Goal: Communication & Community: Answer question/provide support

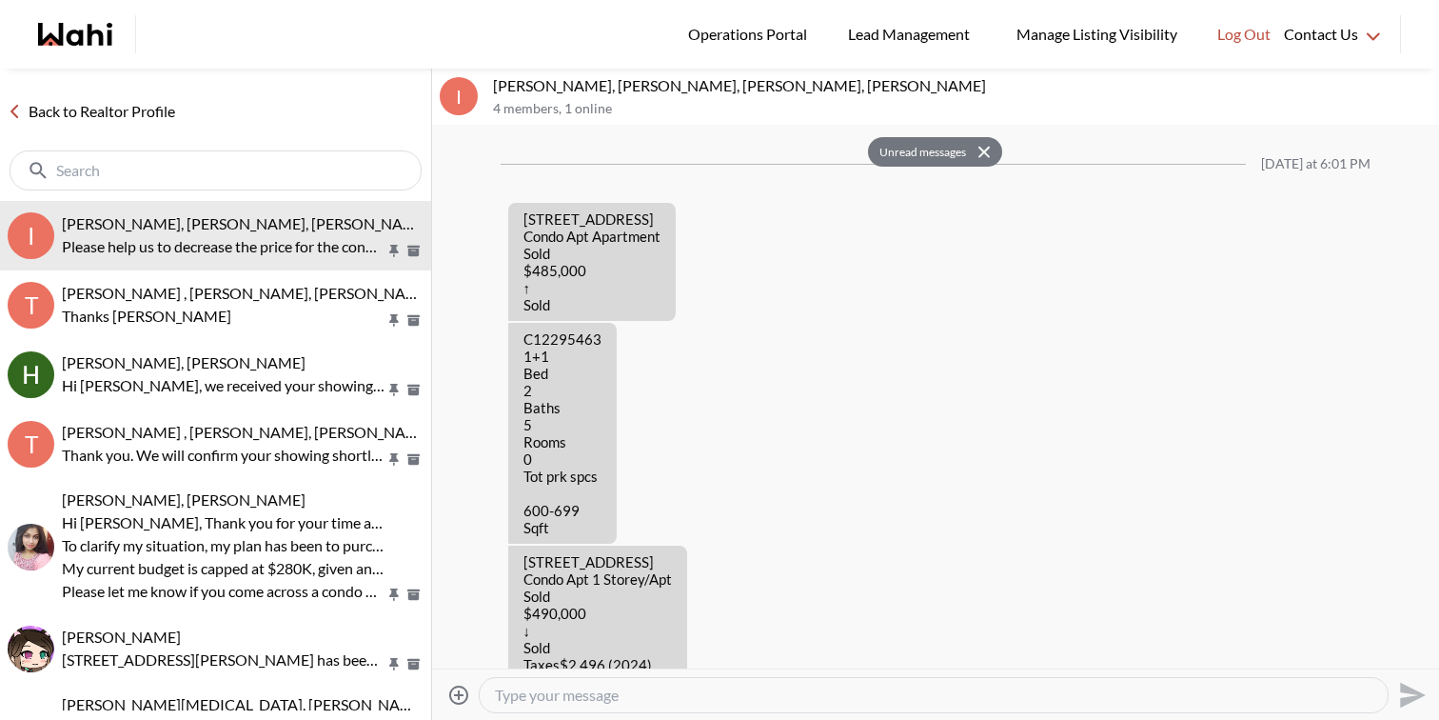
scroll to position [2621, 0]
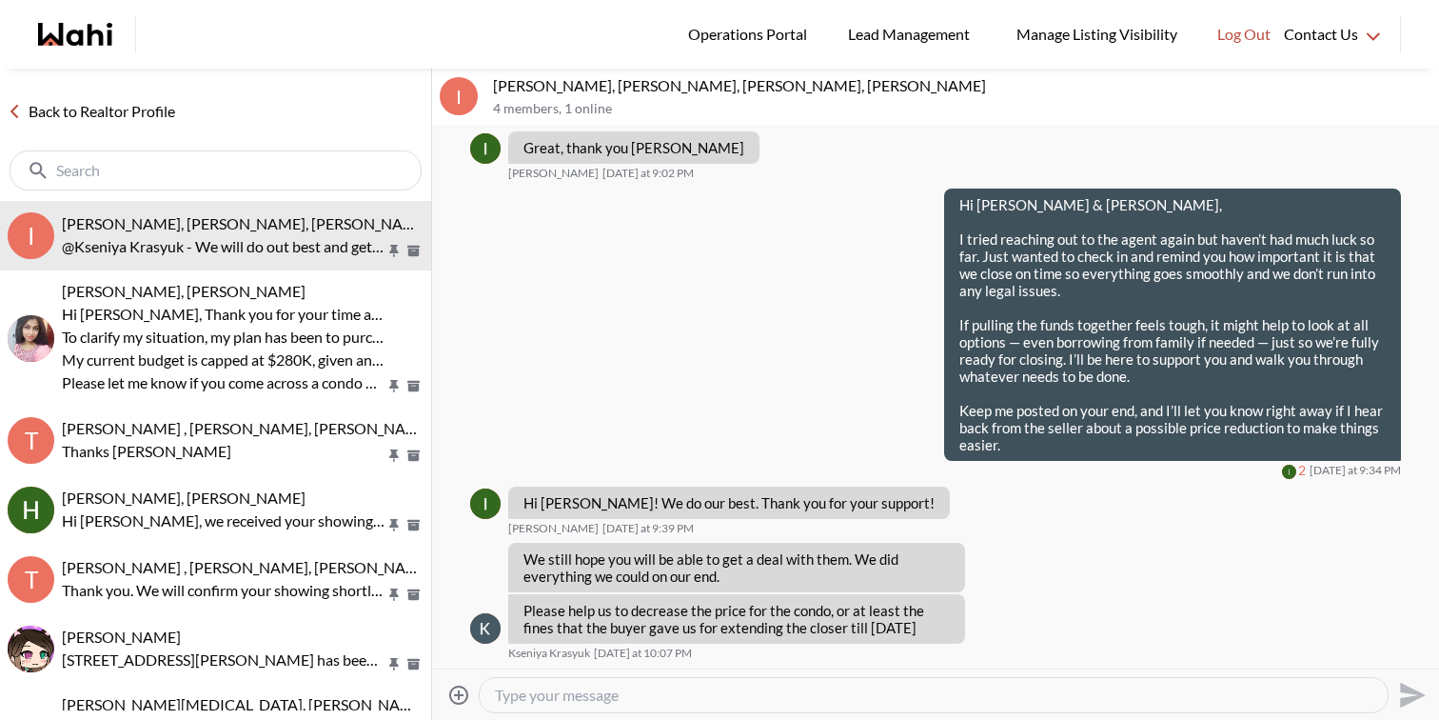
scroll to position [1919, 0]
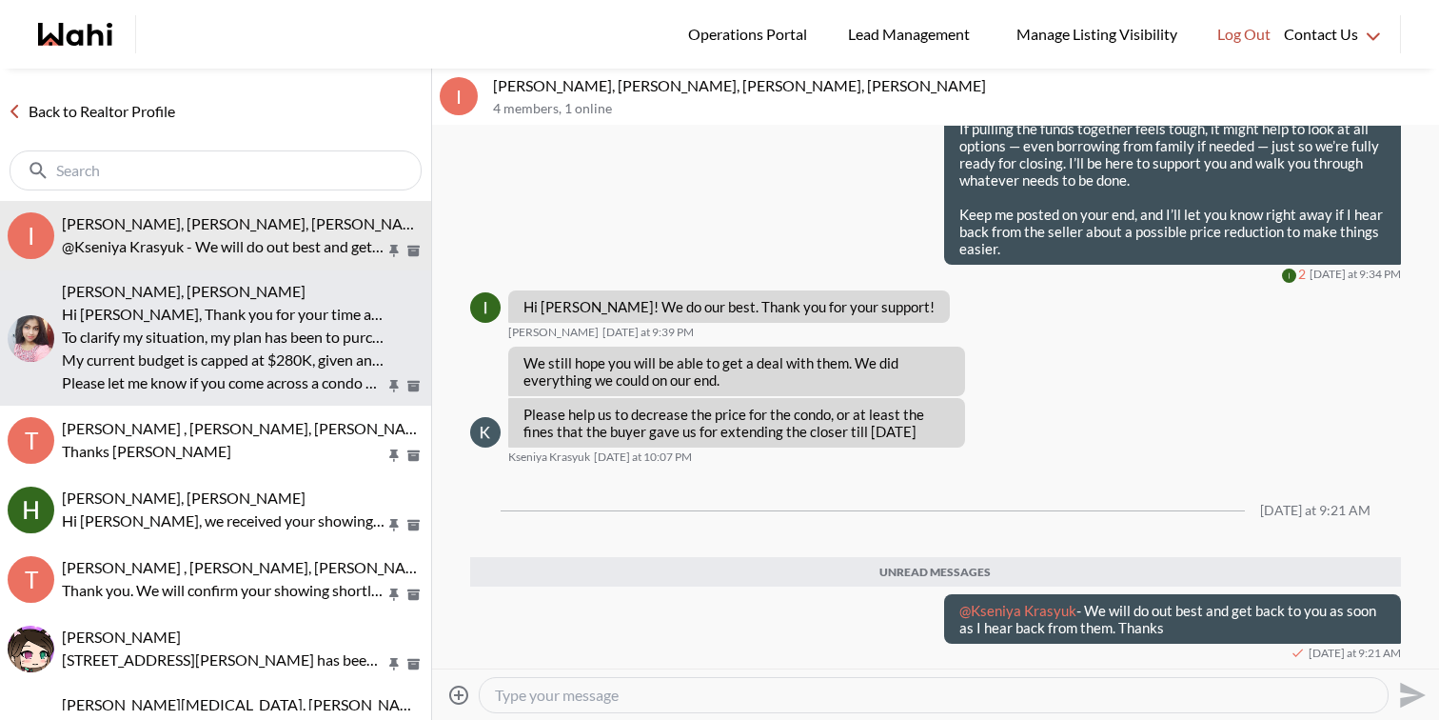
click at [290, 342] on p "To clarify my situation, my plan has been to purchase a condo in downtown [GEOG…" at bounding box center [224, 336] width 324 height 23
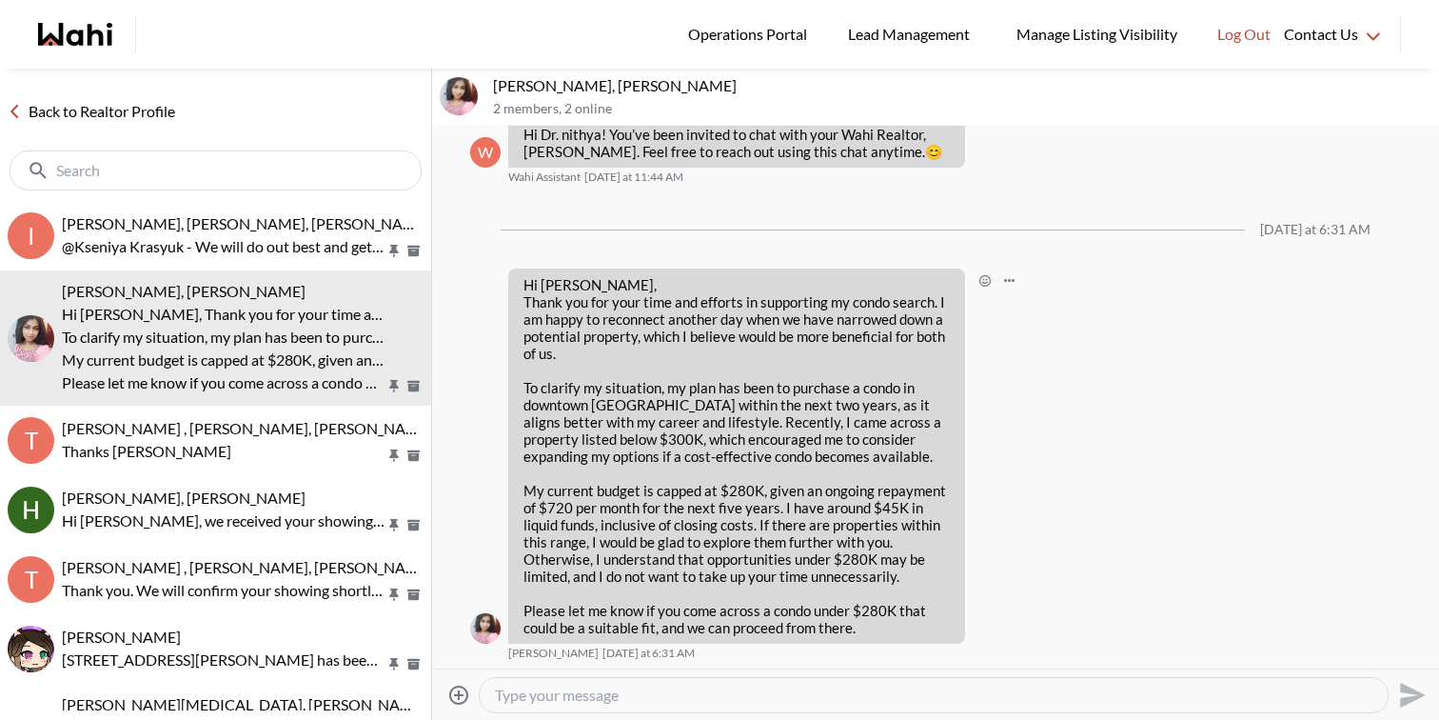
scroll to position [84, 0]
click at [665, 688] on textarea "Type your message" at bounding box center [934, 694] width 878 height 19
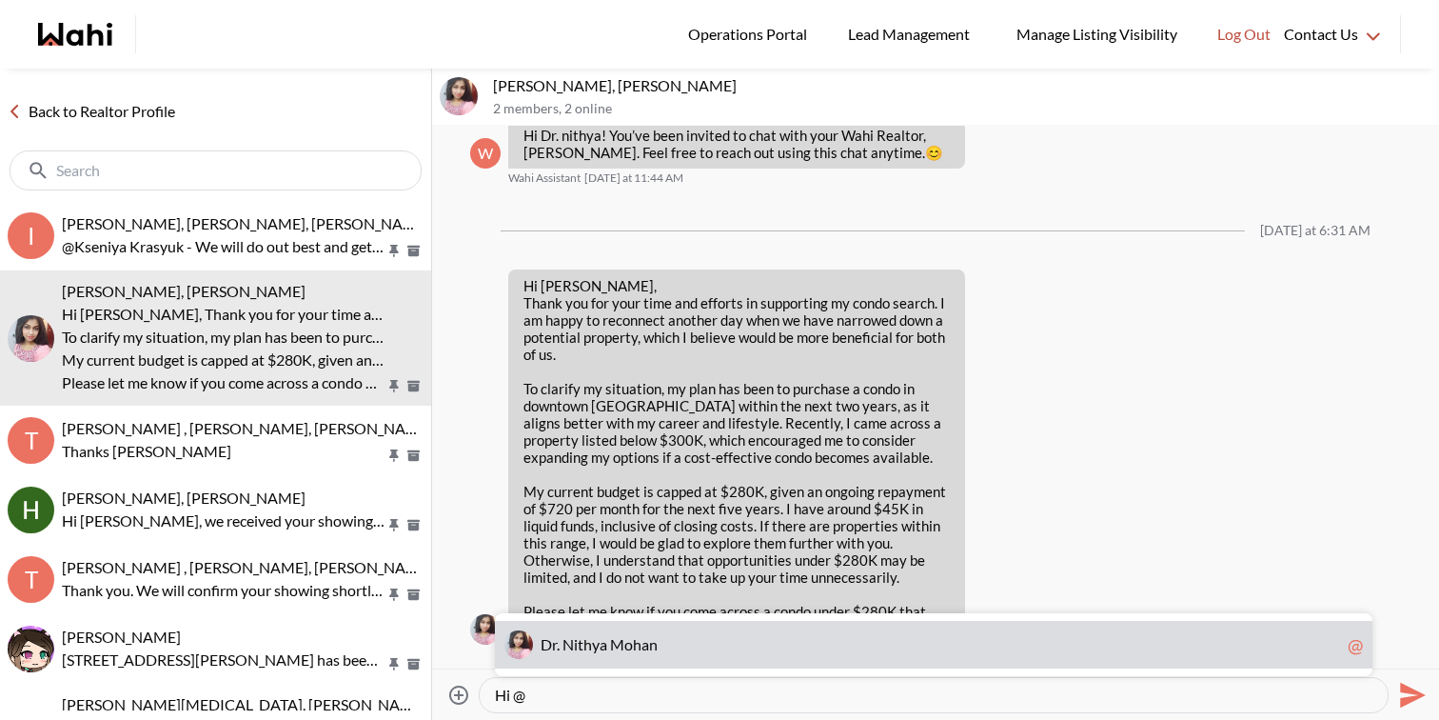
click at [620, 632] on div "D r . N i t h y a M o h a n @" at bounding box center [934, 645] width 878 height 48
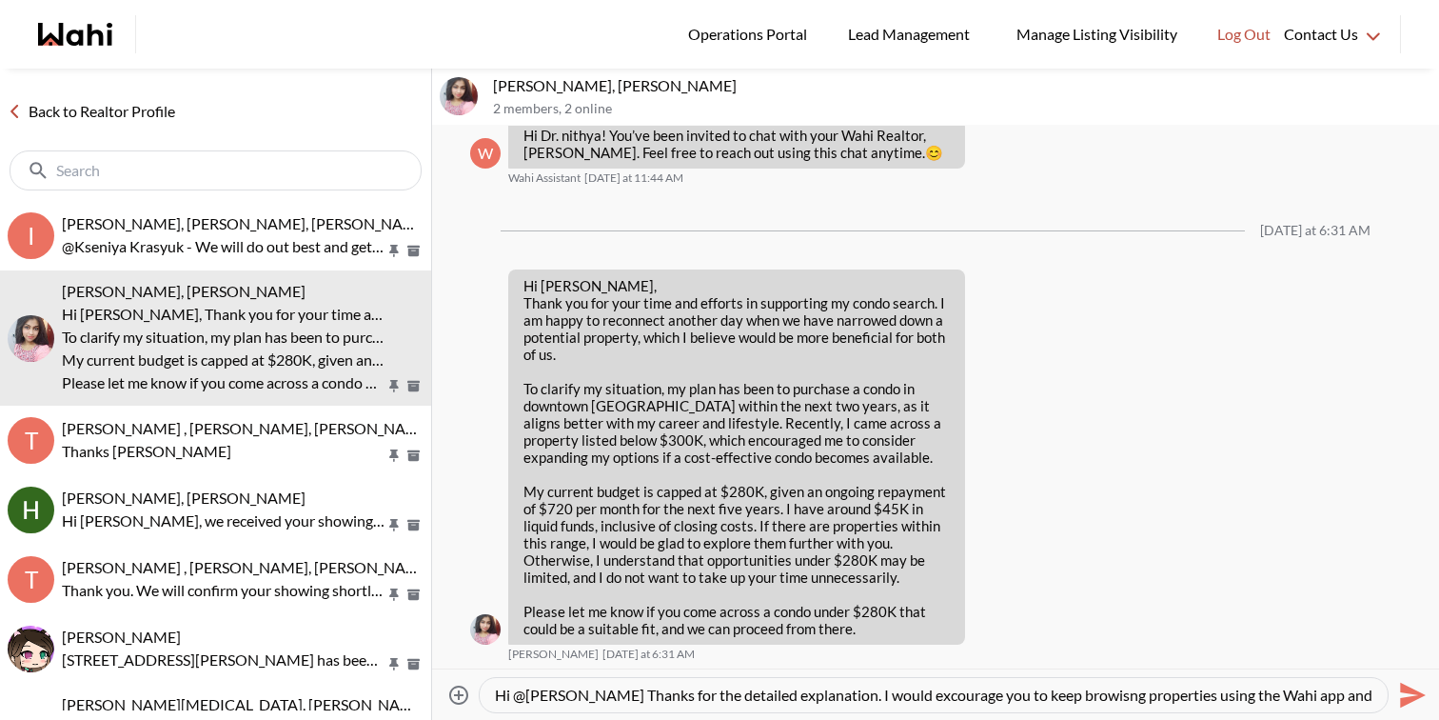
scroll to position [18, 0]
paste textarea ", Thank you for the detailed explanation. I encourage you to continue browsing …"
type textarea "Hi @[PERSON_NAME], Thank you for the detailed explanation. I encourage you to c…"
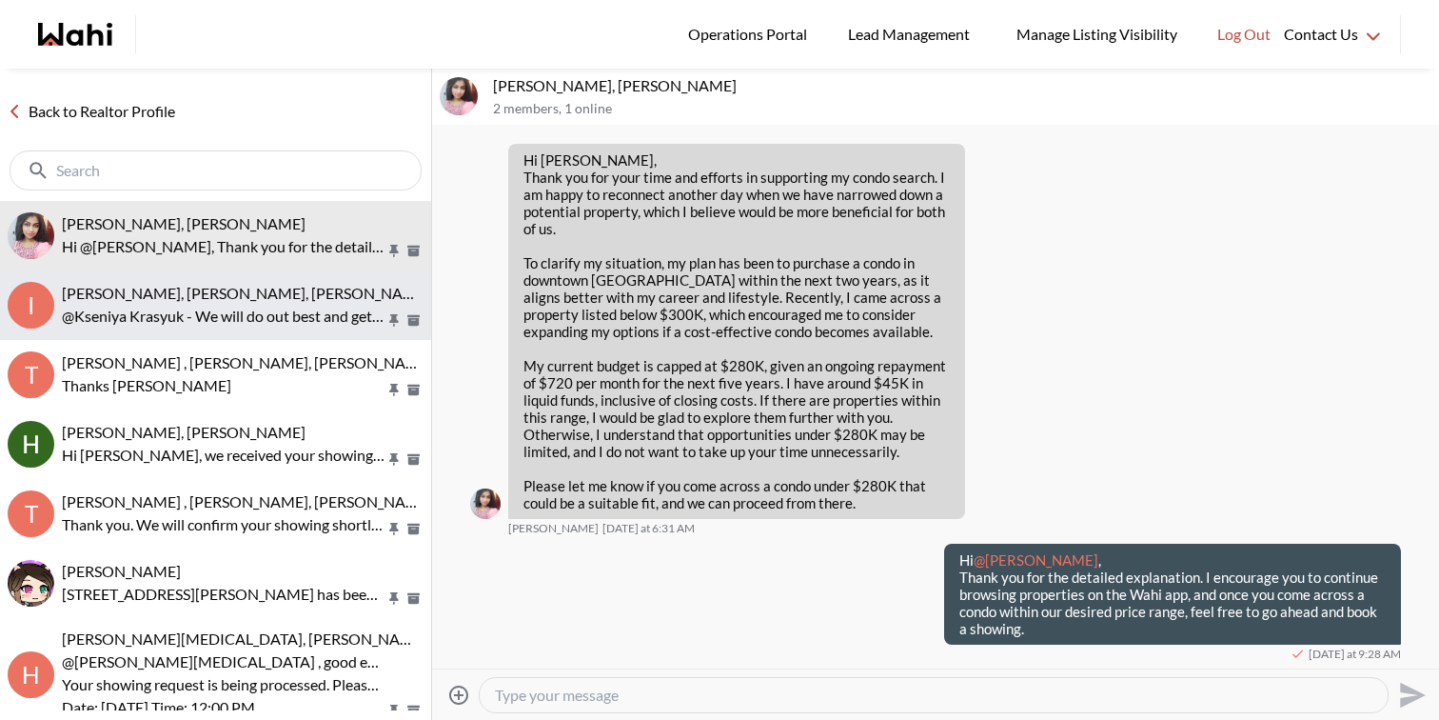
click at [232, 325] on p "@Kseniya Krasyuk - We will do out best and get back to you as soon as I hear ba…" at bounding box center [224, 316] width 324 height 23
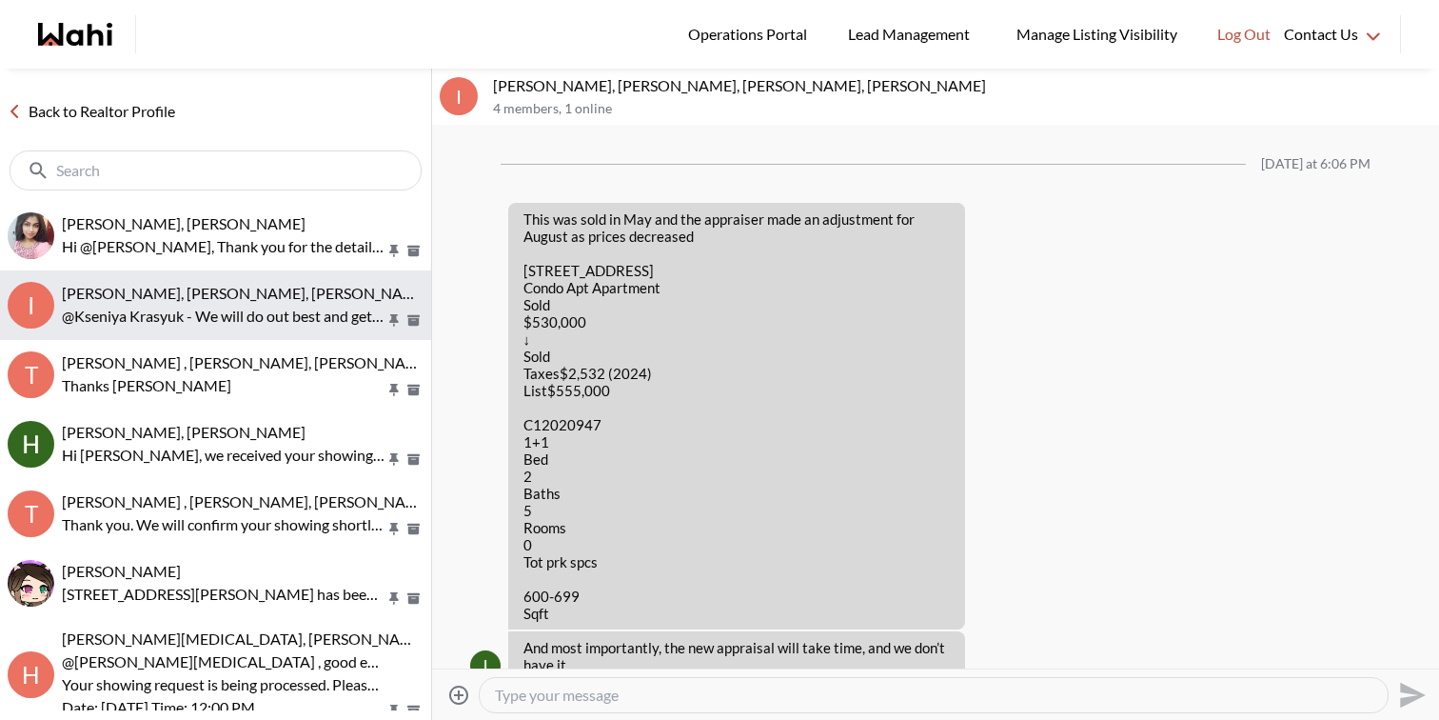
scroll to position [1873, 0]
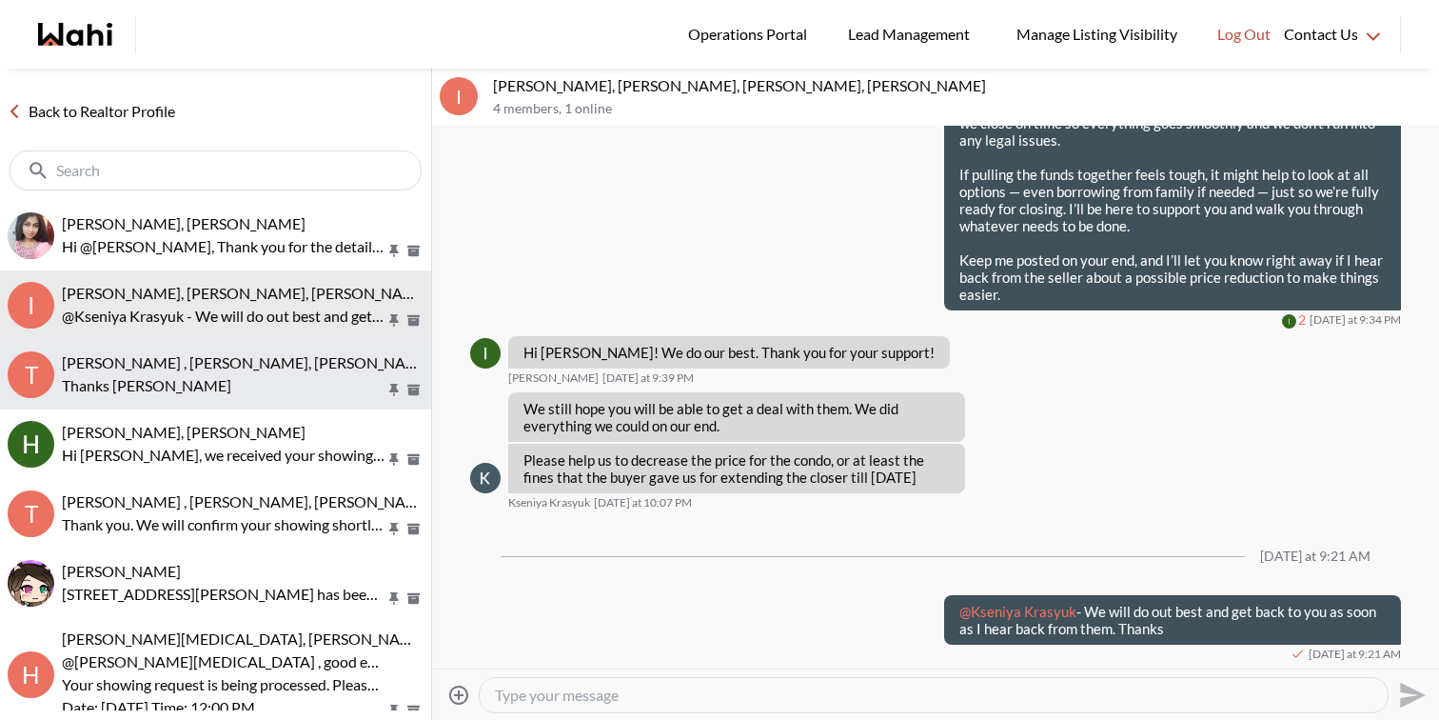
click at [236, 357] on span "Tahshin Jaigirder , Meredith Paajanen, Paul, Faraz" at bounding box center [247, 362] width 371 height 18
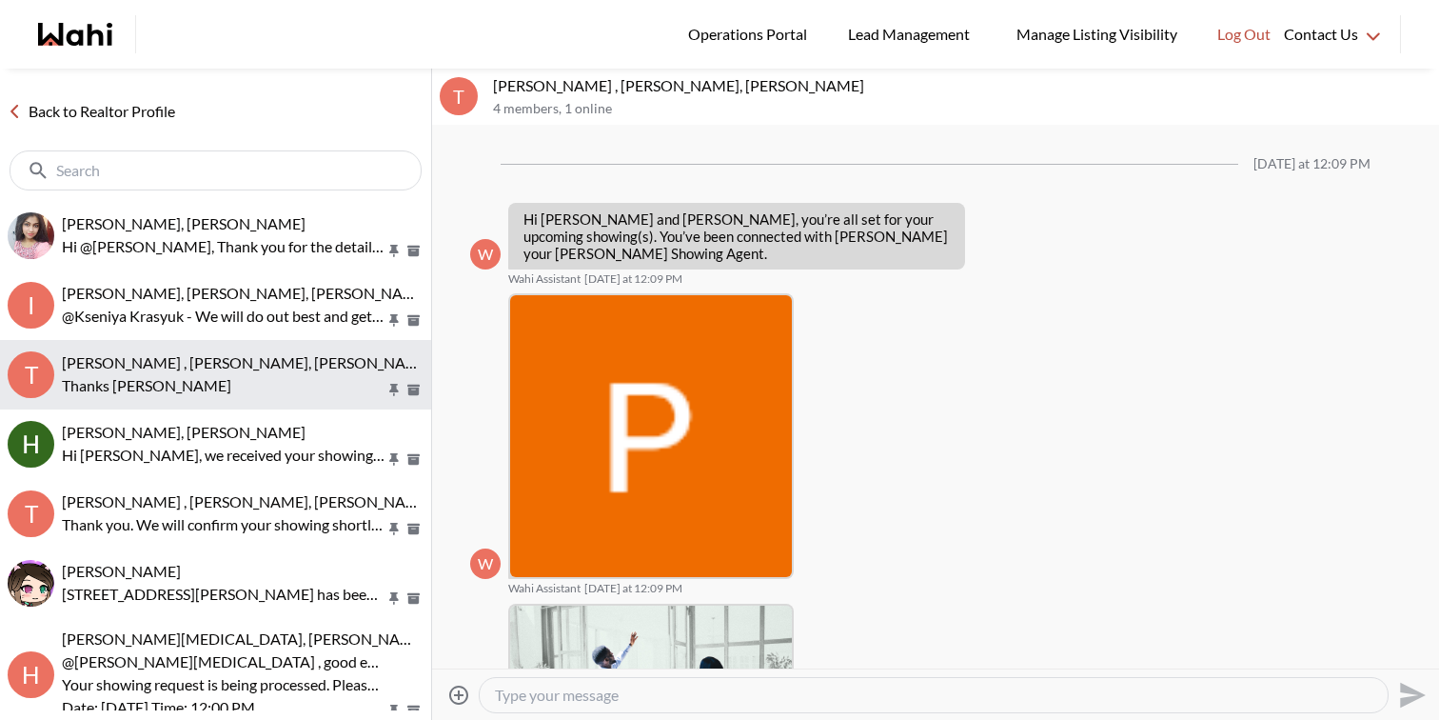
scroll to position [696, 0]
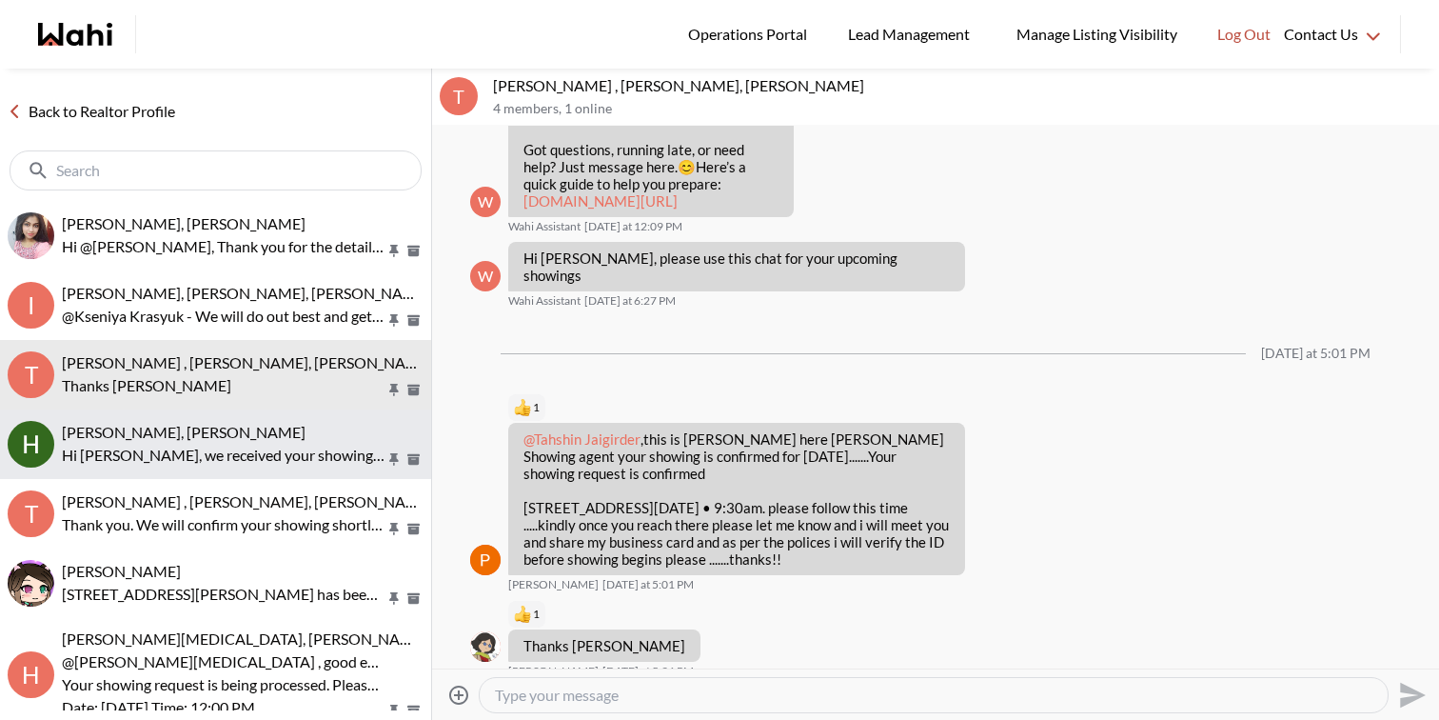
click at [232, 438] on div "[PERSON_NAME], [PERSON_NAME]" at bounding box center [243, 432] width 362 height 19
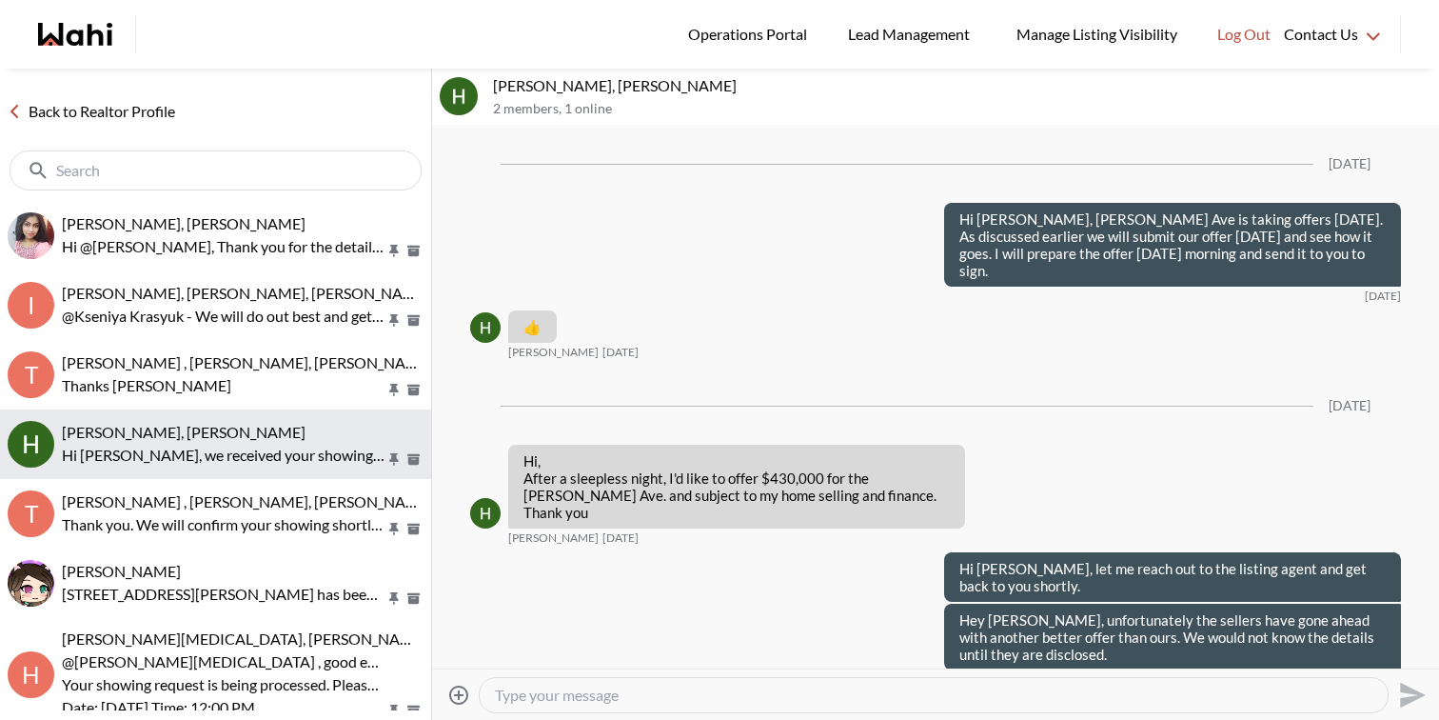
scroll to position [3245, 0]
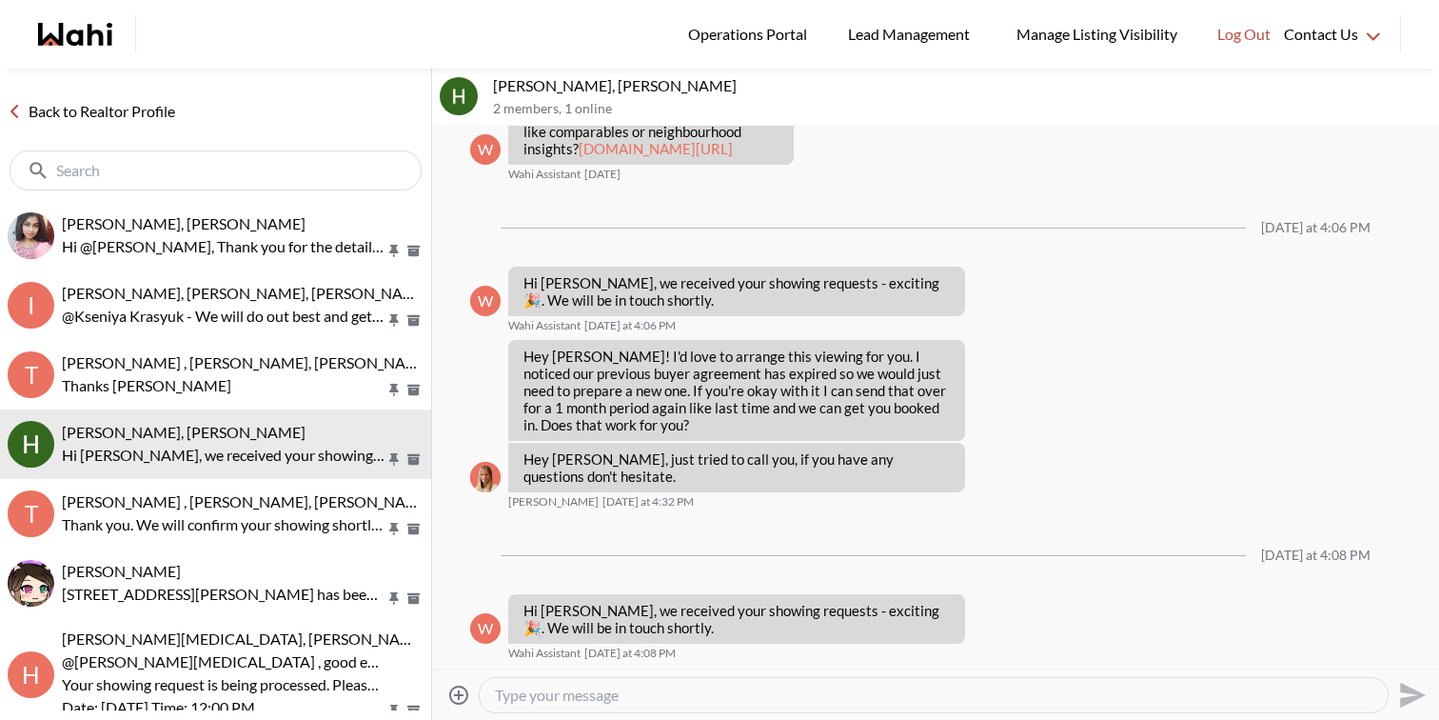
click at [640, 703] on div at bounding box center [934, 695] width 908 height 34
click at [635, 695] on textarea "Type your message" at bounding box center [934, 694] width 878 height 19
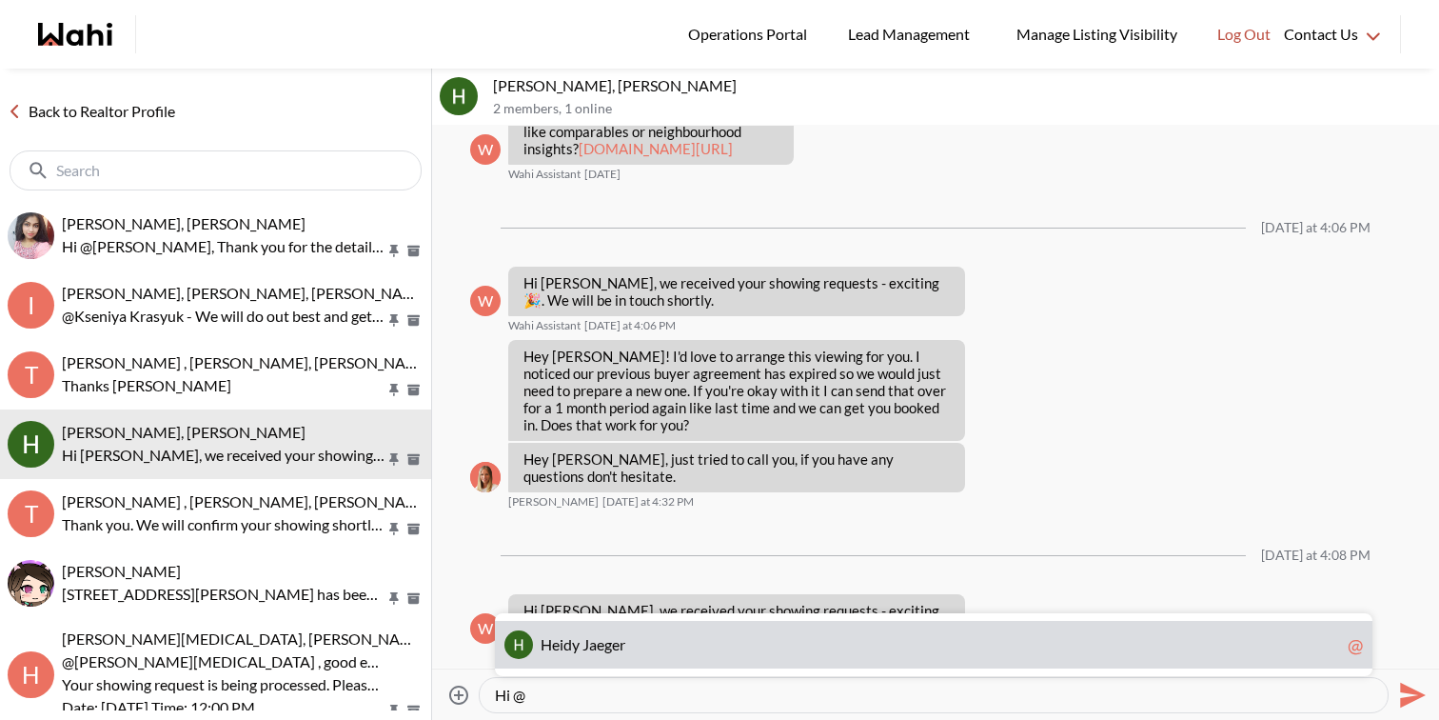
click at [625, 646] on span "r" at bounding box center [623, 644] width 6 height 18
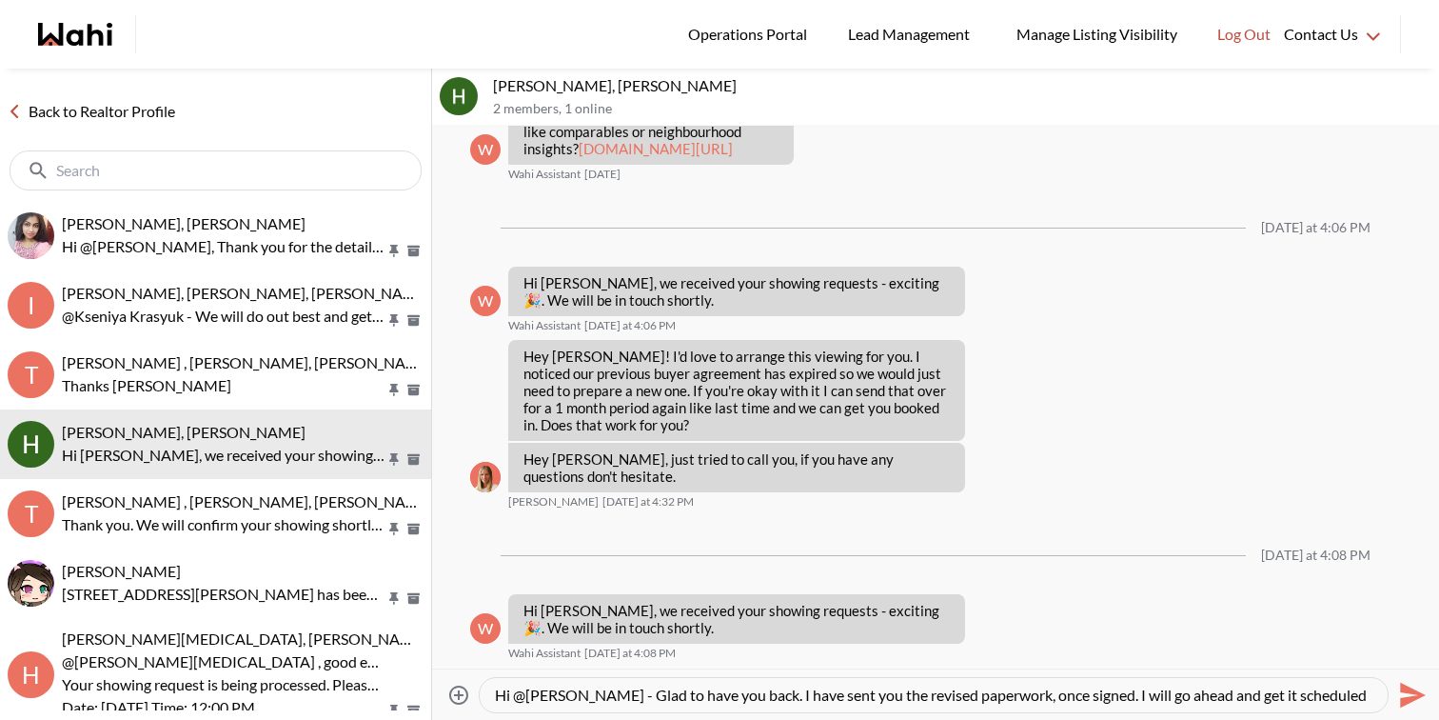
scroll to position [18, 0]
type textarea "Hi @[PERSON_NAME] - Glad to have you back. I have sent you the revised paperwor…"
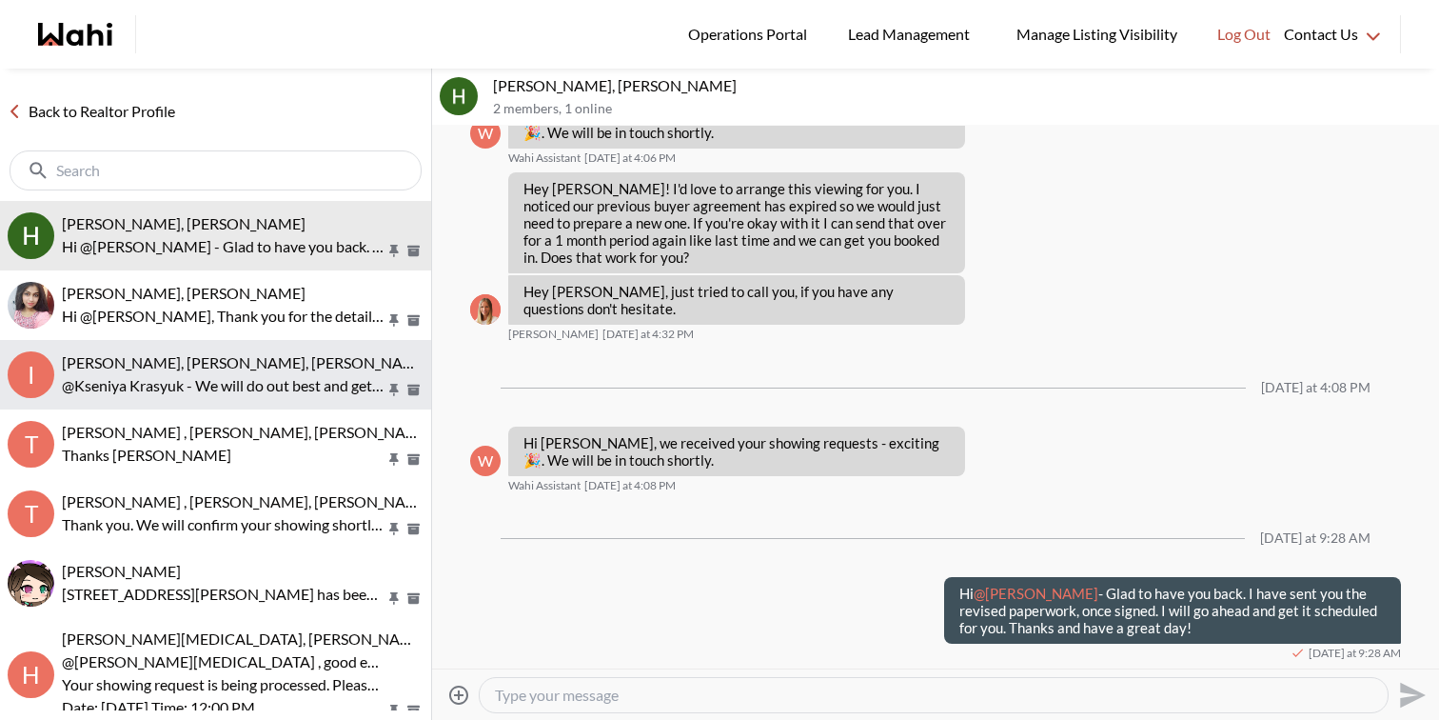
click at [300, 386] on p "@Kseniya Krasyuk - We will do out best and get back to you as soon as I hear ba…" at bounding box center [224, 385] width 324 height 23
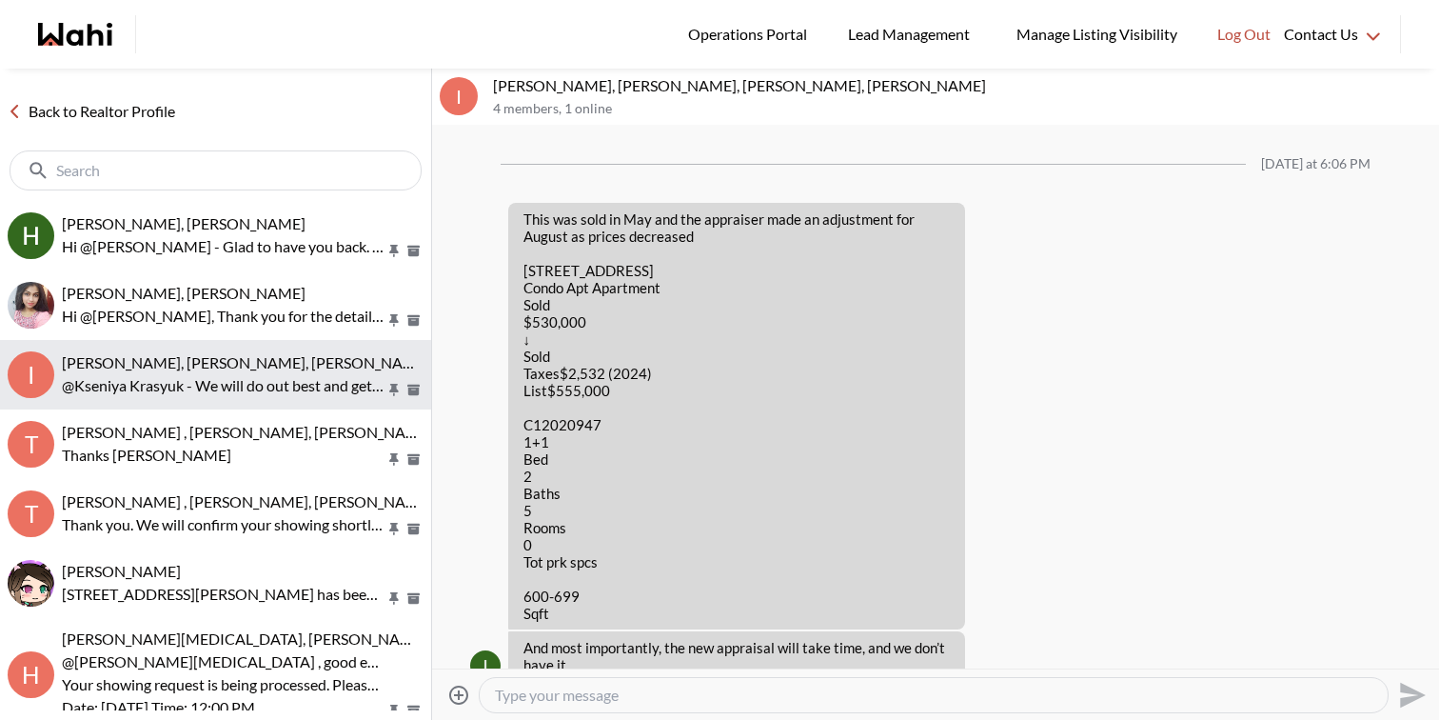
scroll to position [1873, 0]
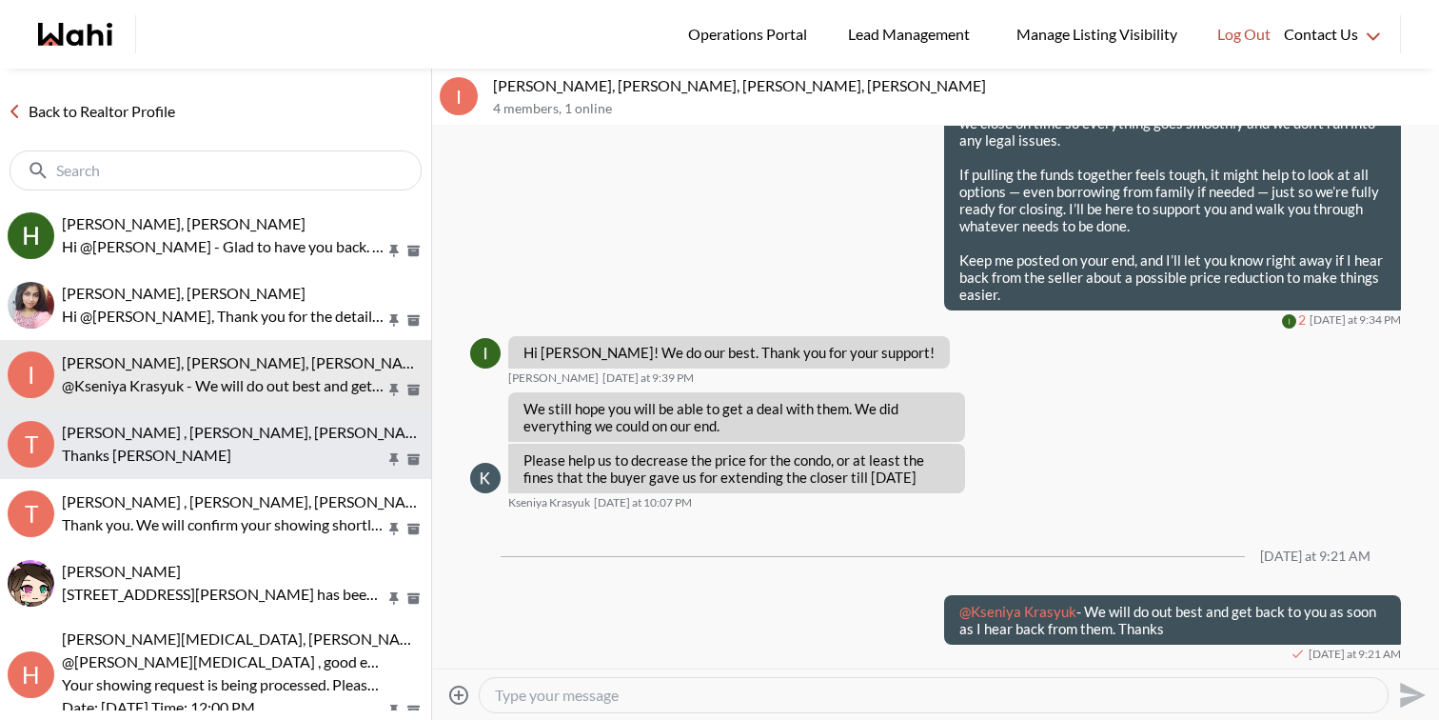
click at [310, 467] on button "T Tahshin Jaigirder , Meredith Paajanen, Paul, Faraz Thanks paul" at bounding box center [215, 443] width 431 height 69
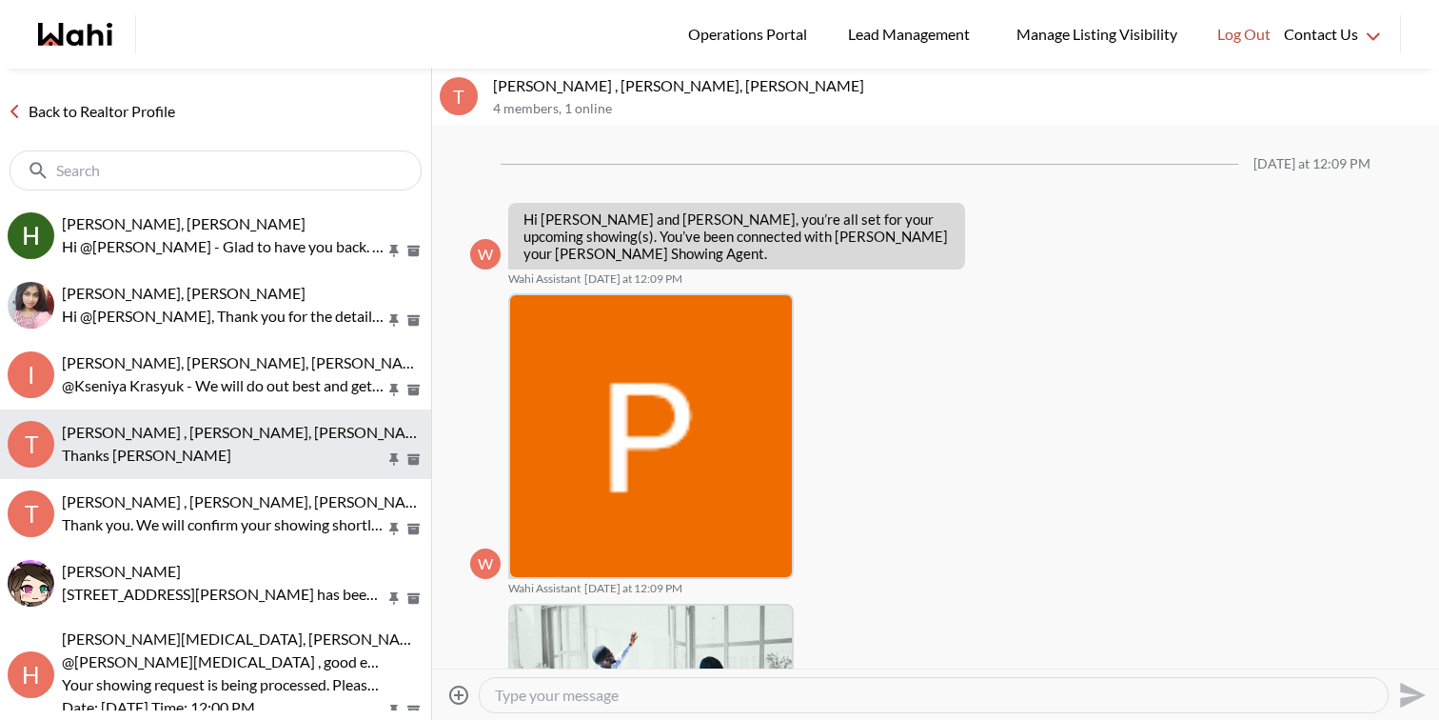
scroll to position [696, 0]
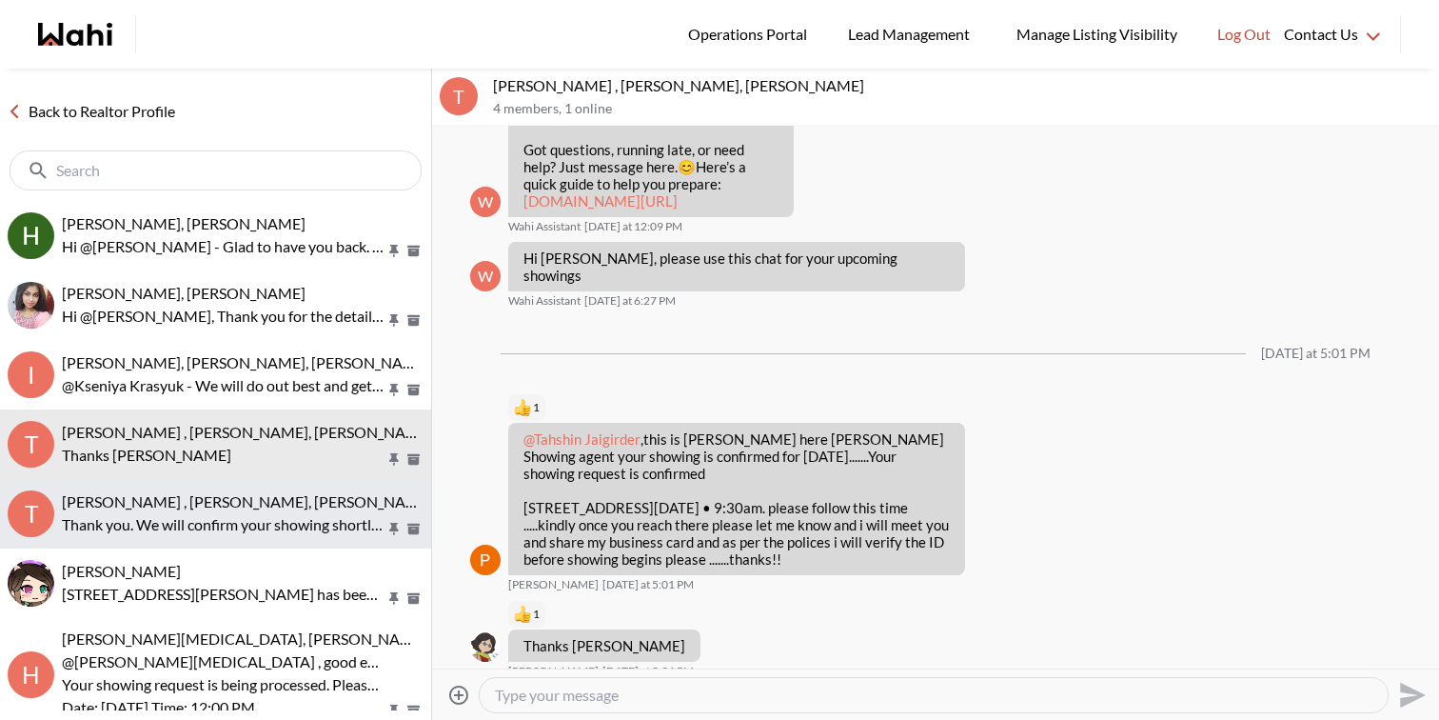
click at [295, 504] on span "Tahshin Jaigirder , Meredith Paajanen, Faraz" at bounding box center [247, 501] width 371 height 18
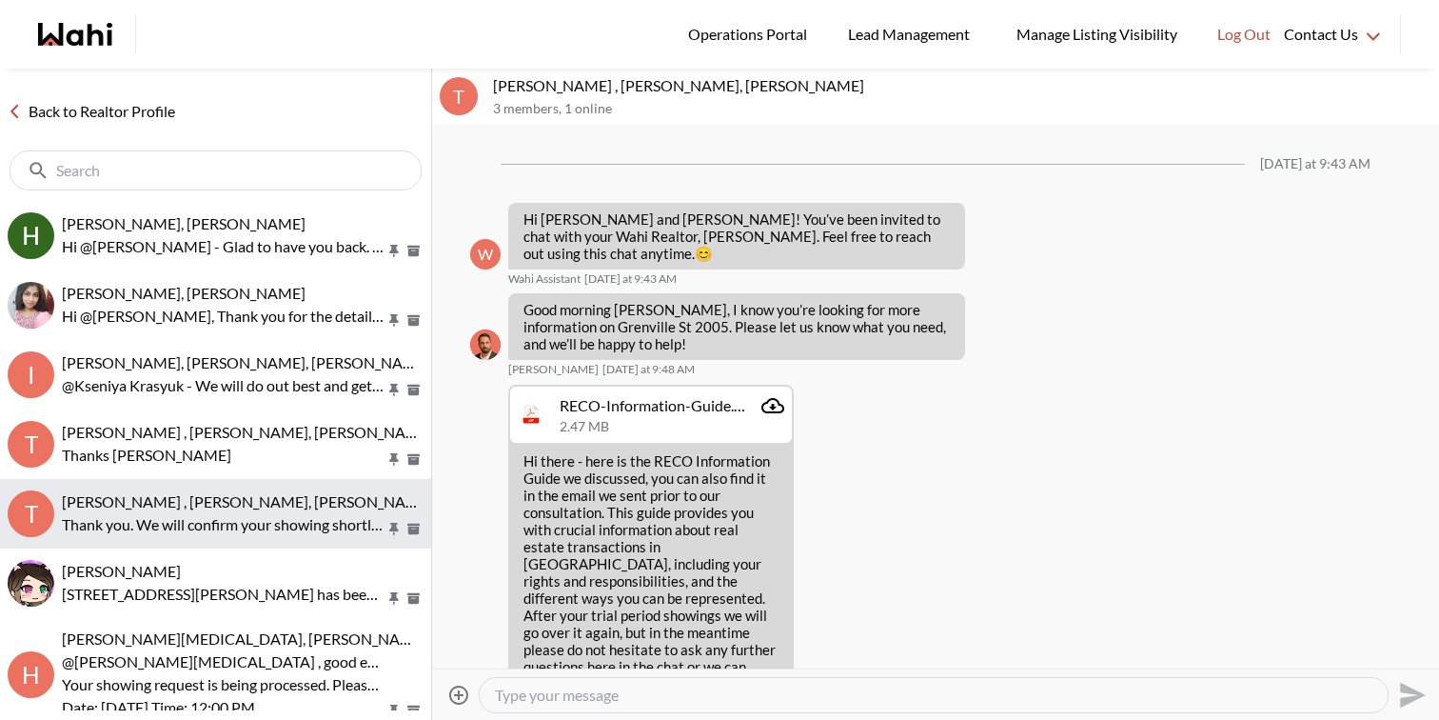
scroll to position [1846, 0]
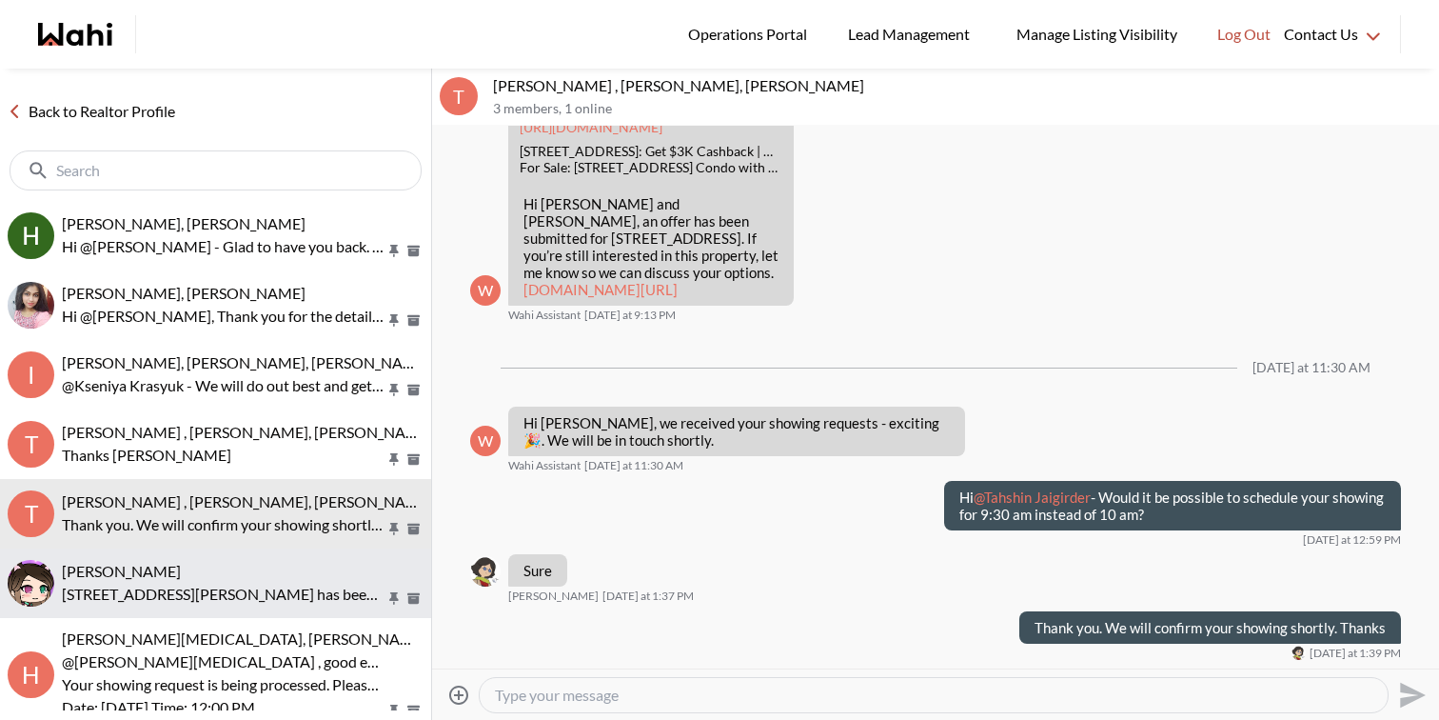
click at [277, 573] on div "liuhong chen, Faraz" at bounding box center [243, 571] width 362 height 19
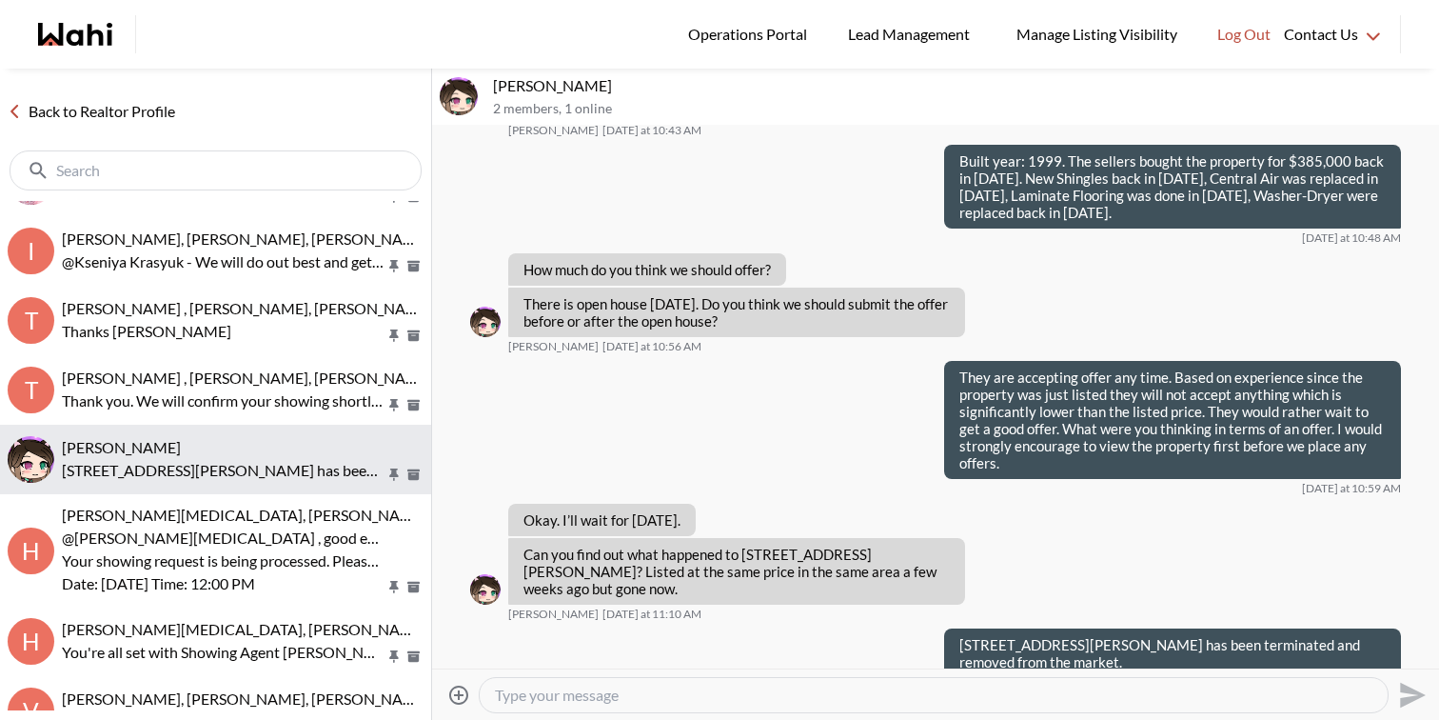
scroll to position [136, 0]
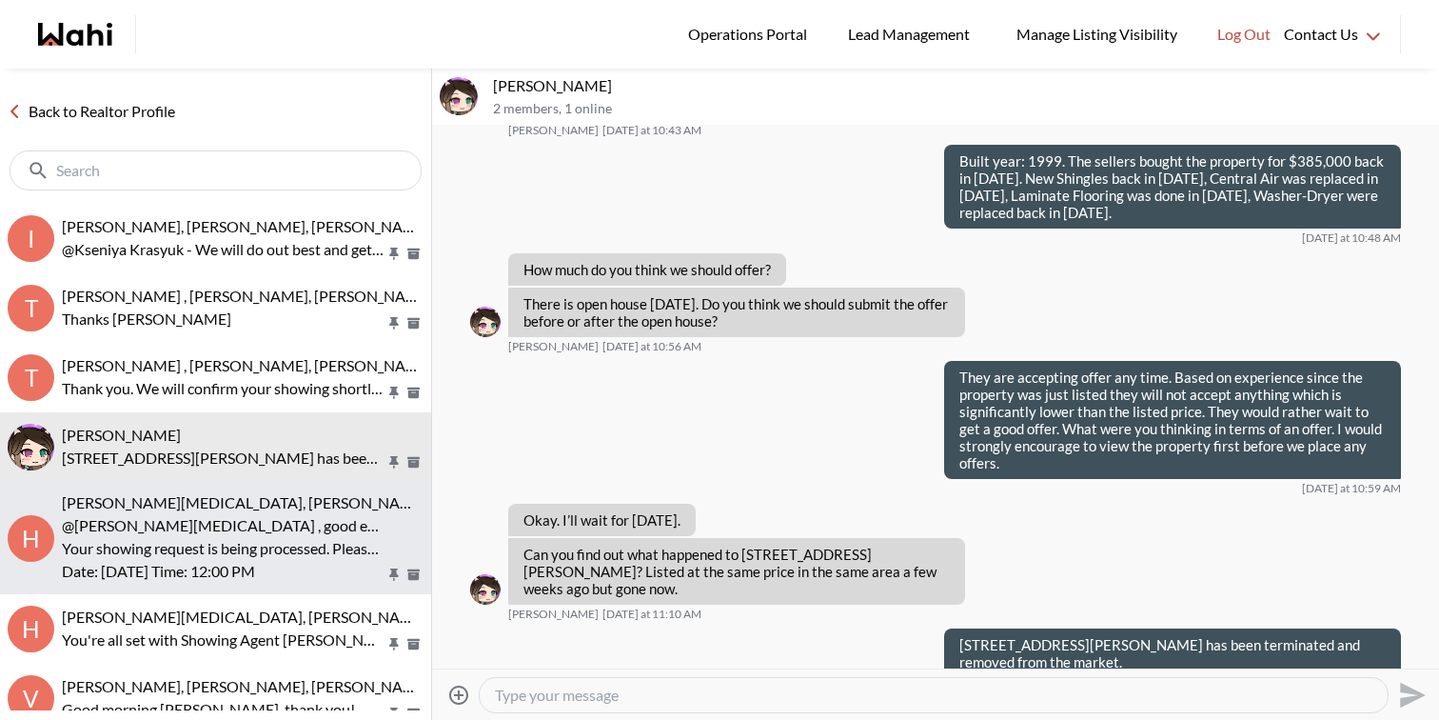
click at [285, 551] on p "Your showing request is being processed. Please wait for further instruction. 3…" at bounding box center [224, 548] width 324 height 23
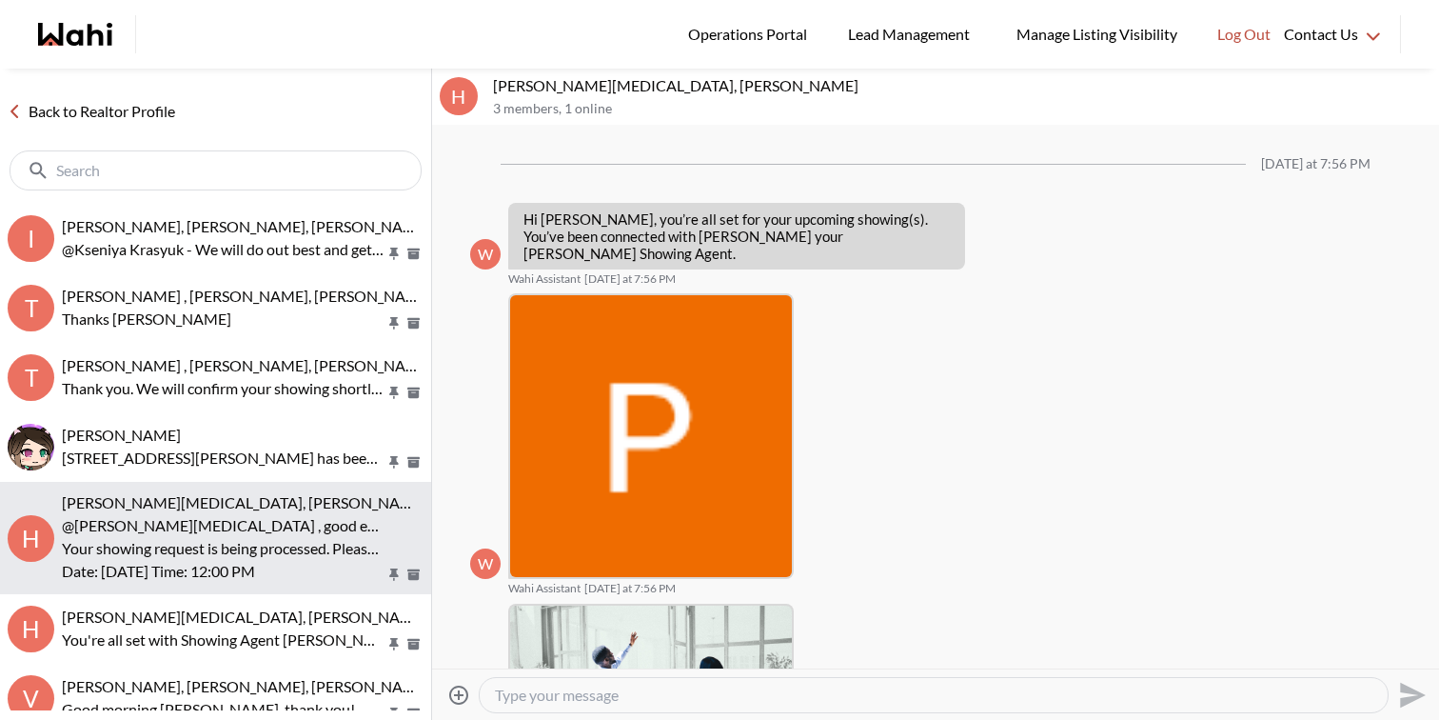
scroll to position [520, 0]
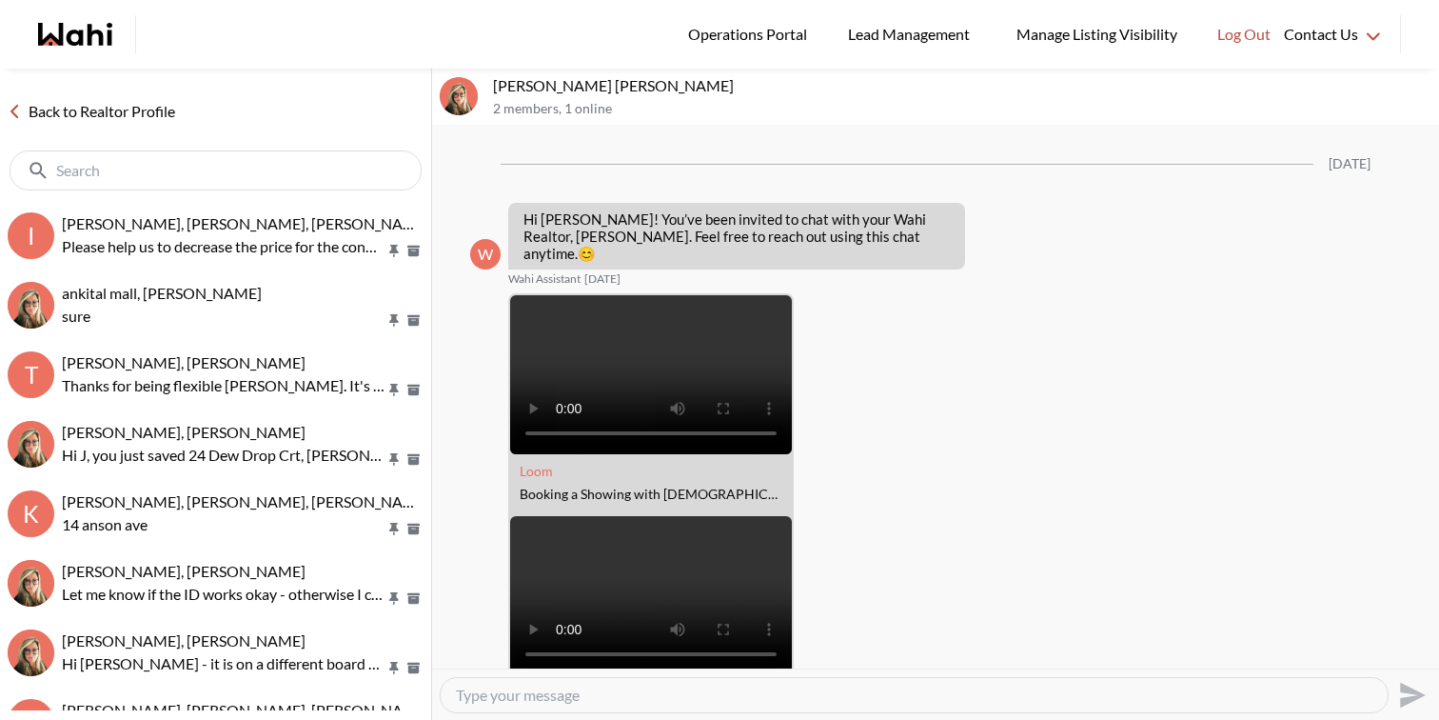
scroll to position [2873, 0]
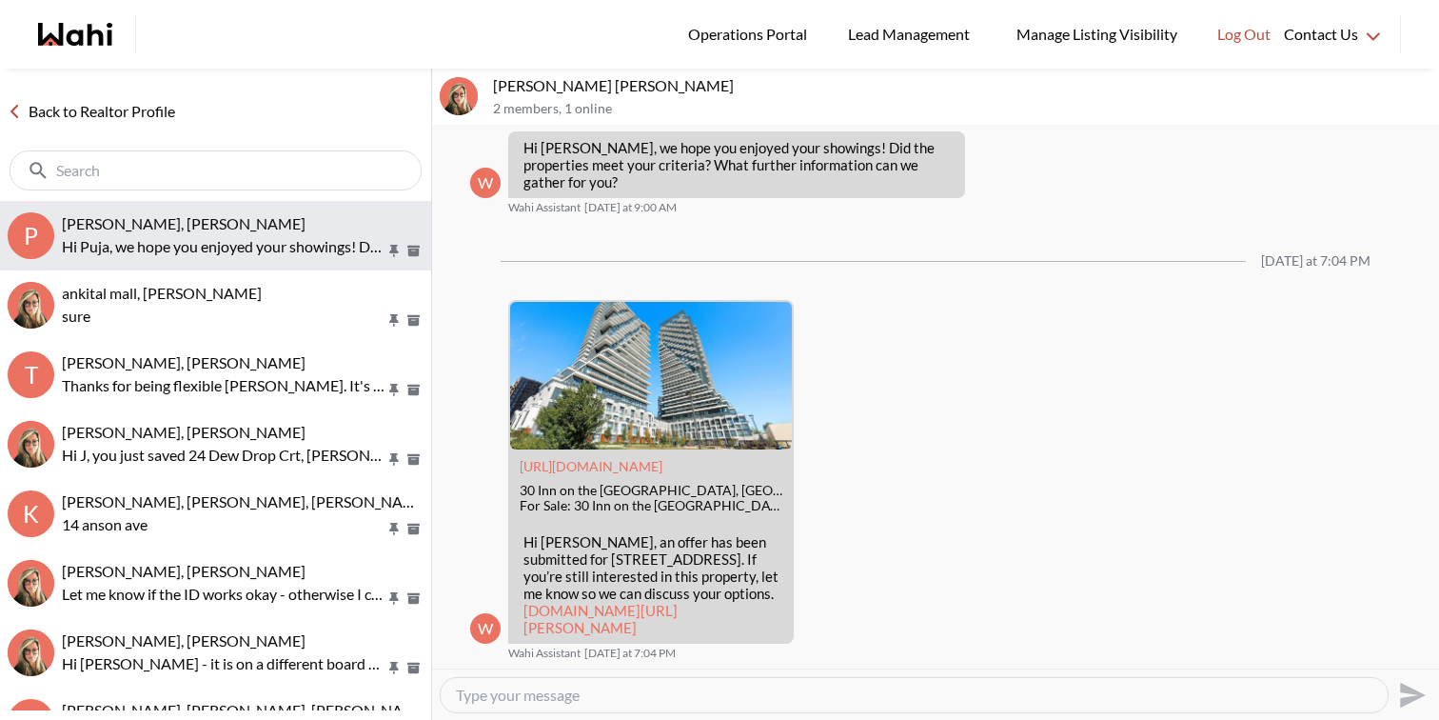
click at [313, 221] on div "Puja Mandal, Barbara, Behnam" at bounding box center [243, 223] width 362 height 19
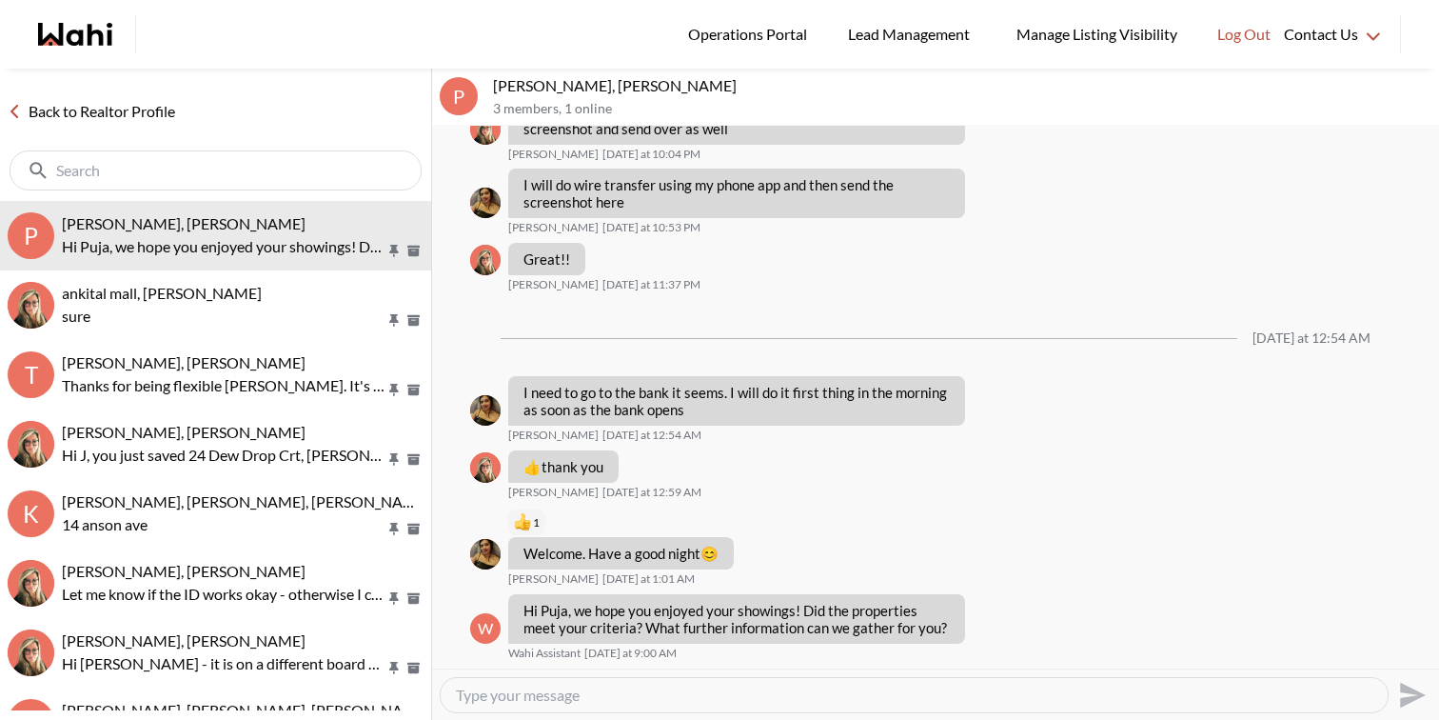
scroll to position [6578, 0]
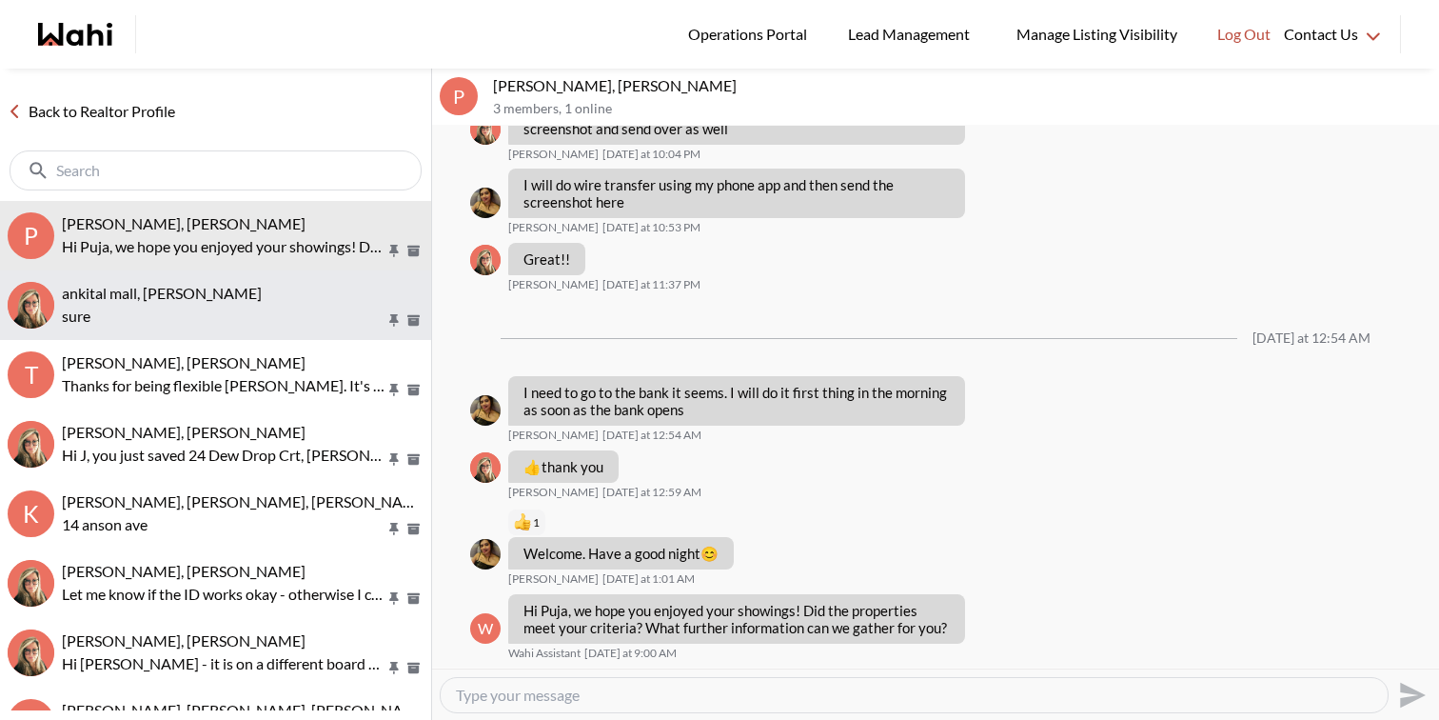
click at [294, 325] on p "sure" at bounding box center [224, 316] width 324 height 23
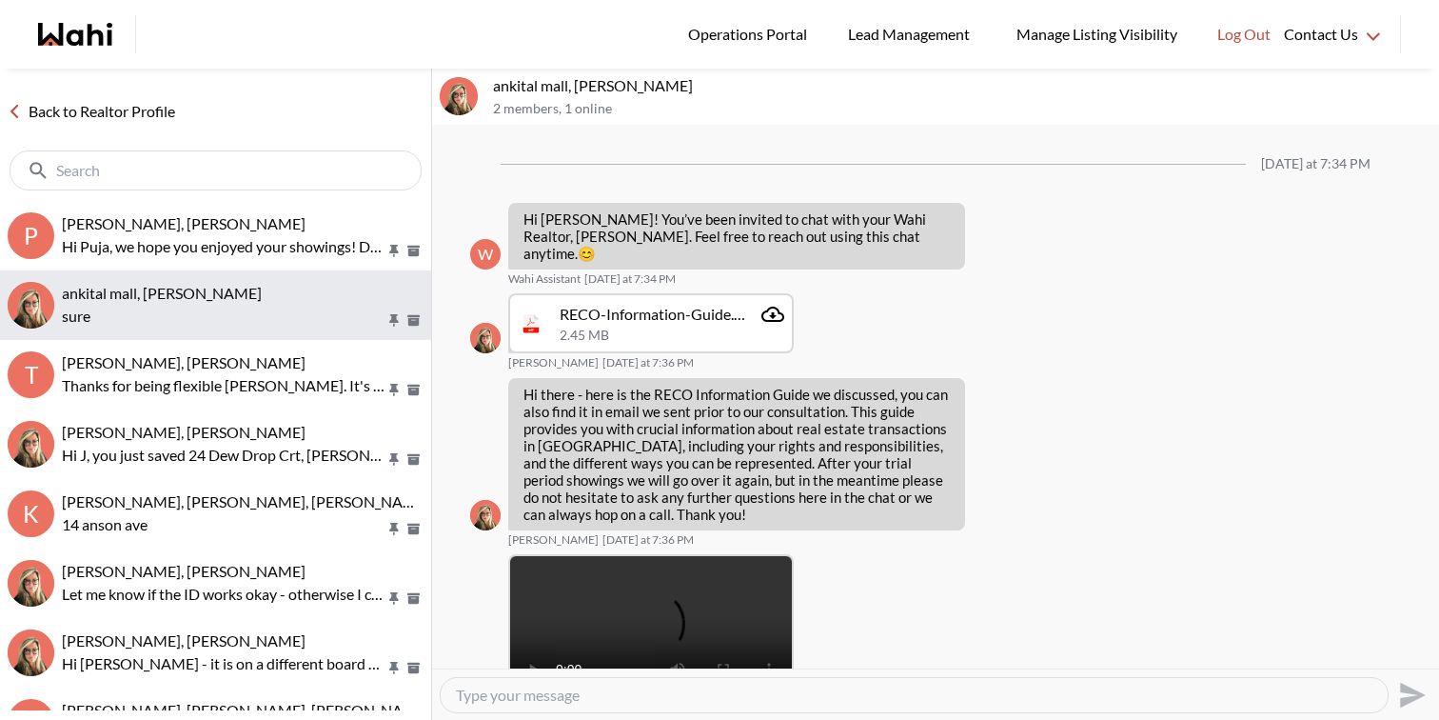
scroll to position [1222, 0]
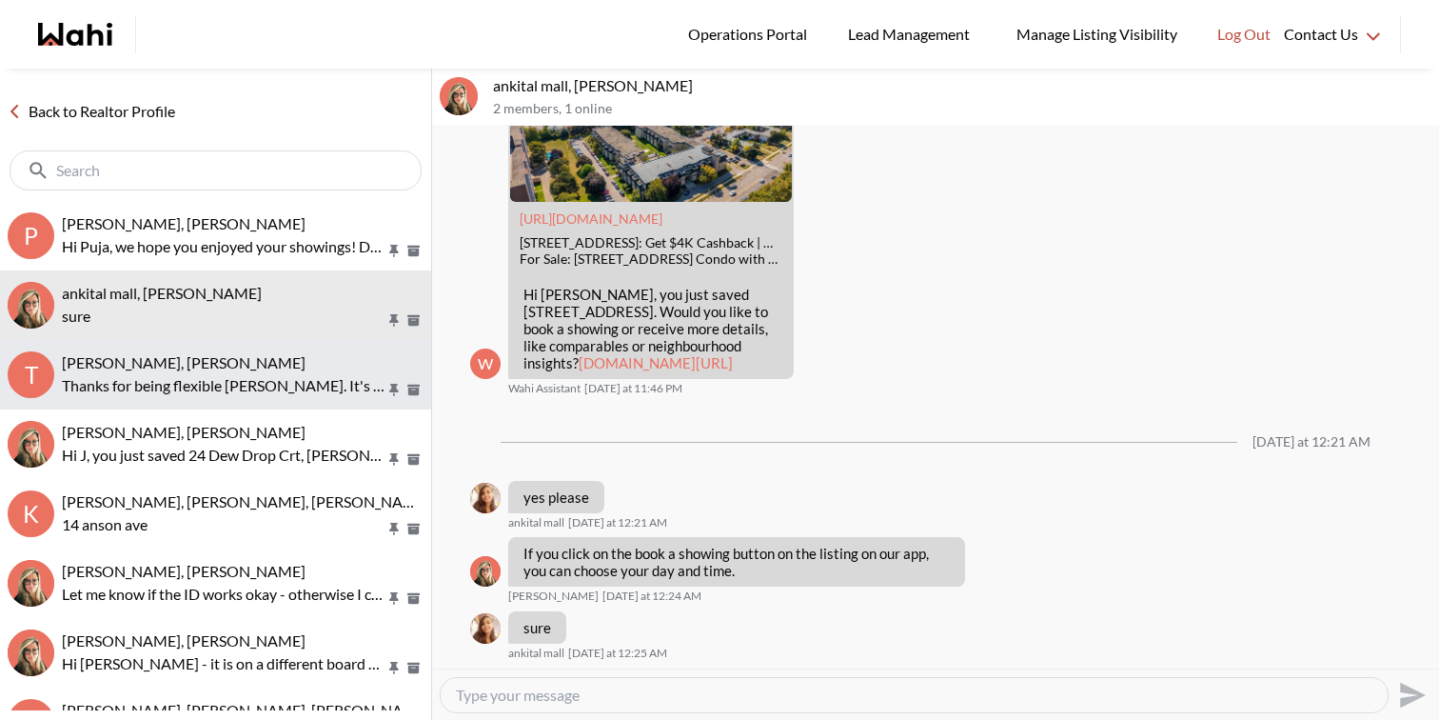
click at [285, 385] on p "Thanks for being flexible Tom. It's very rare that we are unable to book a show…" at bounding box center [224, 385] width 324 height 23
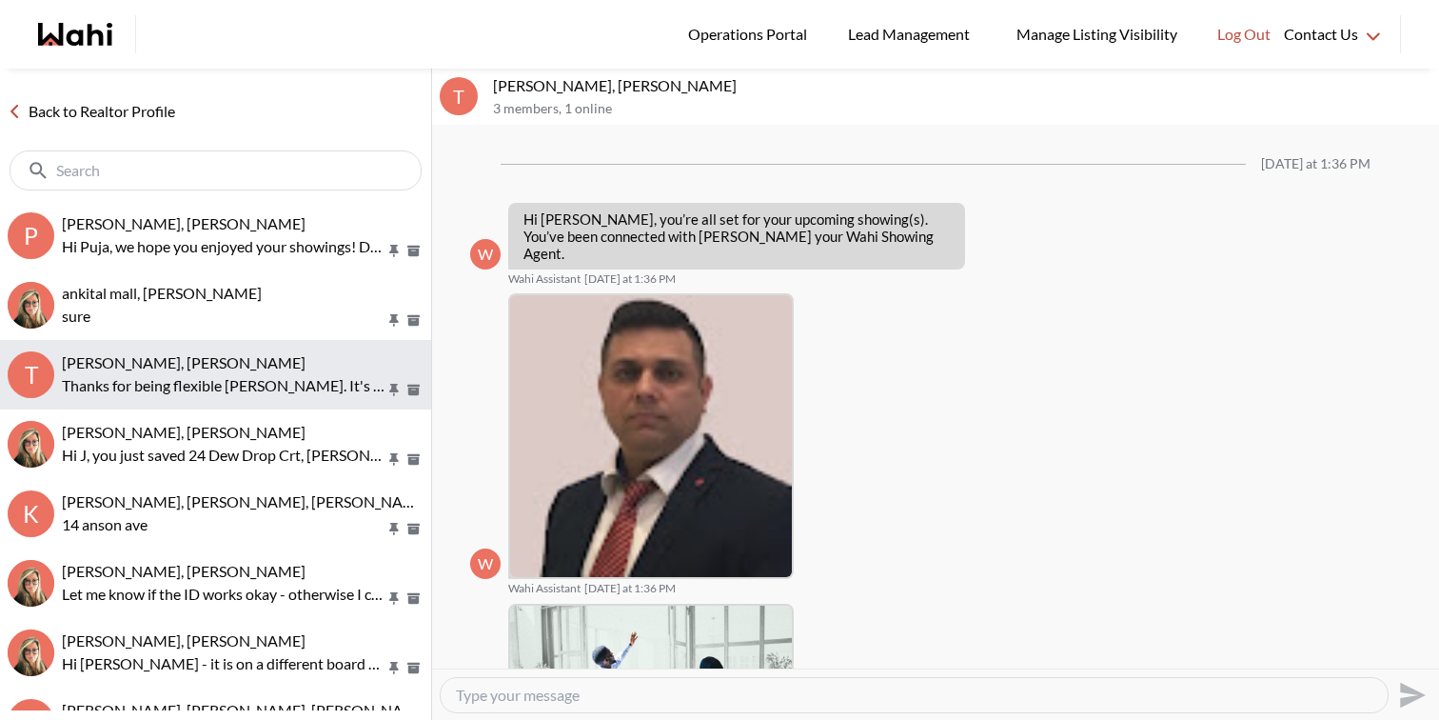
scroll to position [1104, 0]
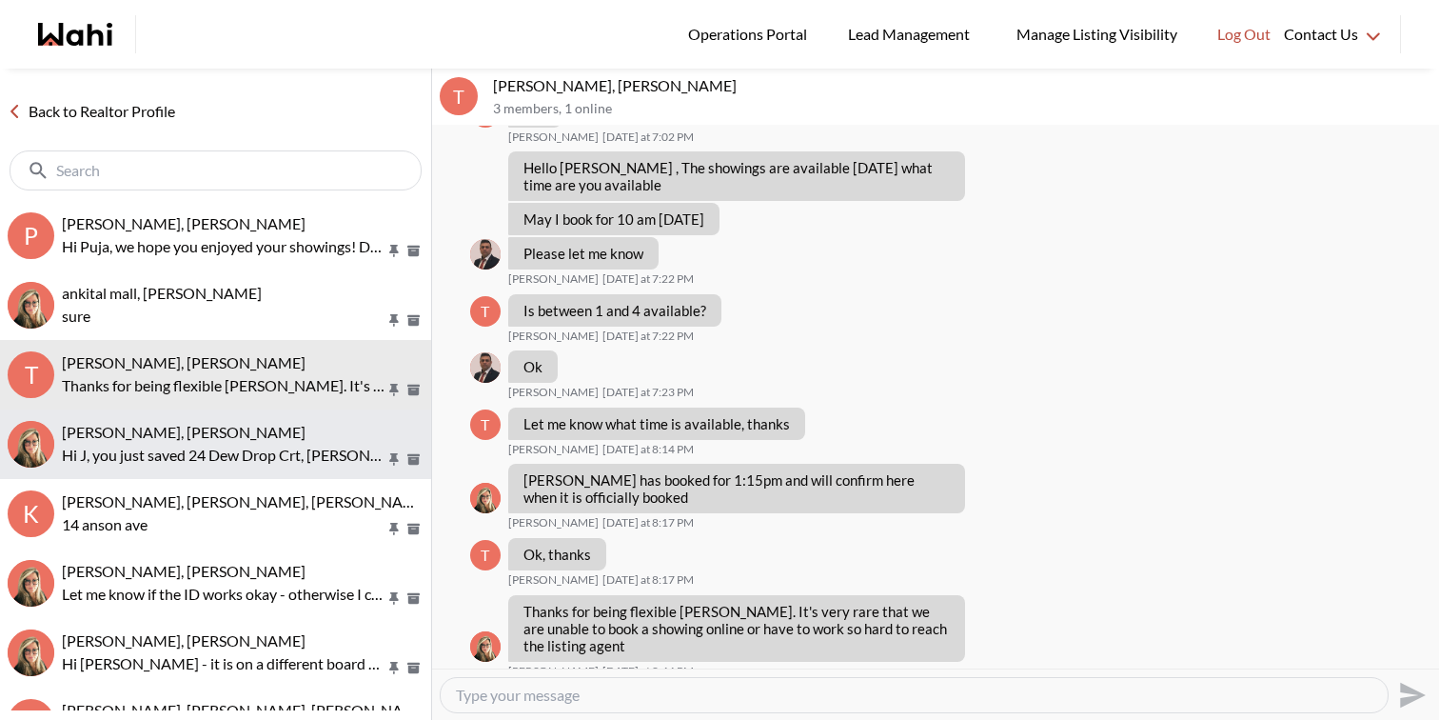
click at [285, 444] on p "Hi J, you just saved 24 Dew Drop Crt, Vaughan. Would you like to book a showing…" at bounding box center [224, 455] width 324 height 23
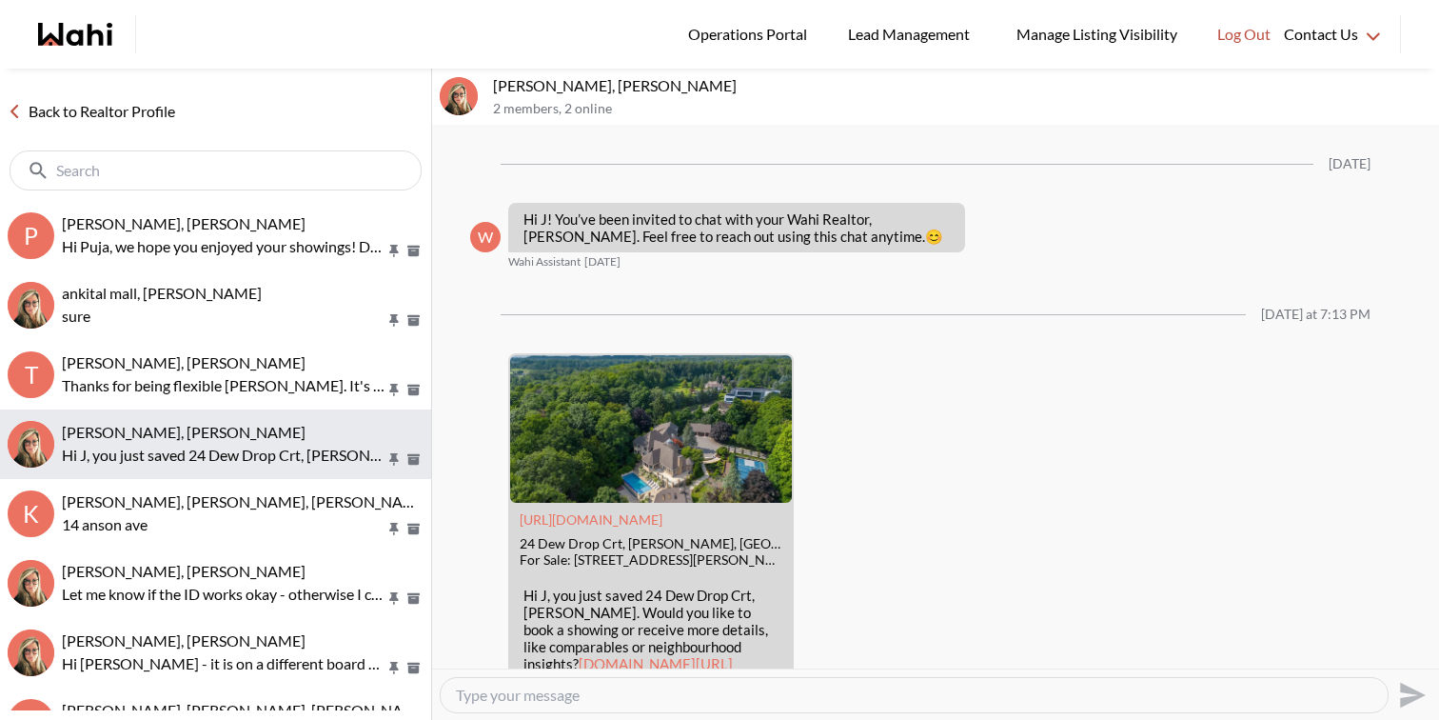
scroll to position [88, 0]
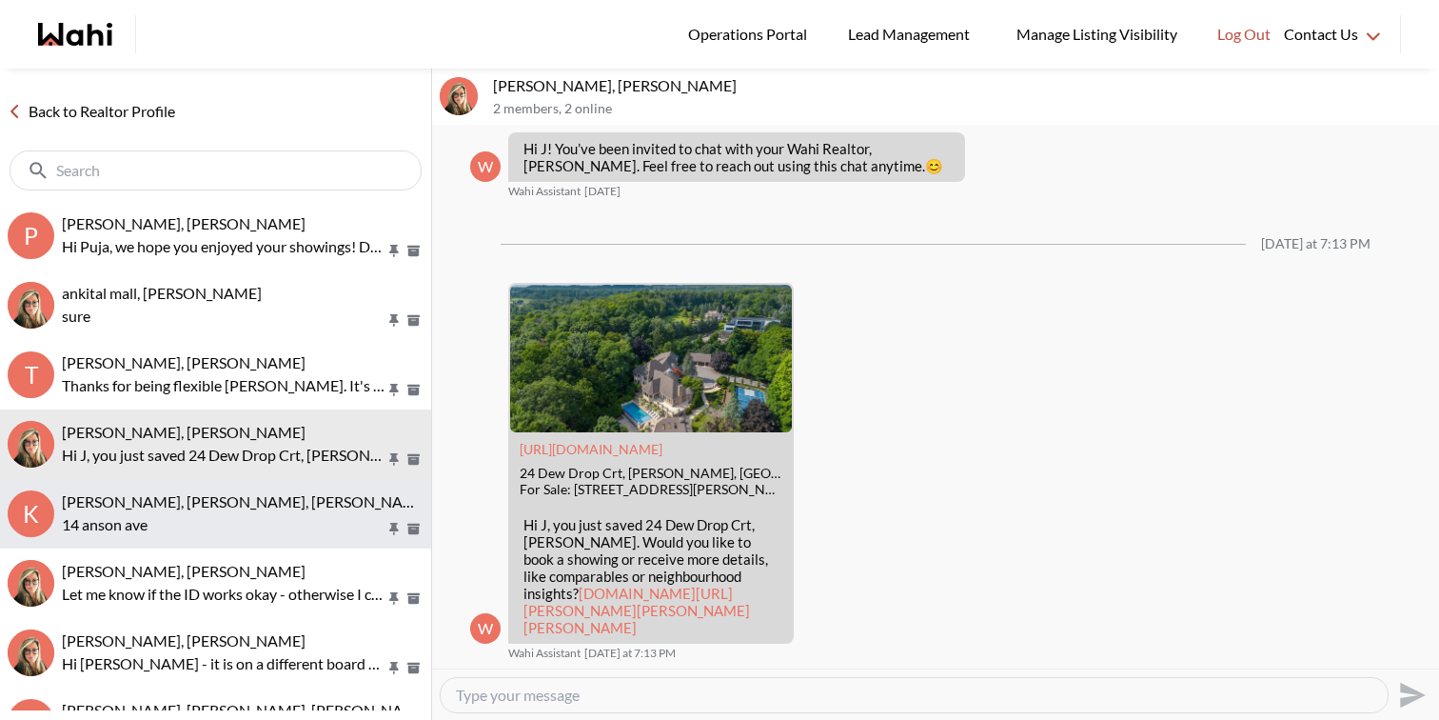
click at [287, 506] on span "Keshav Nanda, Rohit, Wahi, Barbara" at bounding box center [246, 501] width 368 height 18
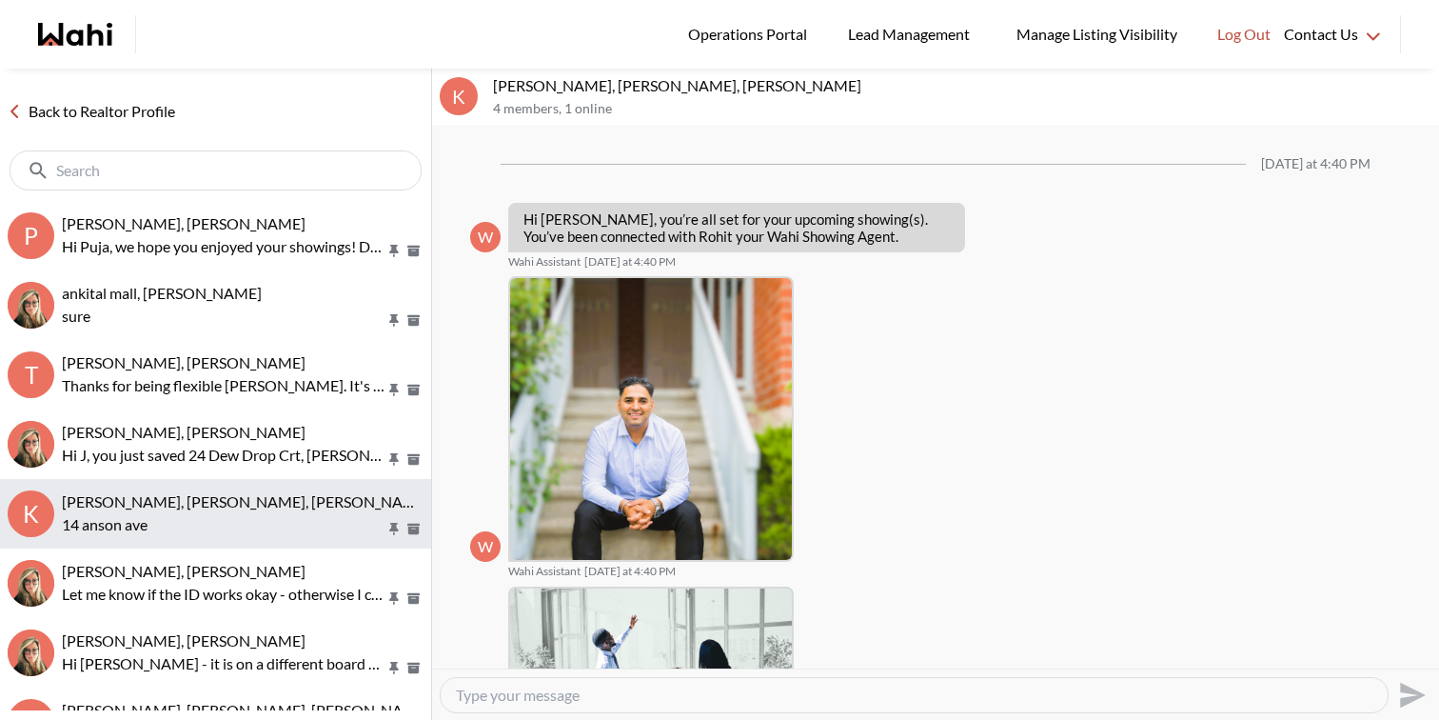
scroll to position [1515, 0]
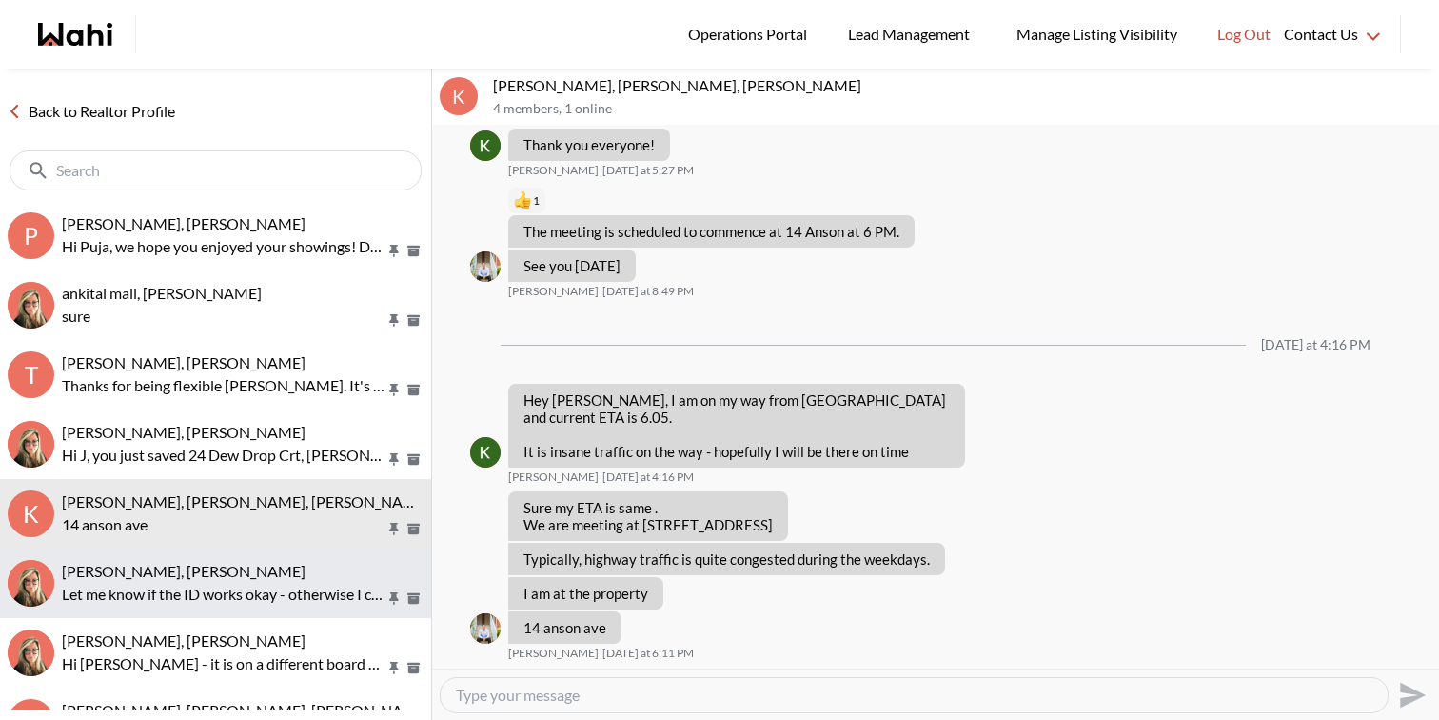
click at [285, 562] on div "Raisa Rahim, Barbara" at bounding box center [243, 571] width 362 height 19
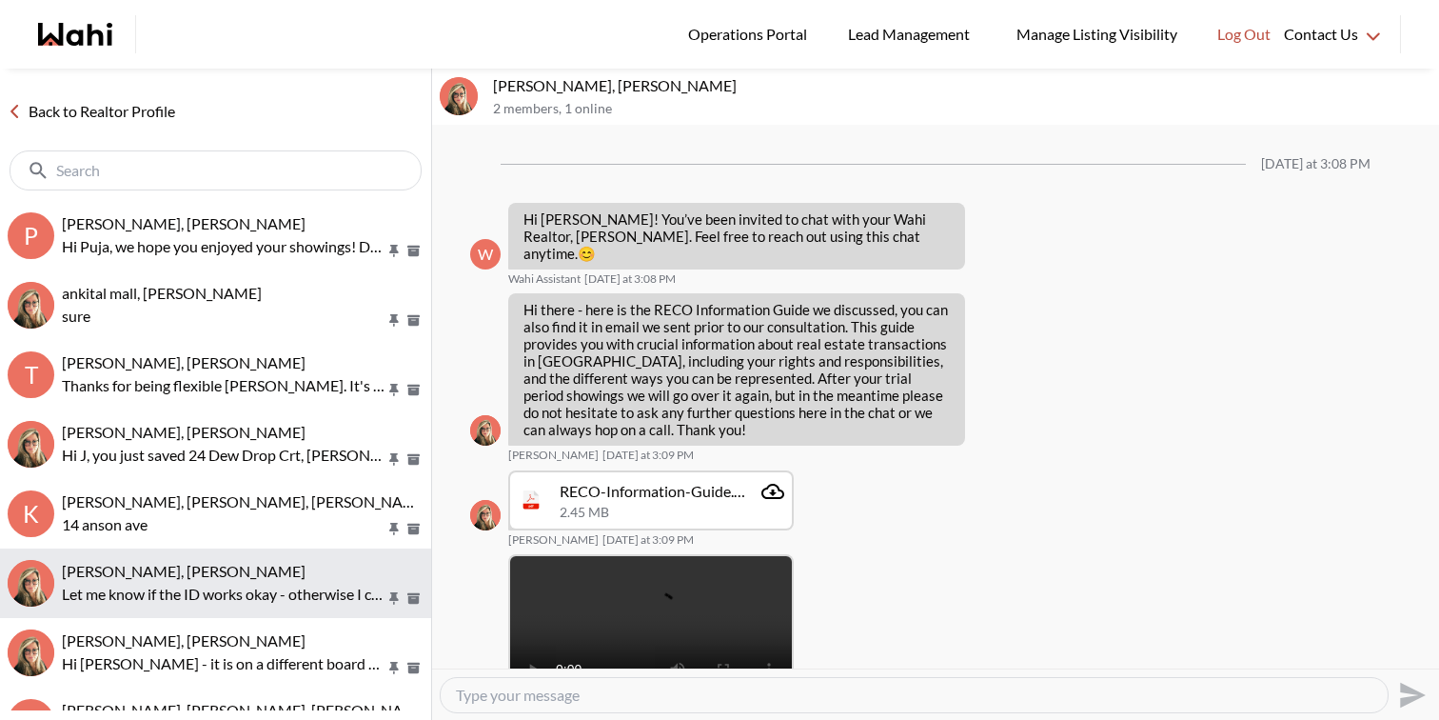
scroll to position [699, 0]
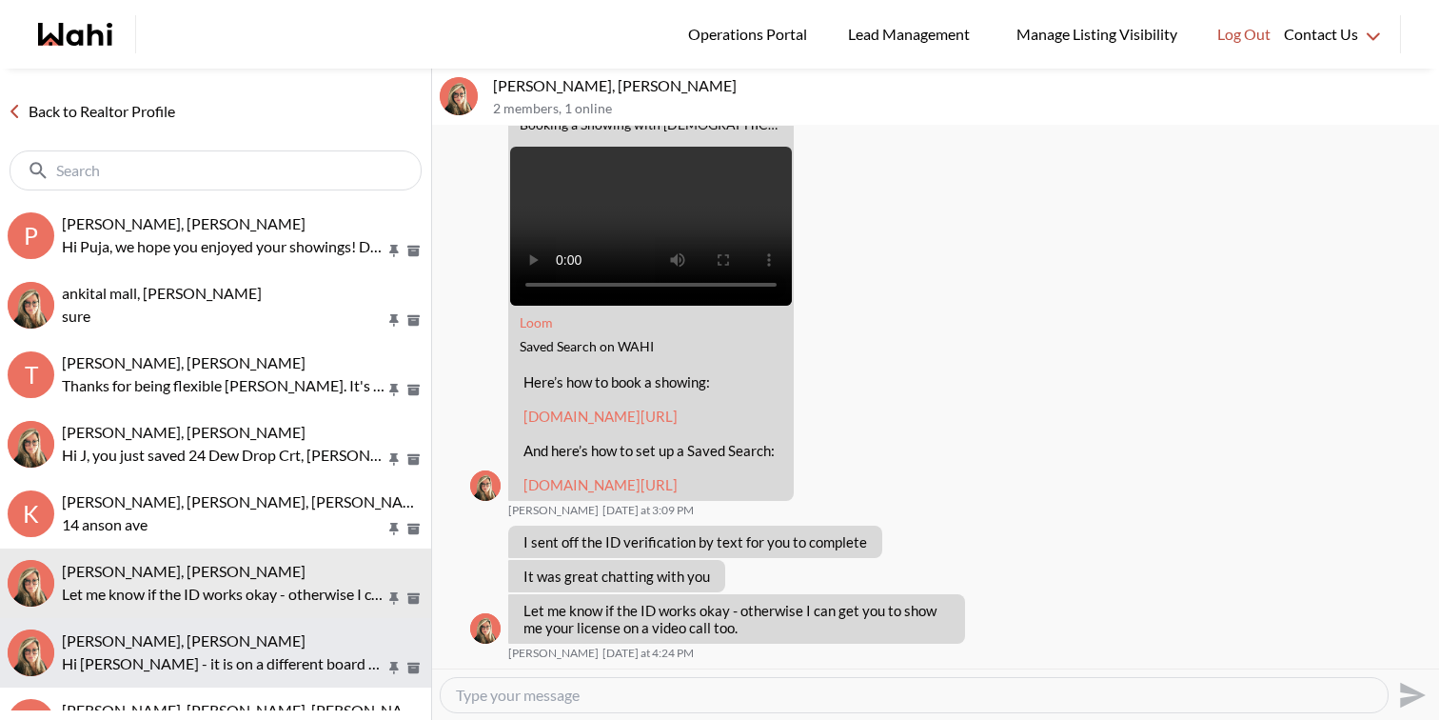
click at [284, 628] on button "tom smith, Barbara Hi Tom - it is on a different board - I will book it back in…" at bounding box center [215, 652] width 431 height 69
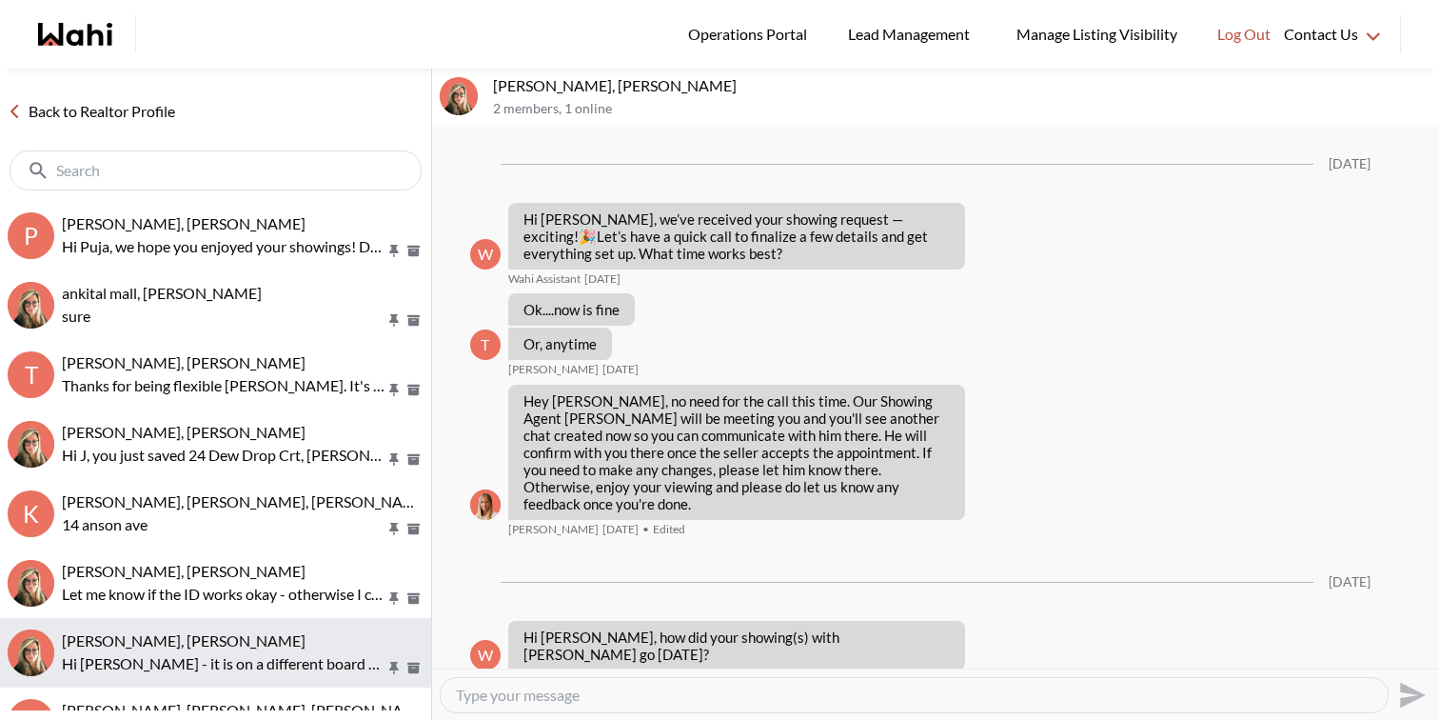
scroll to position [2019, 0]
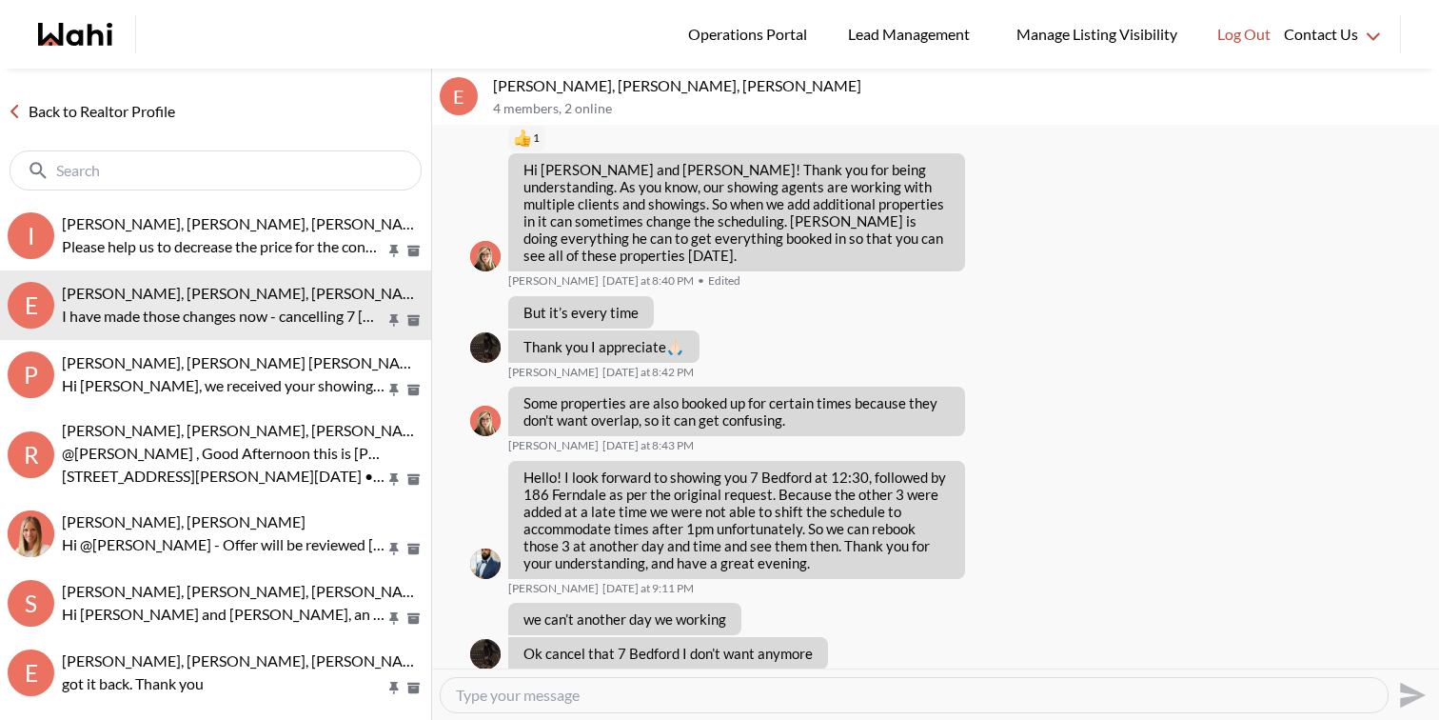
scroll to position [2563, 0]
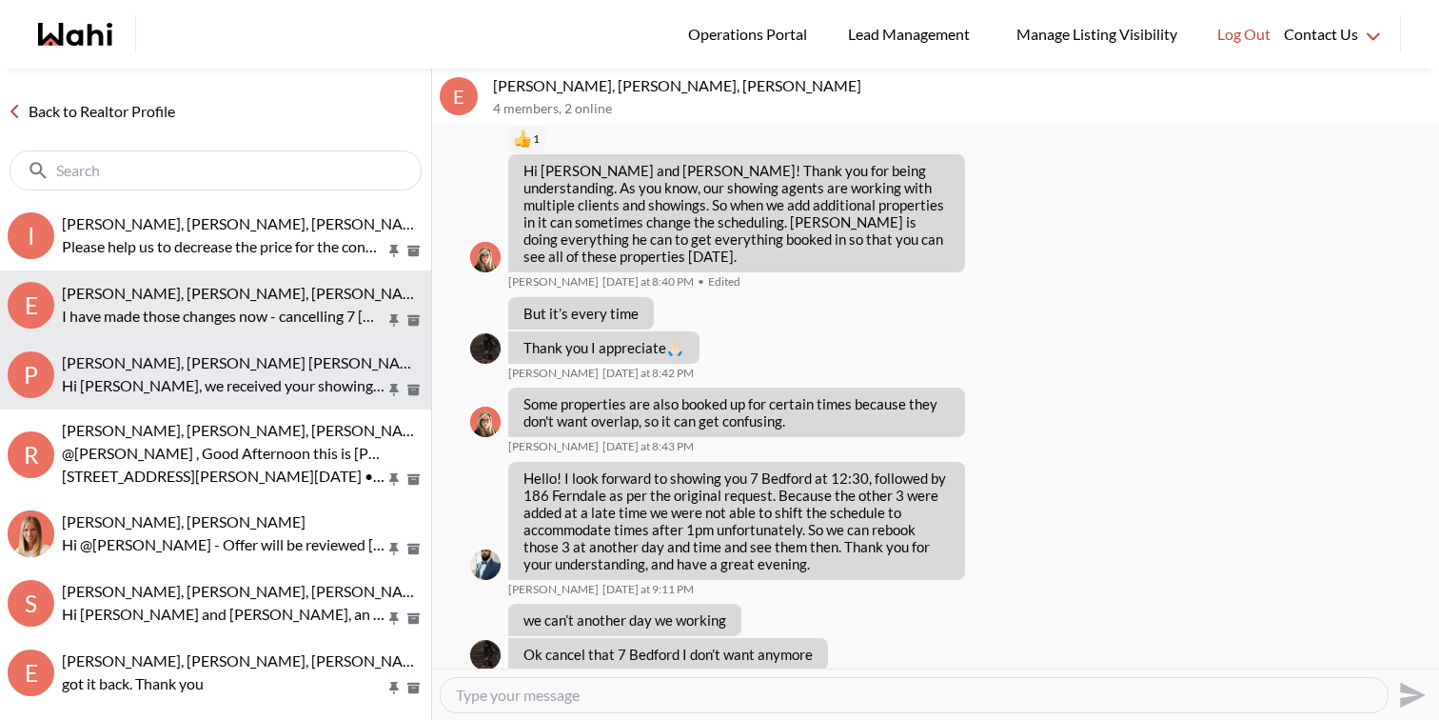
click at [302, 394] on p "Hi Pranav, we received your showing requests - exciting 🎉 . We will be in touch…" at bounding box center [224, 385] width 324 height 23
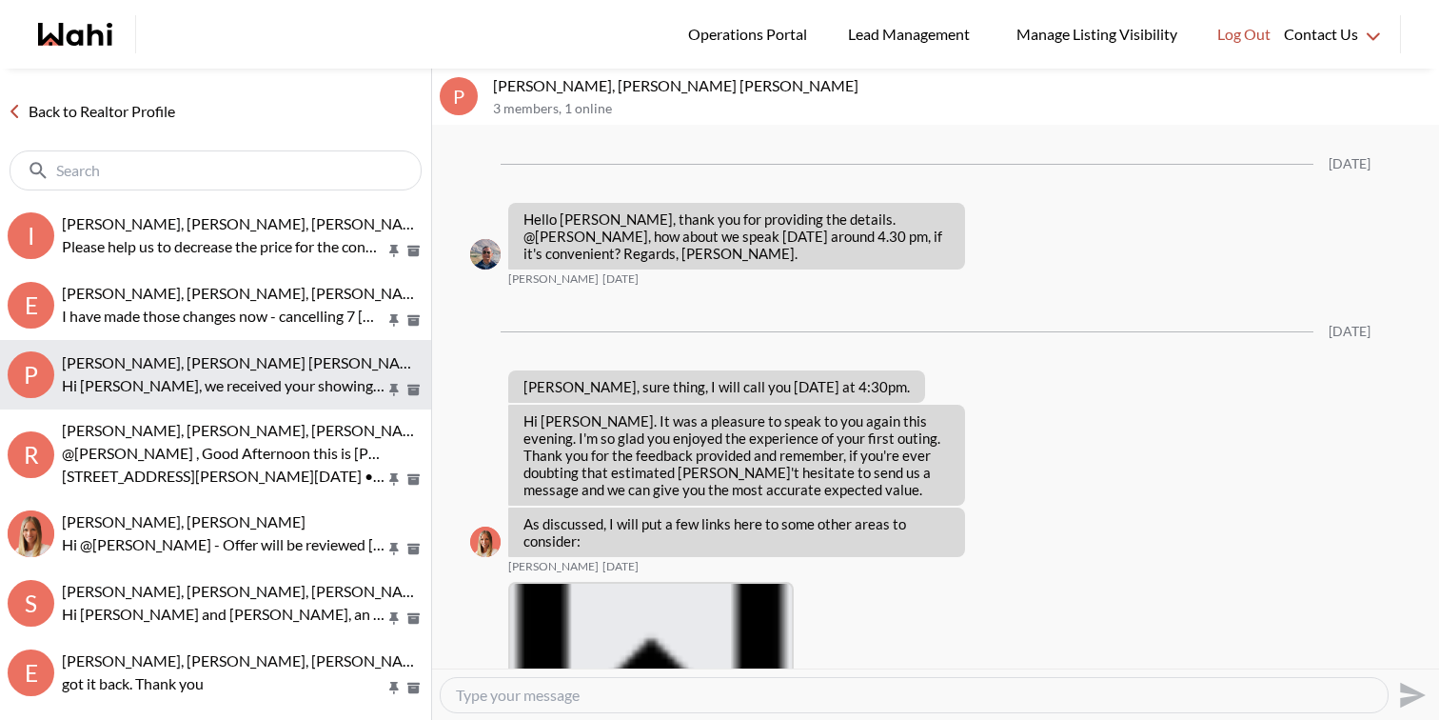
scroll to position [4538, 0]
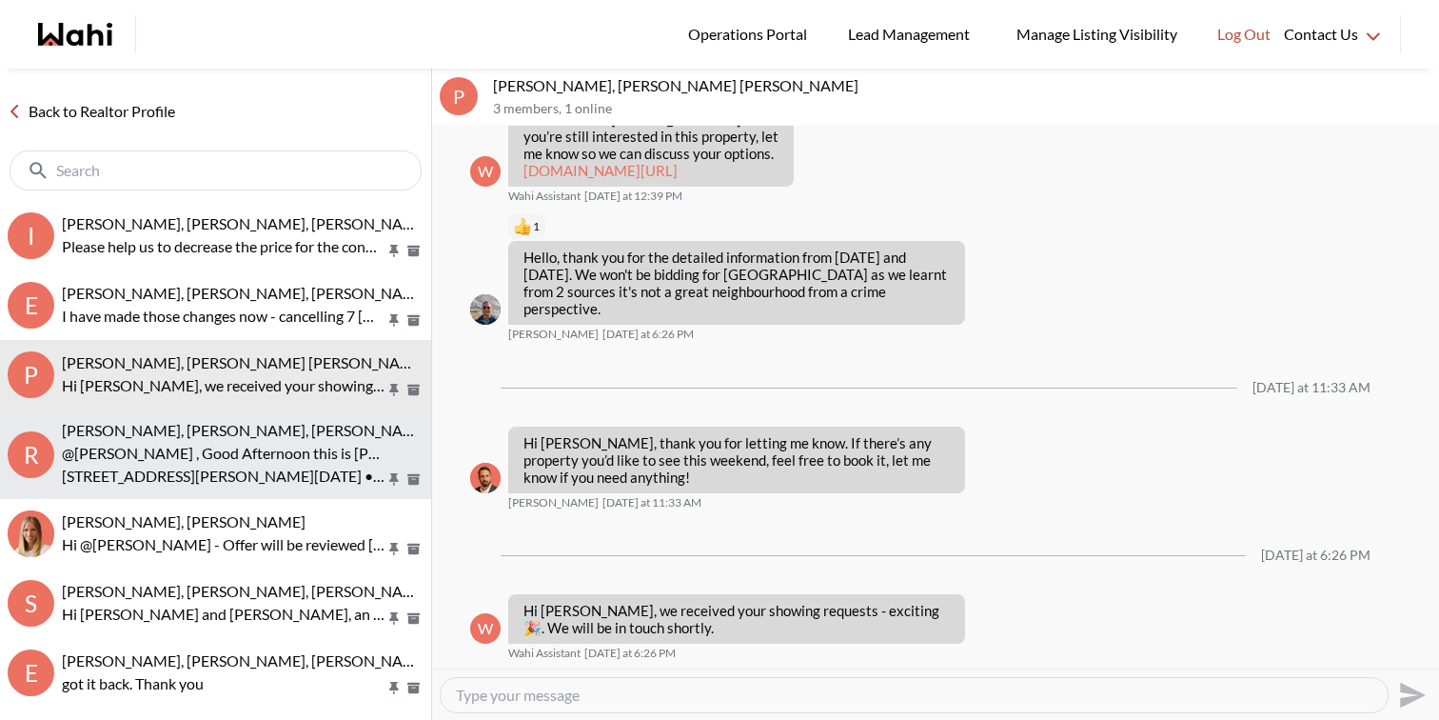
click at [311, 442] on p "@Amber F , Good Afternoon this is paul here Wahi Showing Agent your showing is …" at bounding box center [224, 453] width 324 height 23
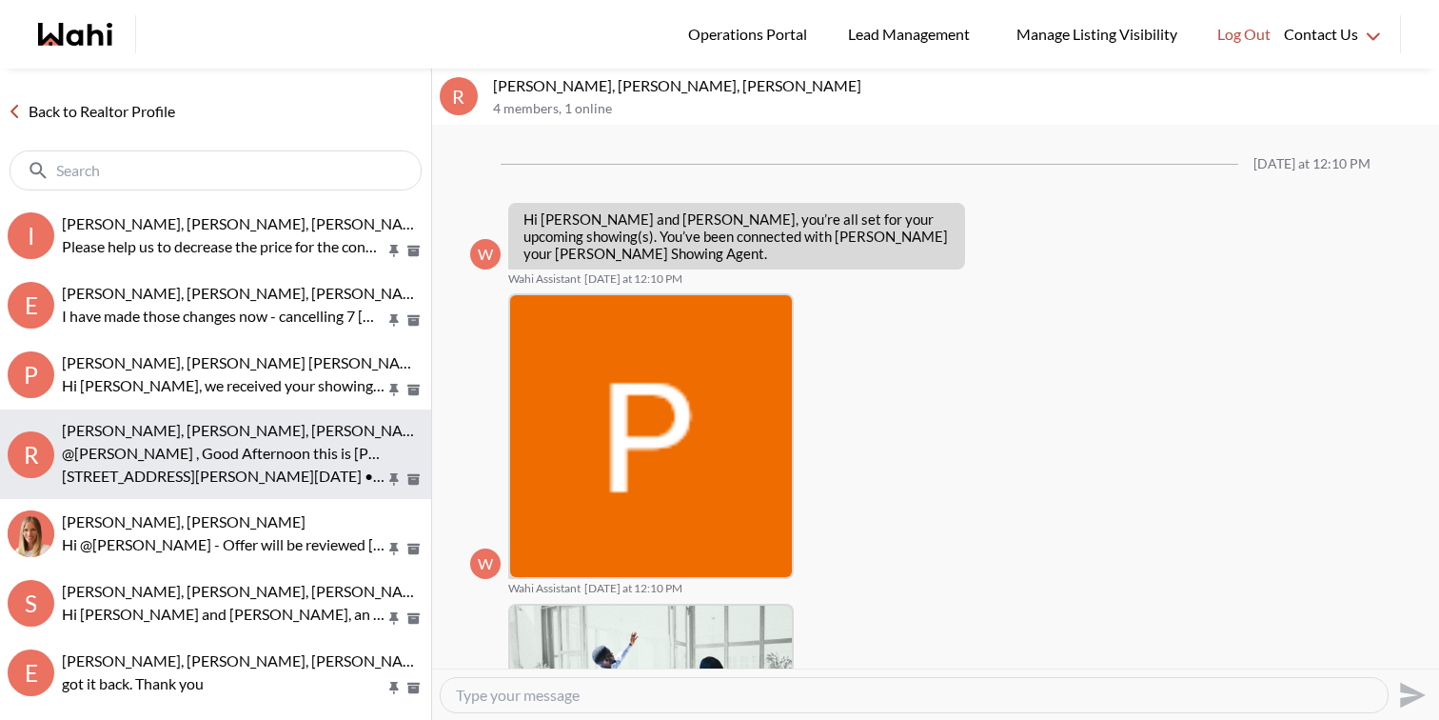
scroll to position [505, 0]
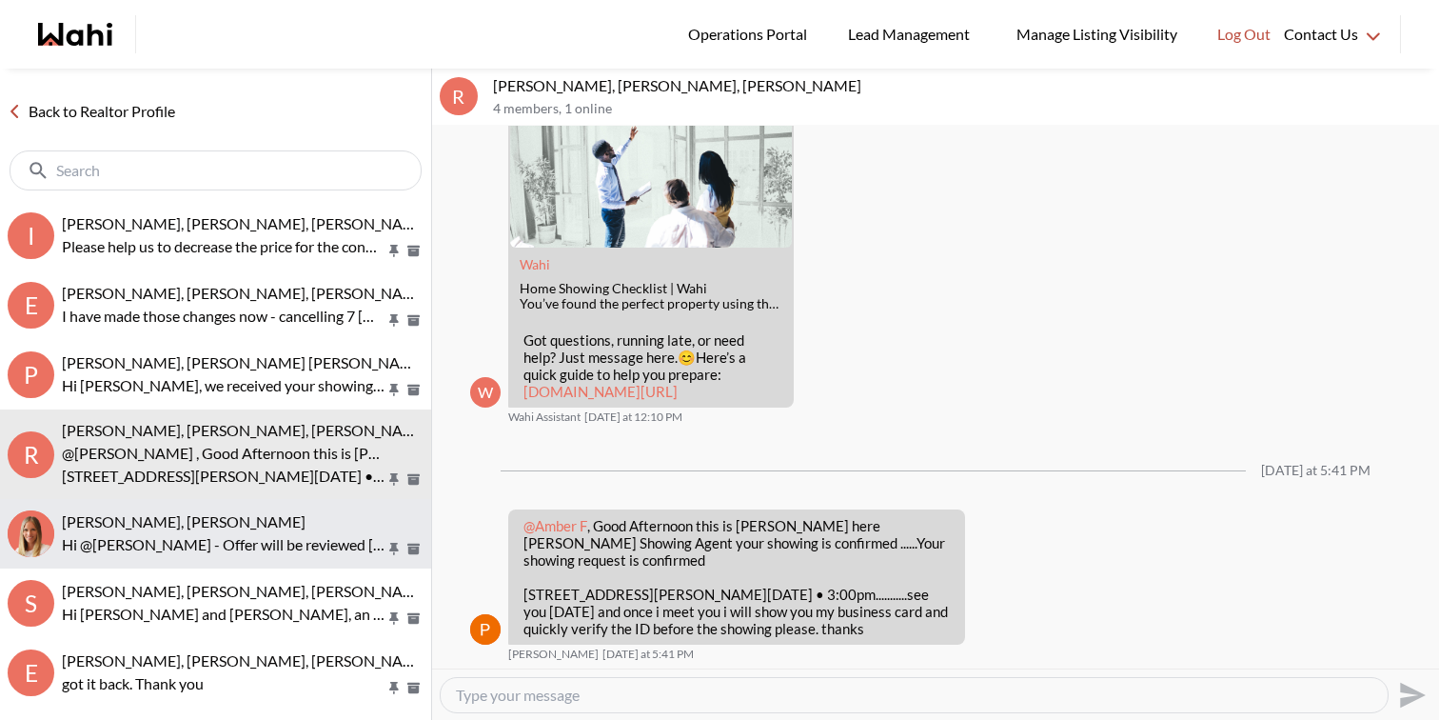
click at [313, 505] on button "Tanya Fita, Michelle Hi @Tanya Fita - Offer will be reviewed on Wednesday, Octo…" at bounding box center [215, 533] width 431 height 69
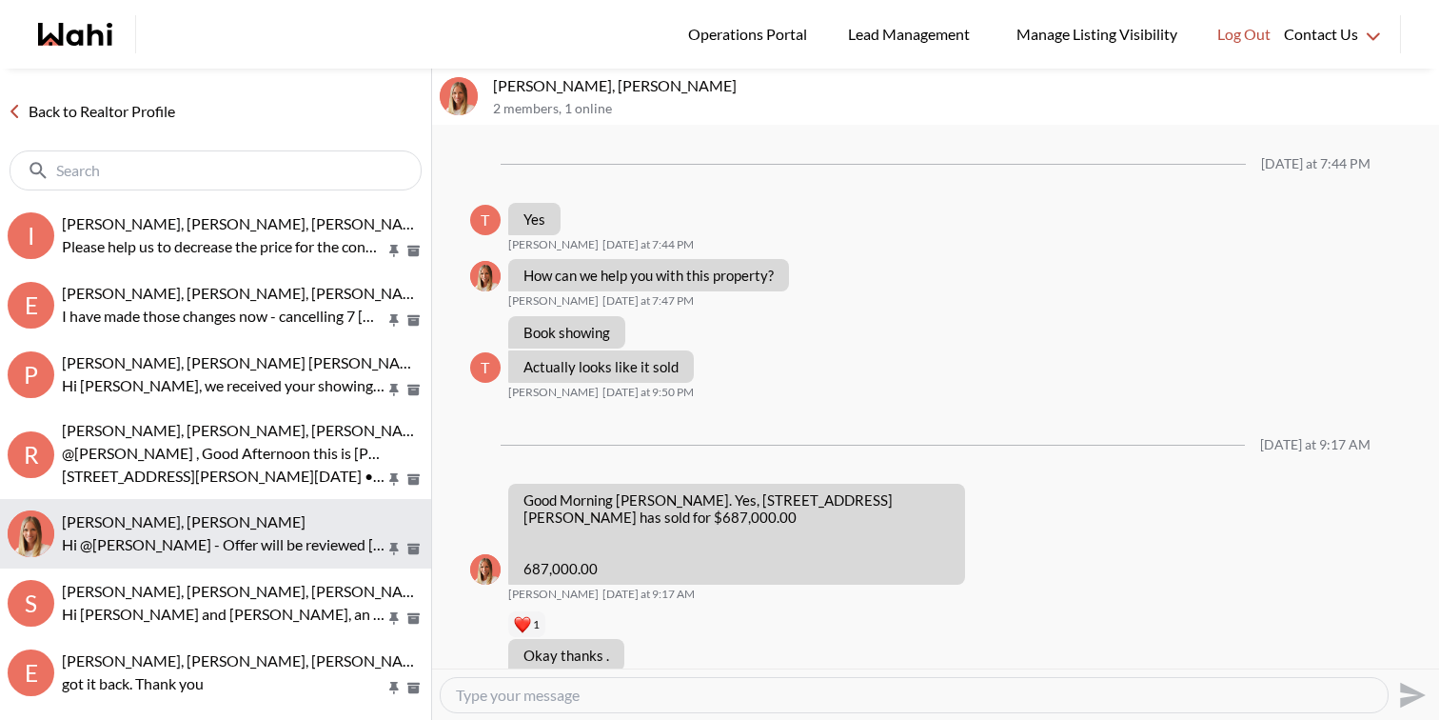
scroll to position [1669, 0]
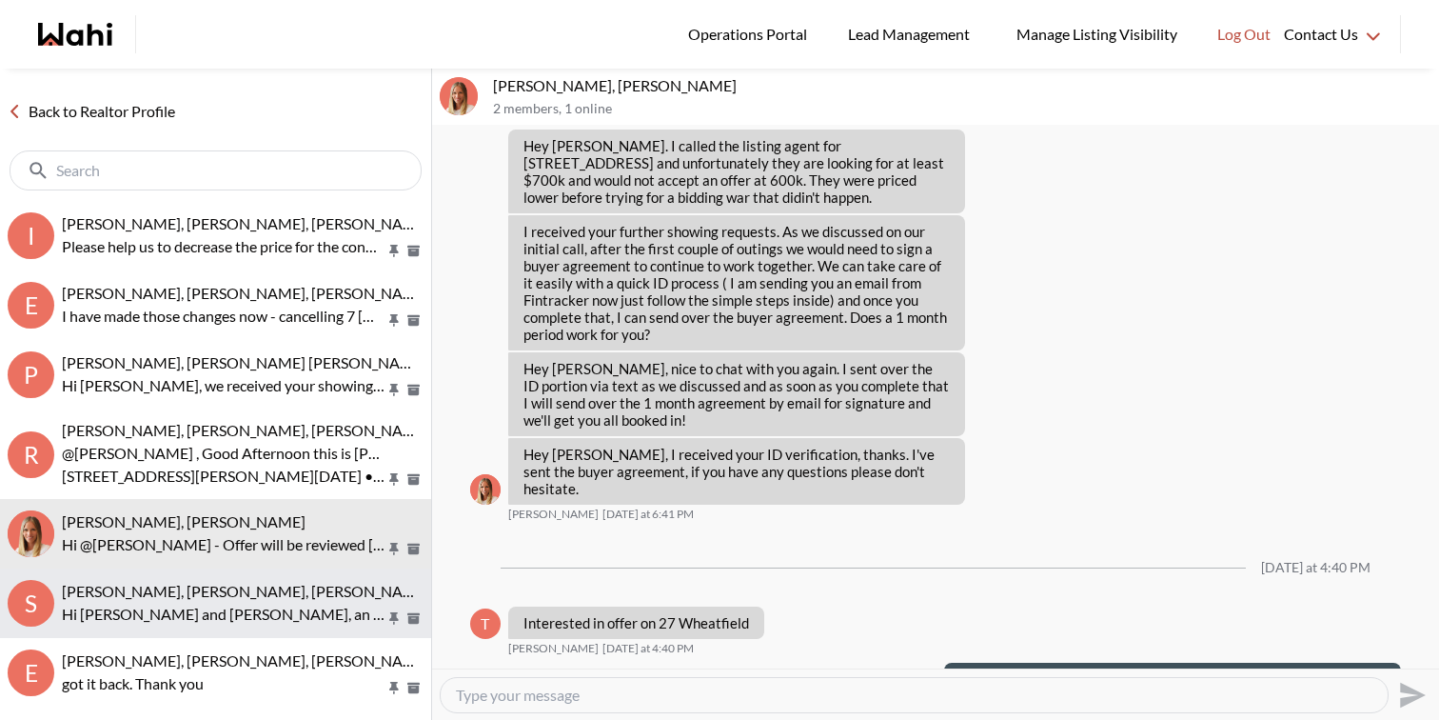
click at [311, 577] on button "S Sourav Singh, Kirti Pal, Michelle Hi Sourav and Kirti, an offer has been subm…" at bounding box center [215, 602] width 431 height 69
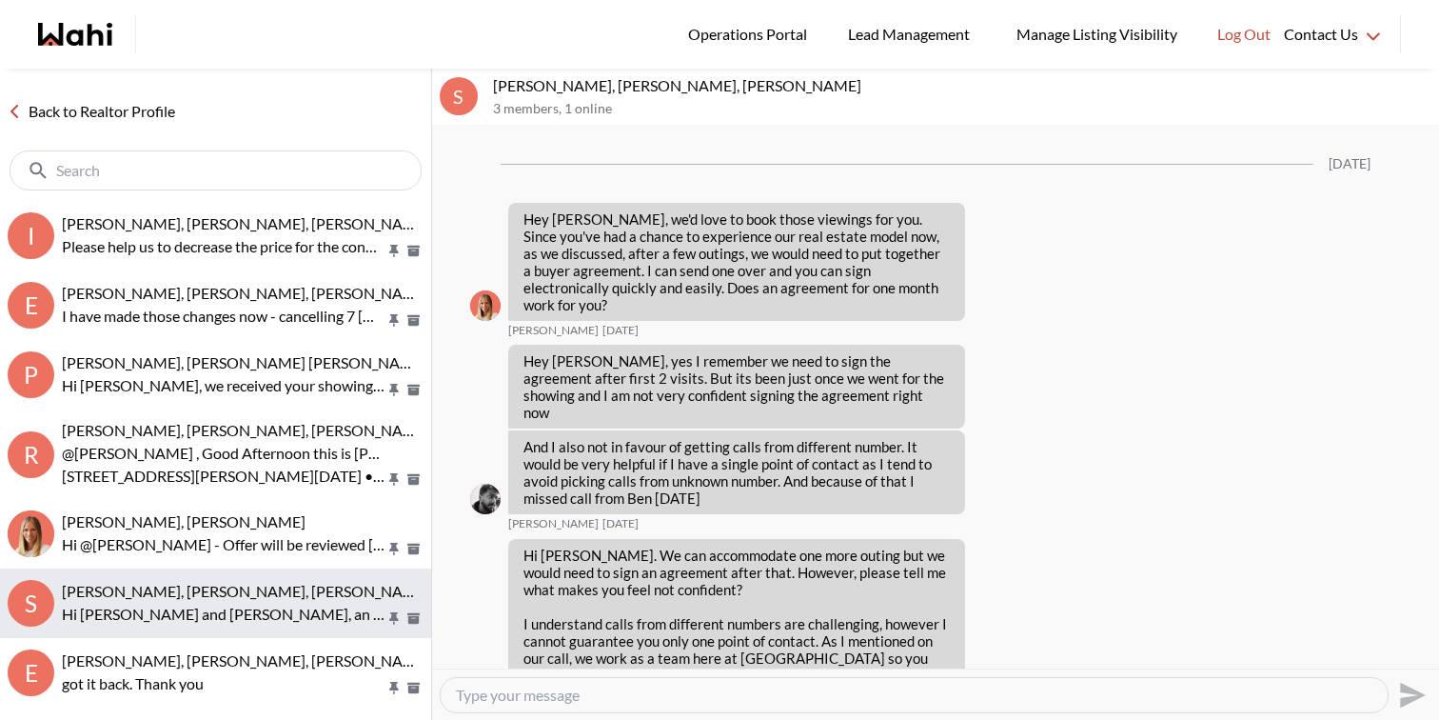
scroll to position [3778, 0]
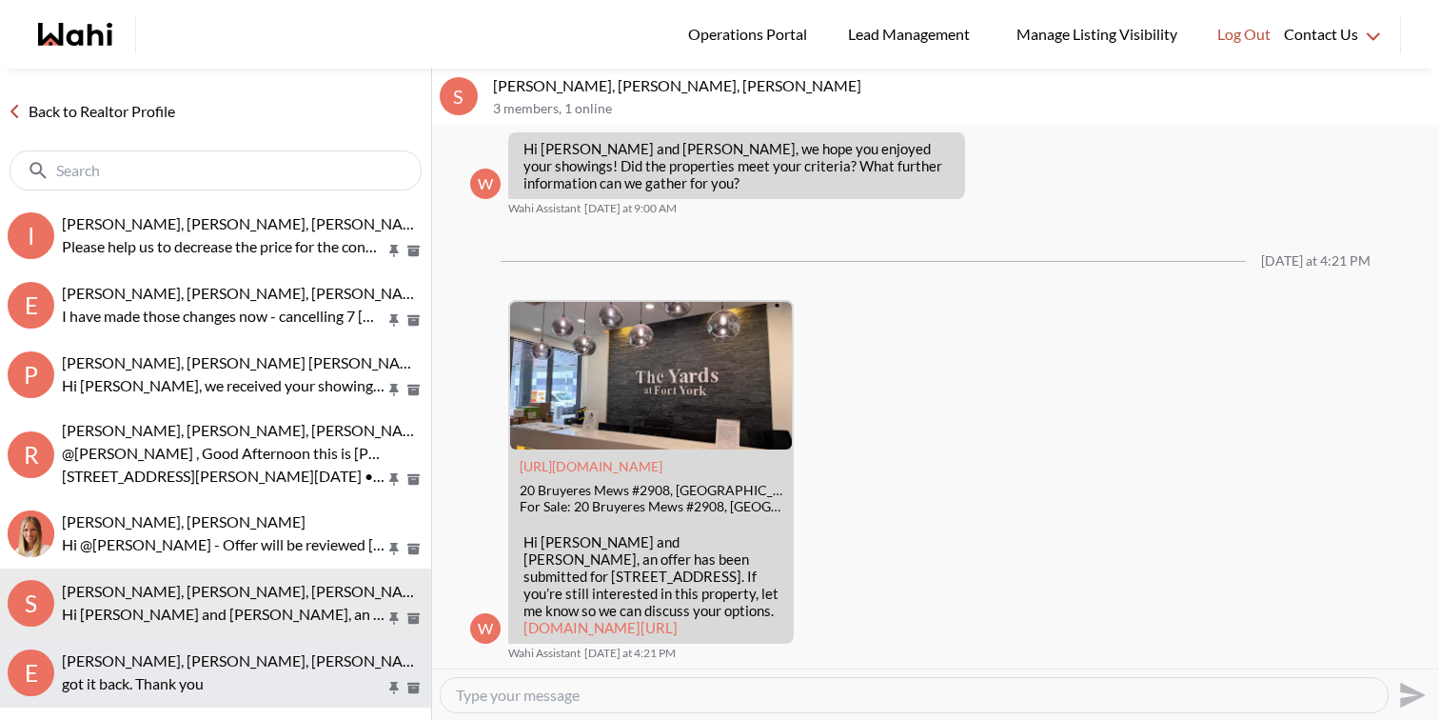
click at [303, 654] on span "Erik Odegaard, Margarita Haimov, Paul, Michelle" at bounding box center [246, 660] width 368 height 18
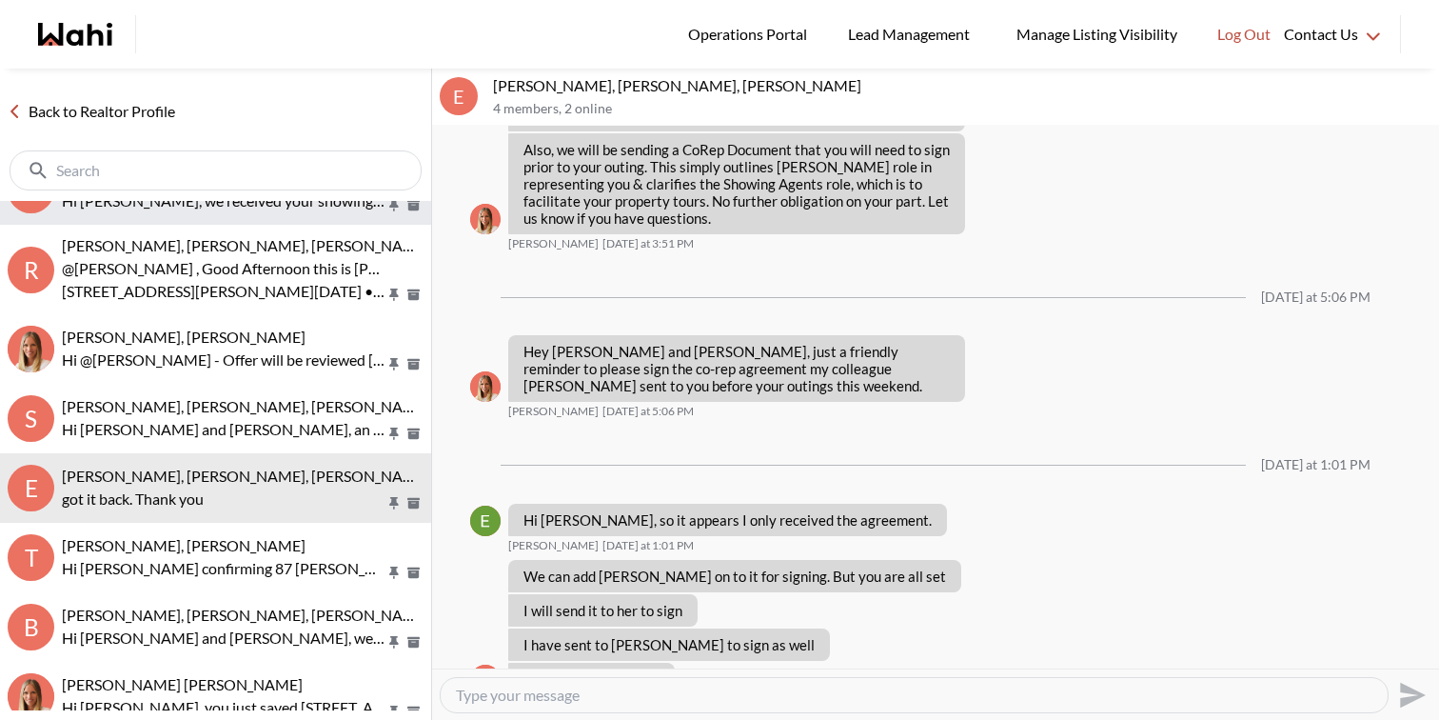
scroll to position [190, 0]
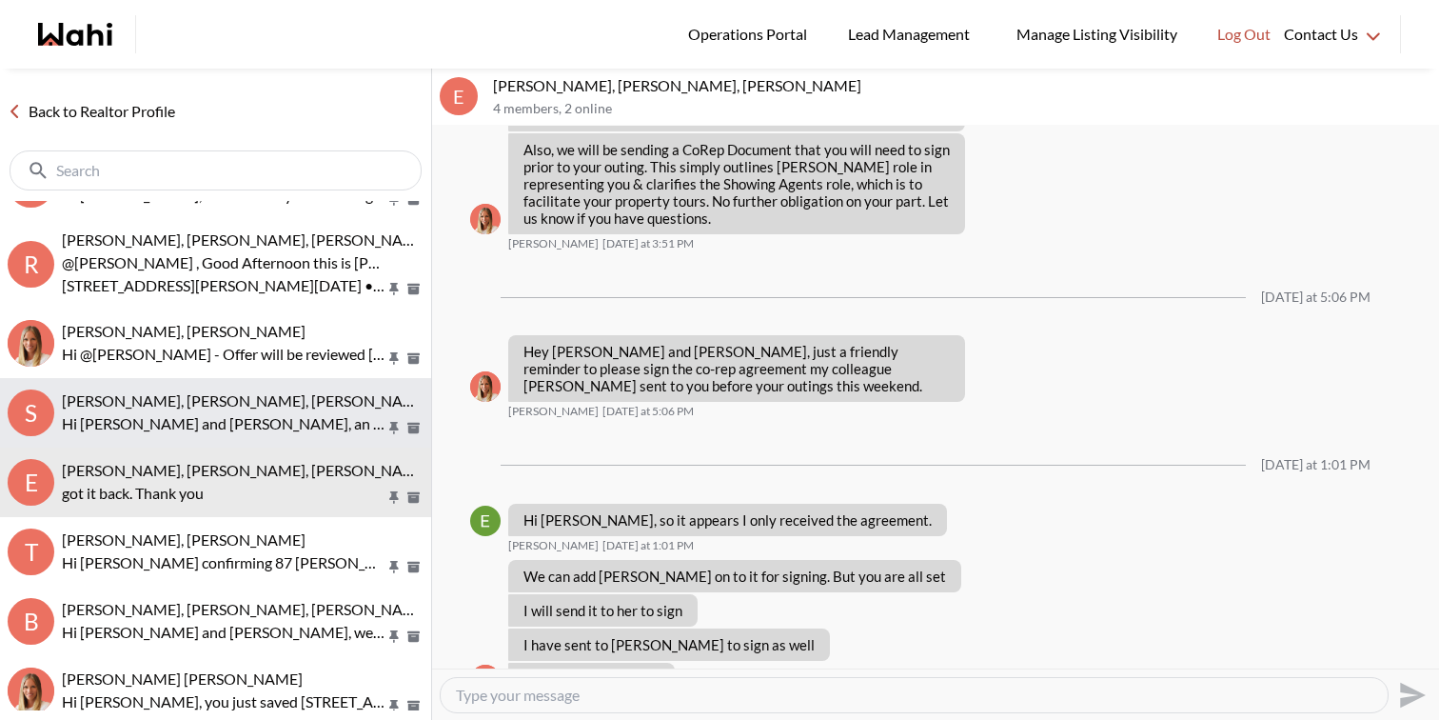
click at [247, 416] on p "Hi Sourav and Kirti, an offer has been submitted for 20 Bruyeres Mews #2908, To…" at bounding box center [224, 423] width 324 height 23
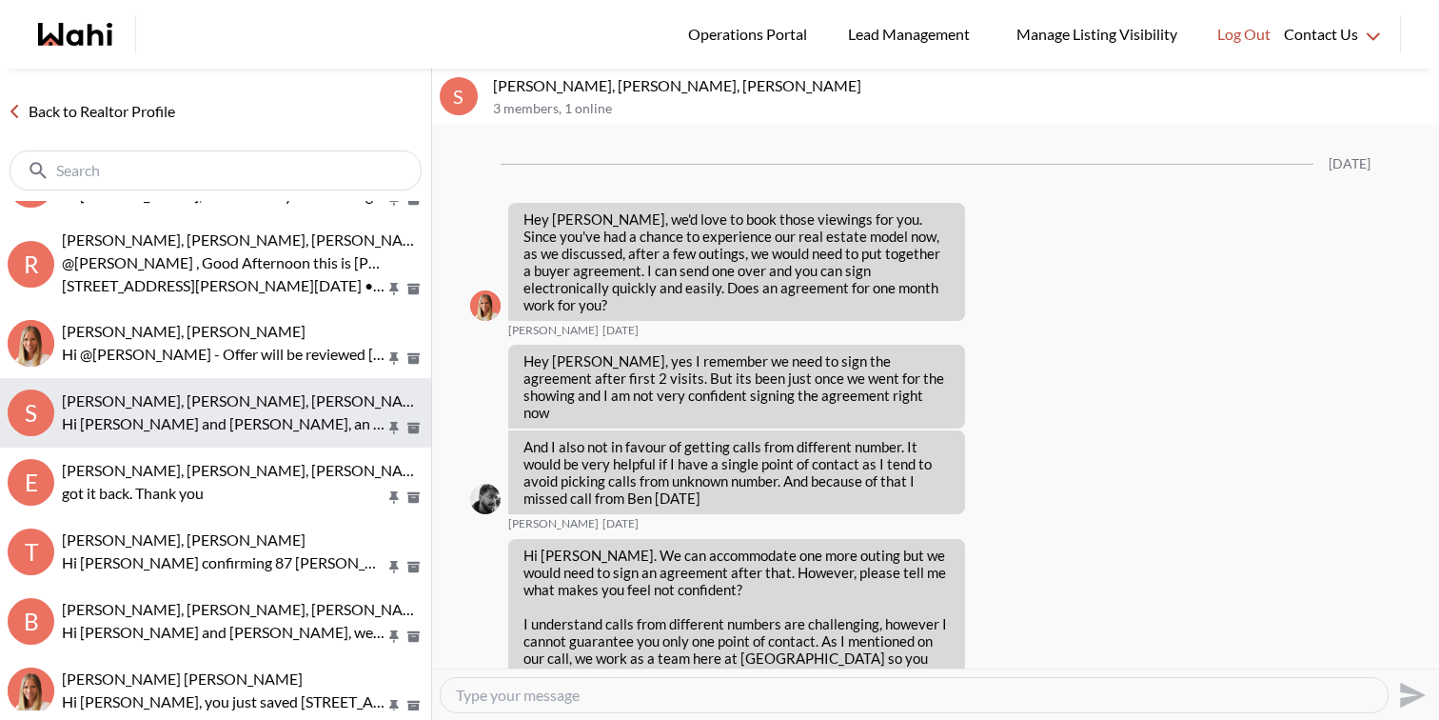
scroll to position [3778, 0]
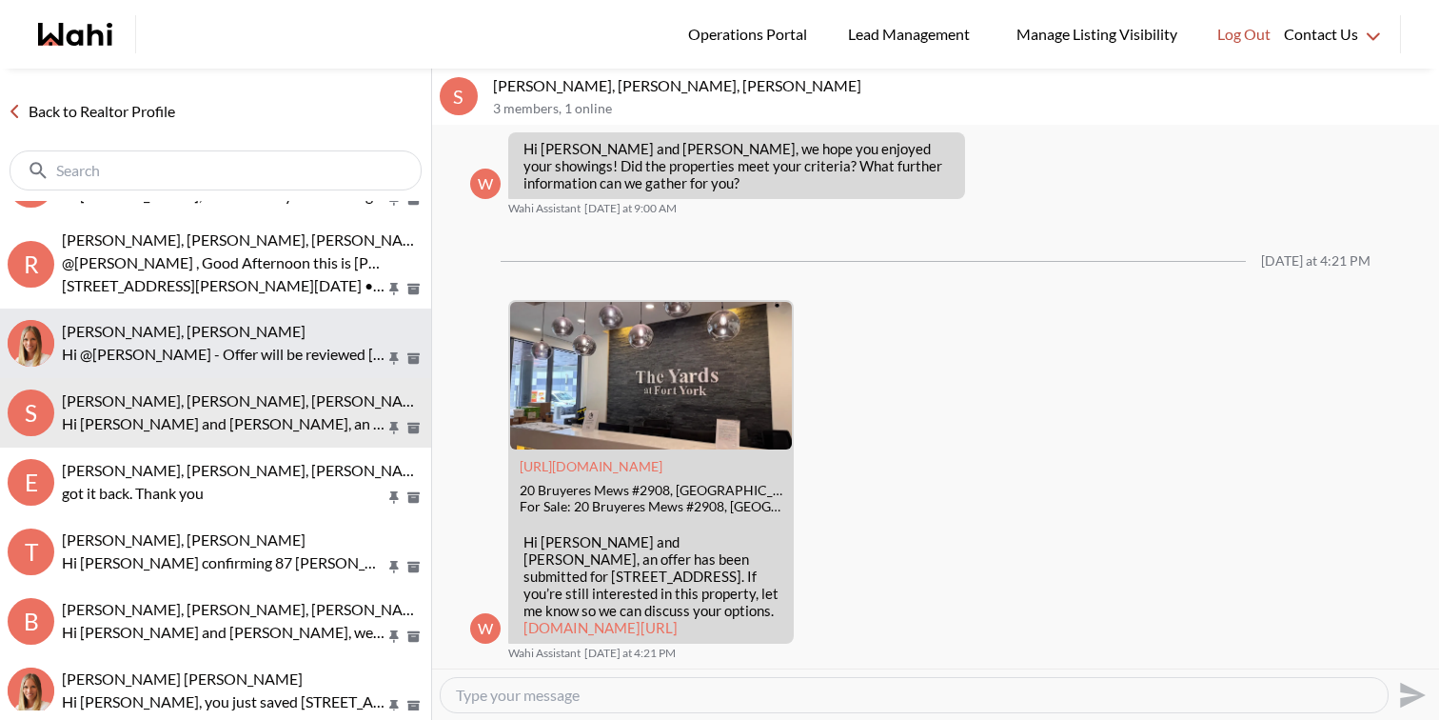
click at [243, 358] on p "Hi @Tanya Fita - Offer will be reviewed on Wednesday, October 8th by 10:00 am" at bounding box center [224, 354] width 324 height 23
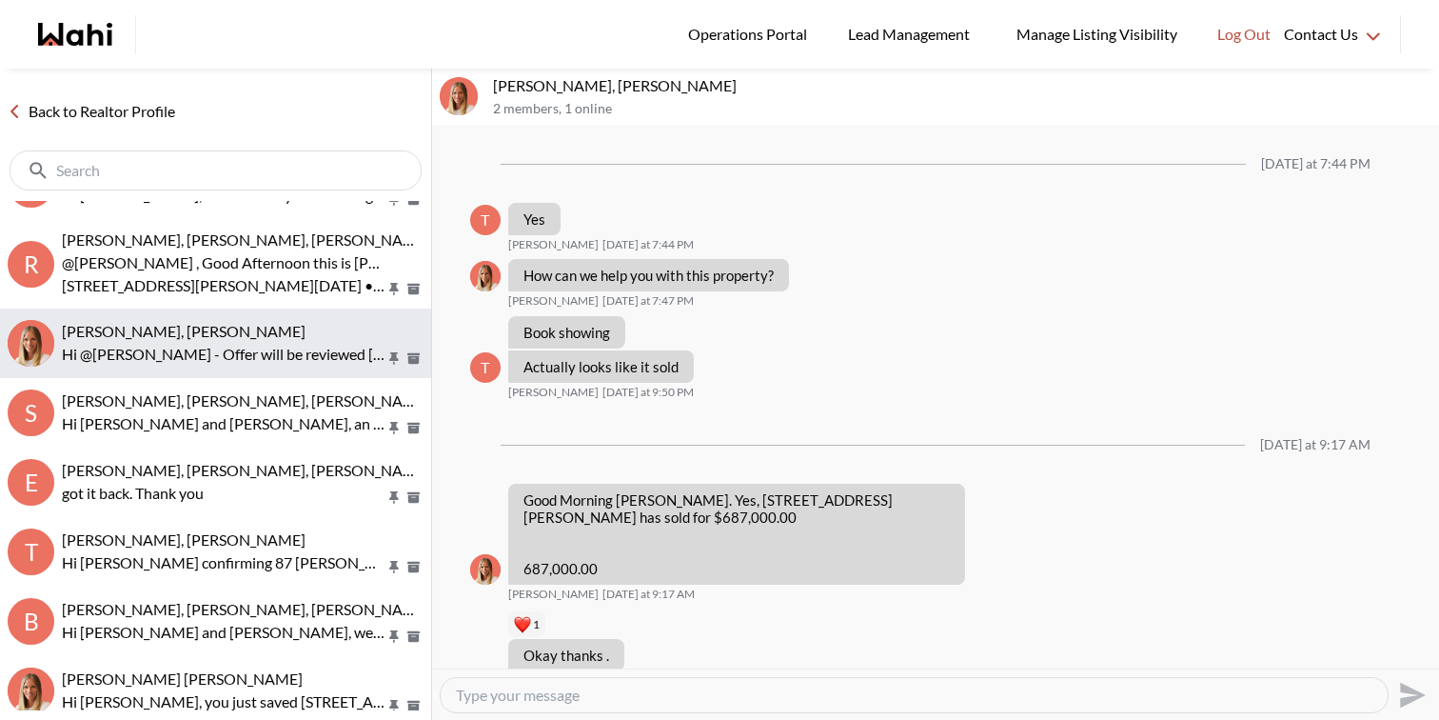
scroll to position [1669, 0]
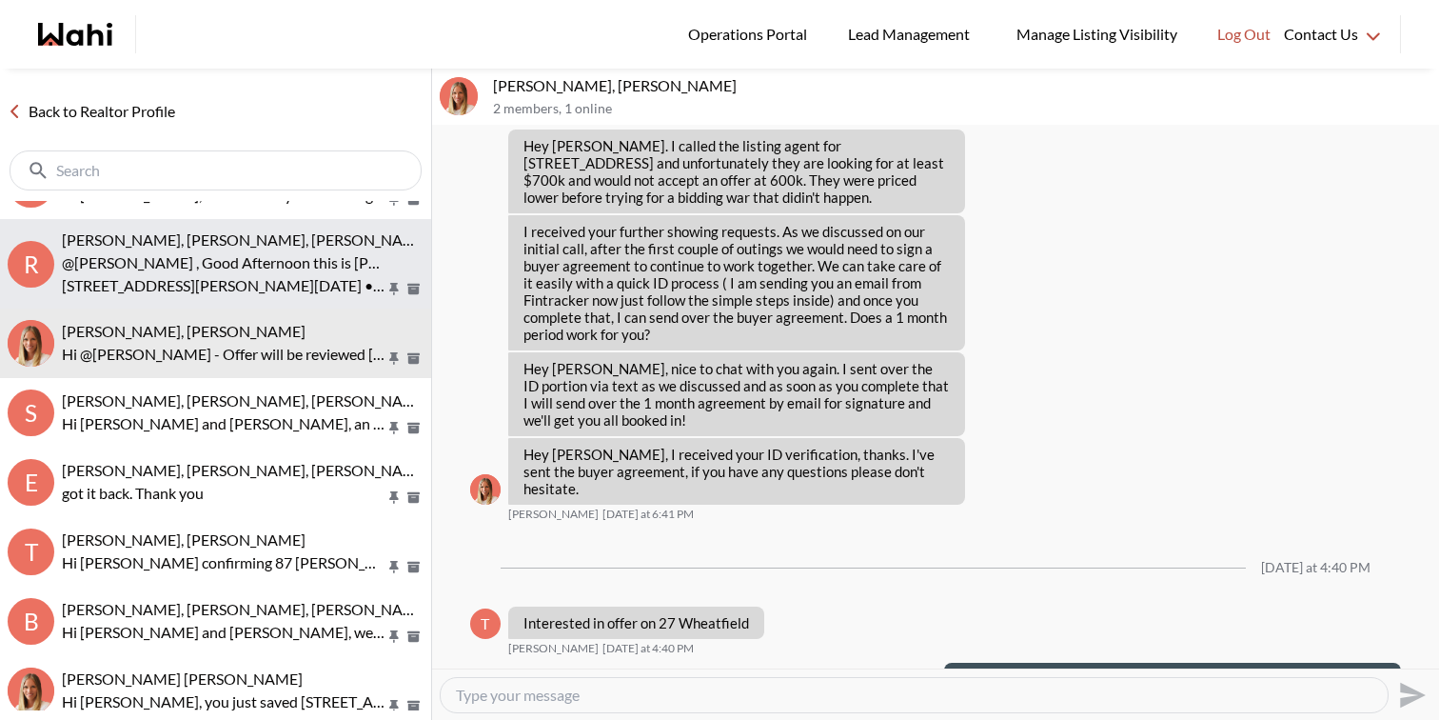
click at [246, 287] on p "237 Bartlett Avenue Sun, Oct 5 • 3:00pm...........see you on Sunday and once i …" at bounding box center [224, 285] width 324 height 23
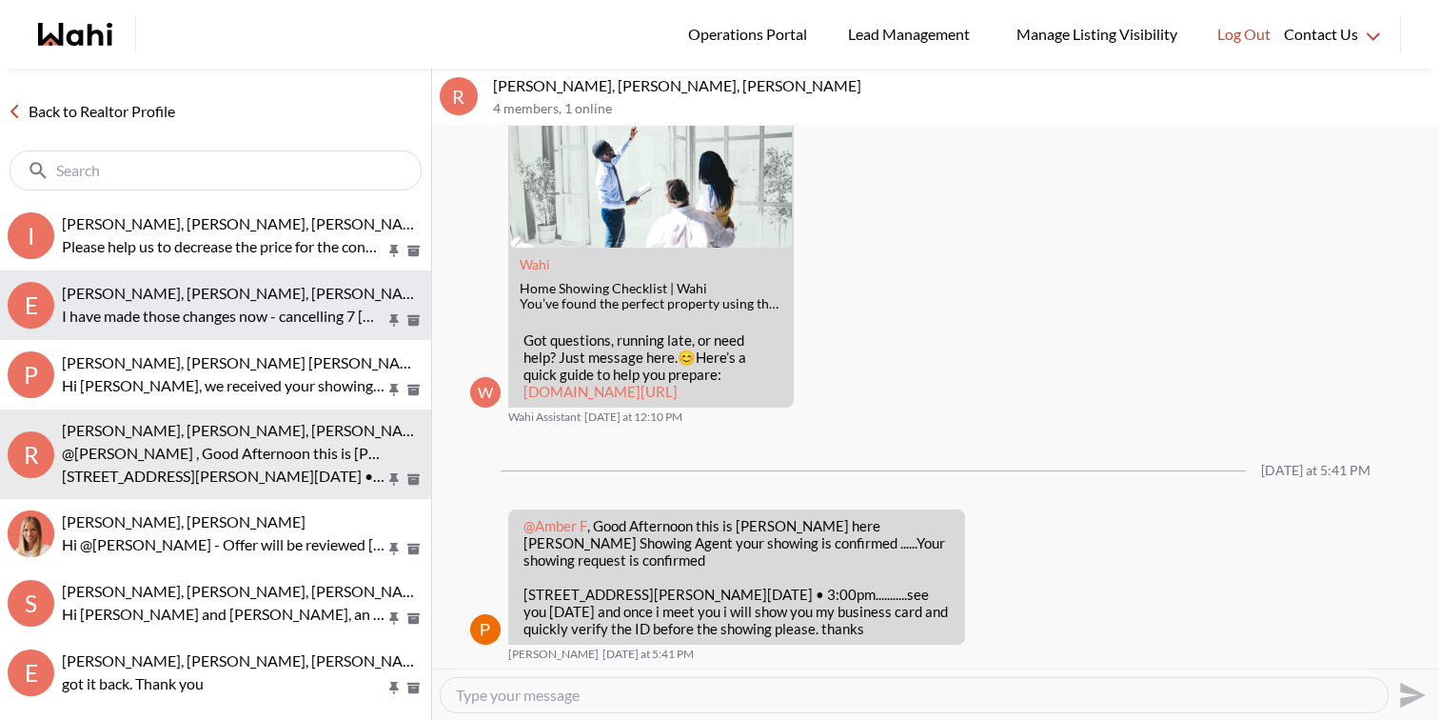
click at [256, 294] on span "Erik Odegaard, Margarita Haimov, Khalid, Michelle" at bounding box center [246, 293] width 368 height 18
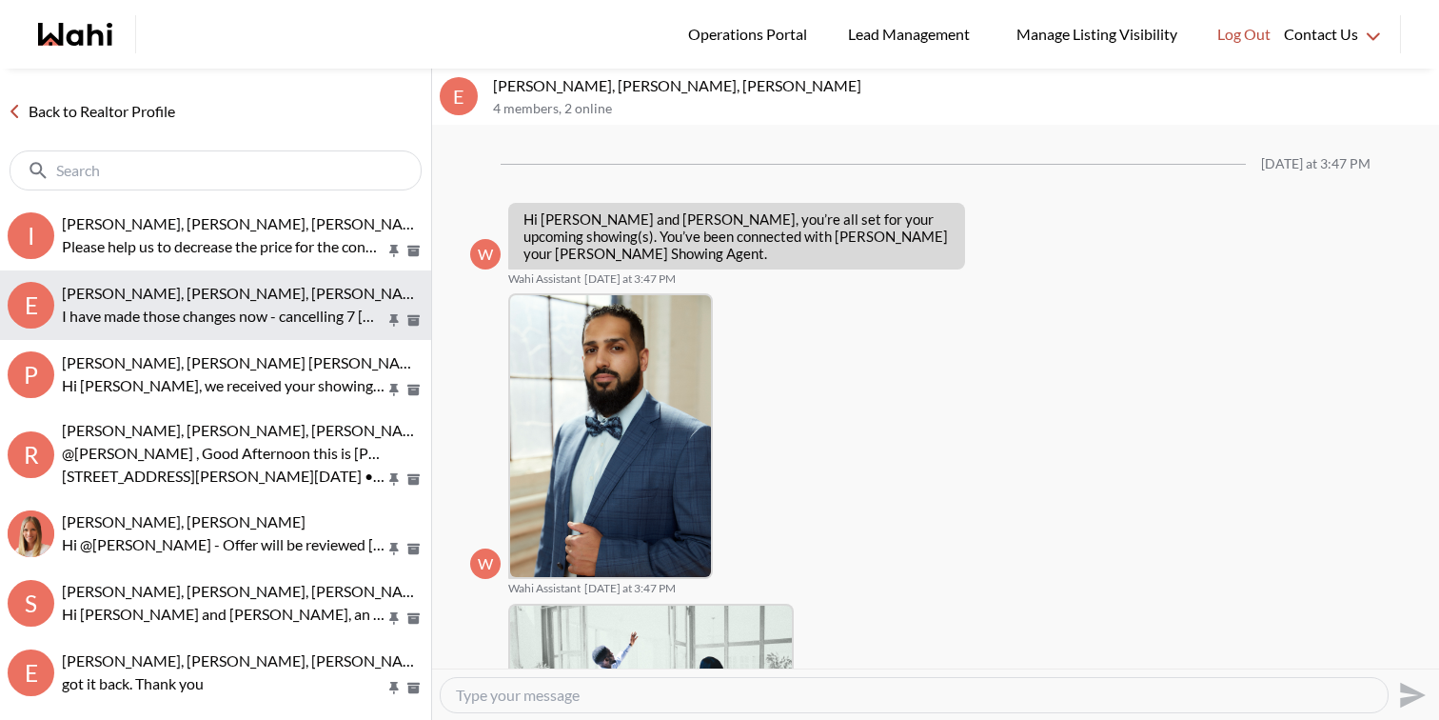
scroll to position [2818, 0]
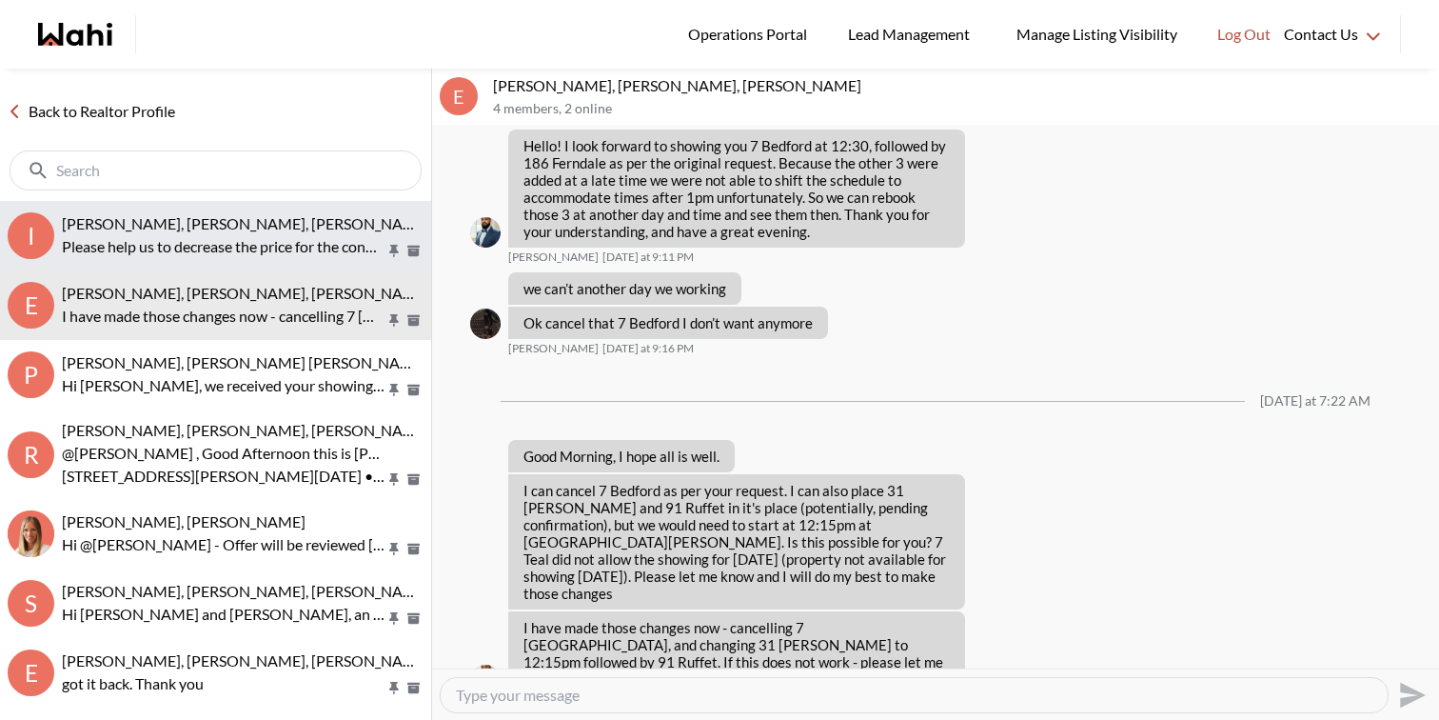
click at [256, 228] on span "[PERSON_NAME], [PERSON_NAME], [PERSON_NAME], [PERSON_NAME]" at bounding box center [308, 223] width 493 height 18
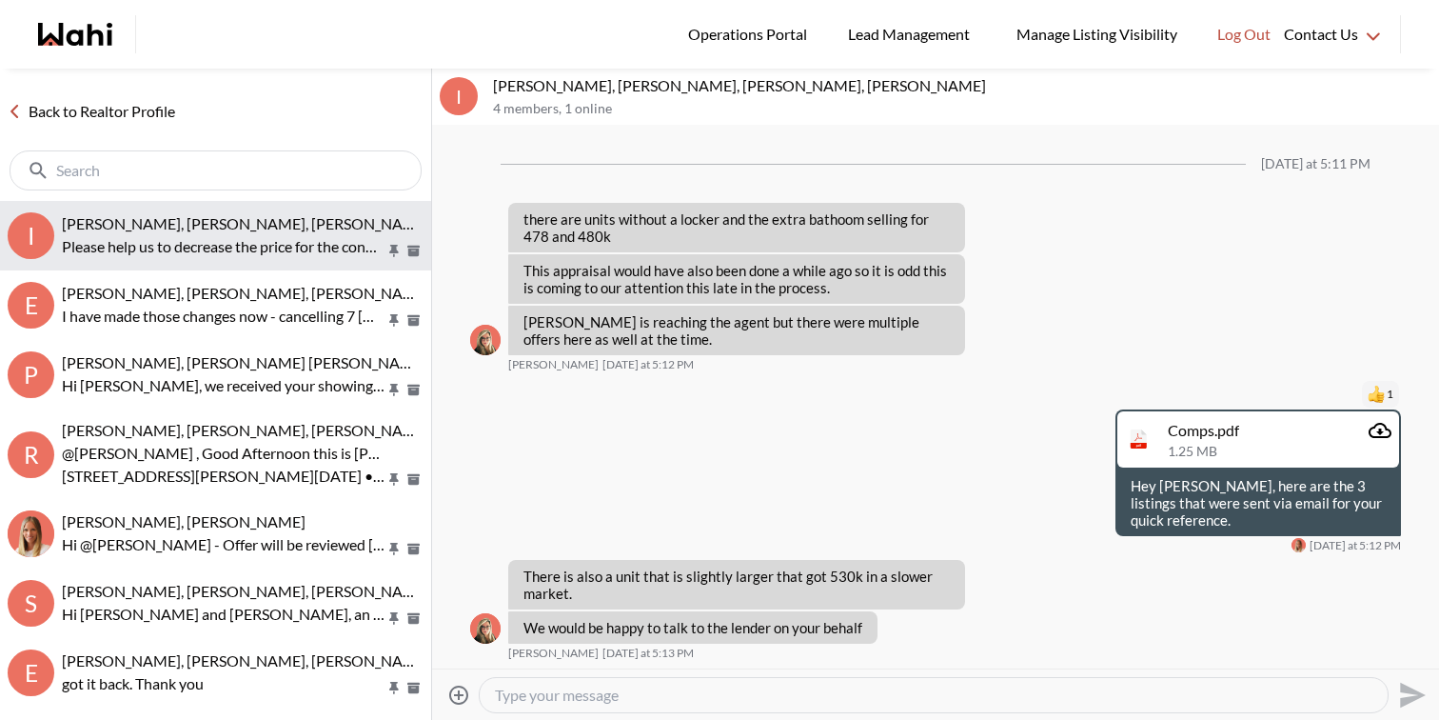
scroll to position [3487, 0]
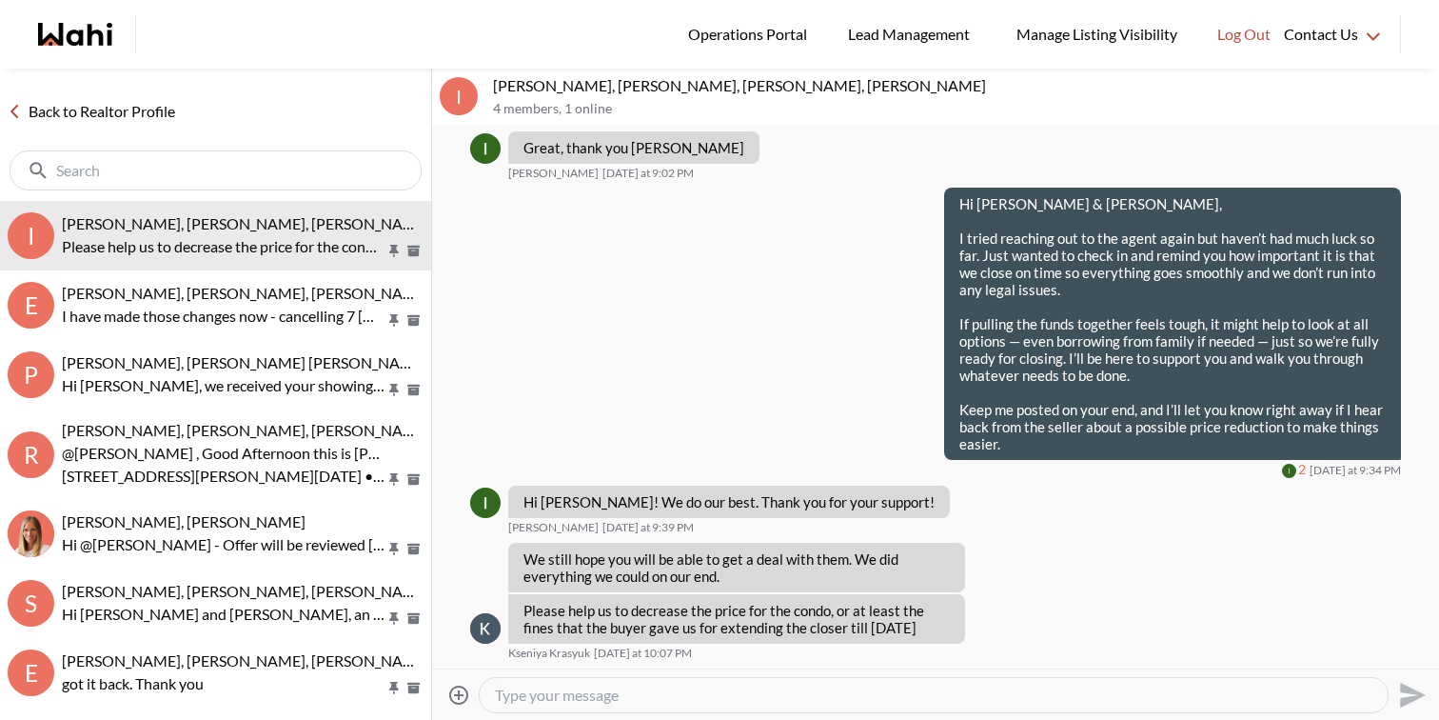
click at [635, 694] on textarea "Type your message" at bounding box center [934, 694] width 878 height 19
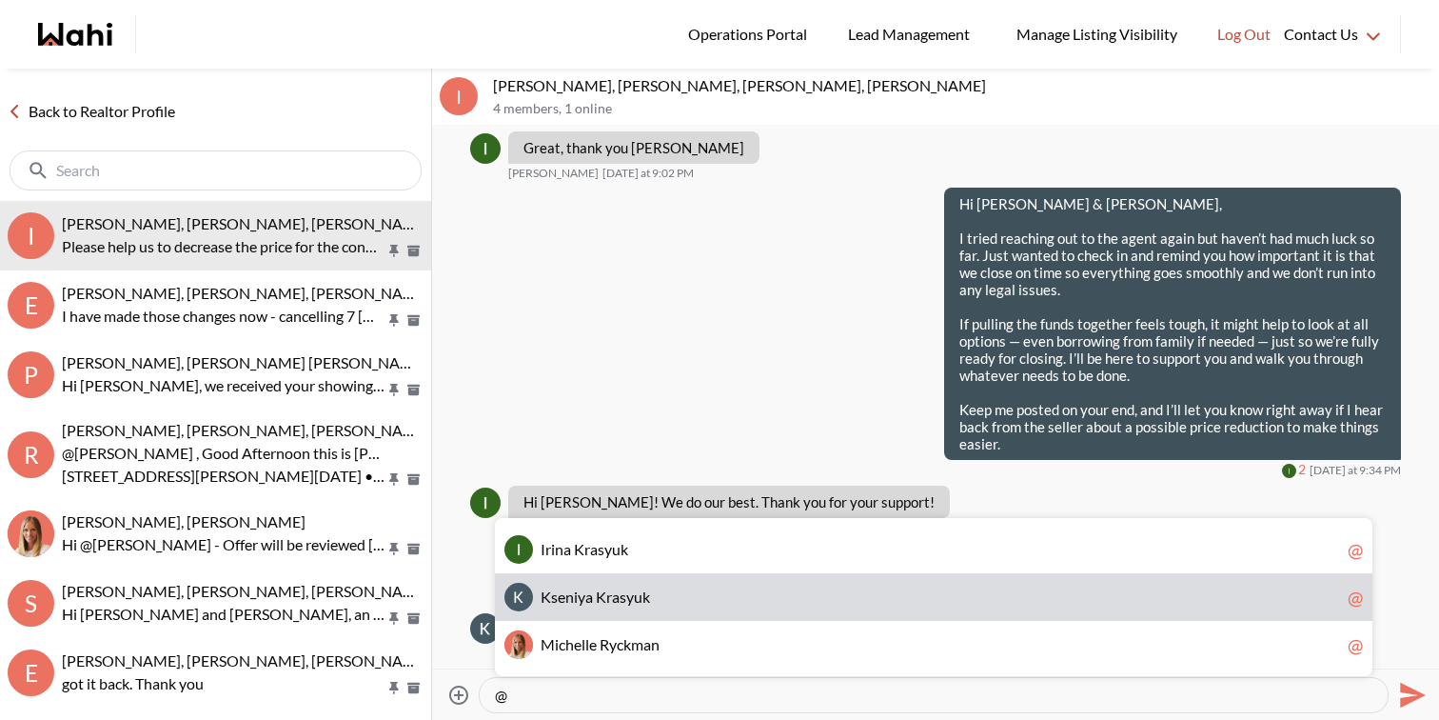
click at [653, 603] on span "K s e n i y a K r a s y u k" at bounding box center [940, 596] width 799 height 19
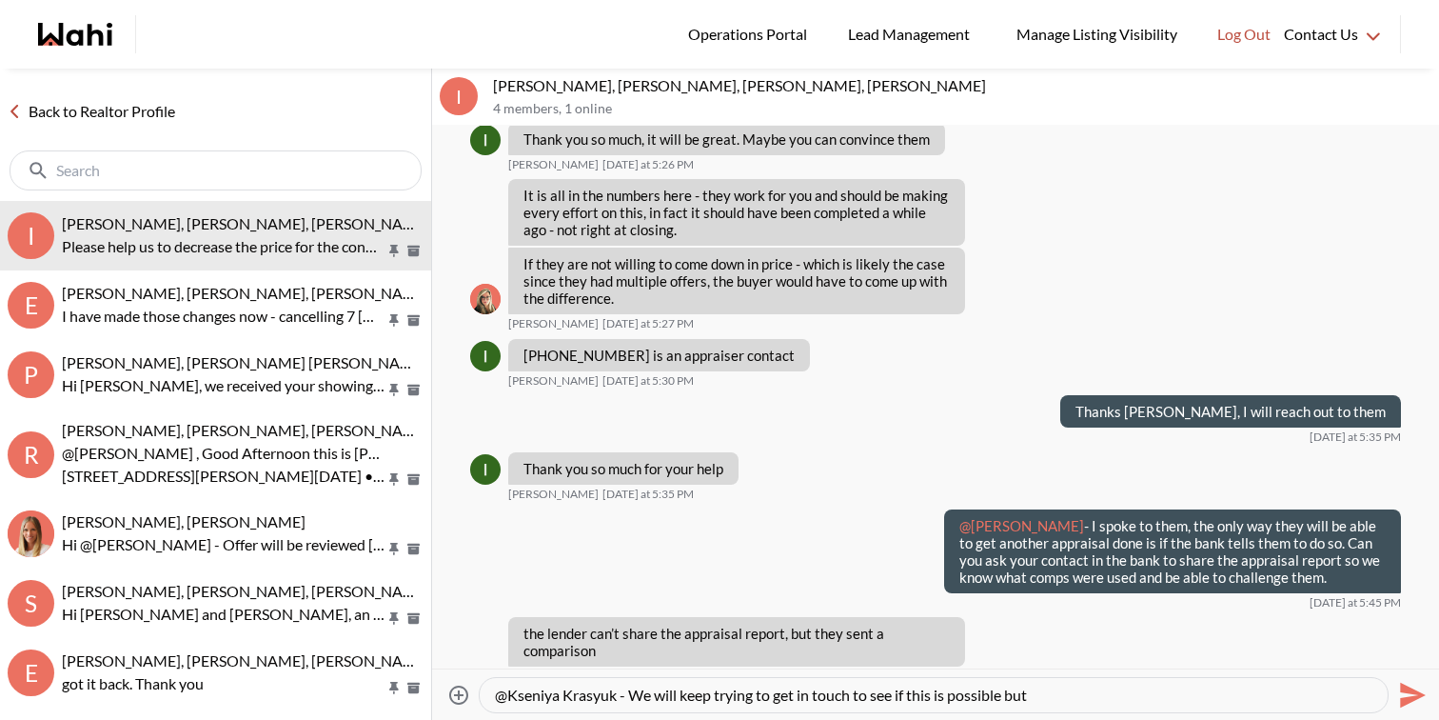
scroll to position [8922, 0]
drag, startPoint x: 686, startPoint y: 695, endPoint x: 1071, endPoint y: 713, distance: 384.9
click at [1071, 713] on div "Attach files @Kseniya Krasyuk - We will keep trying to get in touch to see if t…" at bounding box center [936, 694] width 992 height 43
click at [1121, 687] on textarea "@Kseniya Krasyuk - We will do out best and get back to you as soon as I hear ba…" at bounding box center [934, 694] width 878 height 19
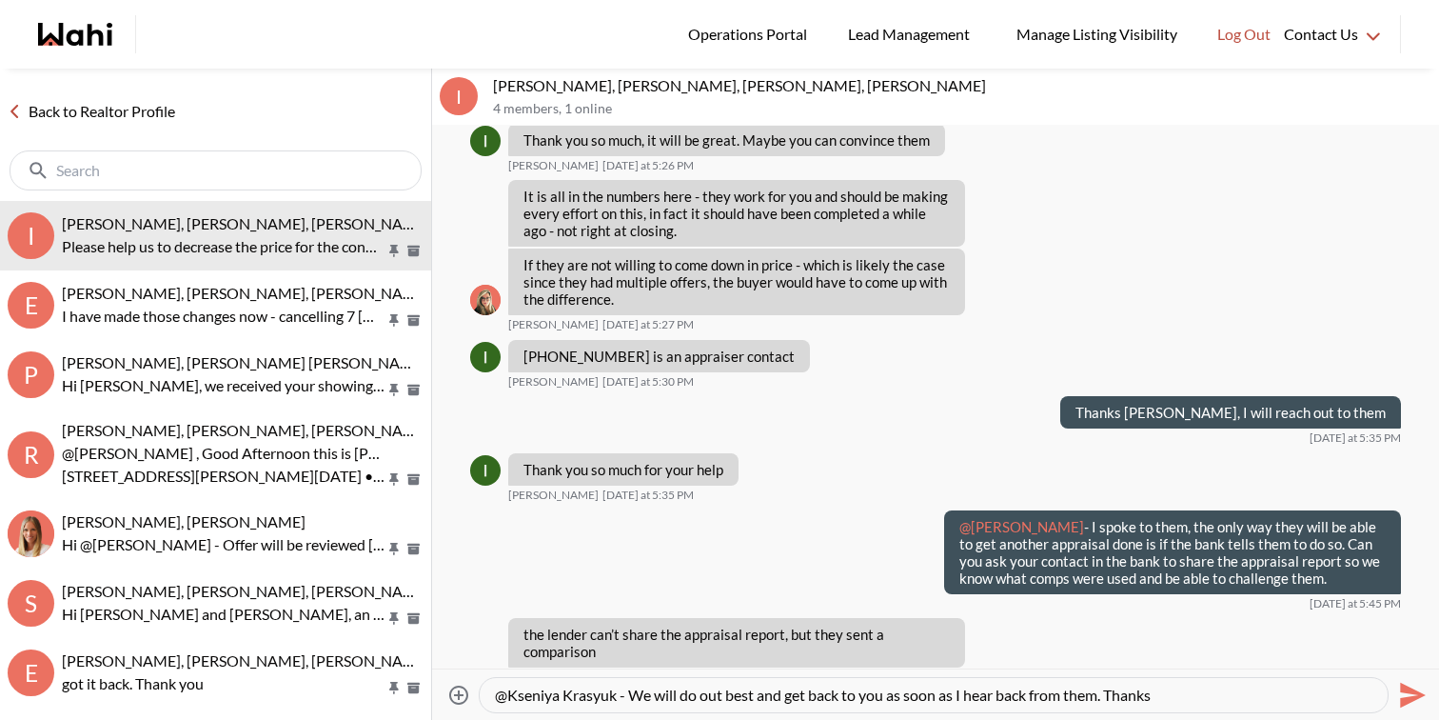
click at [1121, 687] on textarea "@Kseniya Krasyuk - We will do out best and get back to you as soon as I hear ba…" at bounding box center [934, 694] width 878 height 19
type textarea "@Kseniya Krasyuk - We will do out best and get back to you as soon as I hear ba…"
click at [1417, 698] on icon "Send" at bounding box center [1410, 695] width 30 height 30
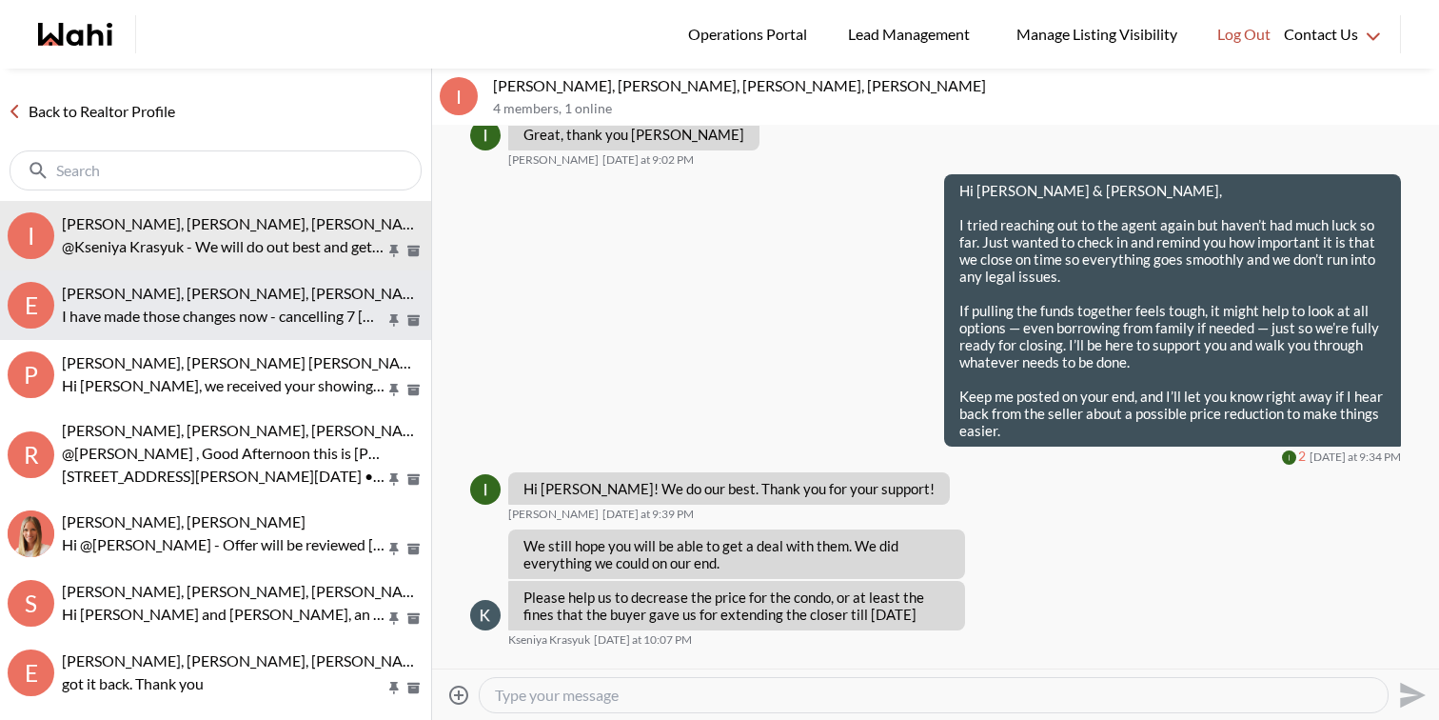
click at [250, 289] on span "[PERSON_NAME], [PERSON_NAME], [PERSON_NAME]" at bounding box center [246, 293] width 368 height 18
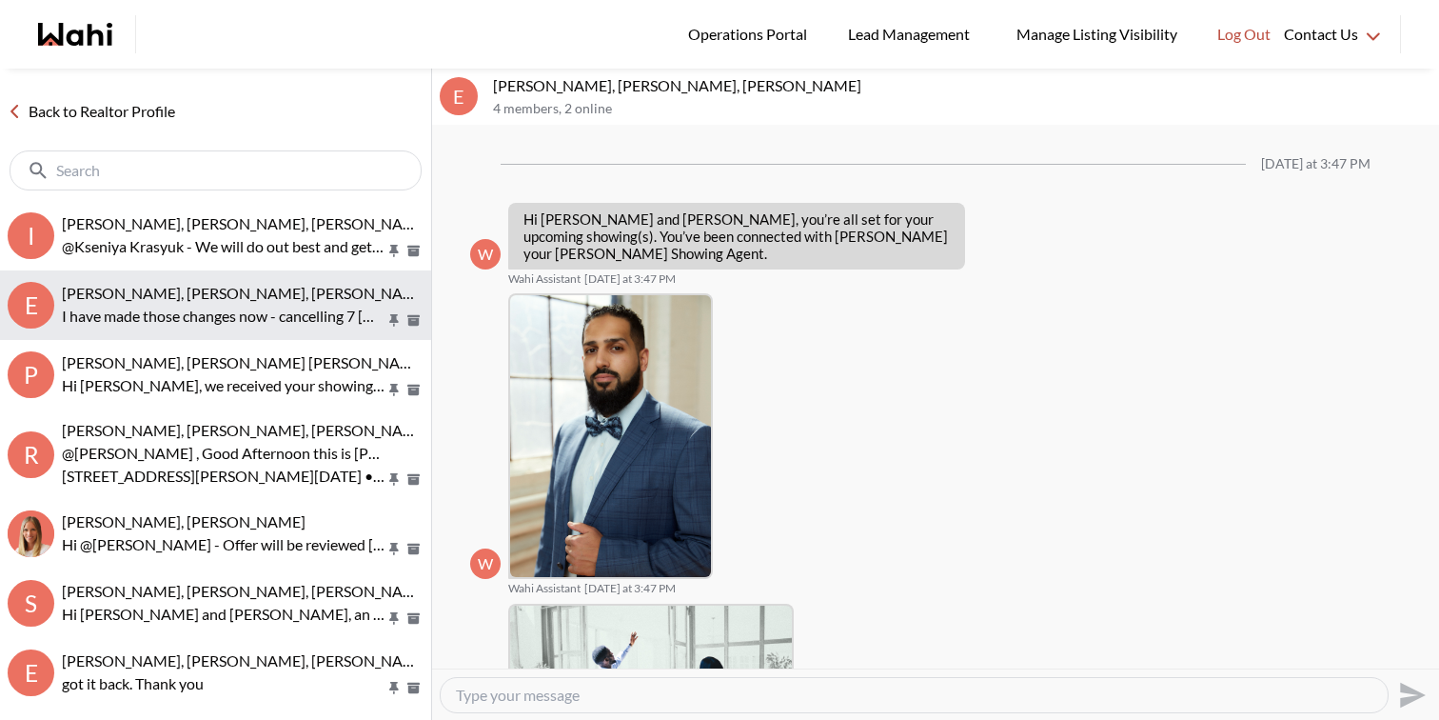
scroll to position [2818, 0]
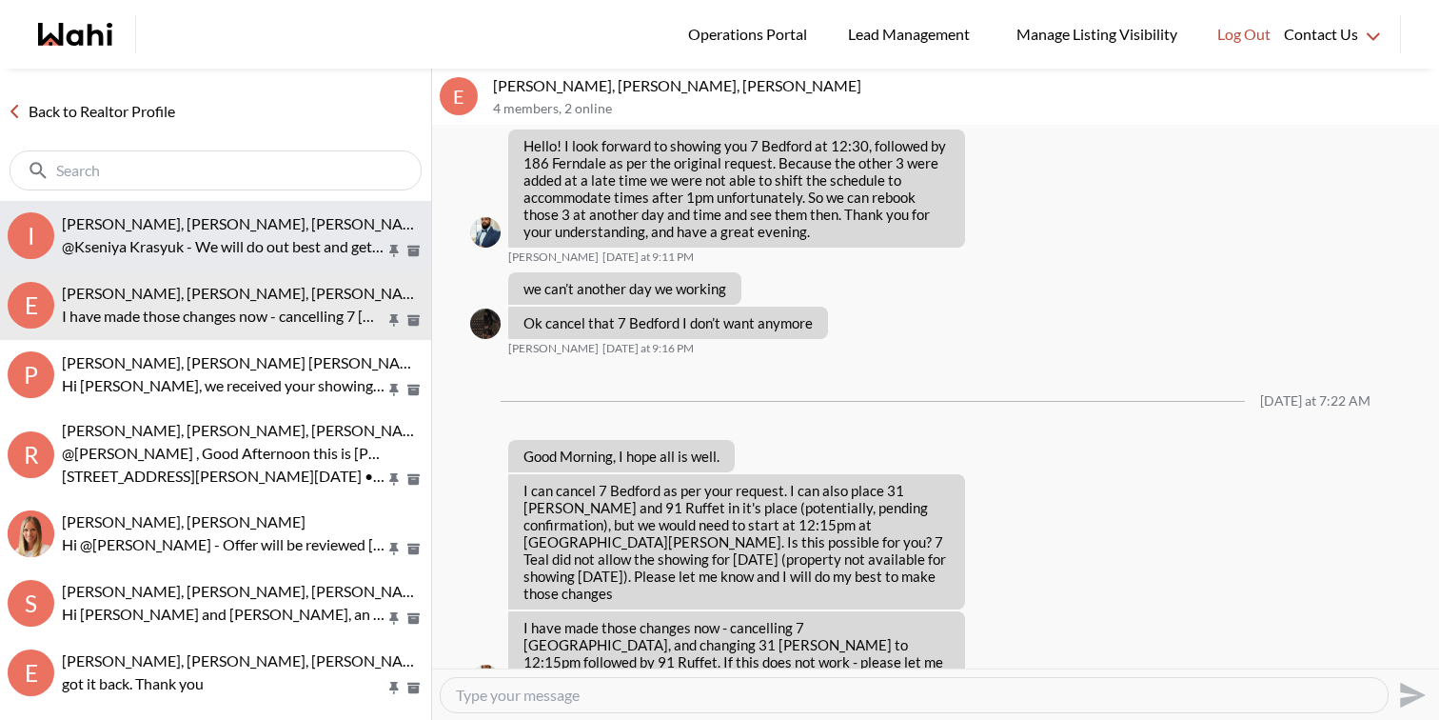
click at [250, 219] on span "[PERSON_NAME], [PERSON_NAME], [PERSON_NAME], [PERSON_NAME]" at bounding box center [308, 223] width 493 height 18
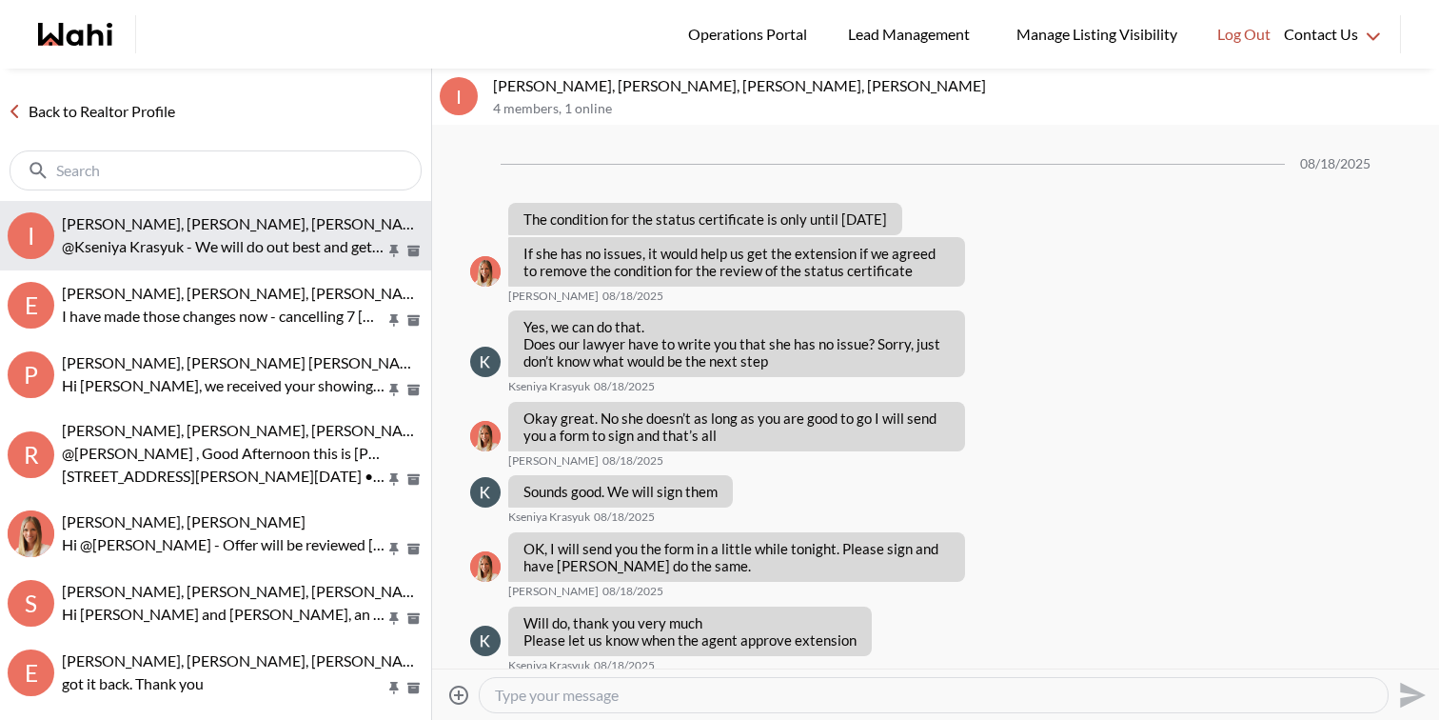
scroll to position [11845, 0]
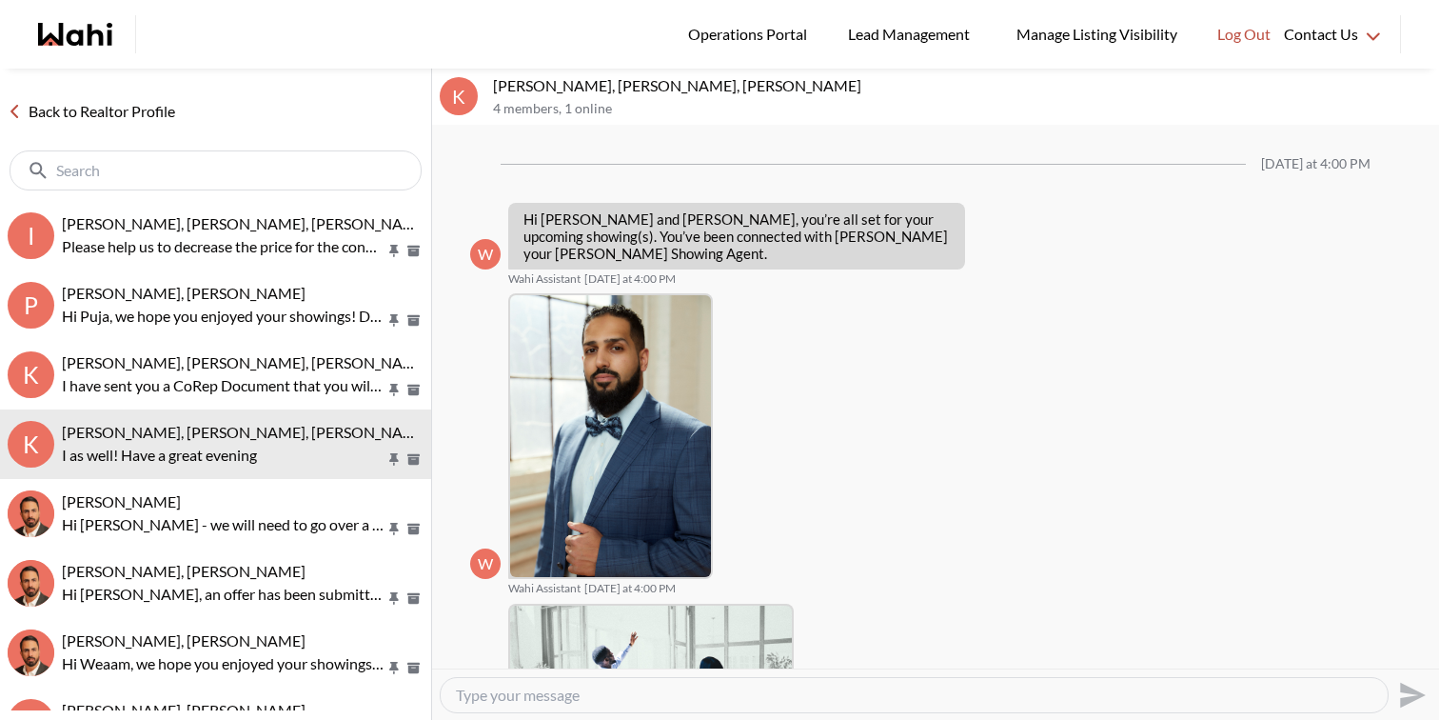
scroll to position [1486, 0]
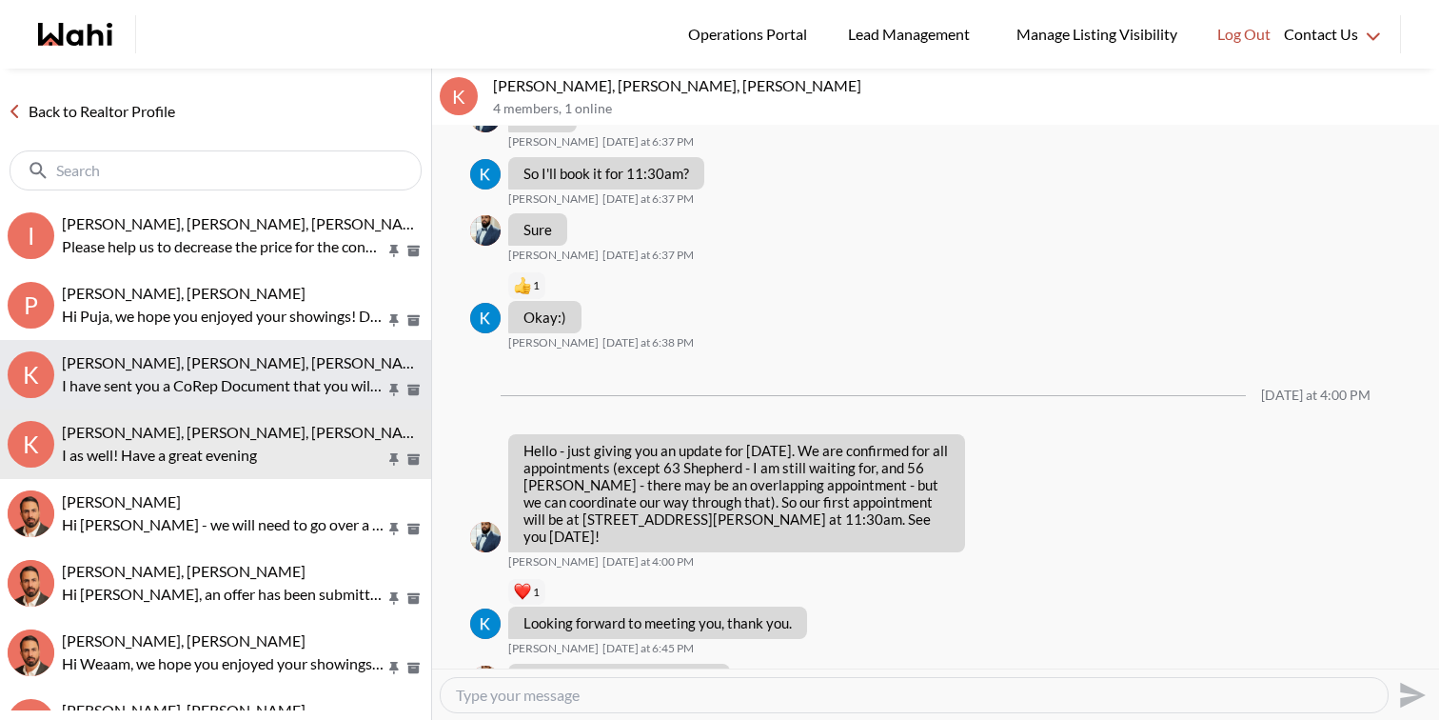
click at [235, 364] on span "[PERSON_NAME], [PERSON_NAME], [PERSON_NAME]" at bounding box center [246, 362] width 368 height 18
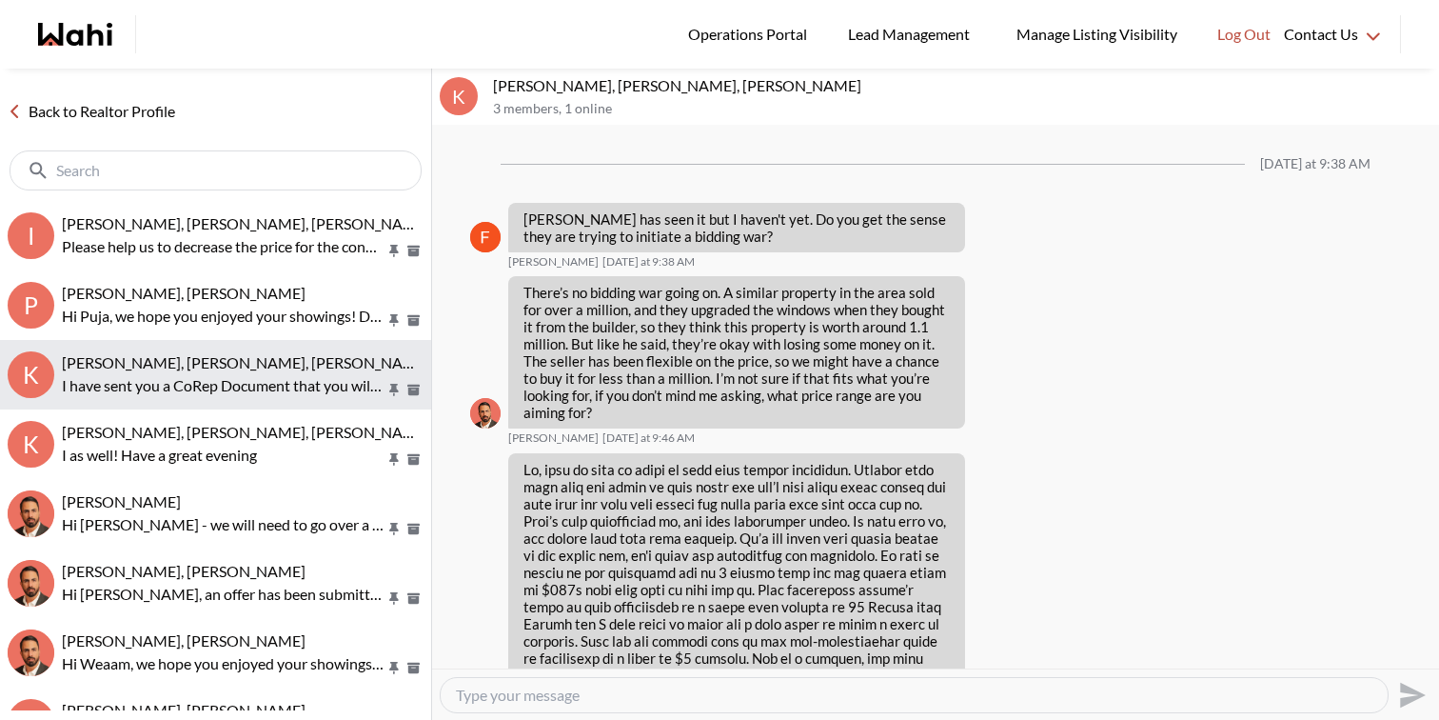
scroll to position [2543, 0]
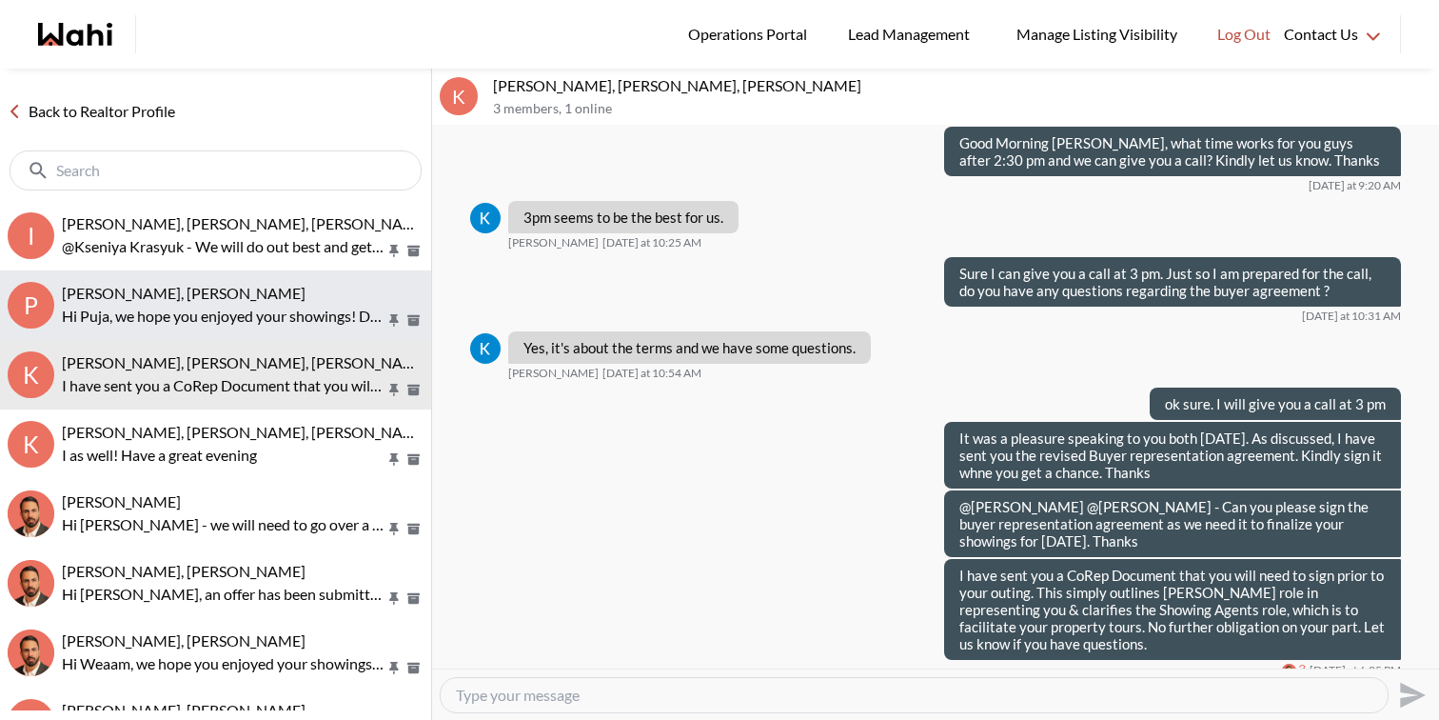
click at [222, 300] on span "[PERSON_NAME], [PERSON_NAME]" at bounding box center [184, 293] width 244 height 18
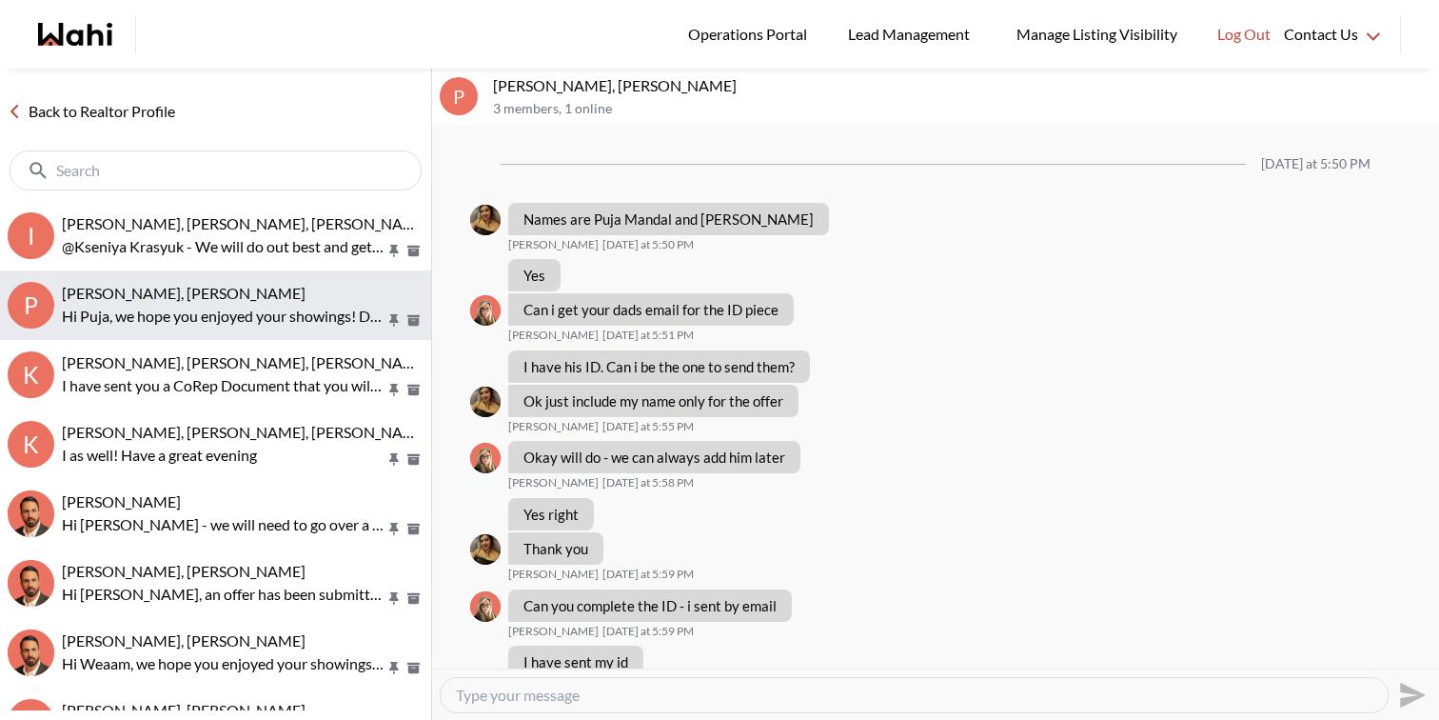
scroll to position [2081, 0]
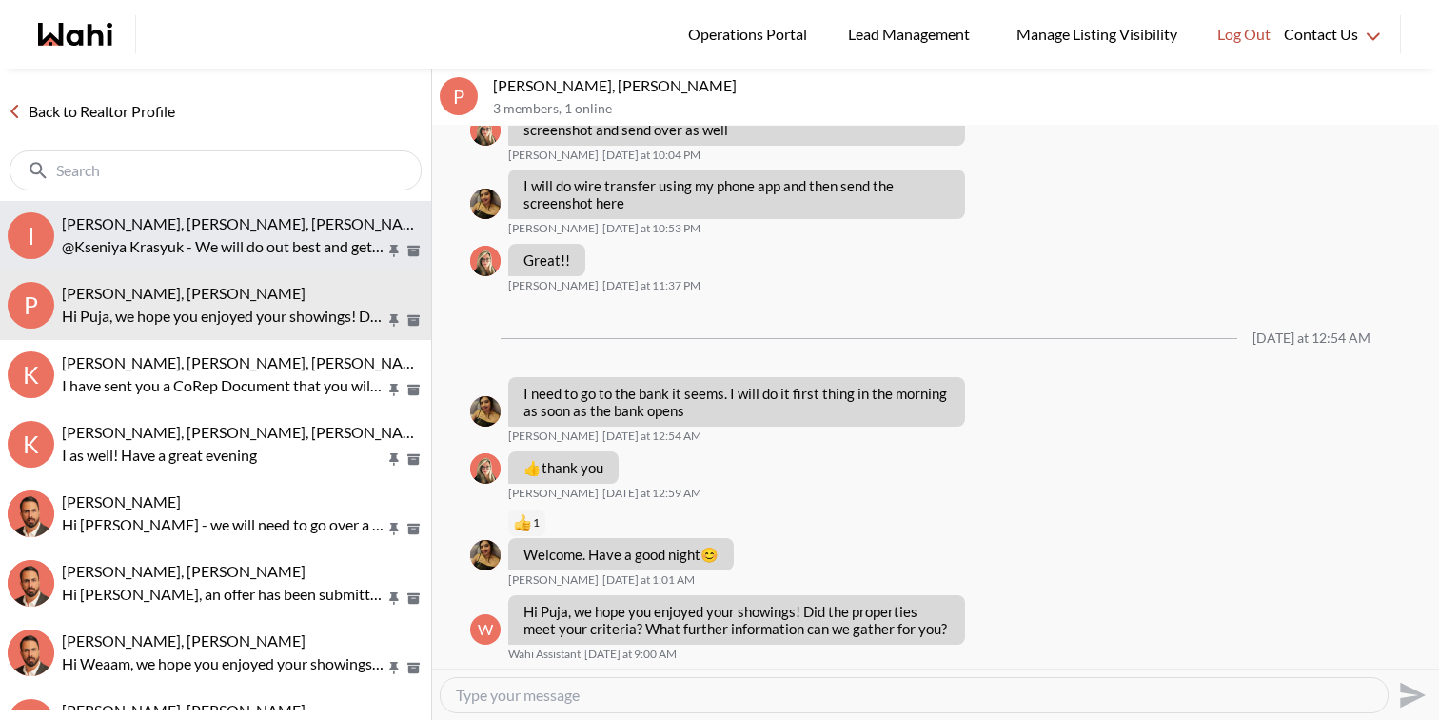
click at [221, 258] on button "I Irina Krasyuk, Kseniya Krasyuk, Michelle, Faraz @Kseniya Krasyuk - We will do…" at bounding box center [215, 235] width 431 height 69
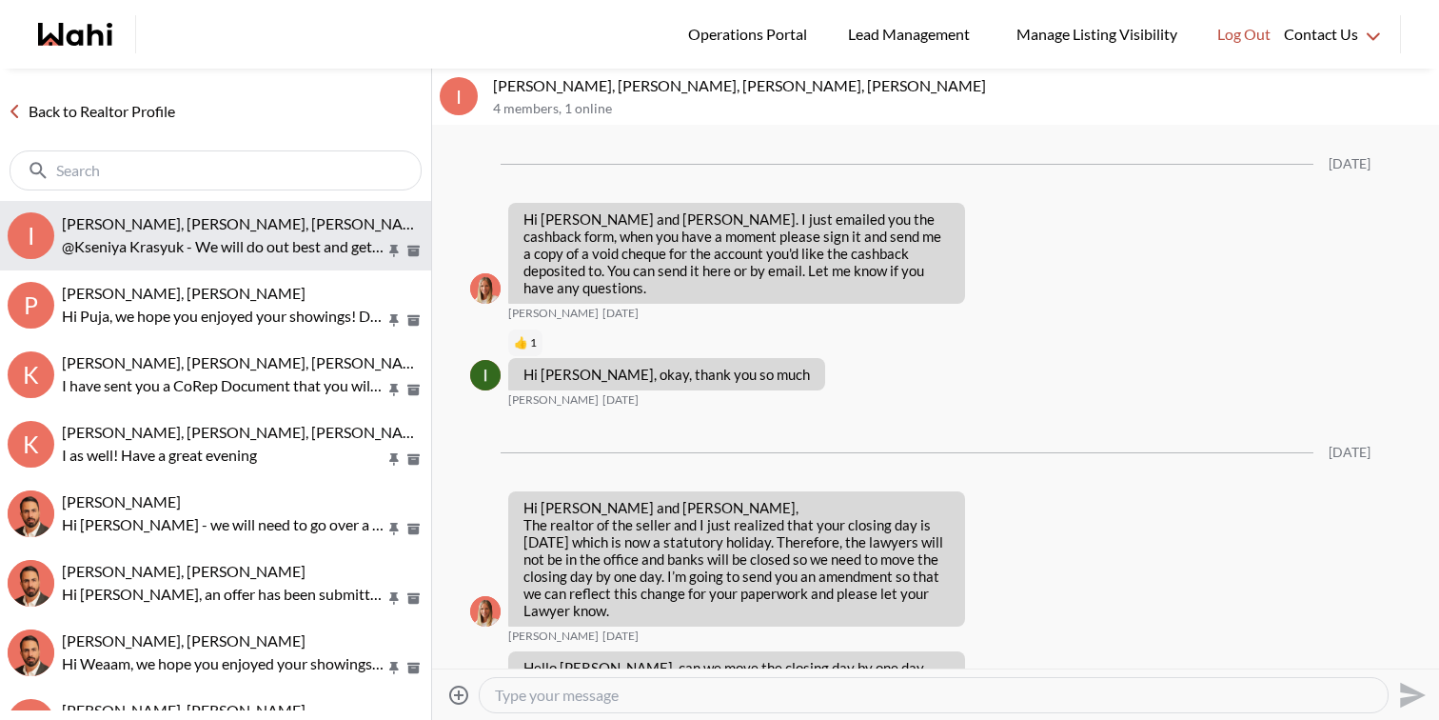
scroll to position [8722, 0]
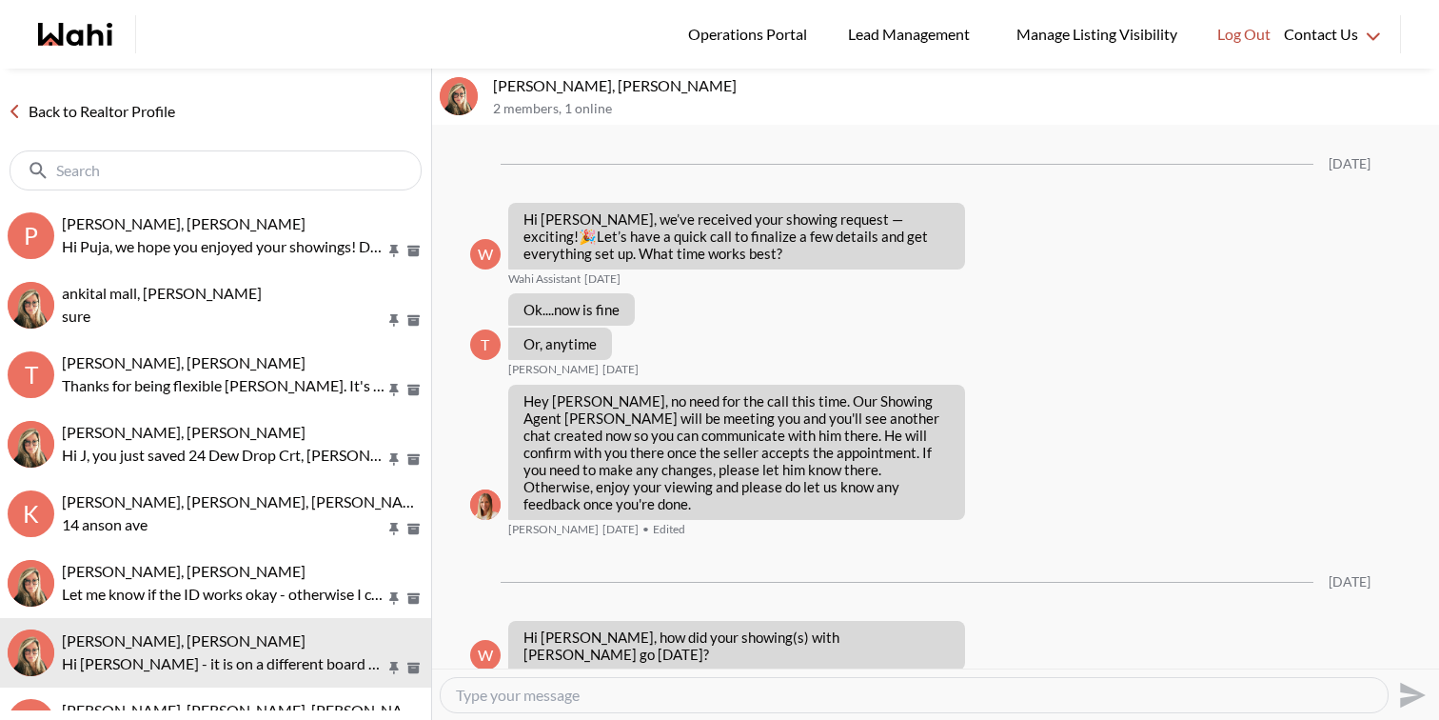
scroll to position [2019, 0]
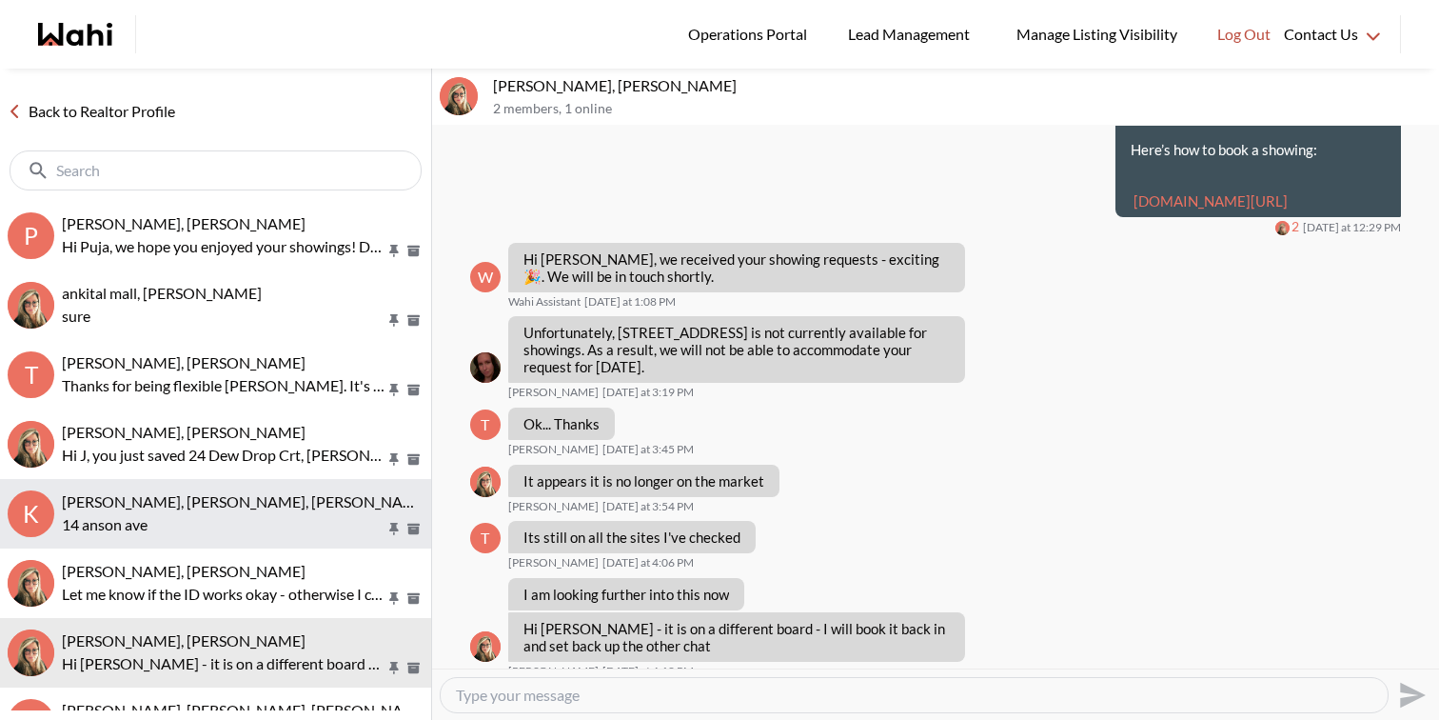
click at [279, 545] on button "K Keshav Nanda, Rohit, Wahi, Barbara 14 anson ave" at bounding box center [215, 513] width 431 height 69
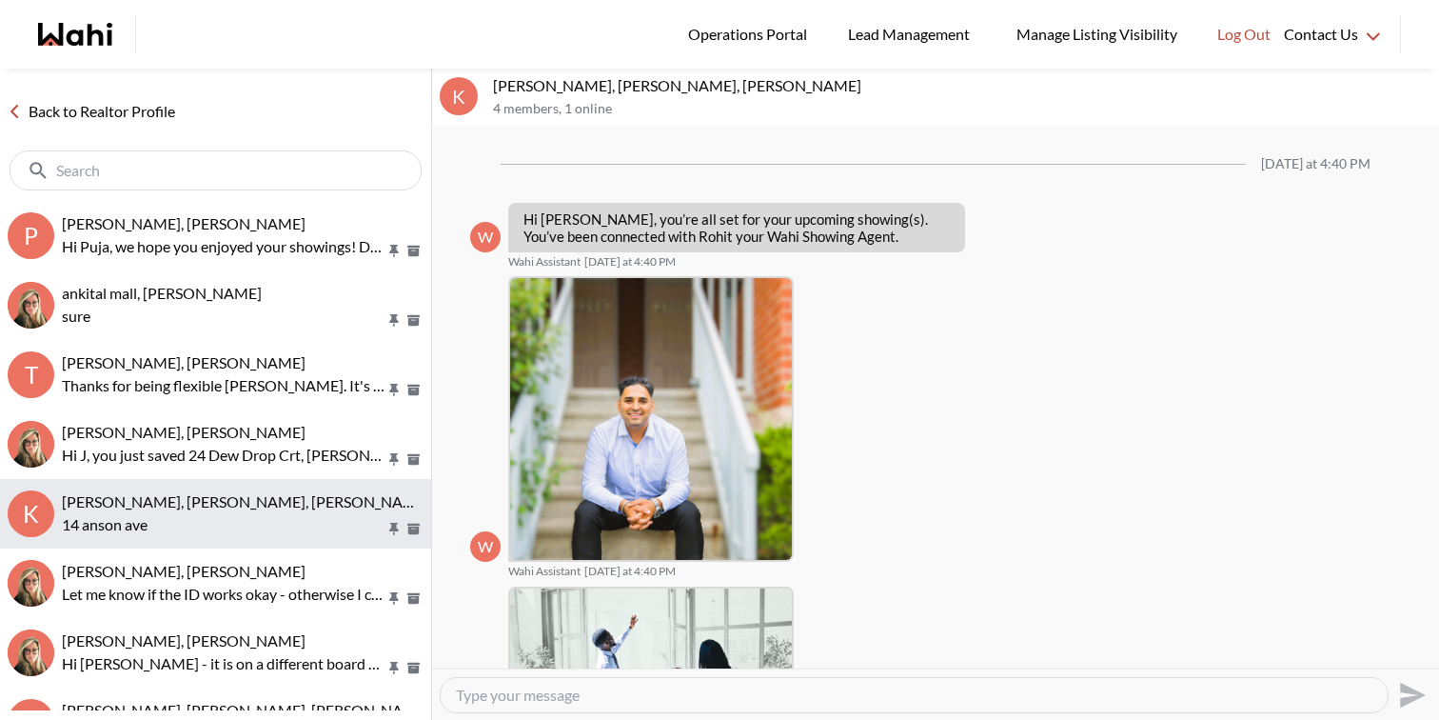
scroll to position [1515, 0]
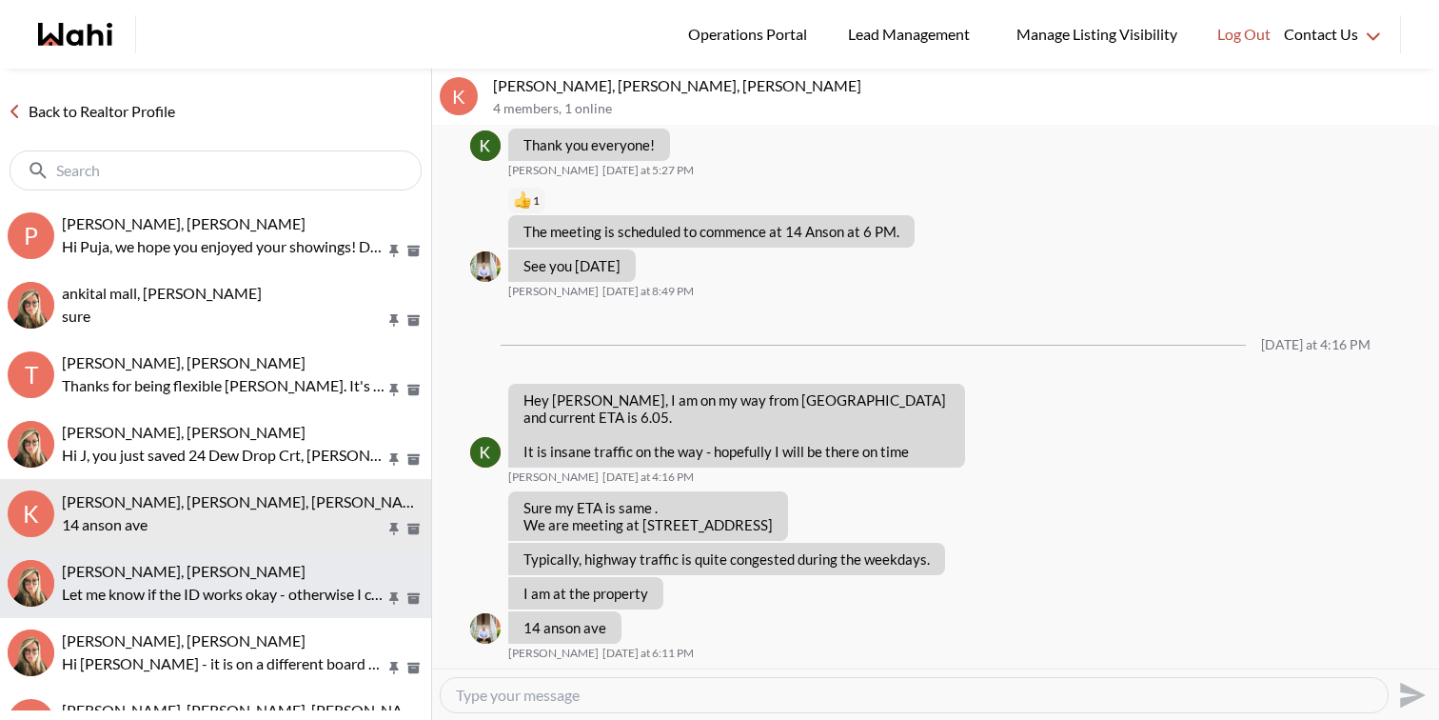
click at [284, 581] on div "Raisa Rahim, Barbara Let me know if the ID works okay - otherwise I can get you…" at bounding box center [243, 584] width 362 height 44
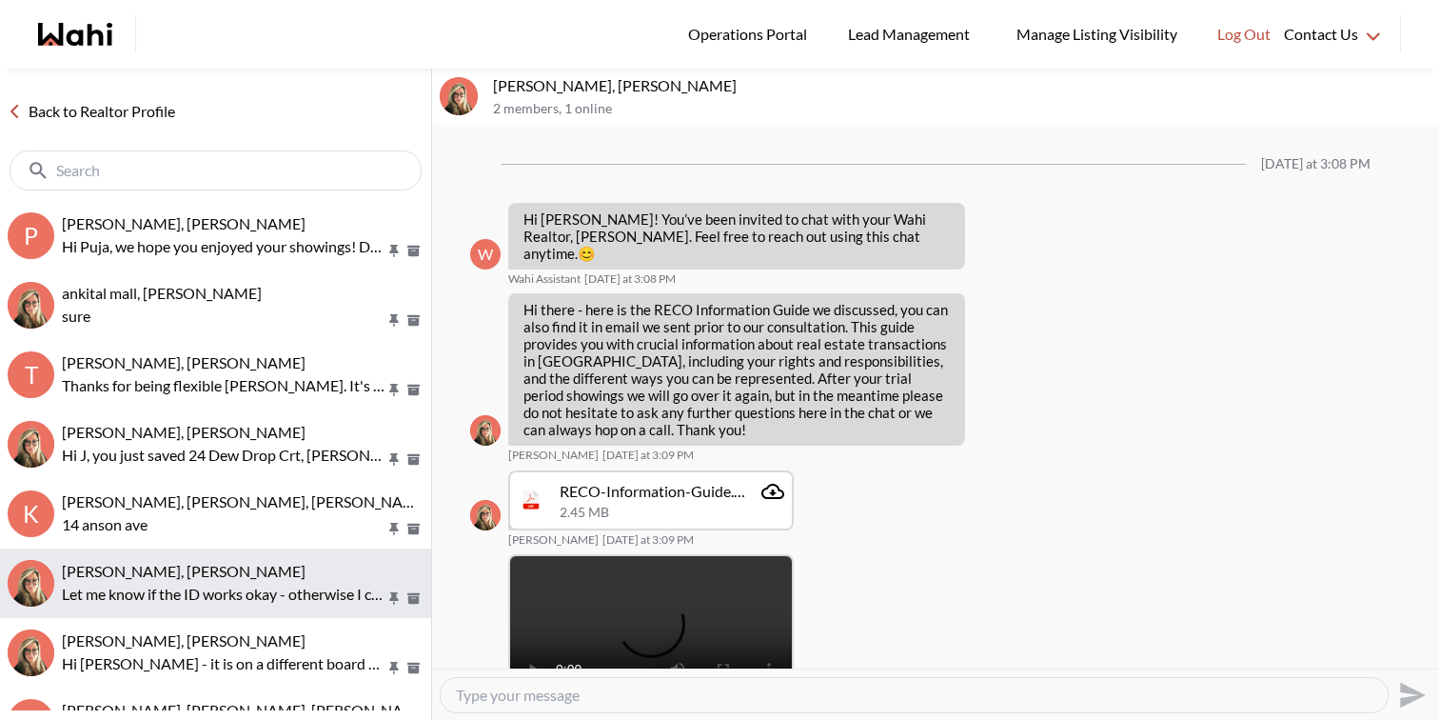
scroll to position [699, 0]
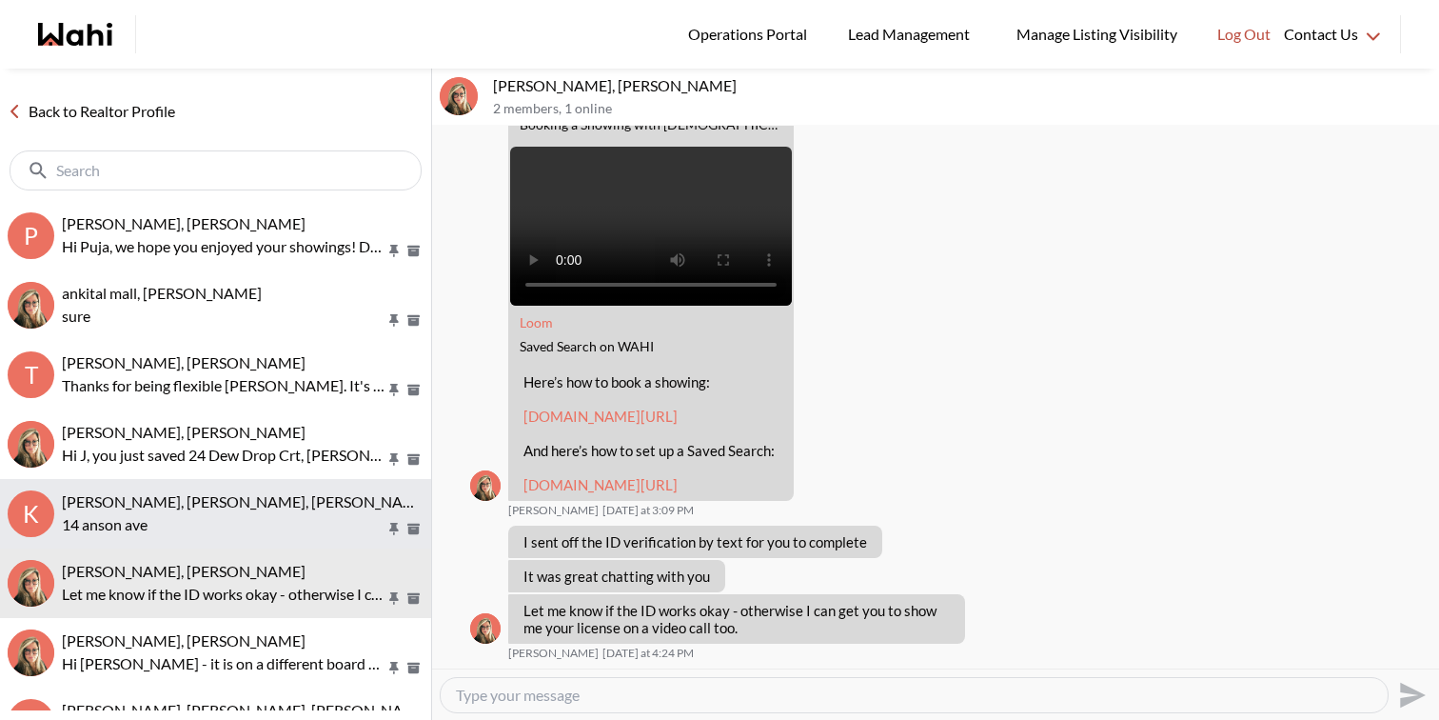
click at [275, 519] on p "14 anson ave" at bounding box center [224, 524] width 324 height 23
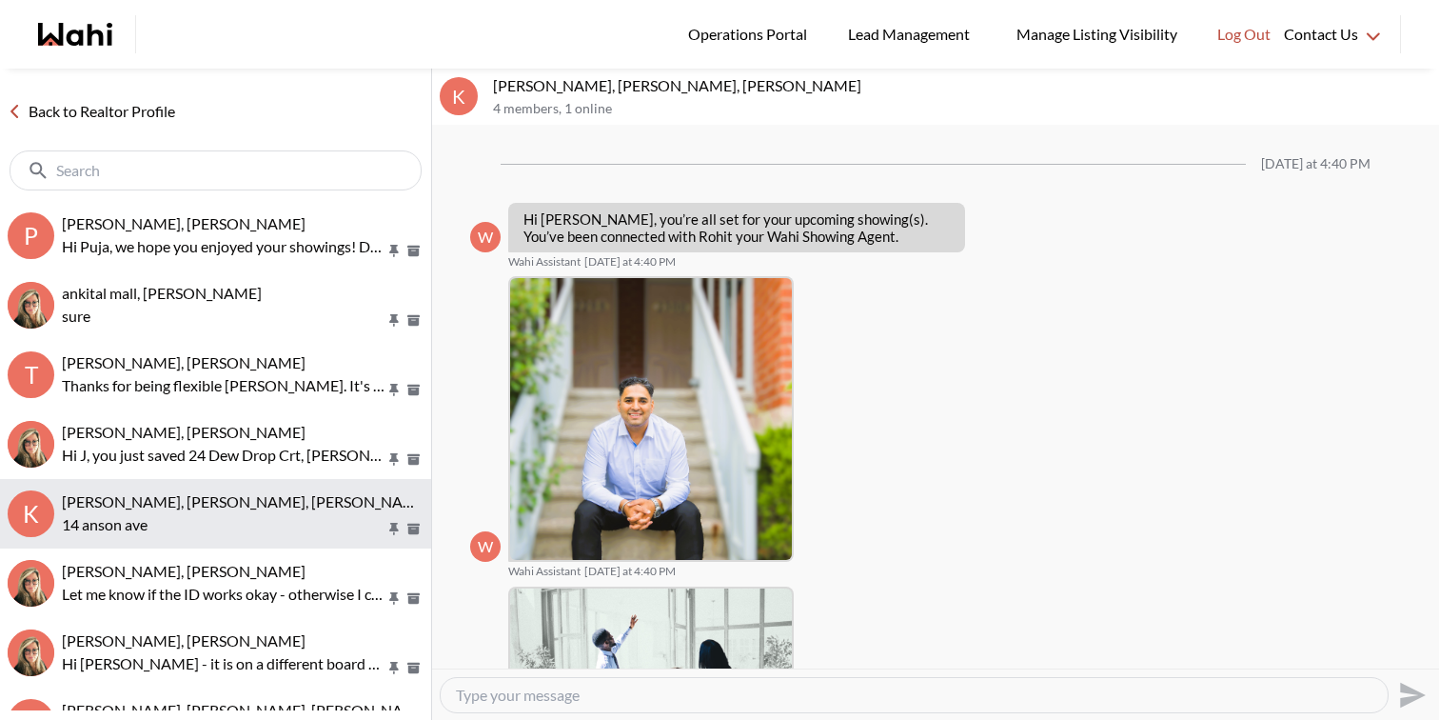
scroll to position [1515, 0]
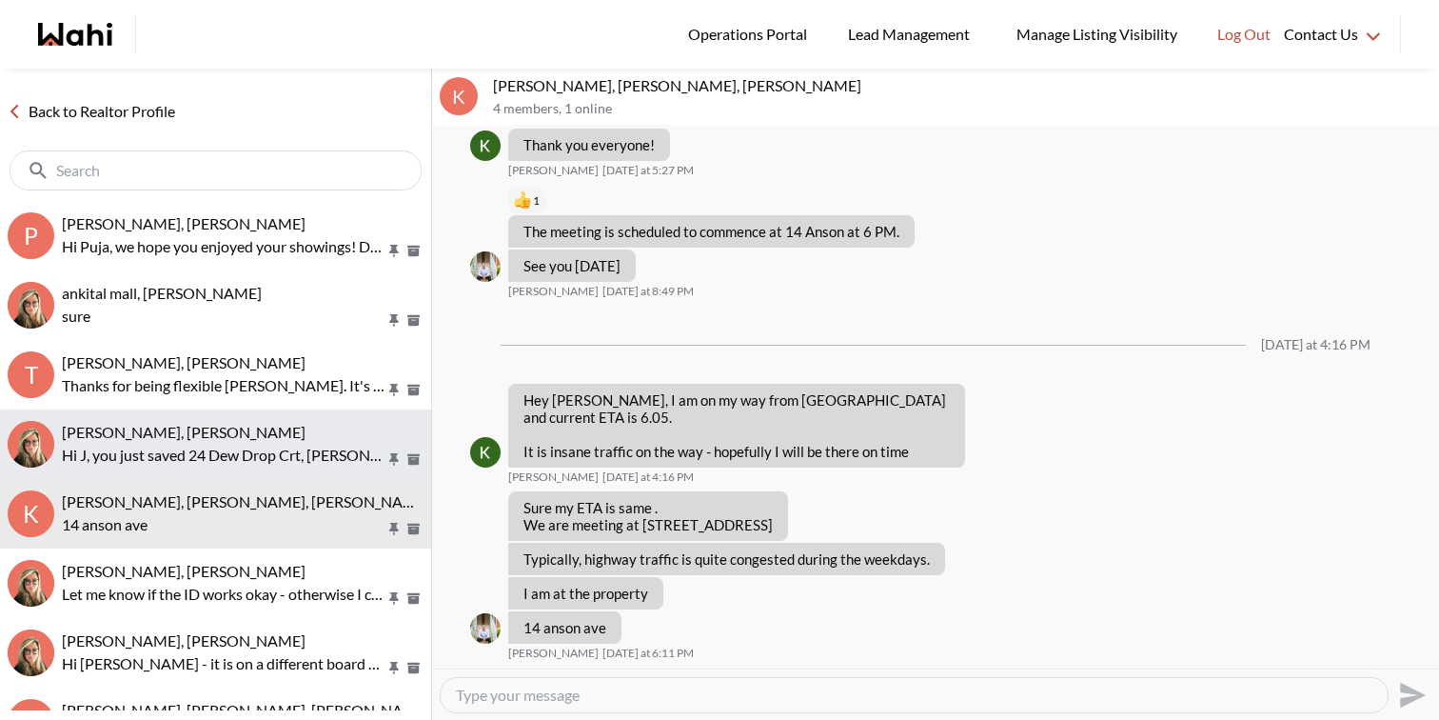
click at [261, 464] on p "Hi J, you just saved 24 Dew Drop Crt, [PERSON_NAME]. Would you like to book a s…" at bounding box center [224, 455] width 324 height 23
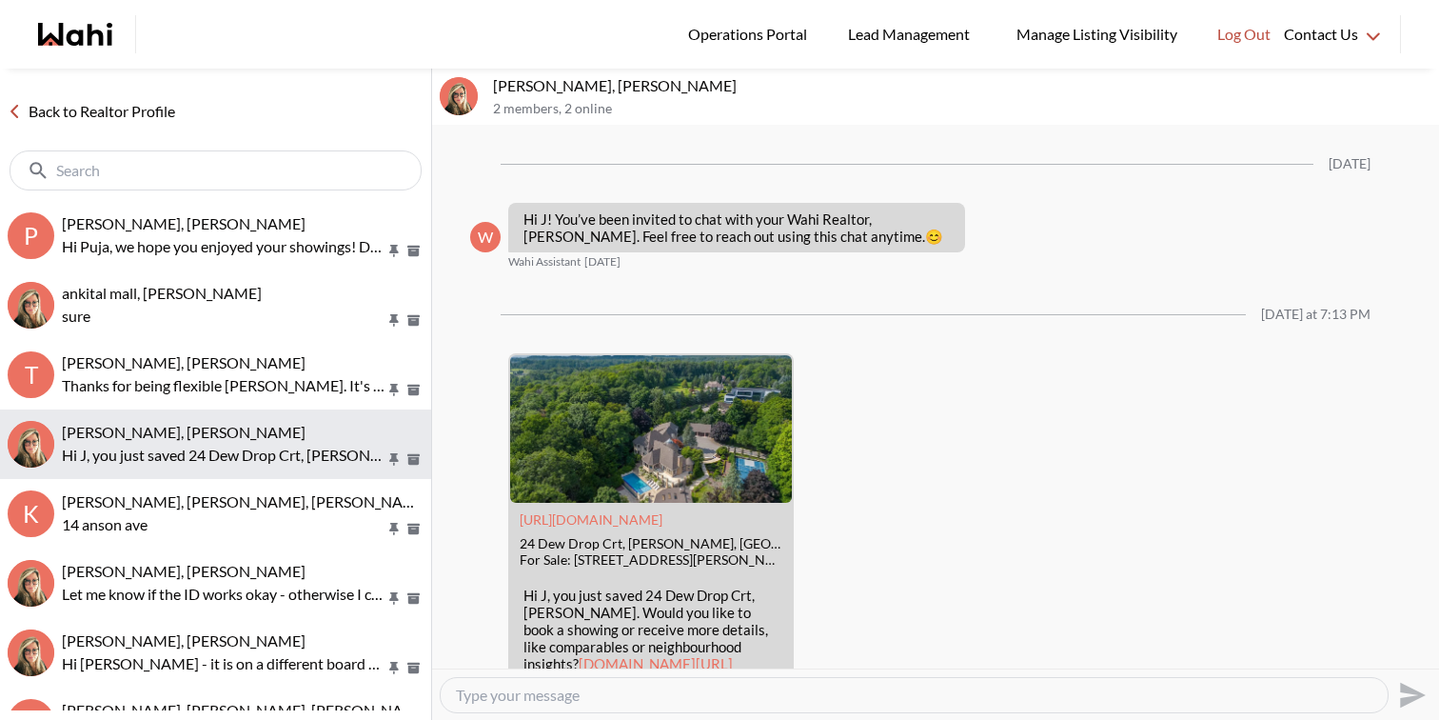
scroll to position [88, 0]
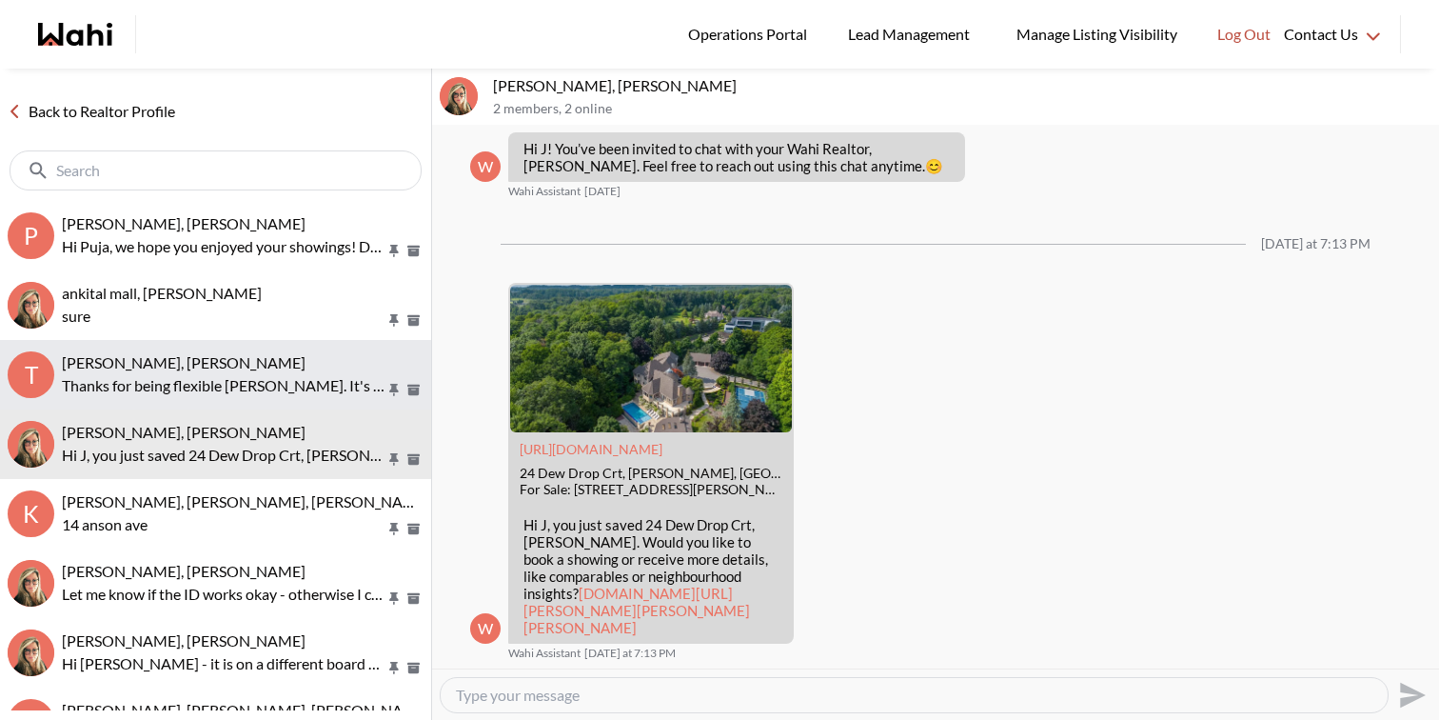
click at [250, 404] on button "t tom smith, Naveen, Barbara Thanks for being flexible Tom. It's very rare that…" at bounding box center [215, 374] width 431 height 69
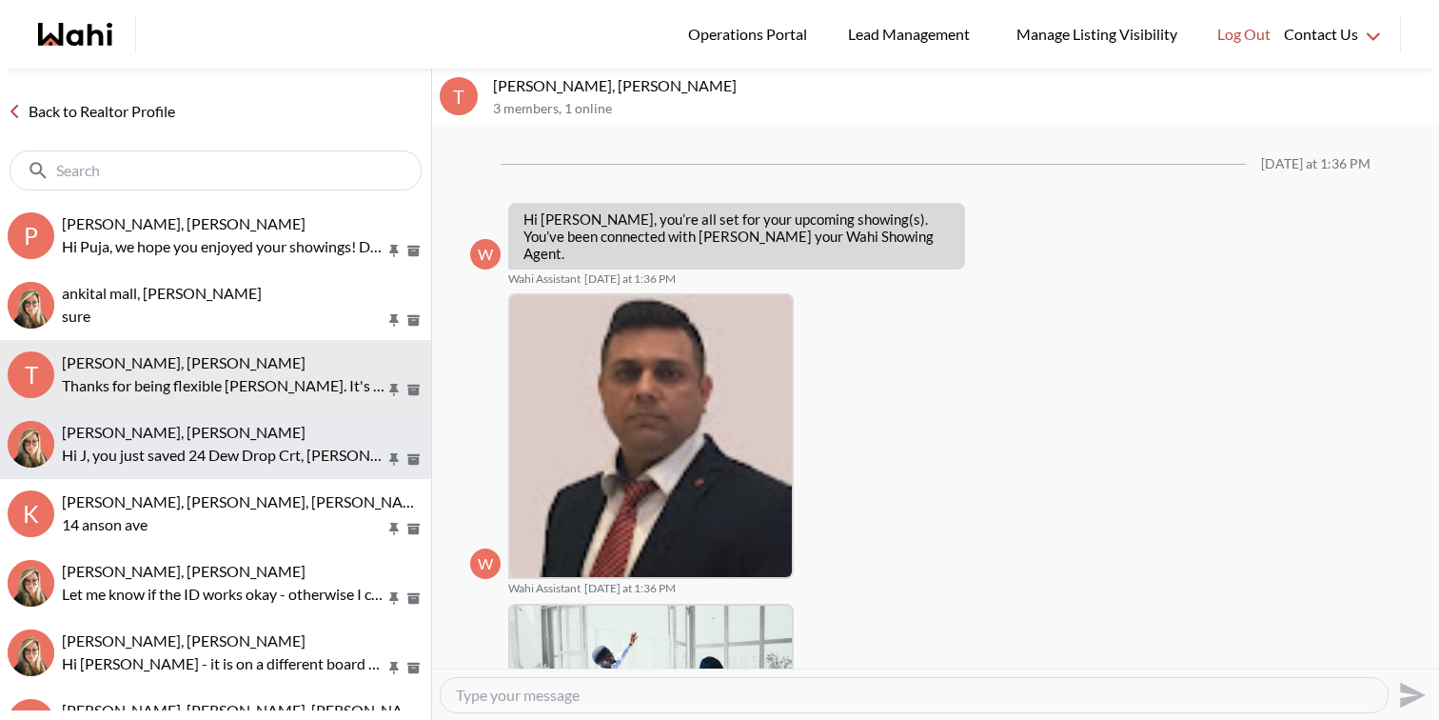
scroll to position [1104, 0]
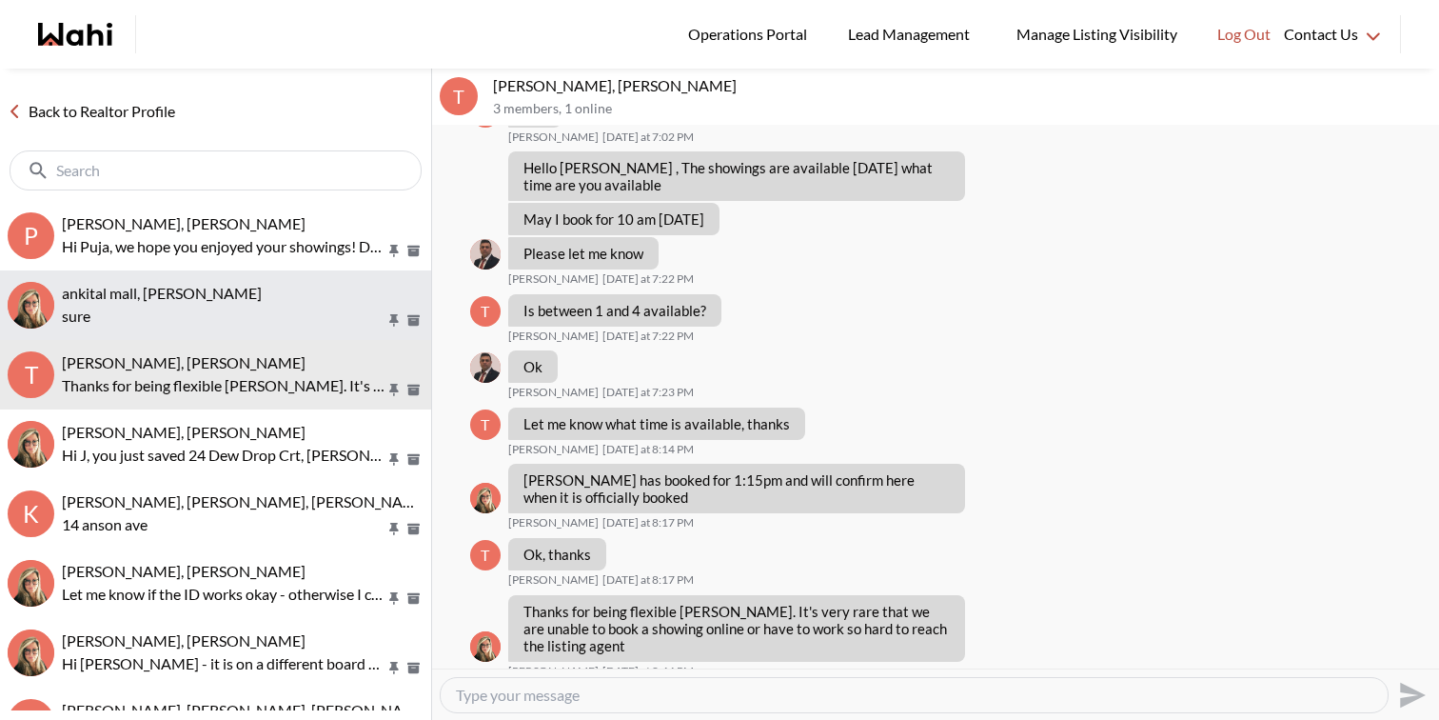
click at [263, 310] on p "sure" at bounding box center [224, 316] width 324 height 23
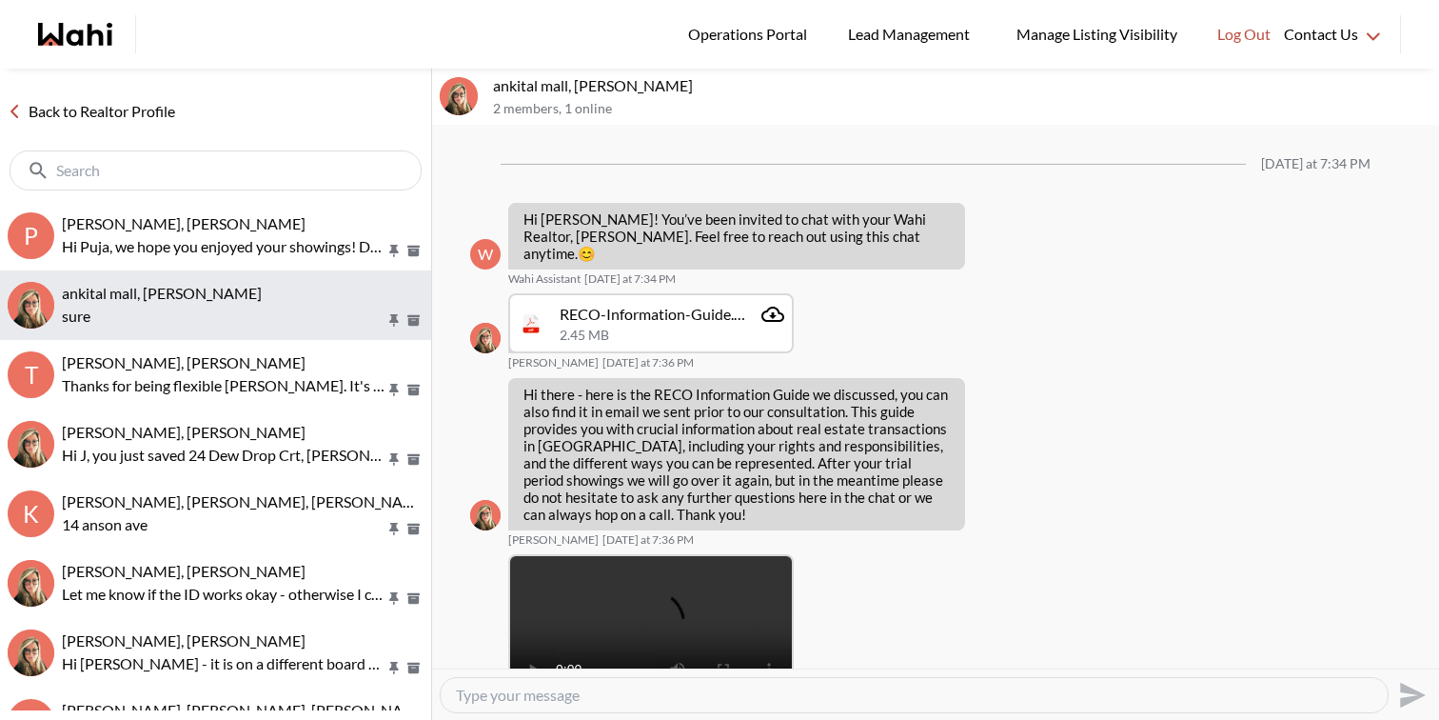
scroll to position [1222, 0]
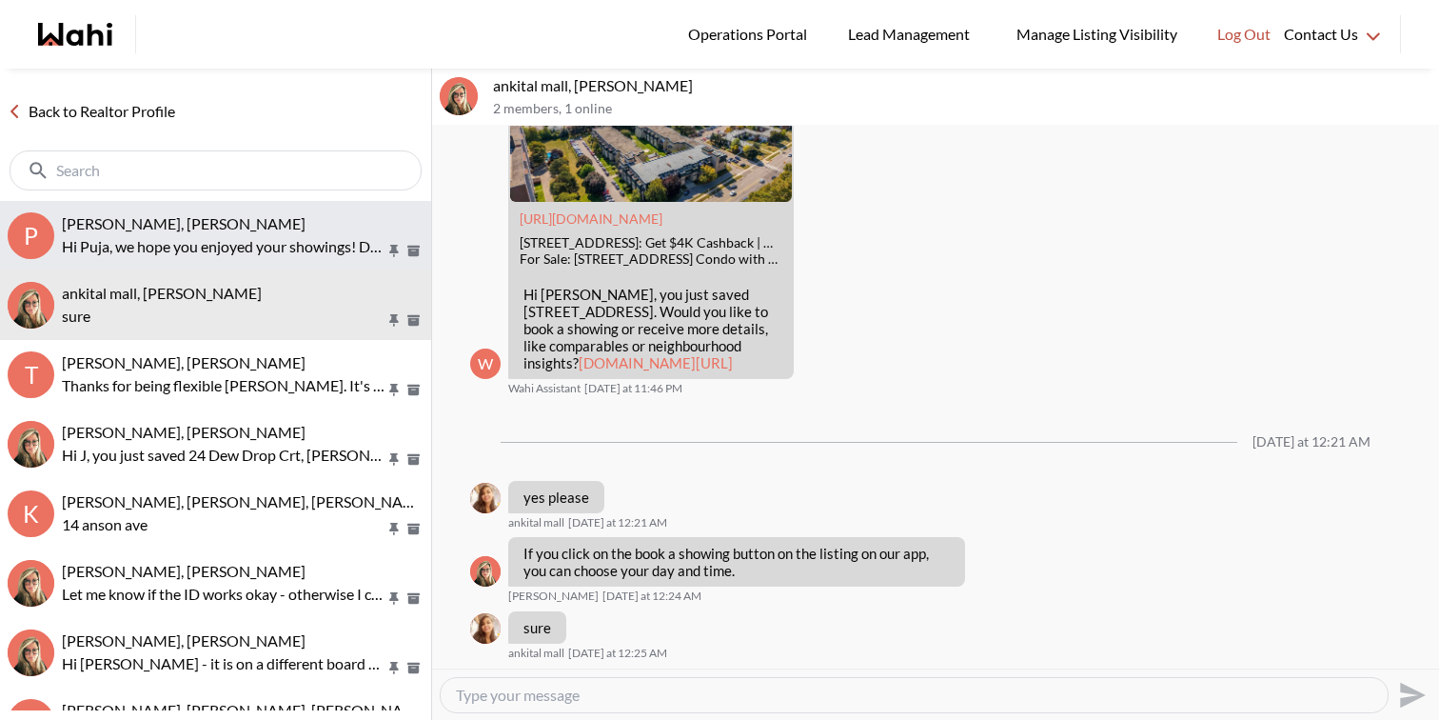
click at [264, 231] on span "[PERSON_NAME], [PERSON_NAME]" at bounding box center [184, 223] width 244 height 18
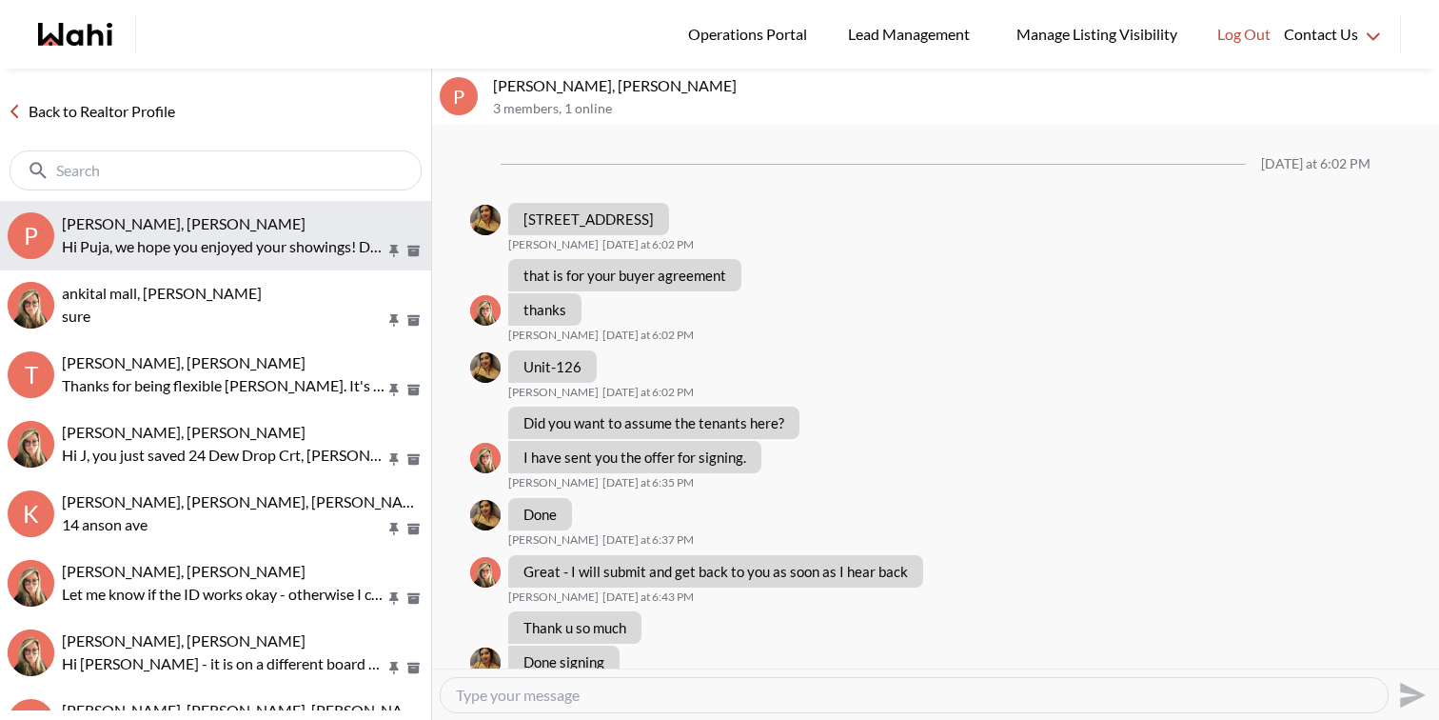
scroll to position [1065, 0]
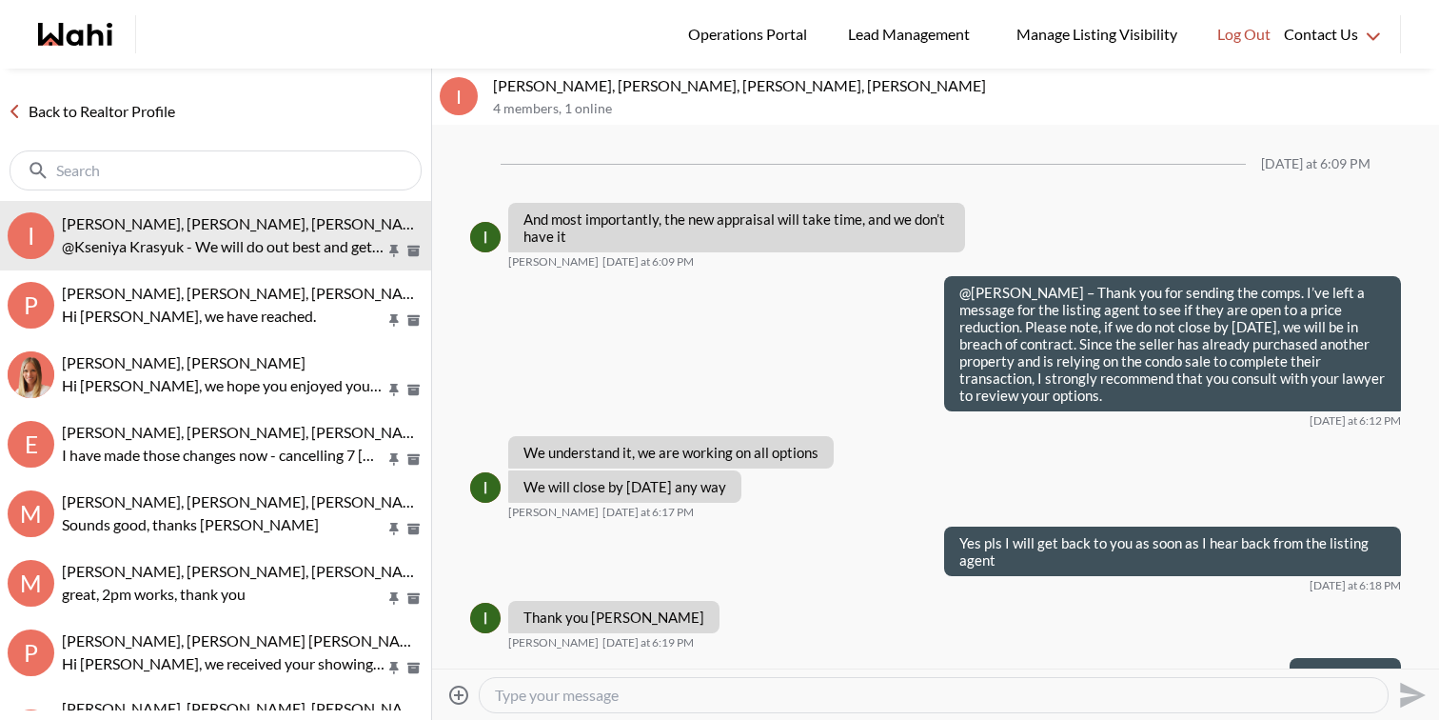
scroll to position [1428, 0]
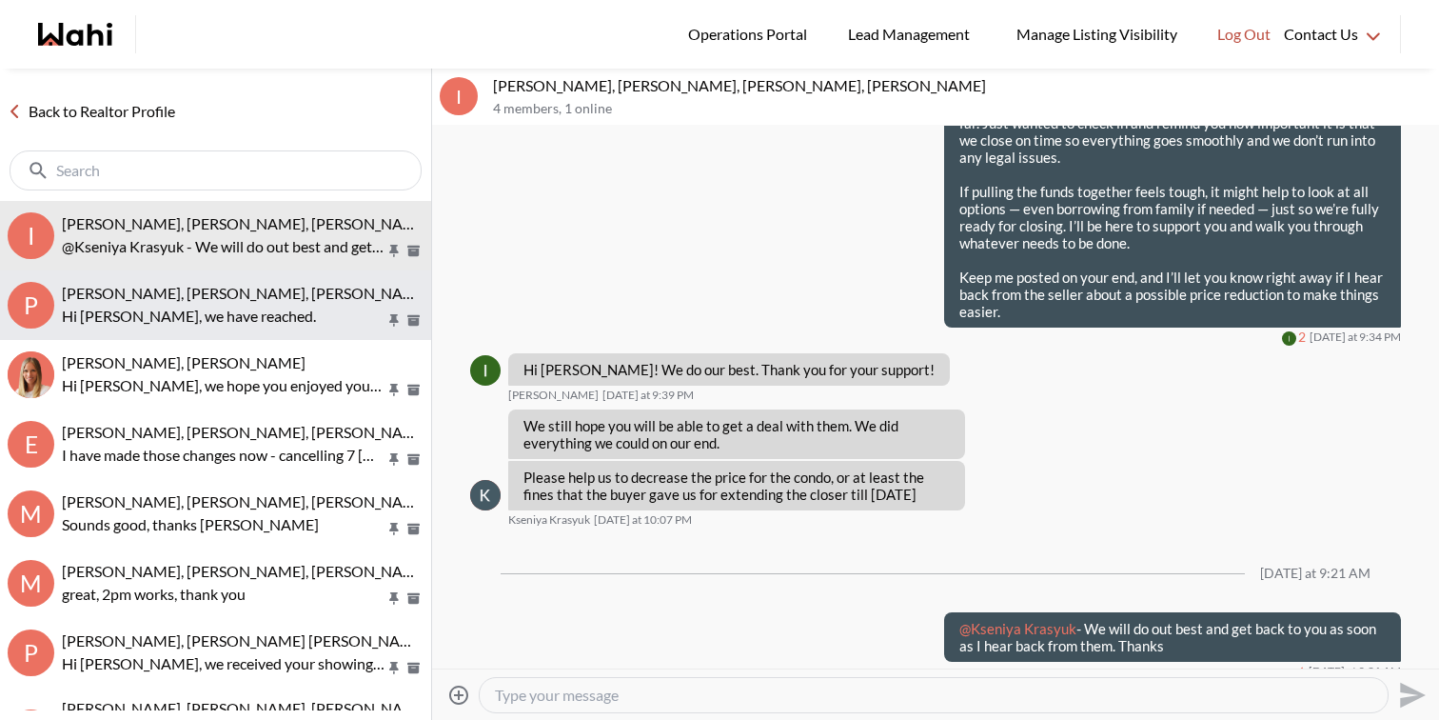
click at [202, 302] on div "[PERSON_NAME], [PERSON_NAME], [PERSON_NAME], [PERSON_NAME], we have reached." at bounding box center [243, 306] width 362 height 44
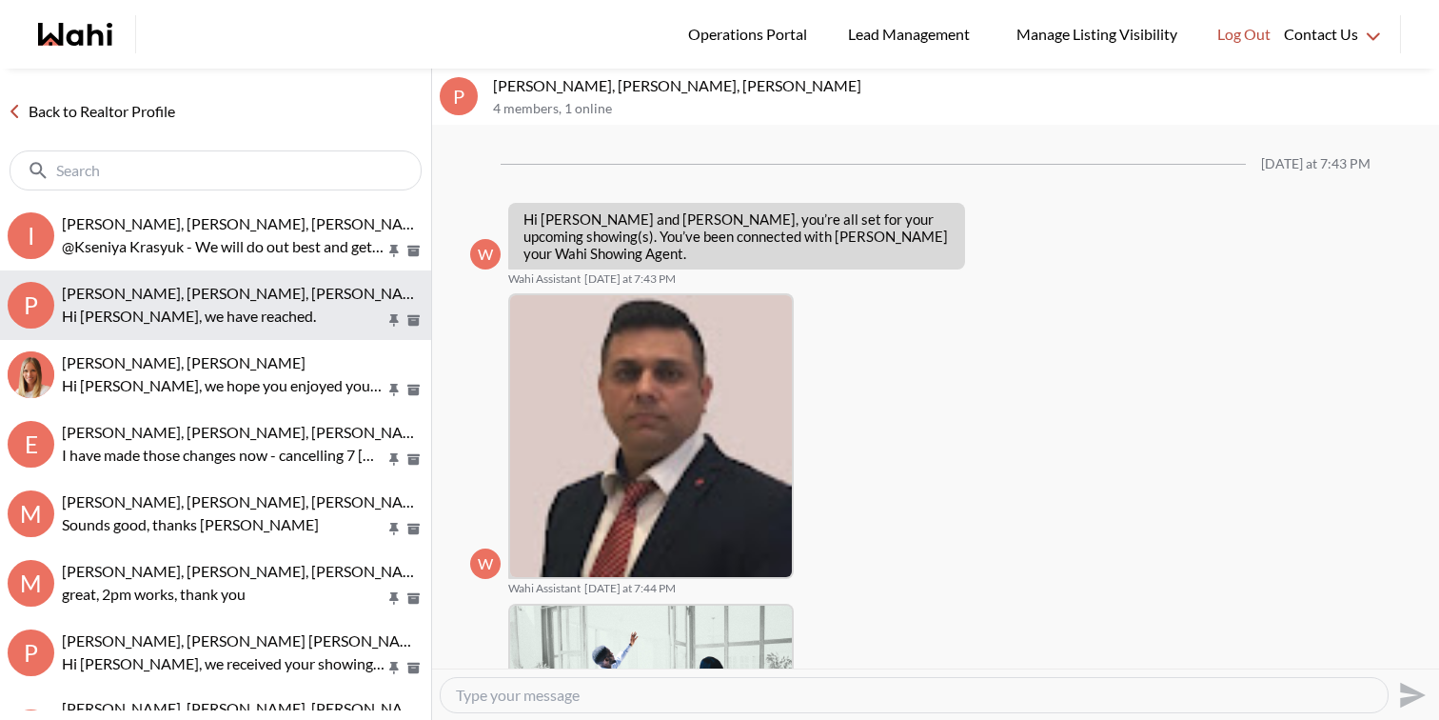
scroll to position [898, 0]
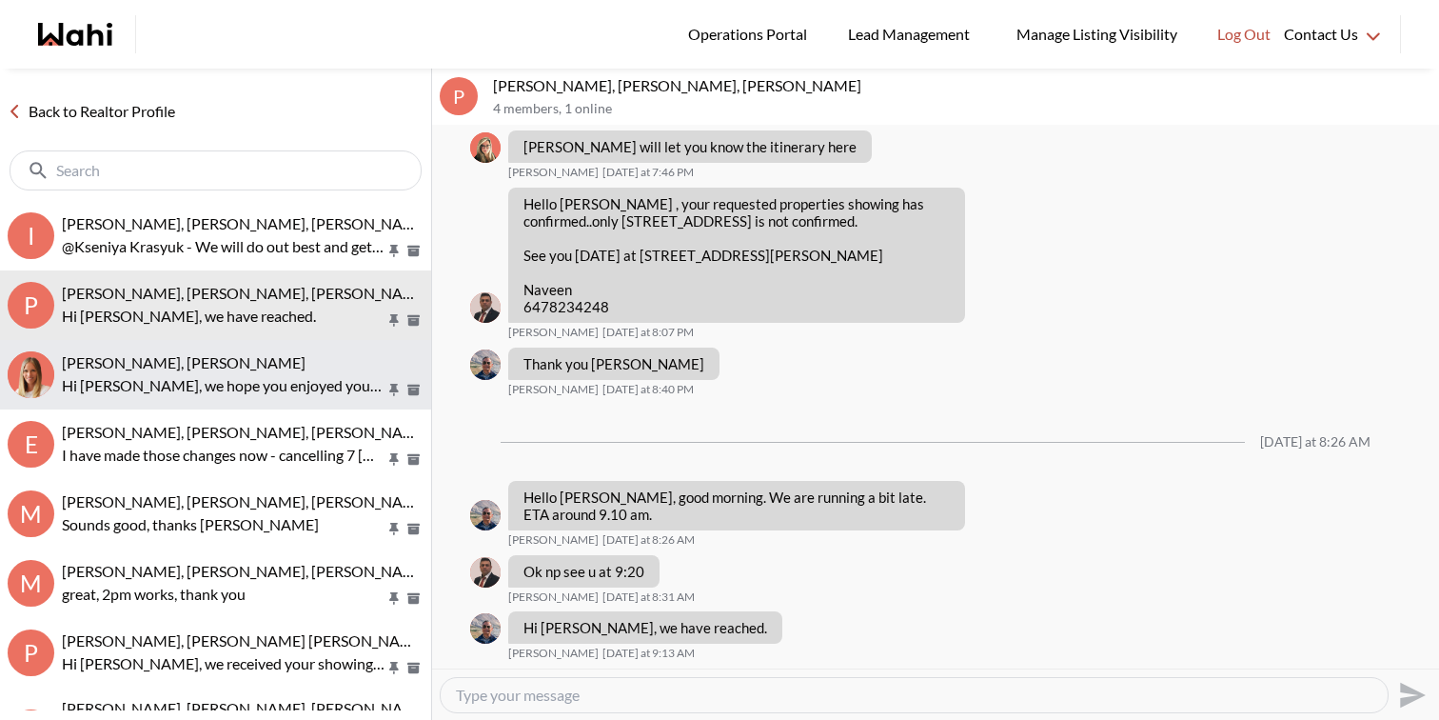
click at [227, 370] on div "[PERSON_NAME], [PERSON_NAME]" at bounding box center [243, 362] width 362 height 19
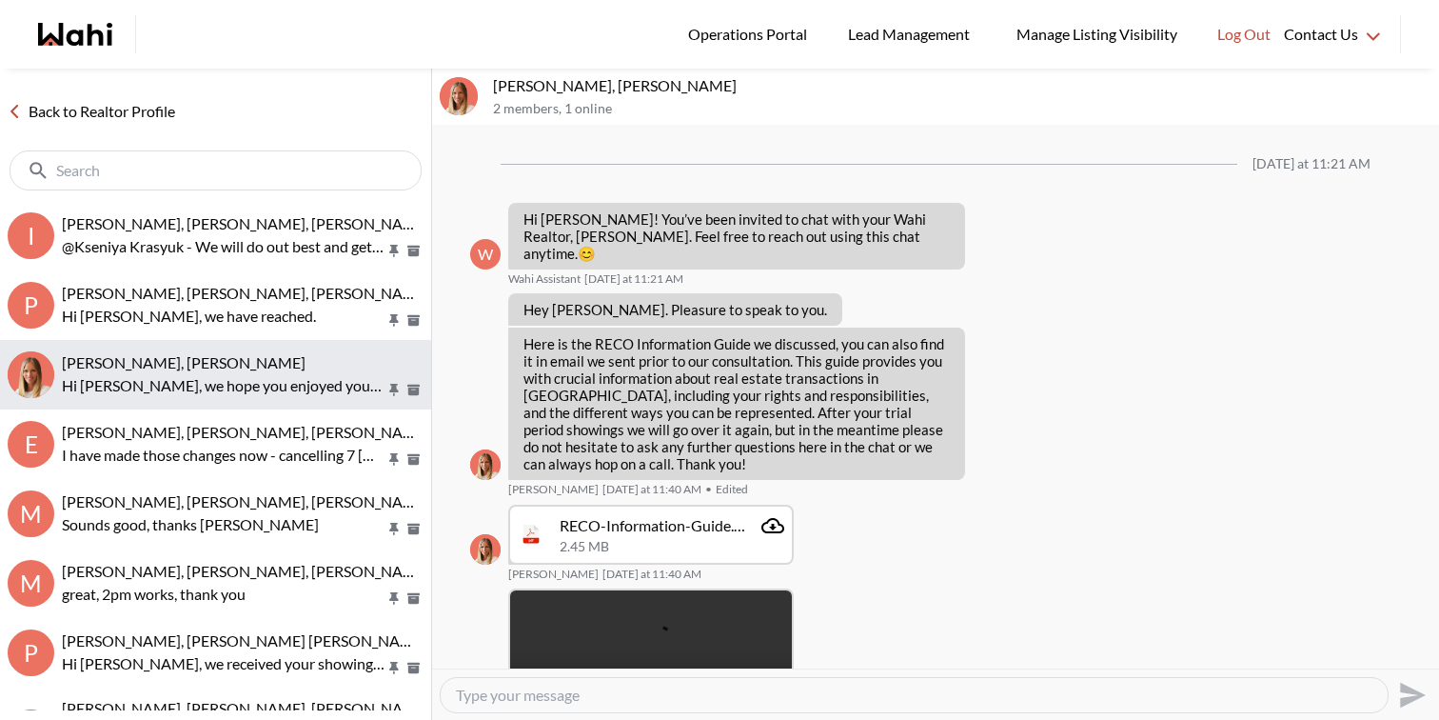
scroll to position [1718, 0]
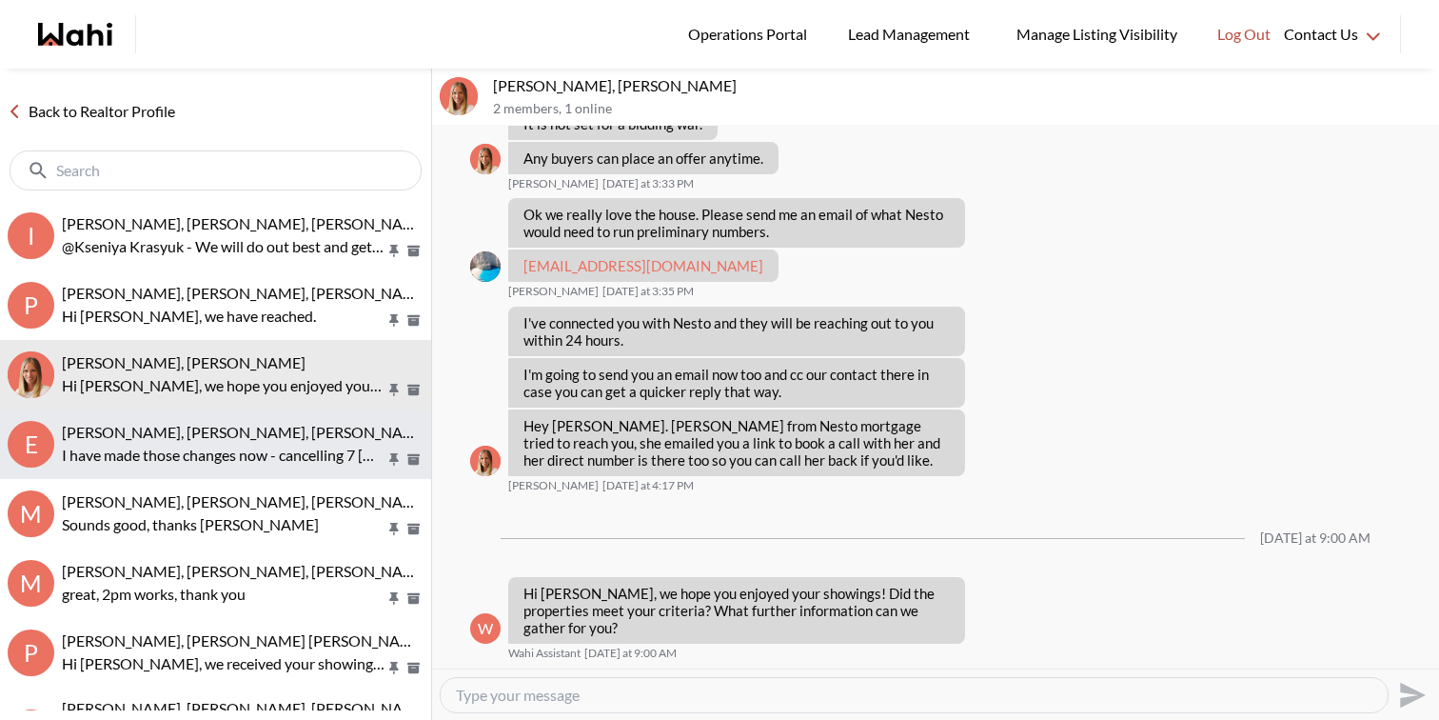
click at [247, 439] on span "[PERSON_NAME], [PERSON_NAME], [PERSON_NAME]" at bounding box center [246, 432] width 368 height 18
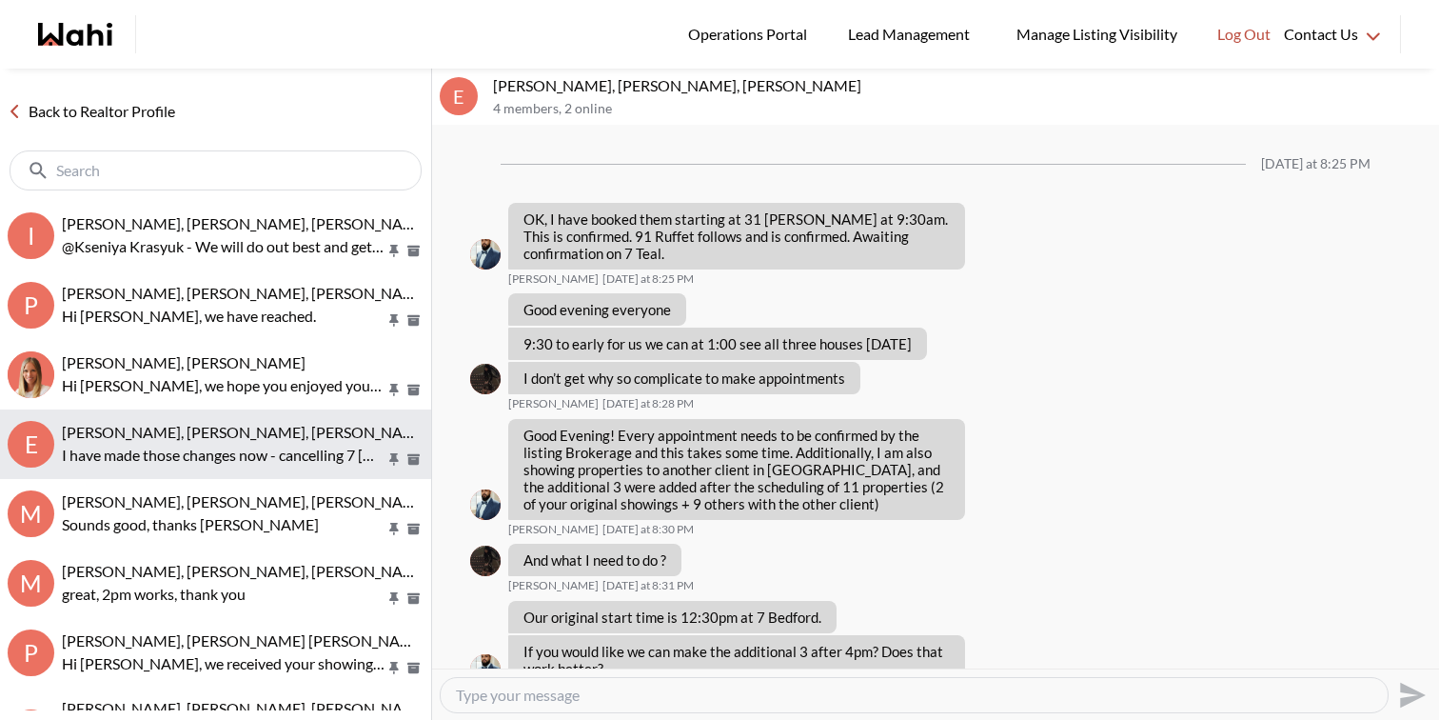
scroll to position [1336, 0]
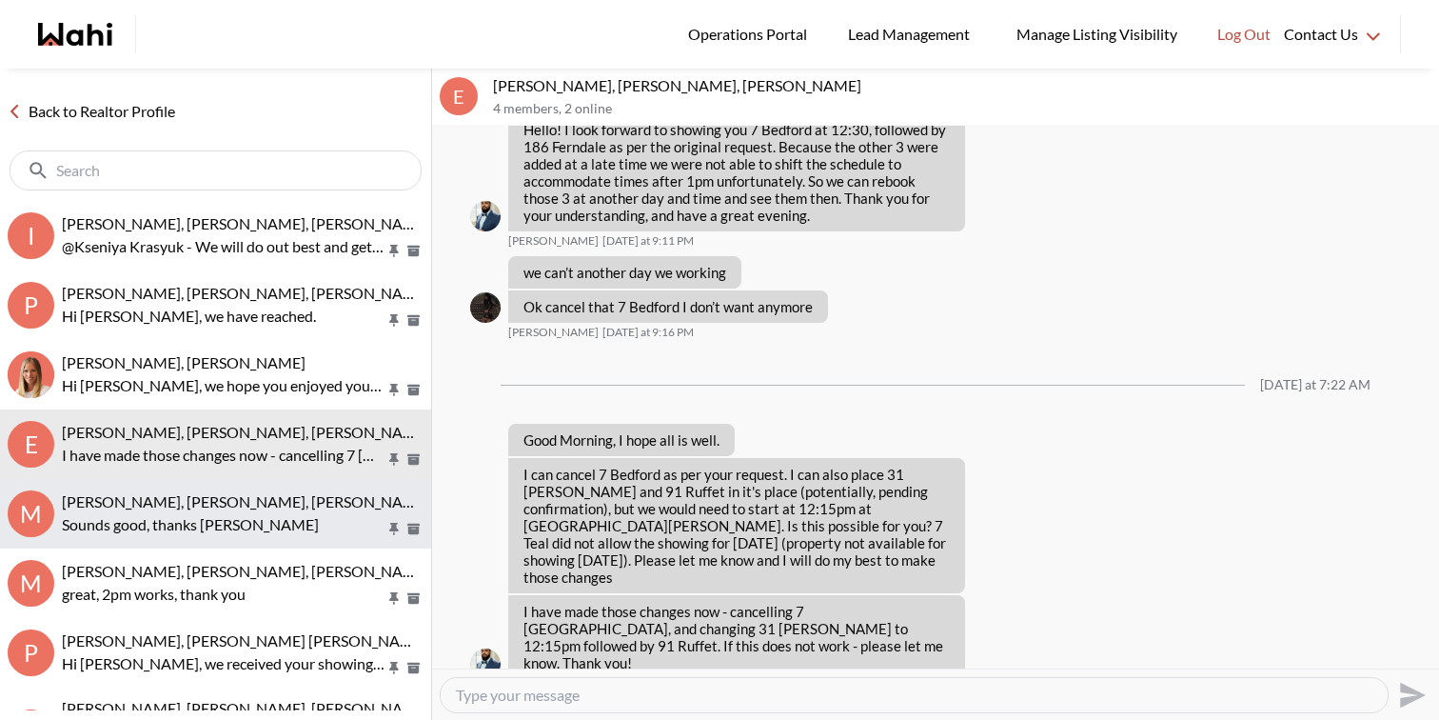
click at [247, 513] on p "Sounds good, thanks [PERSON_NAME]" at bounding box center [224, 524] width 324 height 23
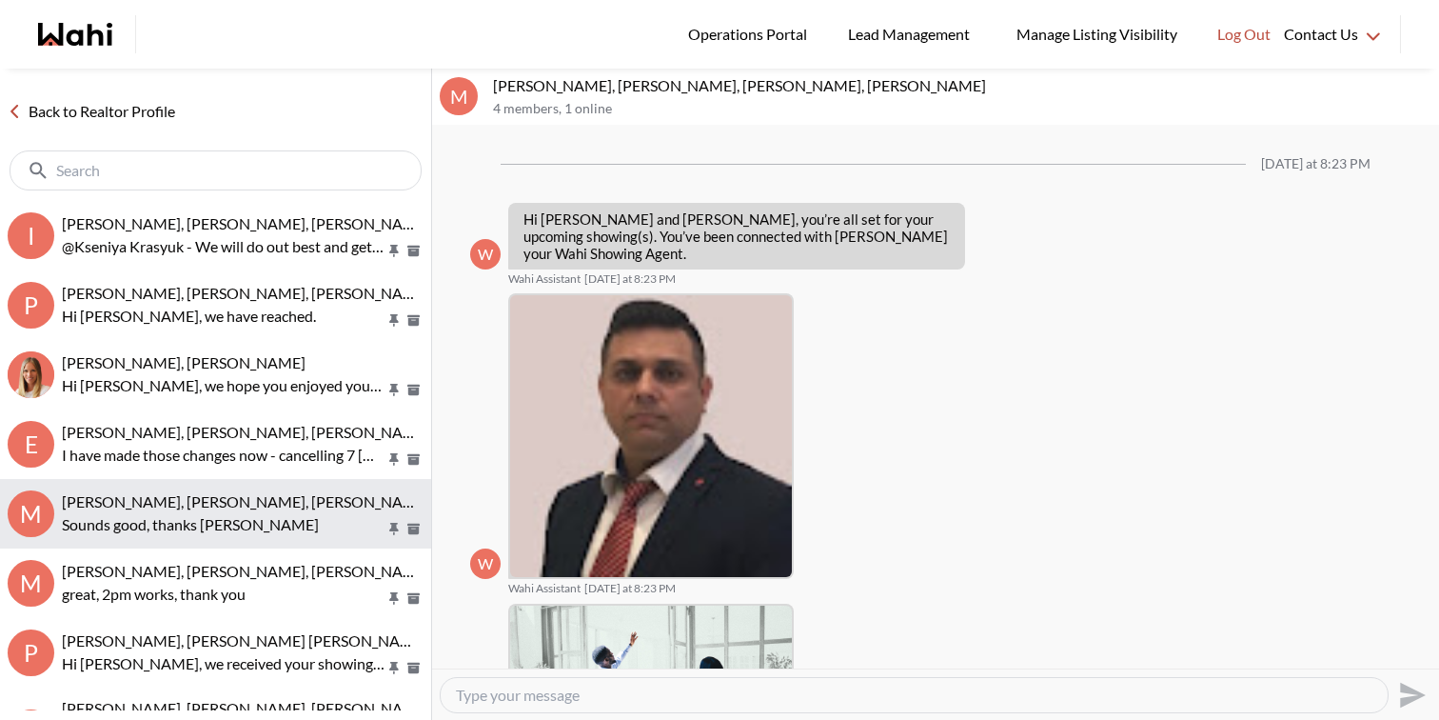
scroll to position [547, 0]
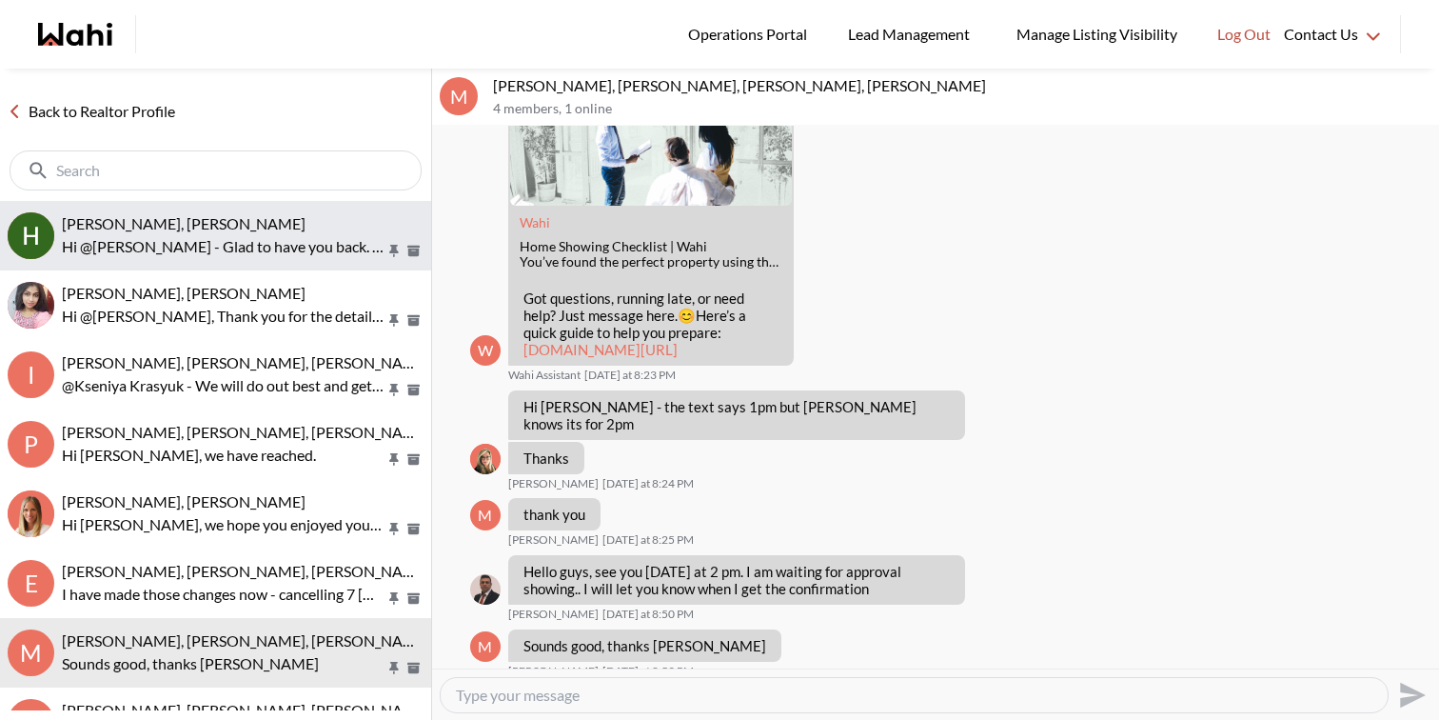
click at [214, 225] on div "Heidy Jaeger, Faraz" at bounding box center [243, 223] width 362 height 19
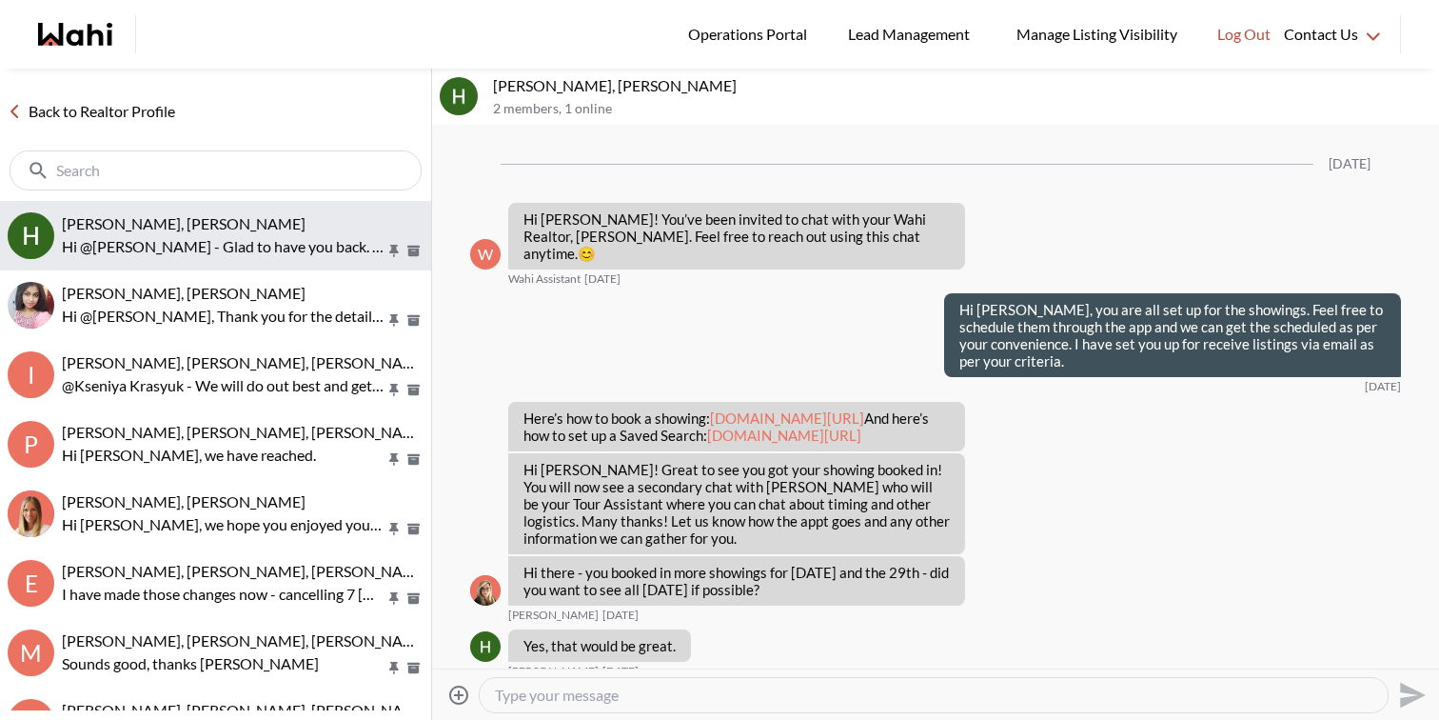
scroll to position [5216, 0]
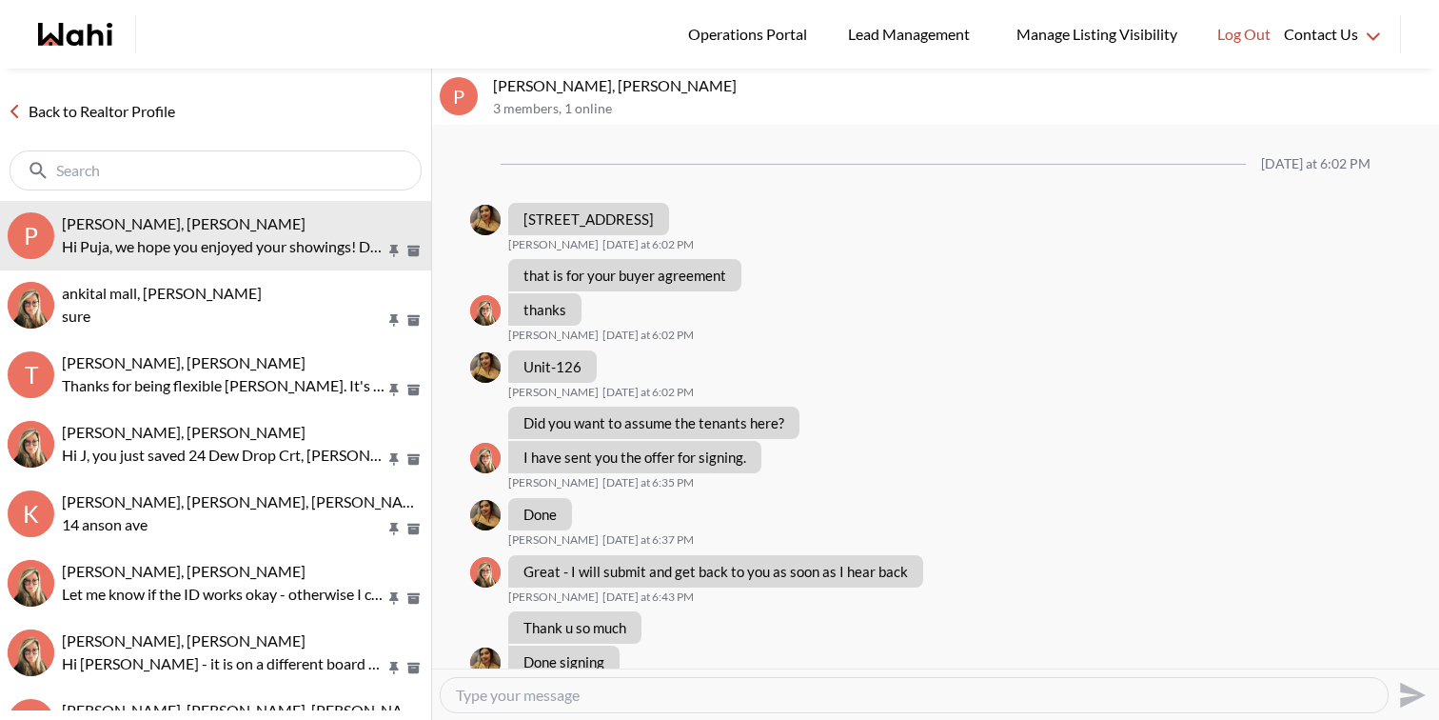
scroll to position [1065, 0]
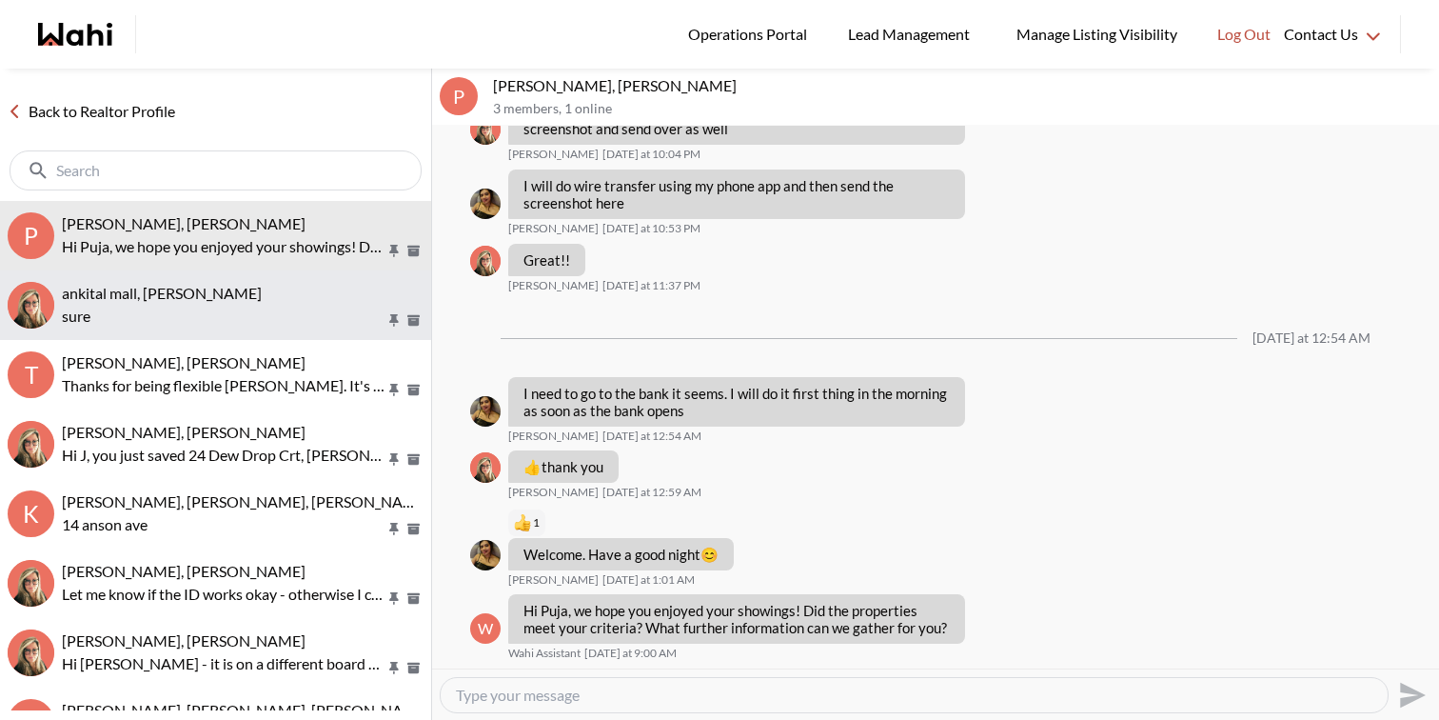
click at [195, 332] on button "ankital mall, Barbara sure" at bounding box center [215, 304] width 431 height 69
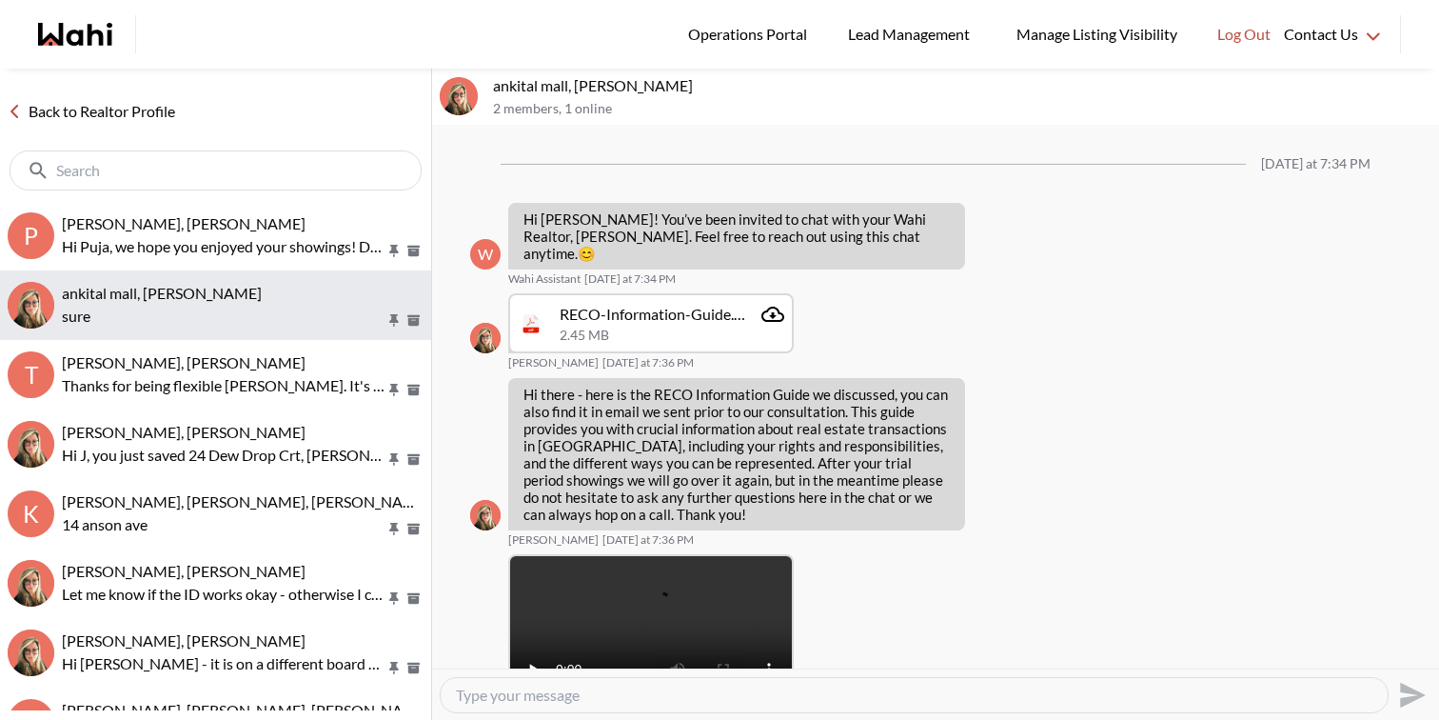
scroll to position [1222, 0]
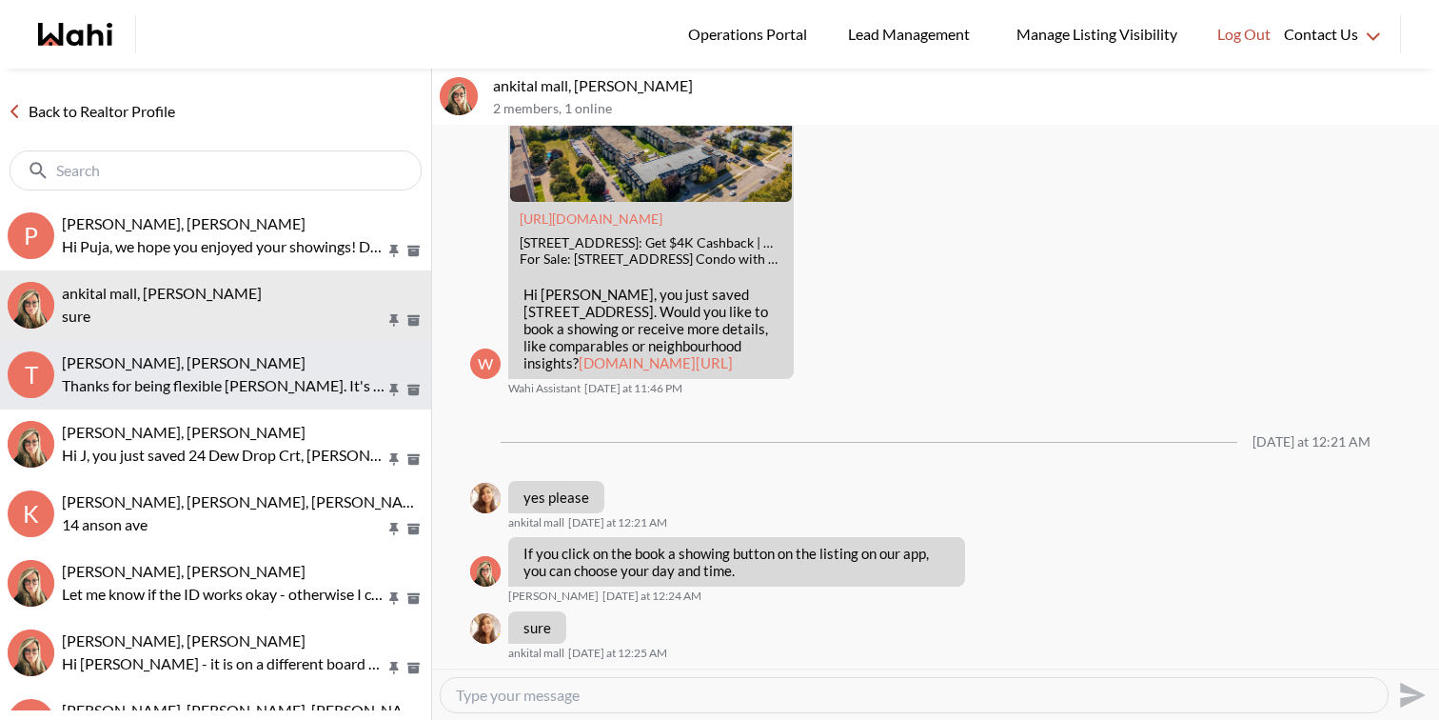
click at [214, 375] on p "Thanks for being flexible Tom. It's very rare that we are unable to book a show…" at bounding box center [224, 385] width 324 height 23
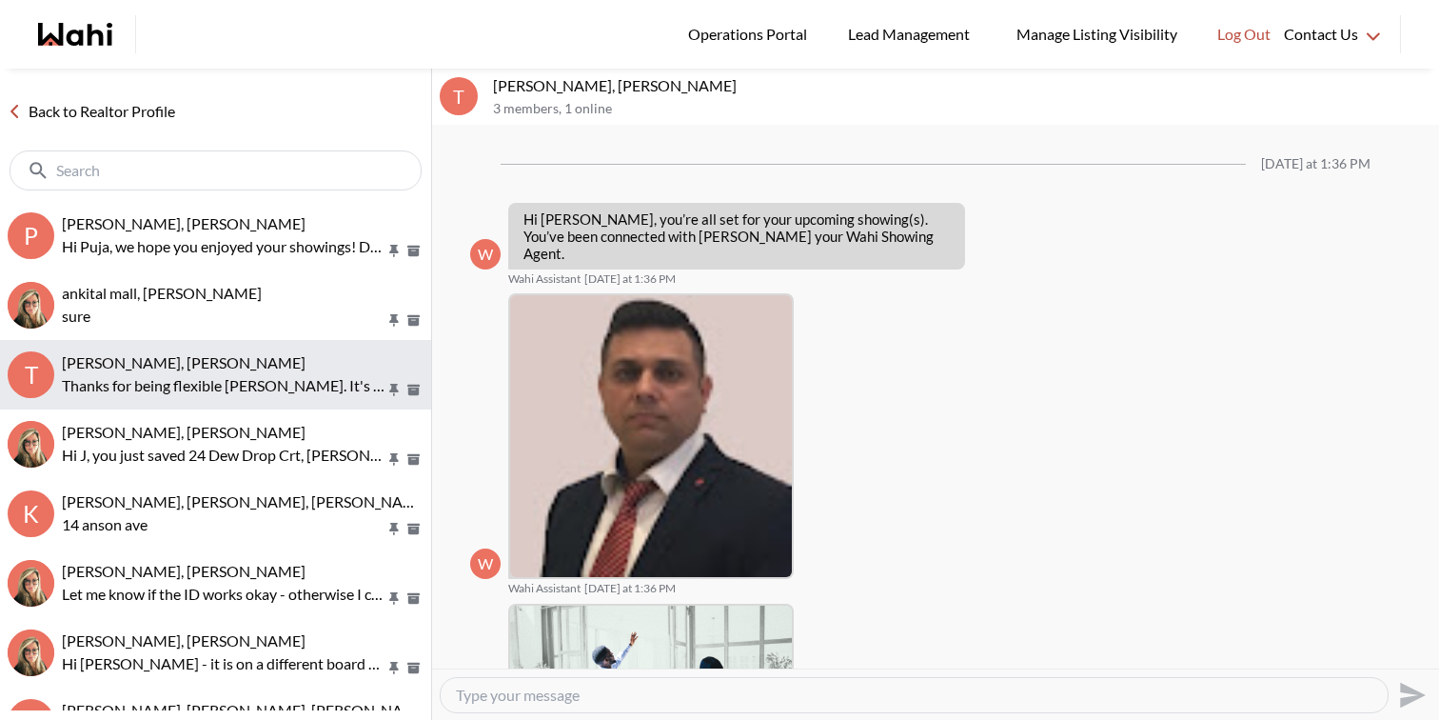
scroll to position [1104, 0]
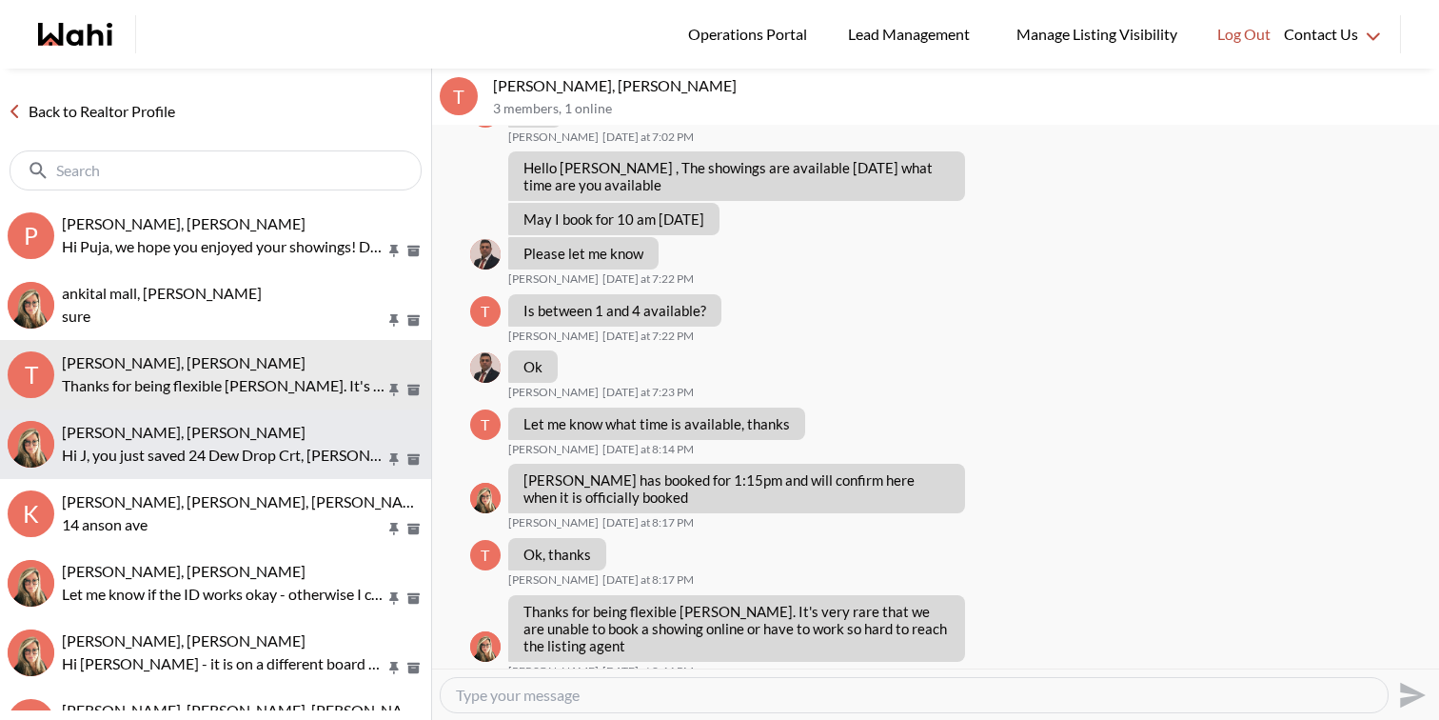
click at [247, 438] on div "J D, Barbara" at bounding box center [243, 432] width 362 height 19
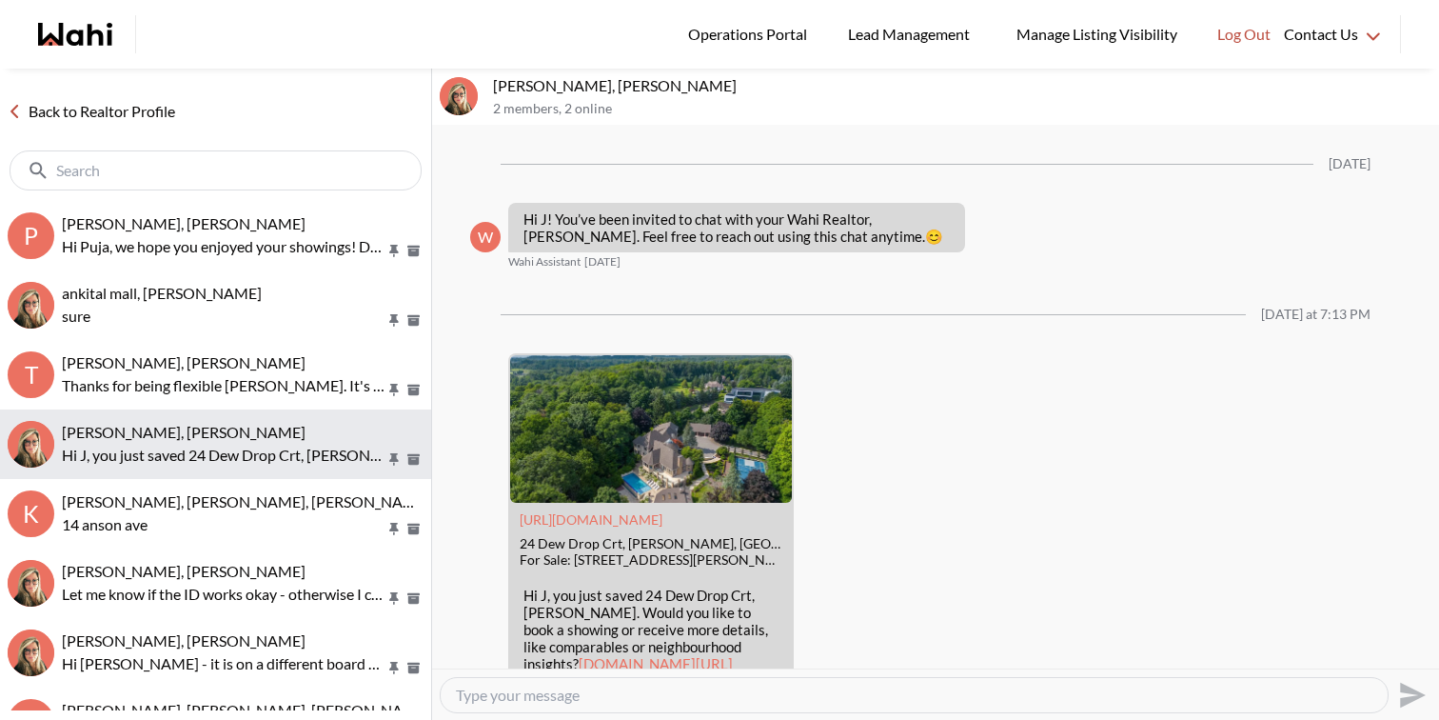
scroll to position [88, 0]
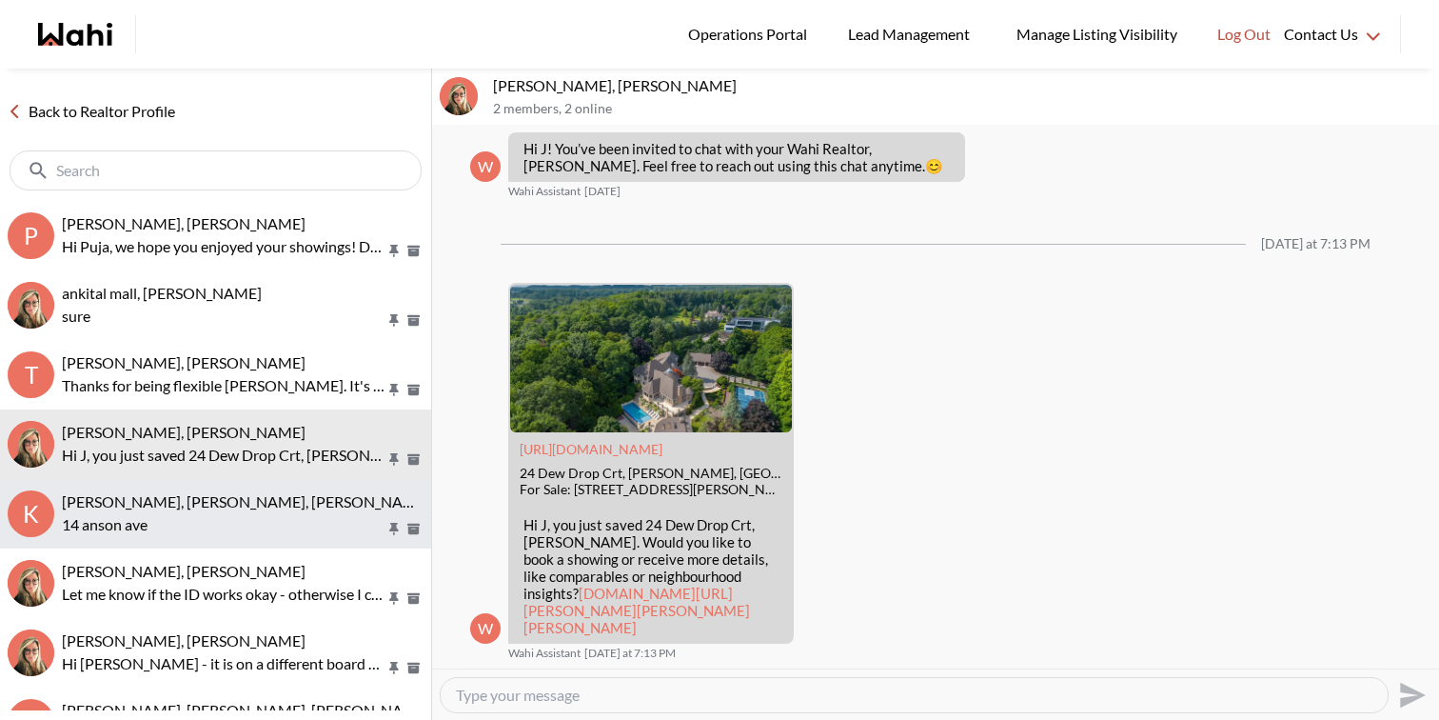
click at [262, 523] on p "14 anson ave" at bounding box center [224, 524] width 324 height 23
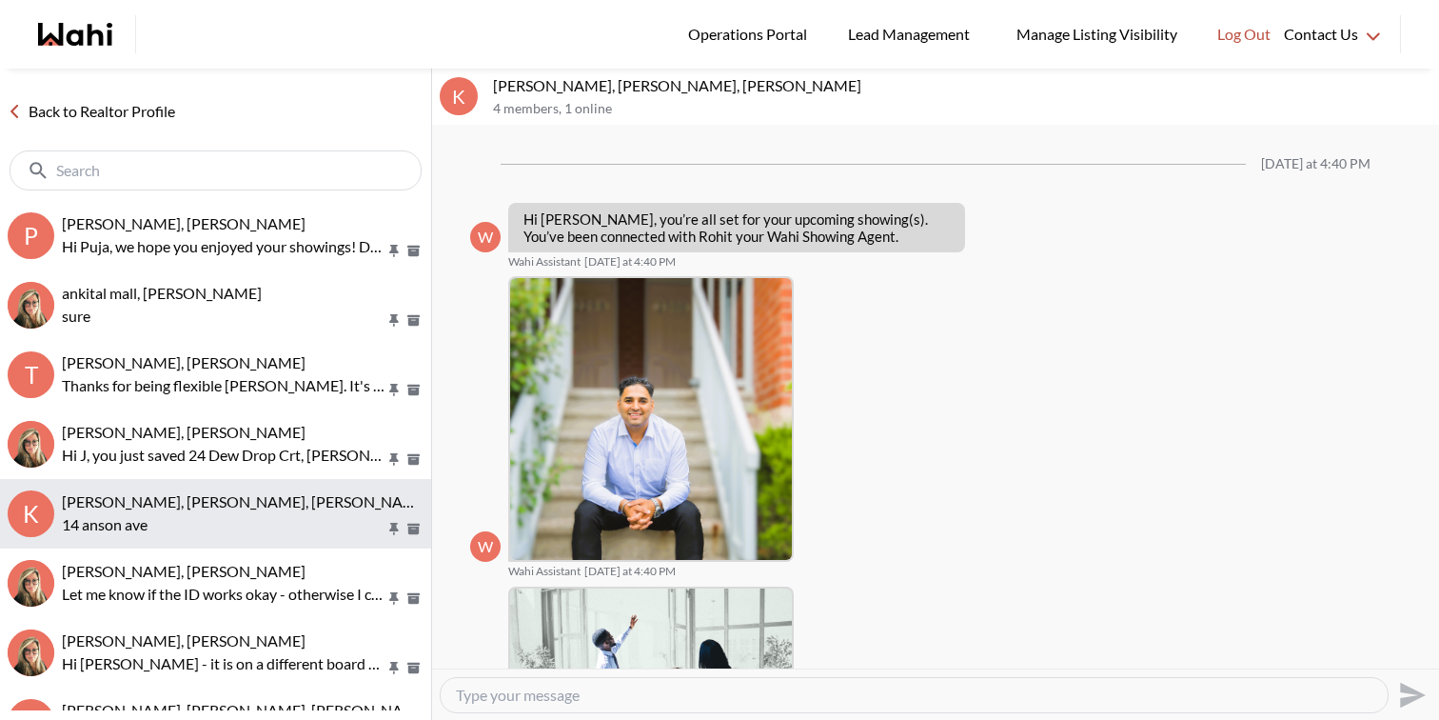
scroll to position [1515, 0]
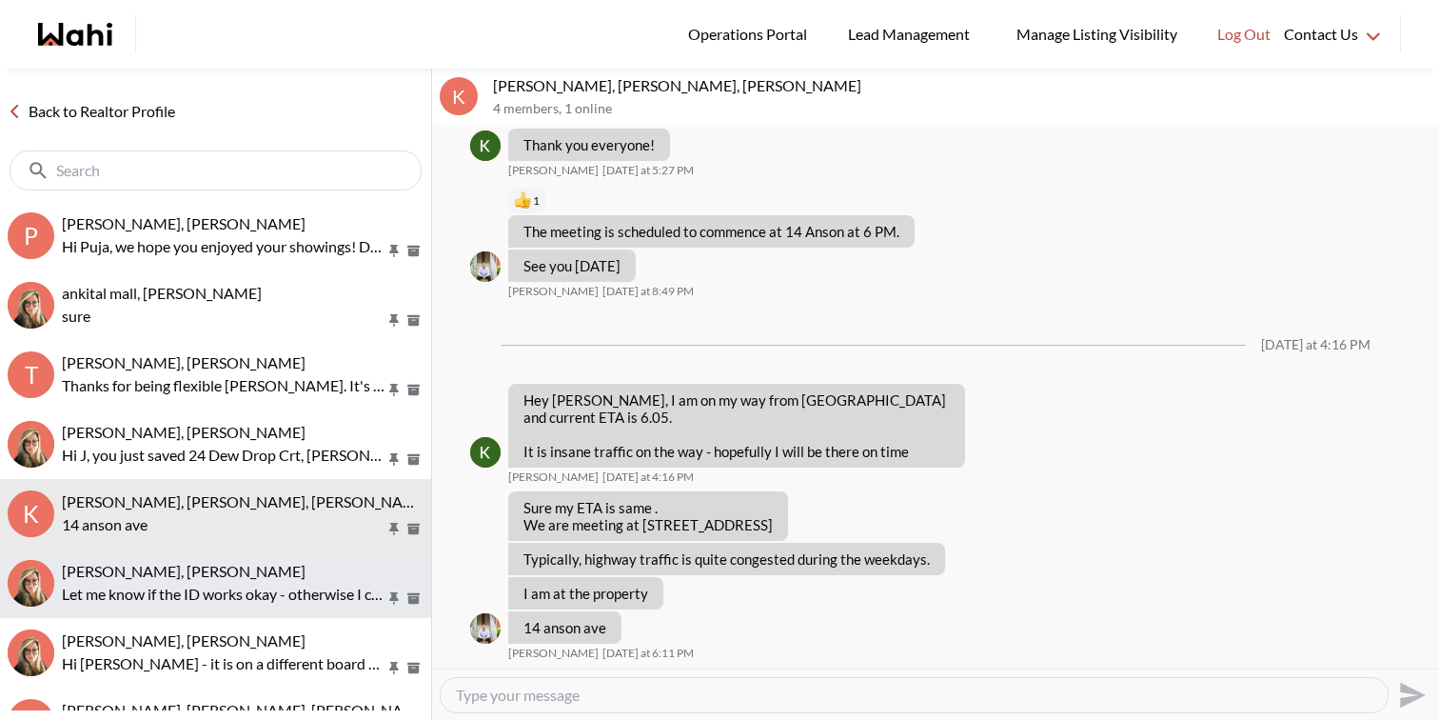
click at [259, 602] on p "Let me know if the ID works okay - otherwise I can get you to show me your lice…" at bounding box center [224, 593] width 324 height 23
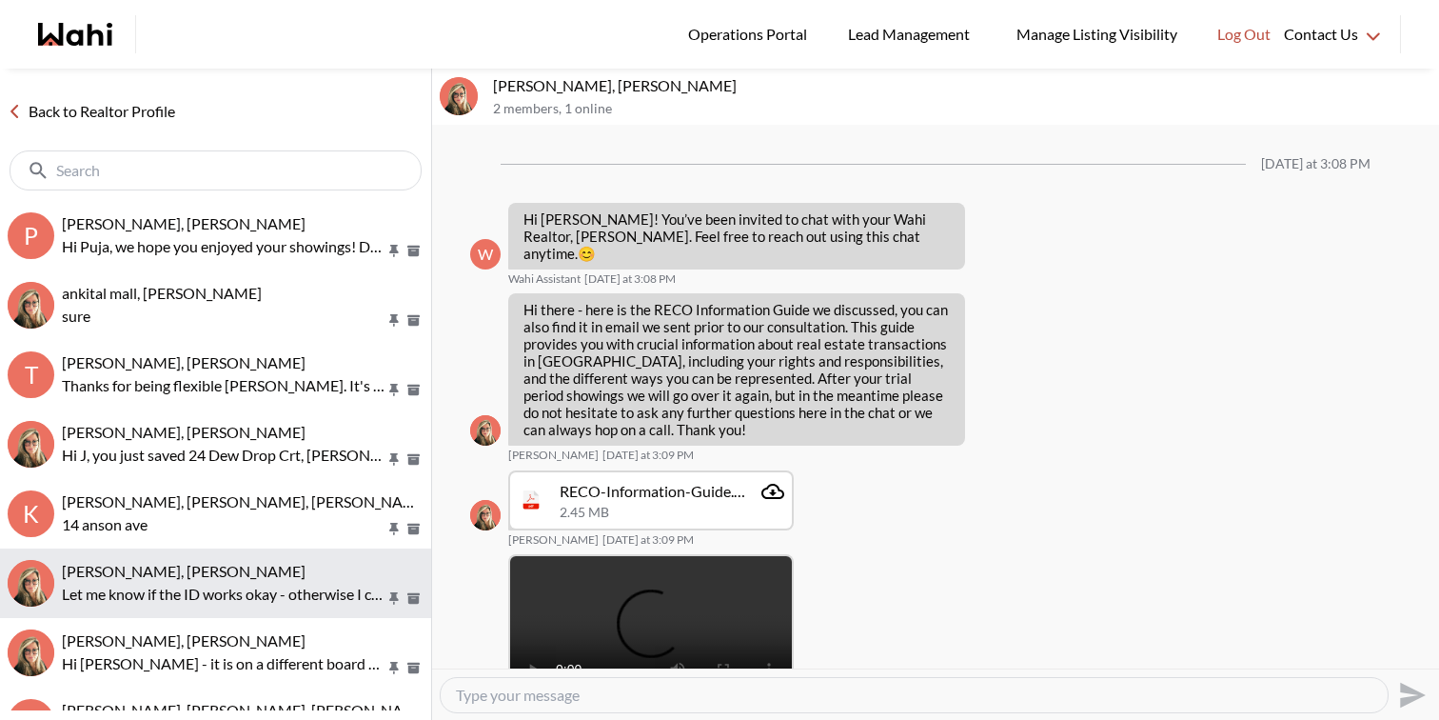
scroll to position [699, 0]
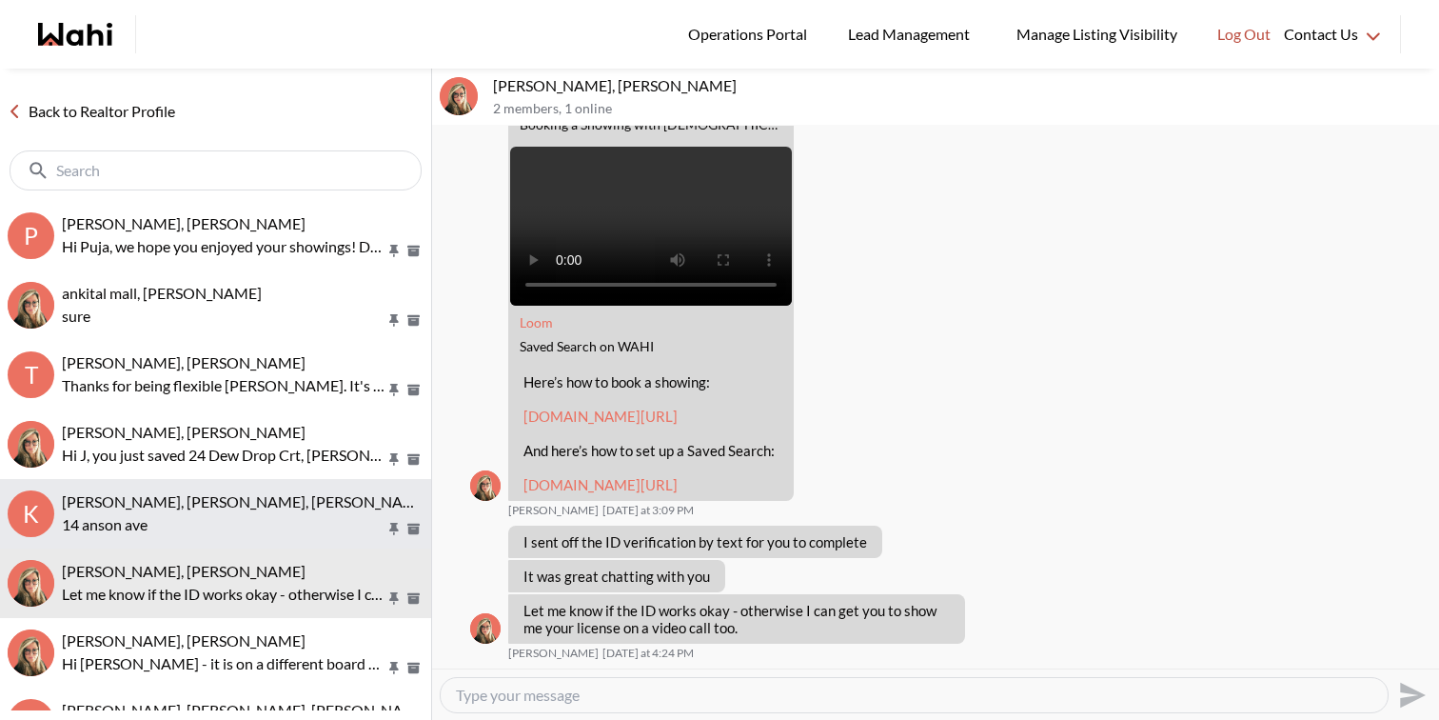
click at [264, 514] on p "14 anson ave" at bounding box center [224, 524] width 324 height 23
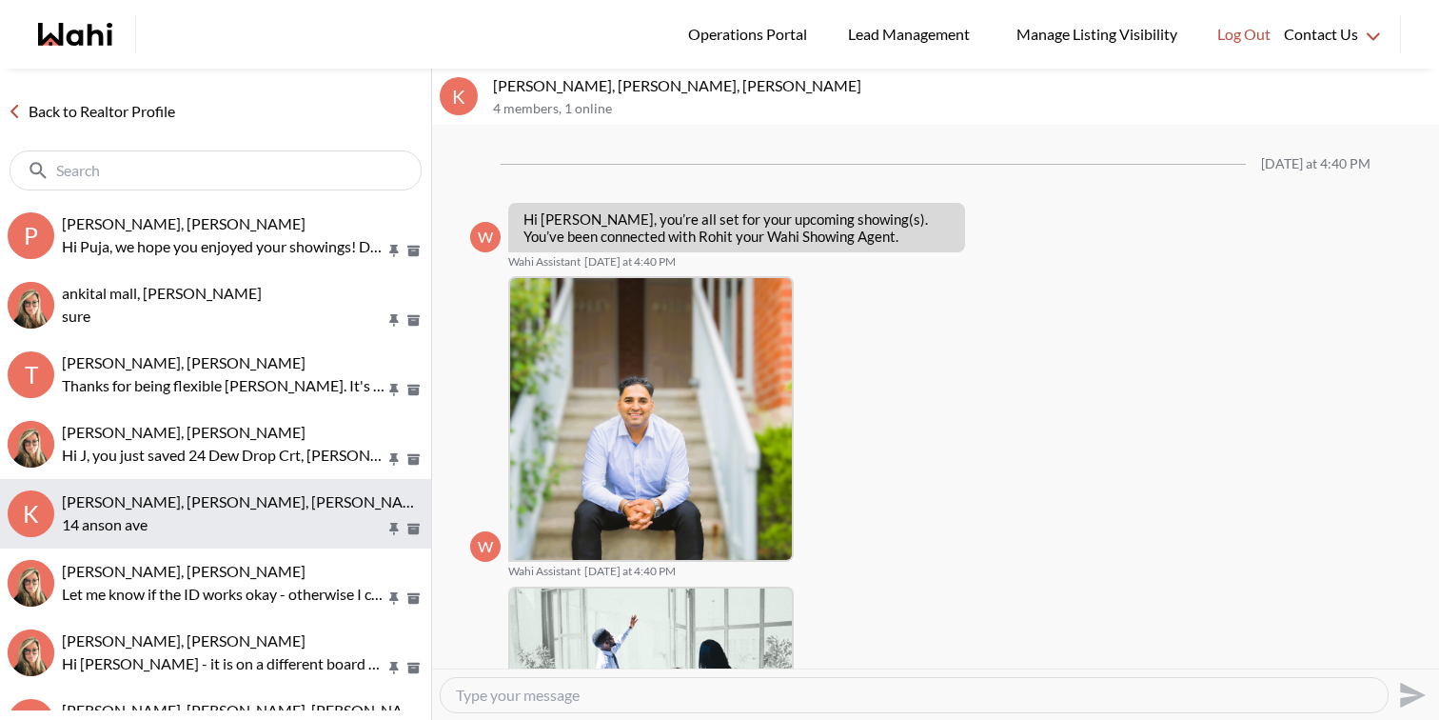
scroll to position [1515, 0]
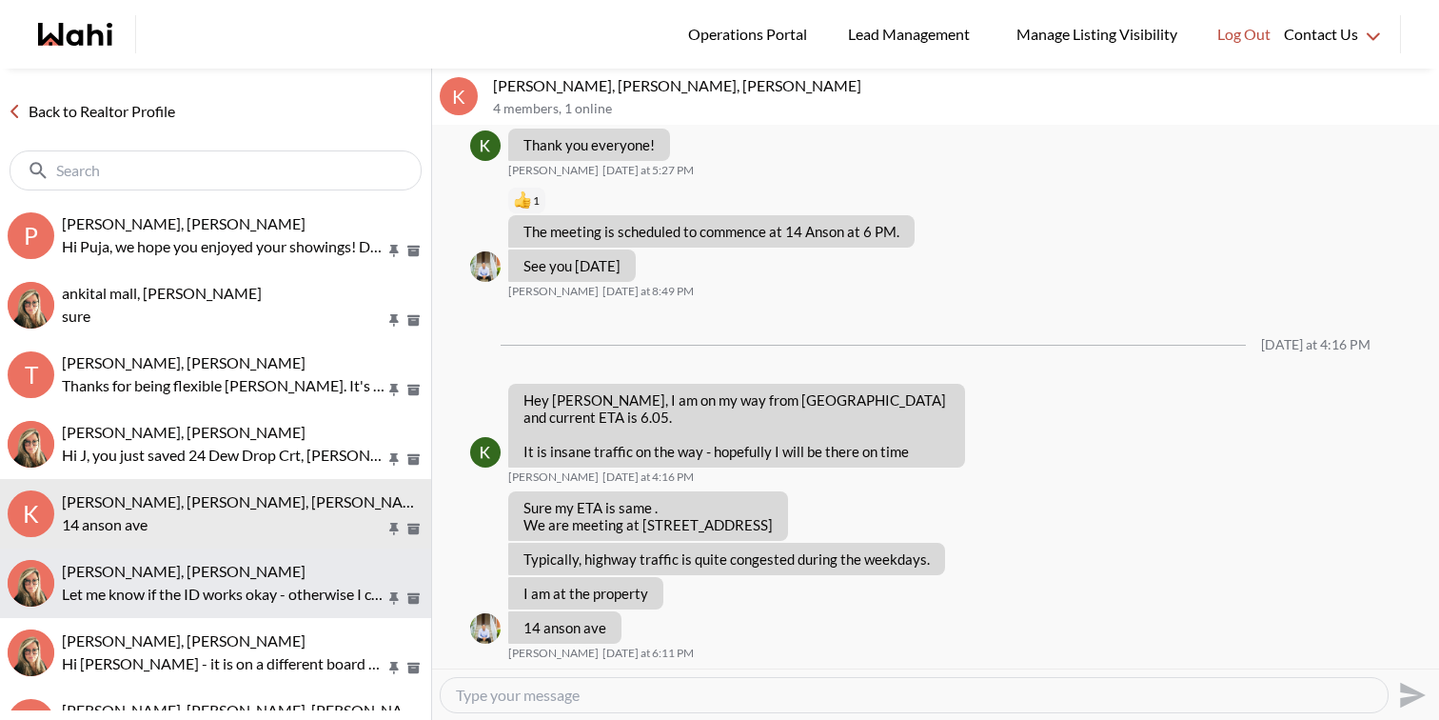
click at [267, 583] on p "Let me know if the ID works okay - otherwise I can get you to show me your lice…" at bounding box center [224, 593] width 324 height 23
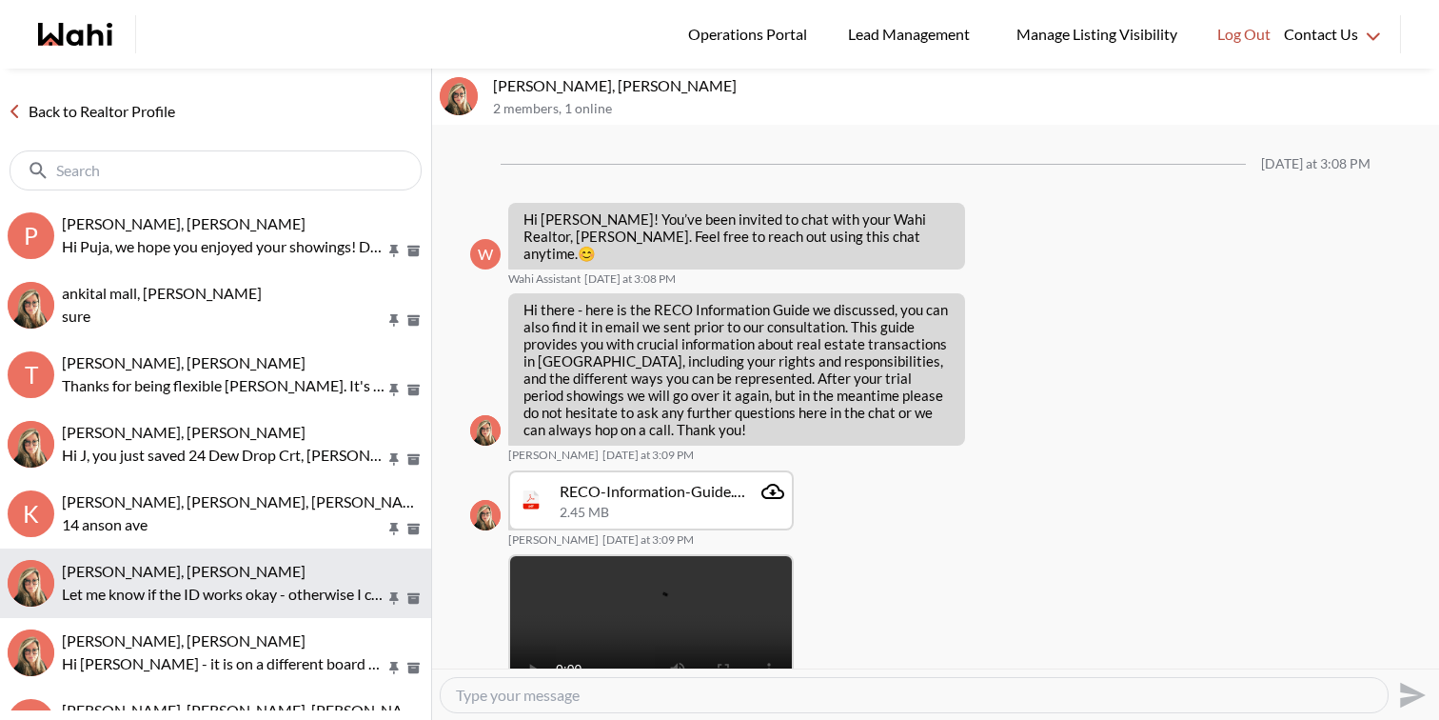
scroll to position [699, 0]
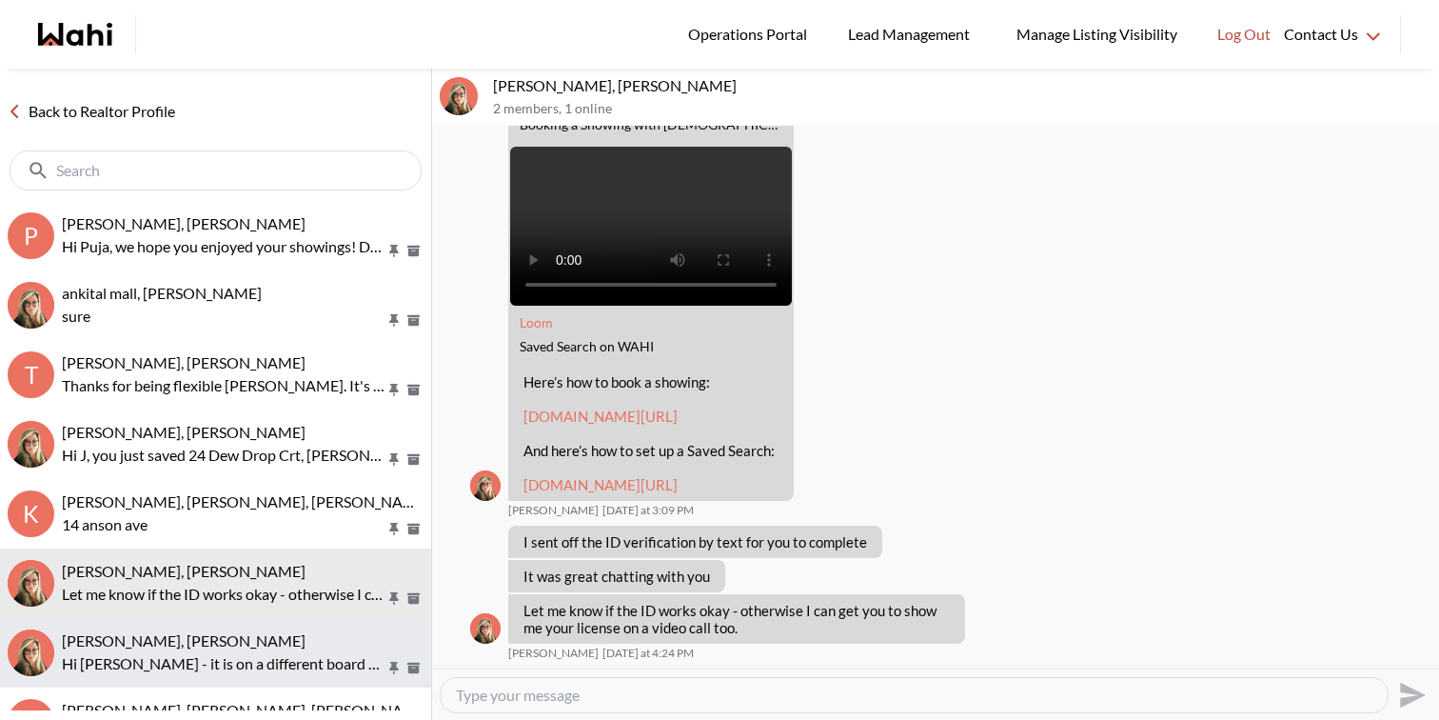
click at [284, 632] on div "tom smith, Barbara" at bounding box center [243, 640] width 362 height 19
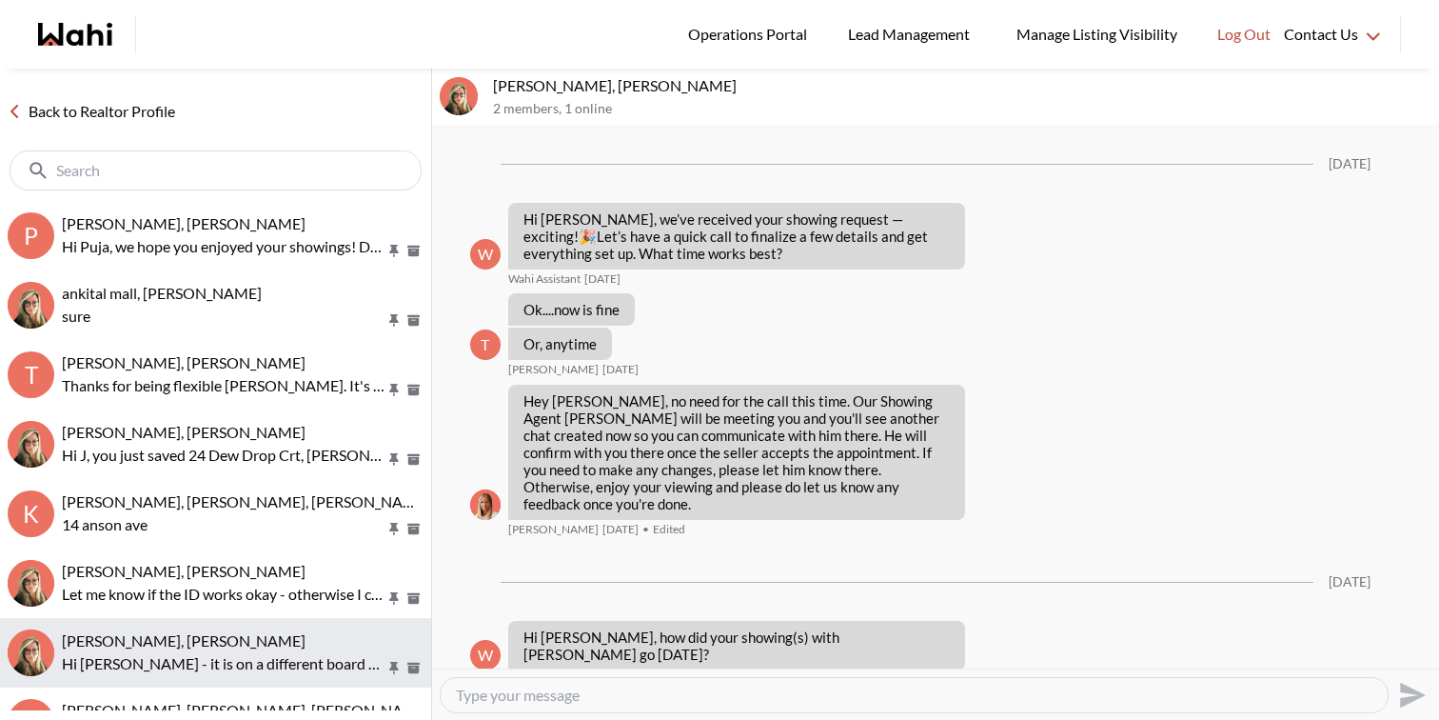
scroll to position [2019, 0]
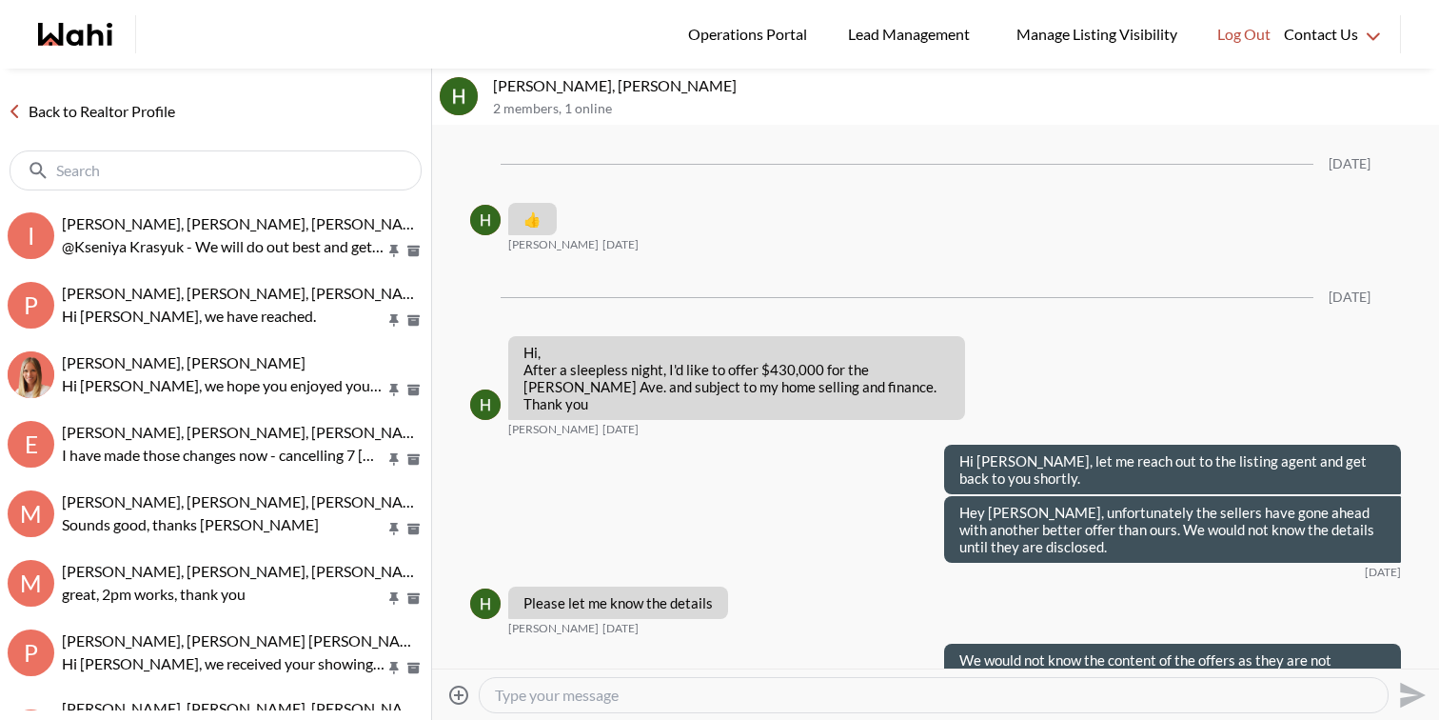
scroll to position [3322, 0]
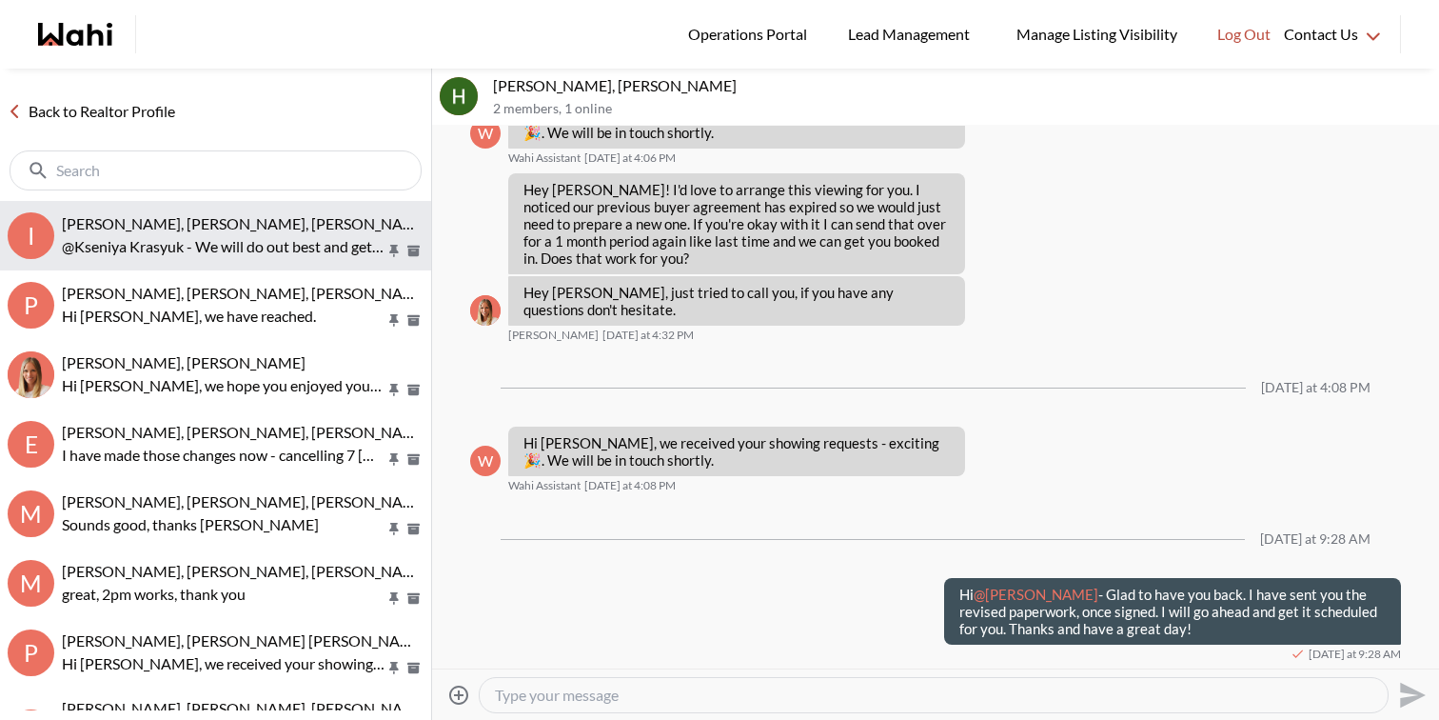
click at [225, 225] on span "[PERSON_NAME], [PERSON_NAME], [PERSON_NAME], [PERSON_NAME]" at bounding box center [308, 223] width 493 height 18
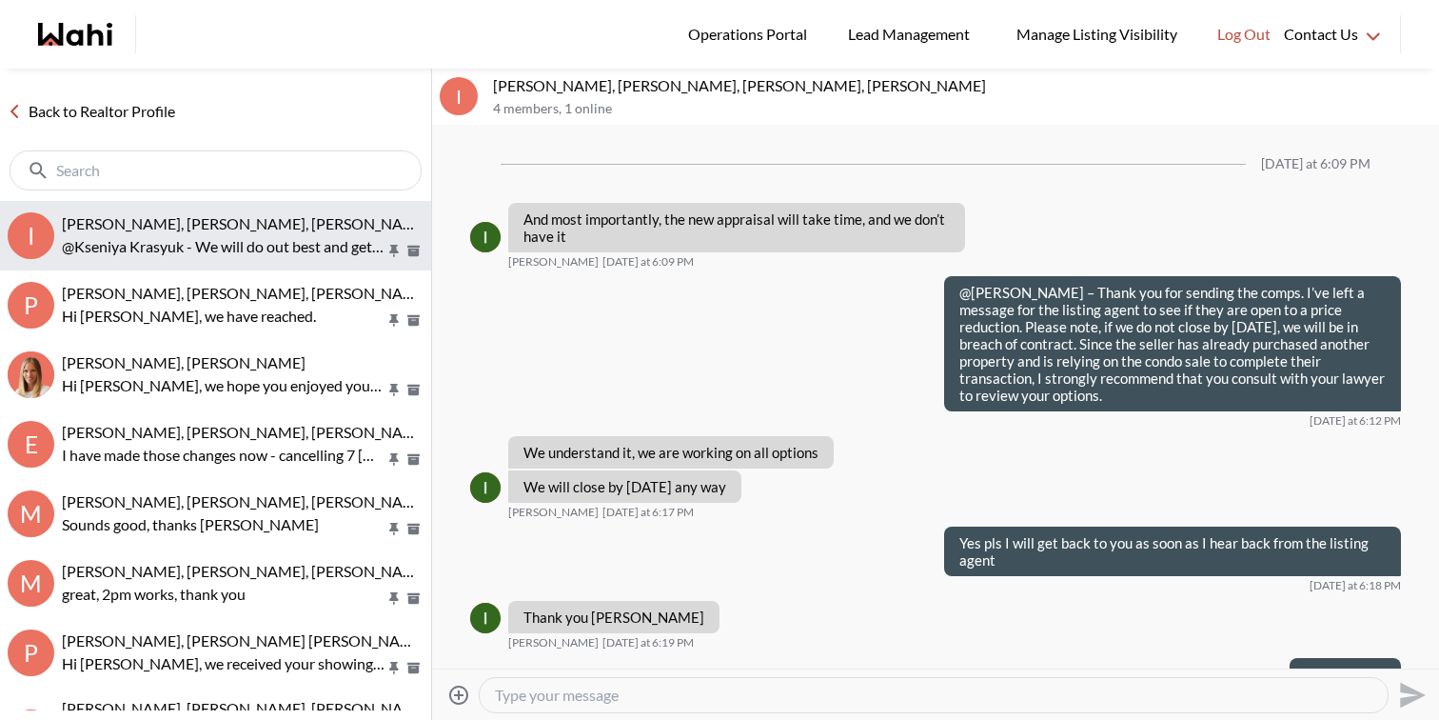
scroll to position [1428, 0]
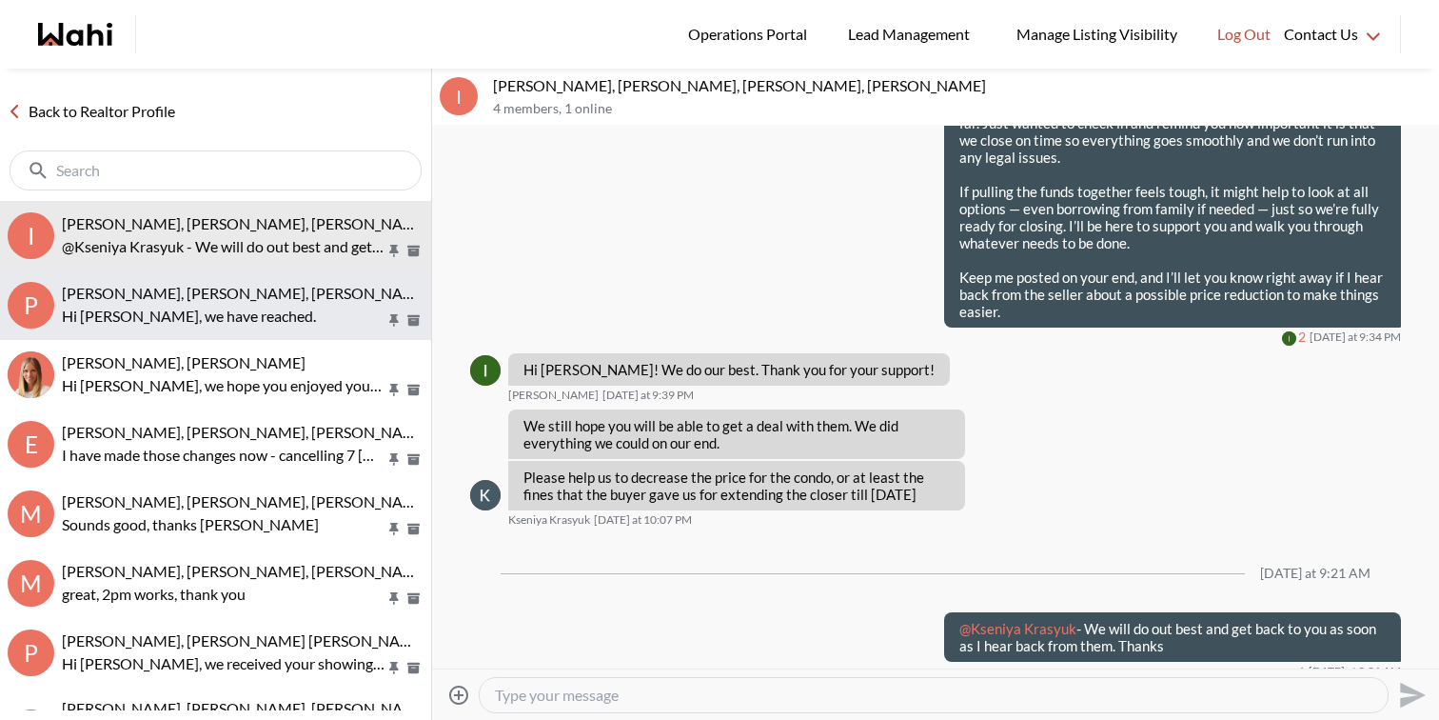
click at [227, 306] on p "Hi [PERSON_NAME], we have reached." at bounding box center [224, 316] width 324 height 23
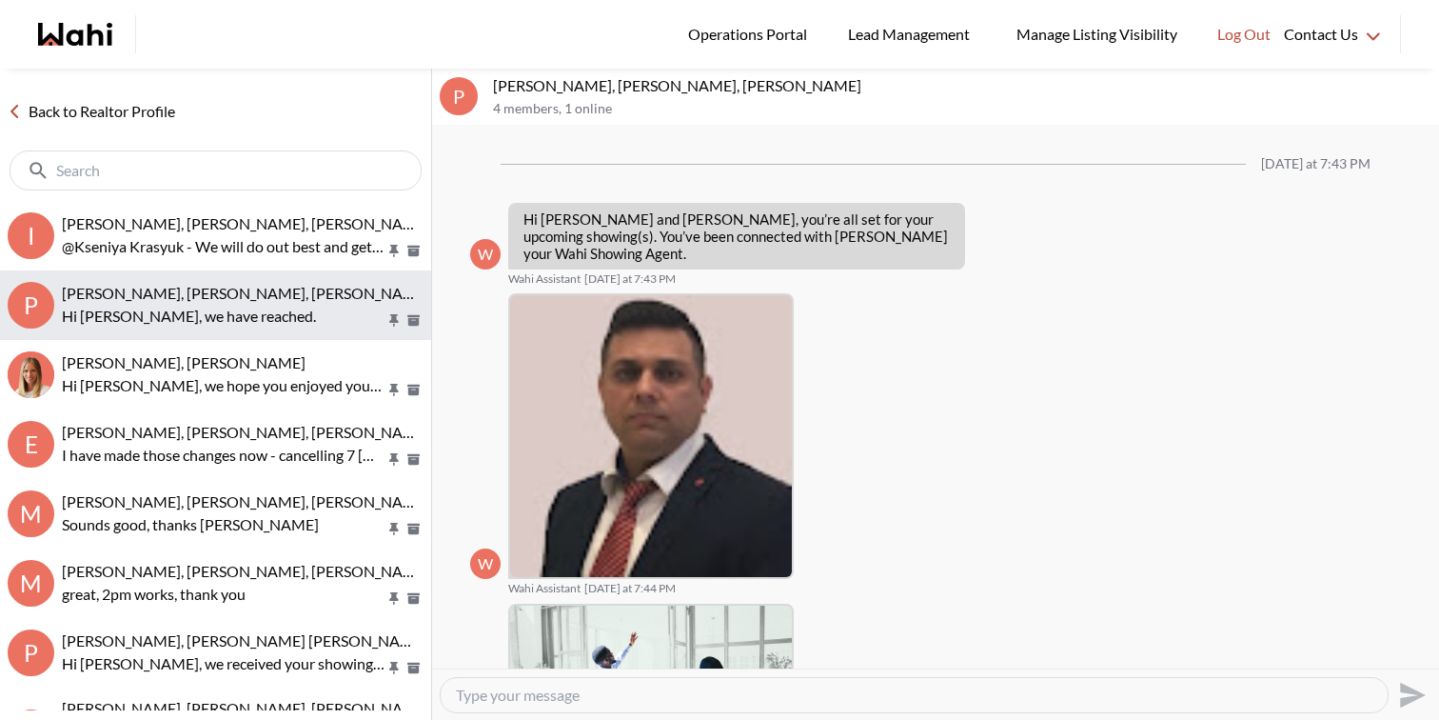
scroll to position [898, 0]
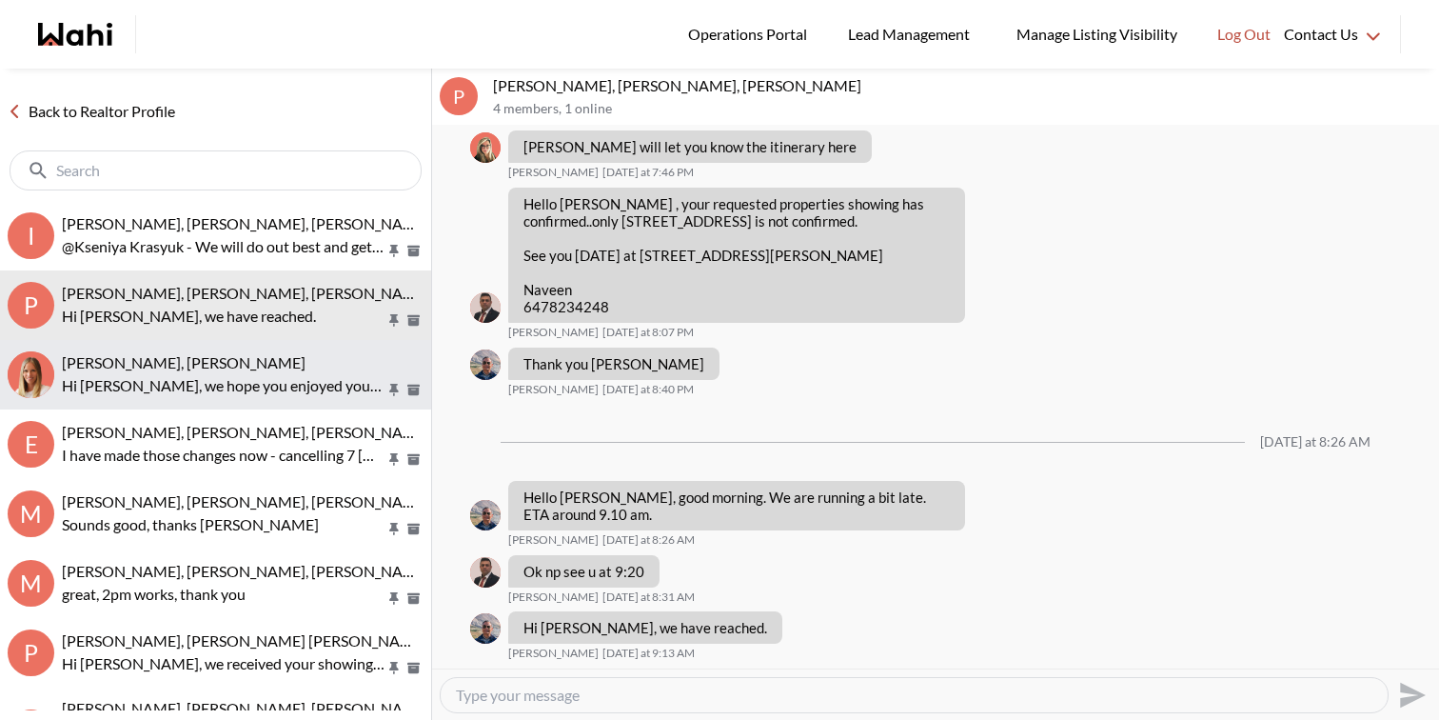
click at [228, 398] on button "[PERSON_NAME], [PERSON_NAME], we hope you enjoyed your showings! Did the proper…" at bounding box center [215, 374] width 431 height 69
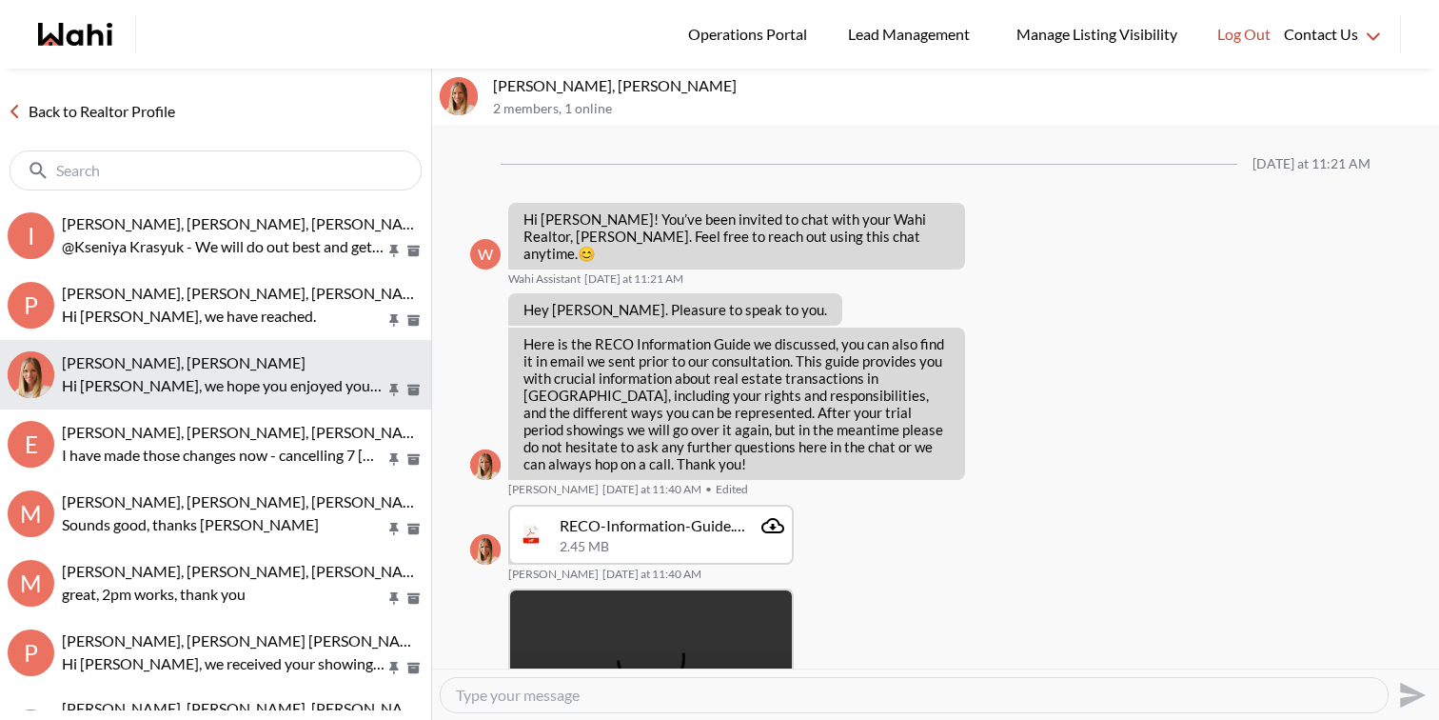
scroll to position [1718, 0]
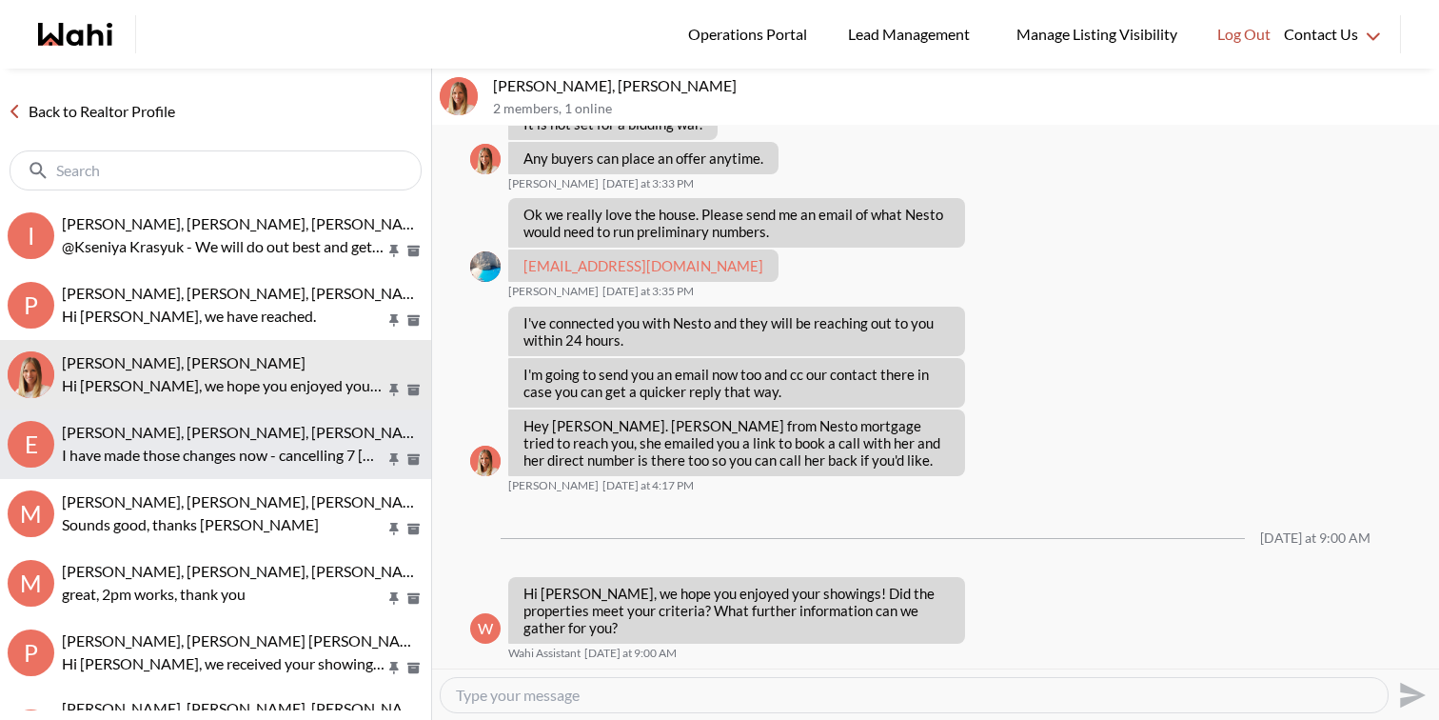
click at [232, 457] on p "I have made those changes now - cancelling 7 [GEOGRAPHIC_DATA], and changing 31…" at bounding box center [224, 455] width 324 height 23
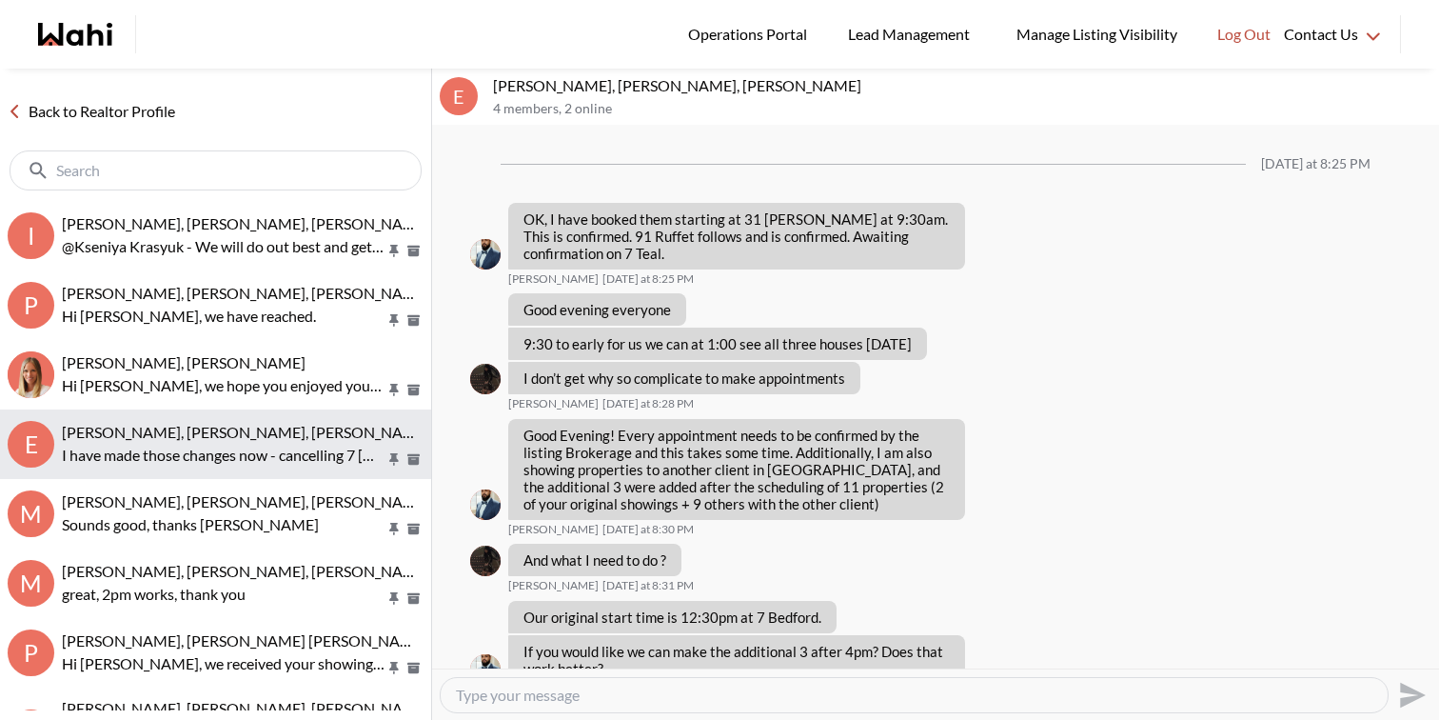
scroll to position [1336, 0]
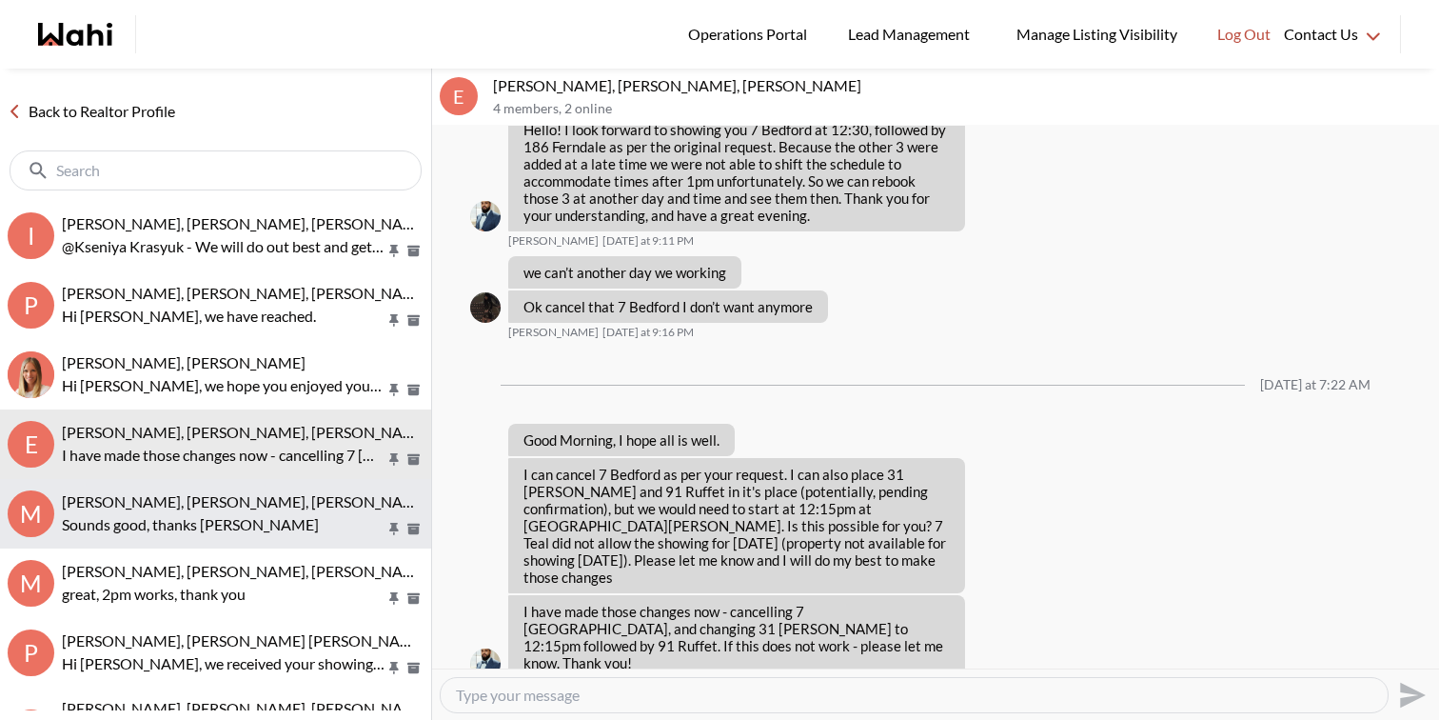
click at [241, 540] on button "M [PERSON_NAME], [PERSON_NAME], [PERSON_NAME], [PERSON_NAME] good, thanks [PERS…" at bounding box center [215, 513] width 431 height 69
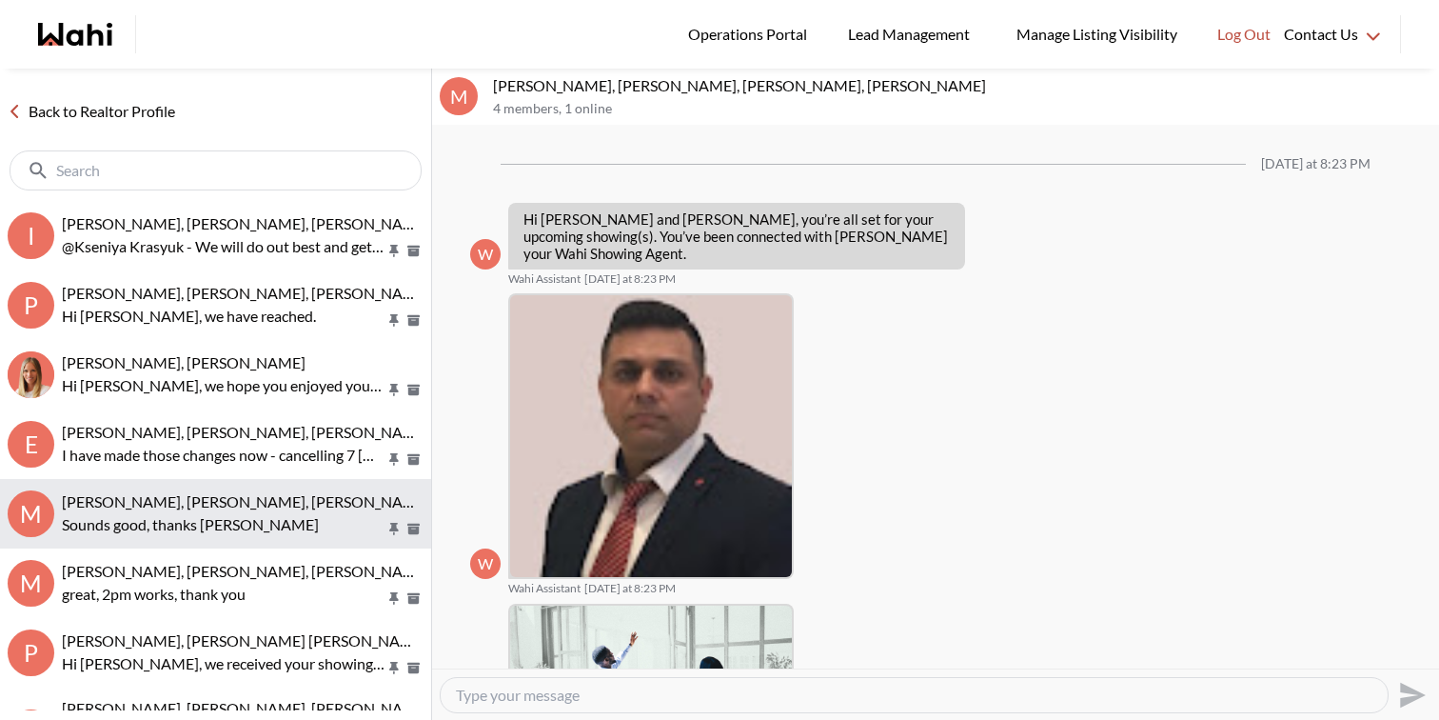
scroll to position [547, 0]
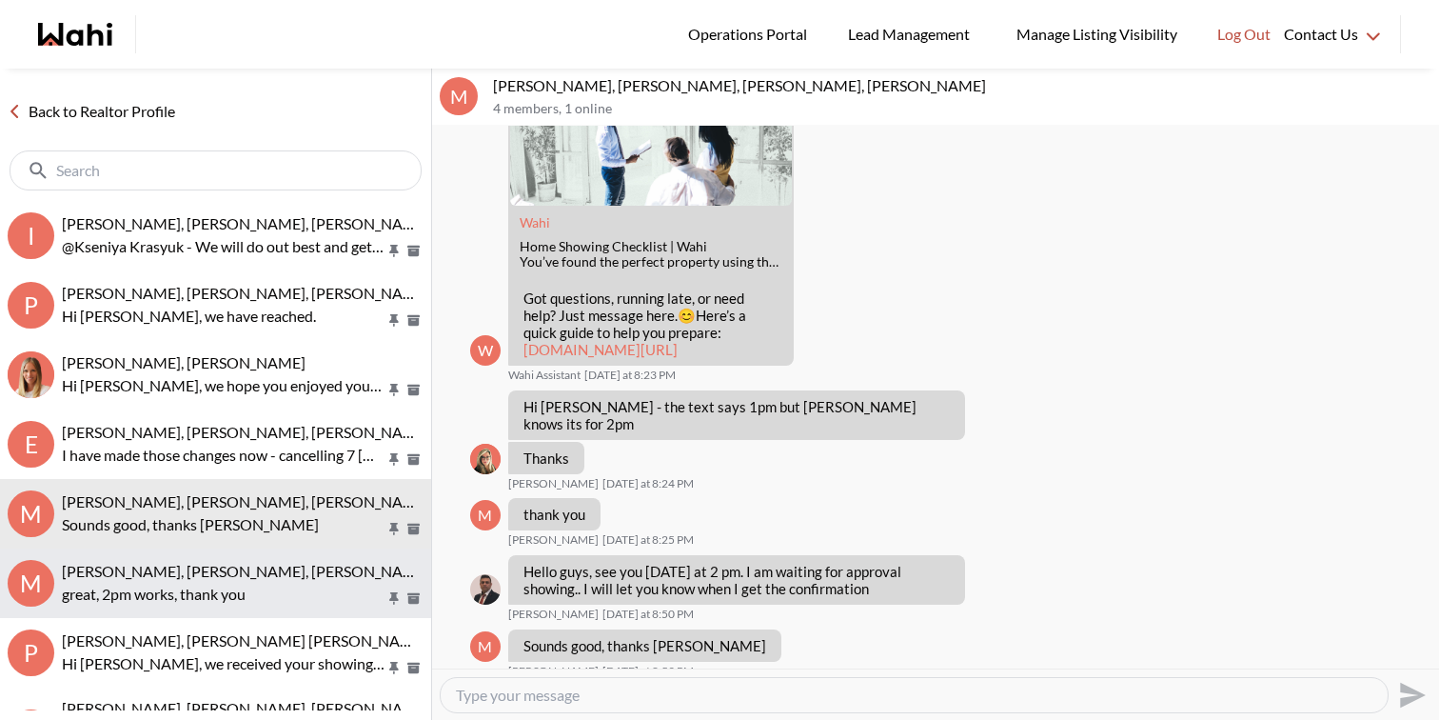
click at [245, 601] on p "great, 2pm works, thank you" at bounding box center [224, 593] width 324 height 23
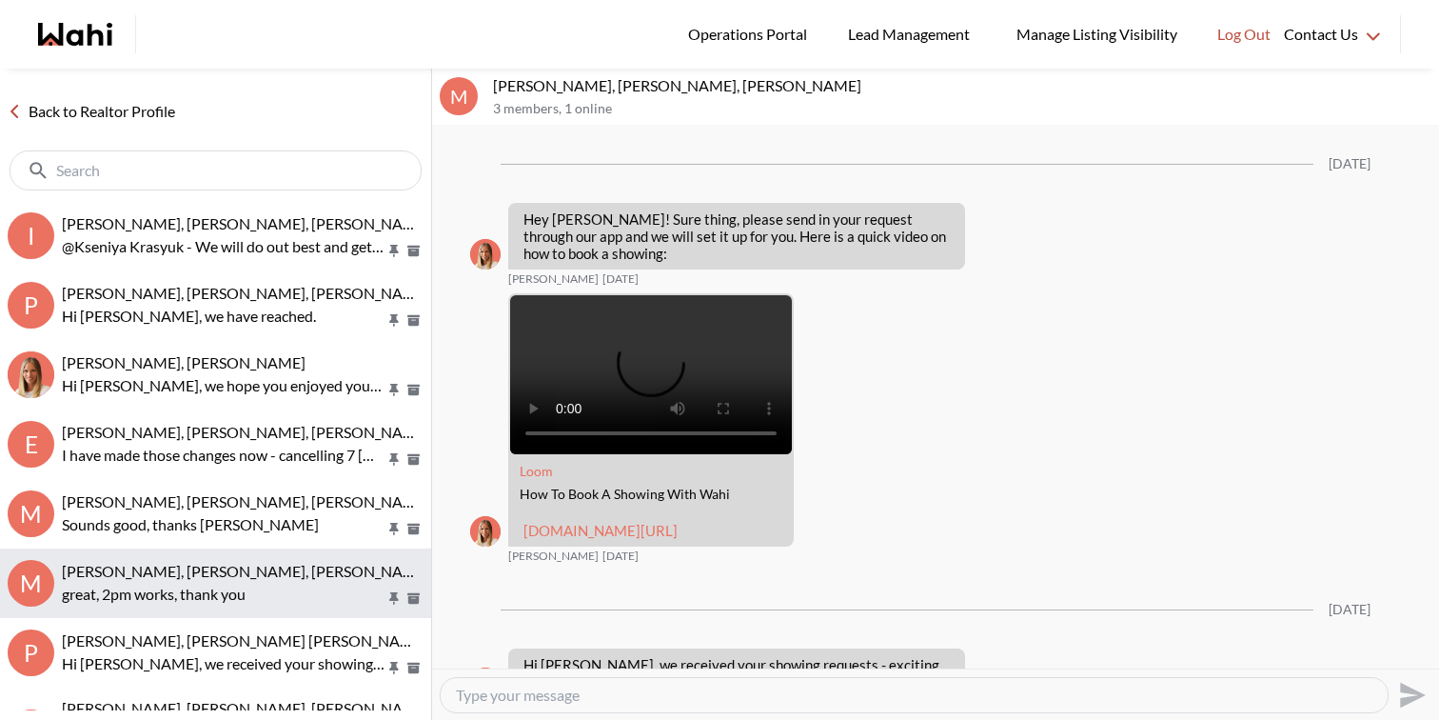
scroll to position [3001, 0]
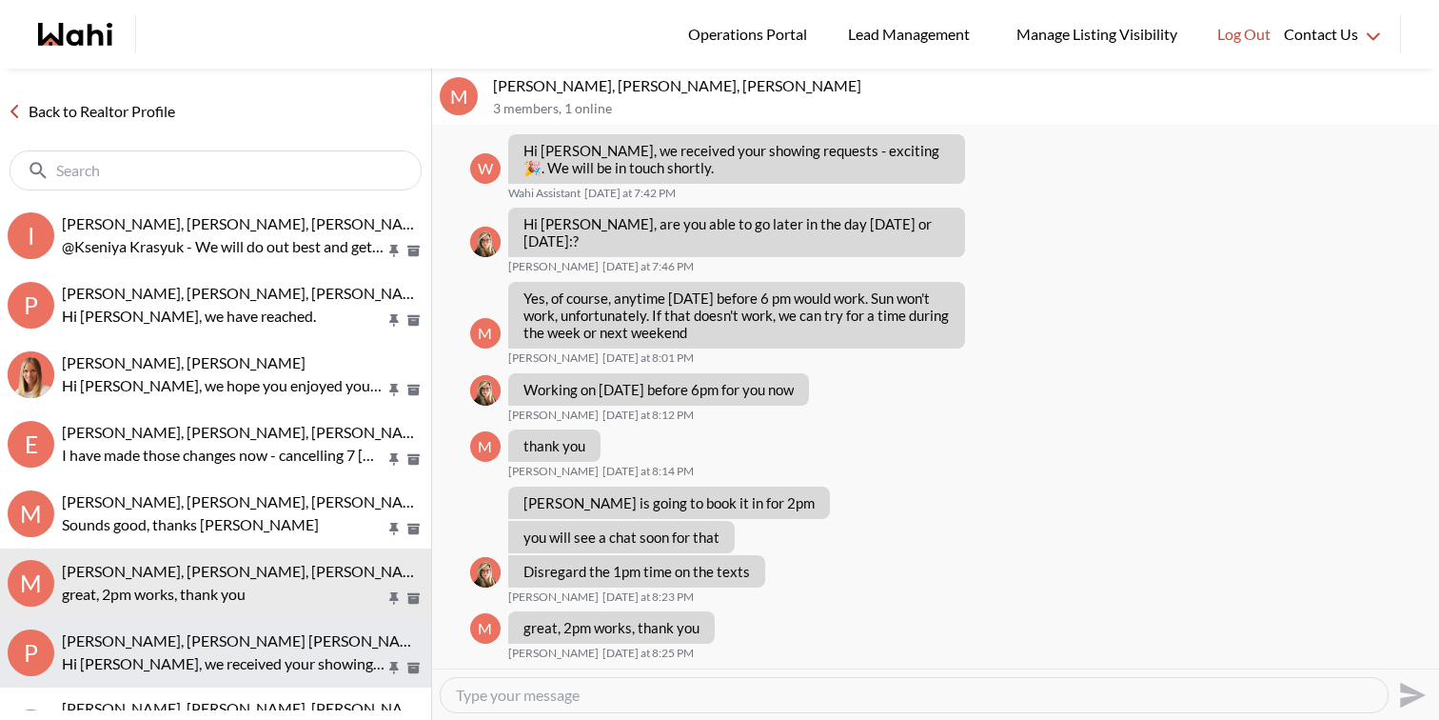
click at [255, 649] on div "Pranav Dhar, Vandana Dhar, Michelle" at bounding box center [243, 640] width 362 height 19
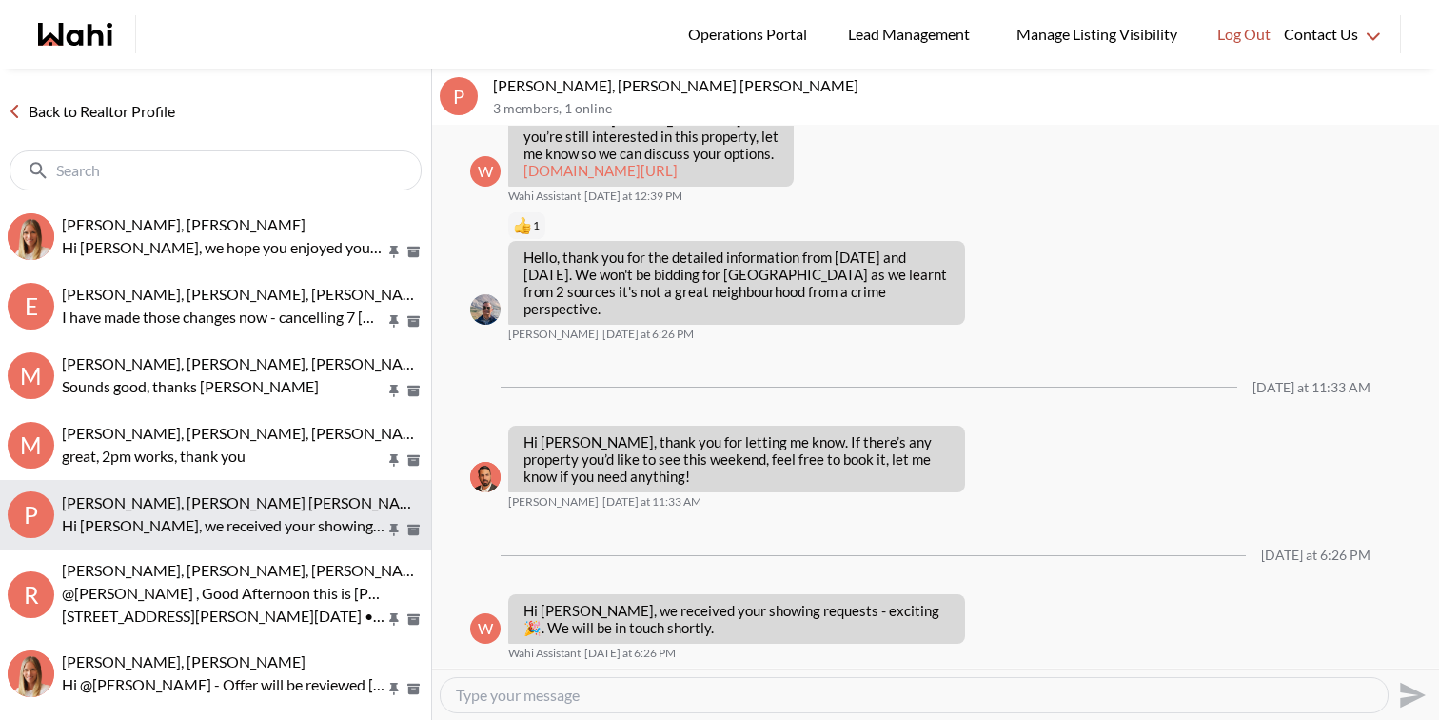
scroll to position [146, 0]
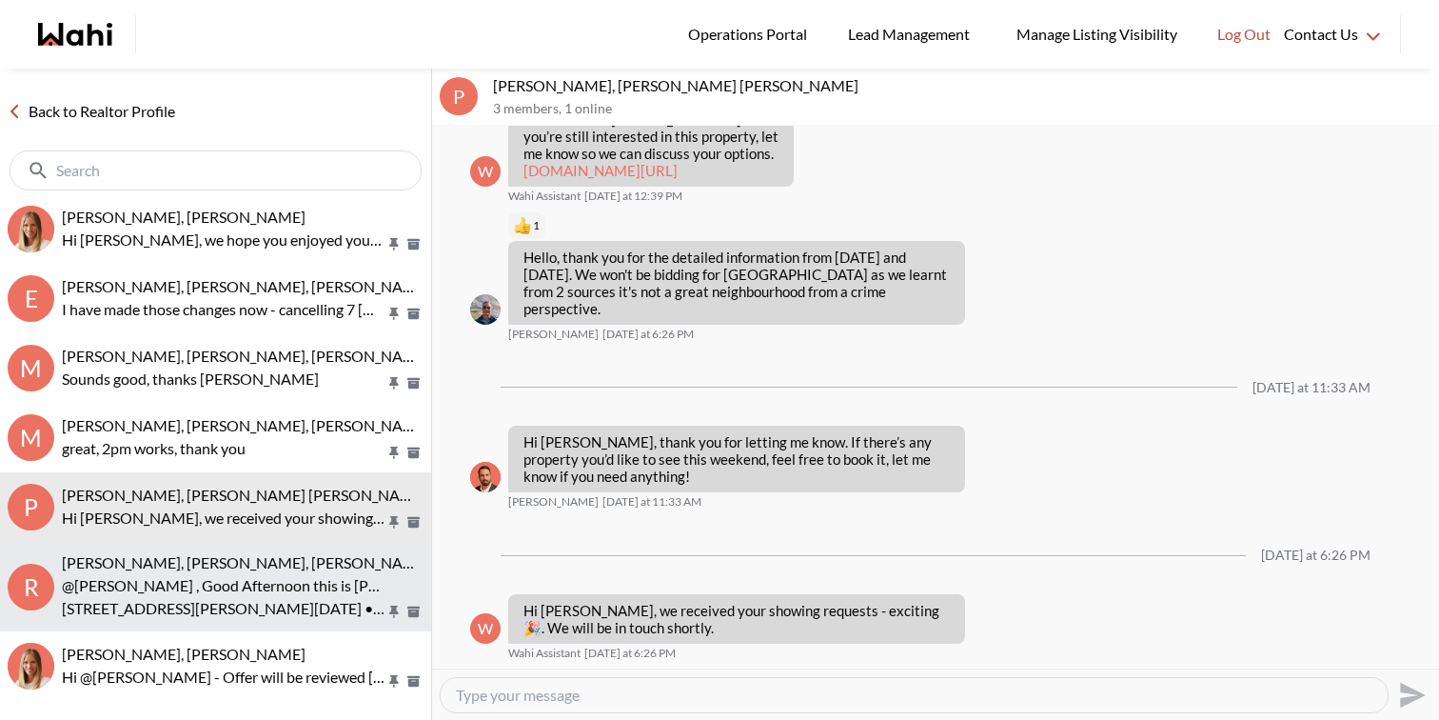
click at [282, 598] on p "237 Bartlett Avenue Sun, Oct 5 • 3:00pm...........see you on Sunday and once i …" at bounding box center [224, 608] width 324 height 23
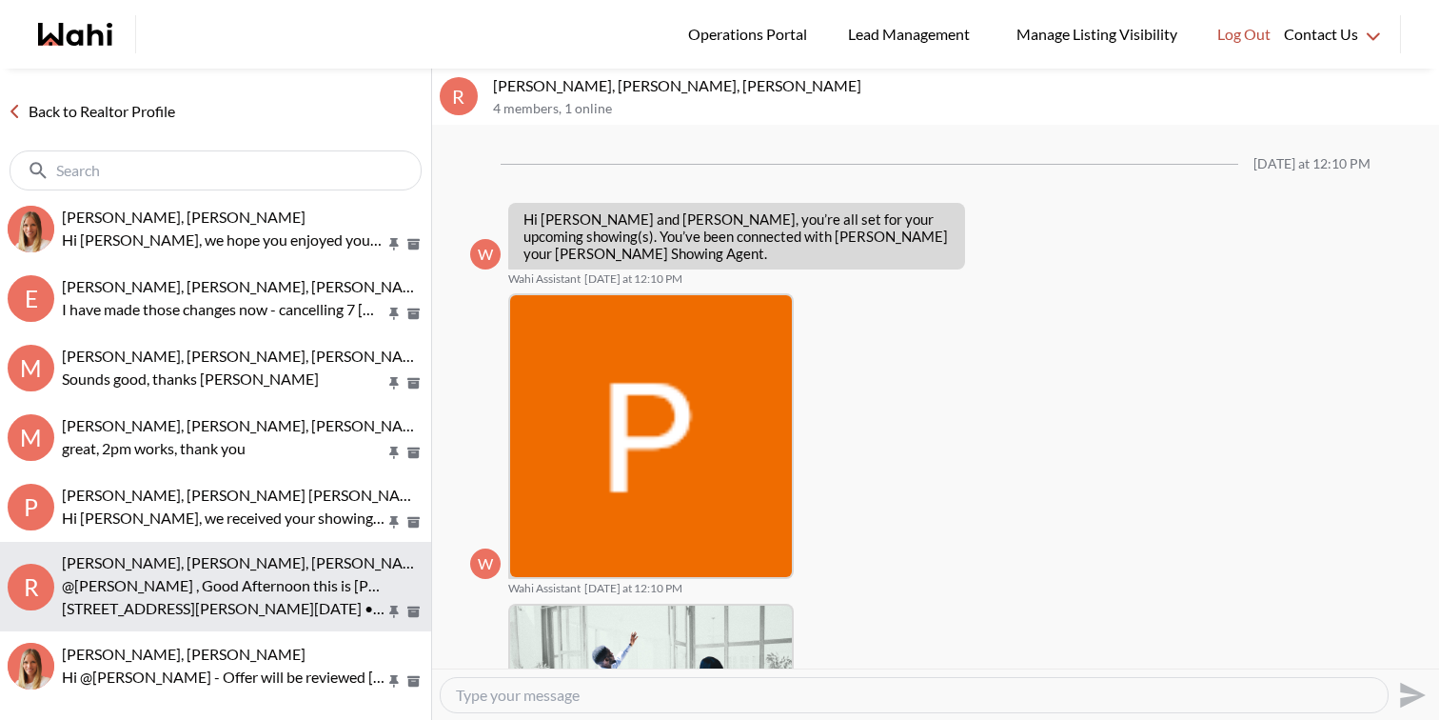
scroll to position [505, 0]
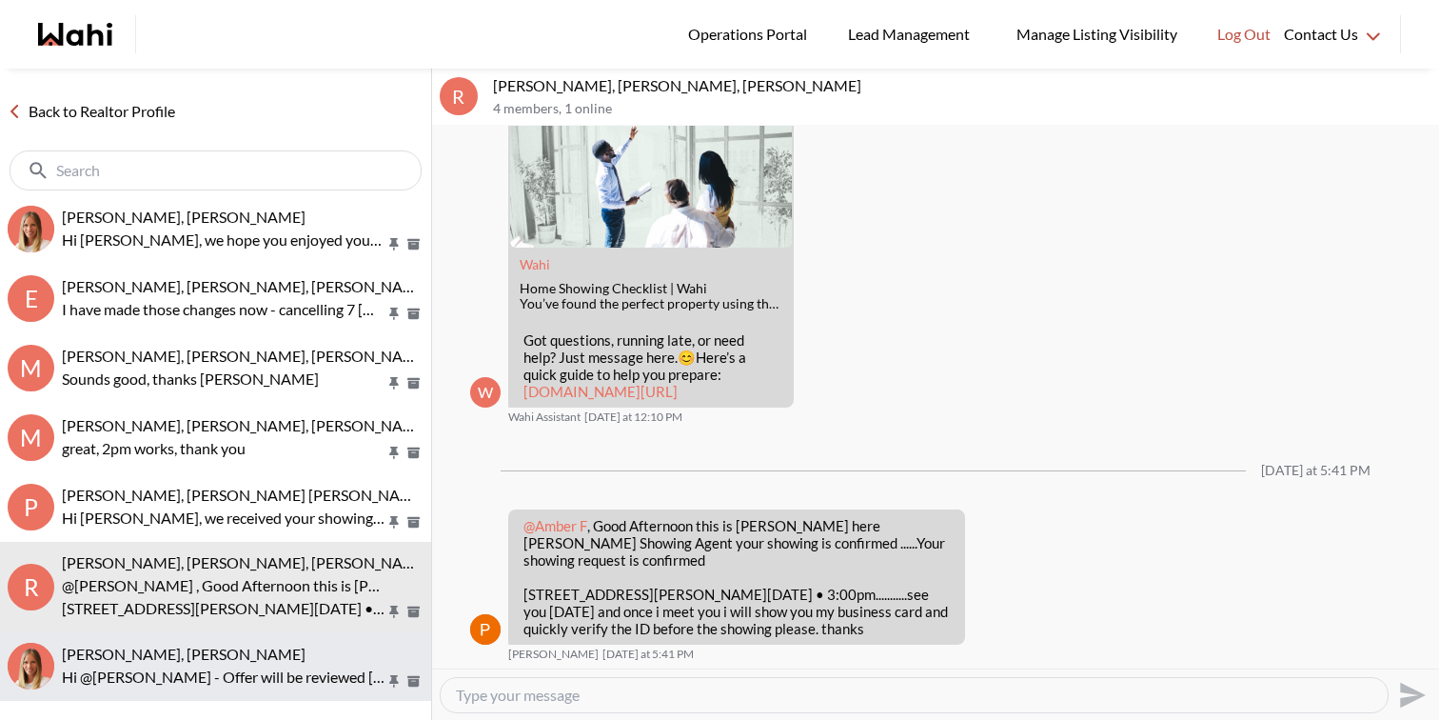
click at [270, 675] on p "Hi @Tanya Fita - Offer will be reviewed on Wednesday, October 8th by 10:00 am" at bounding box center [224, 676] width 324 height 23
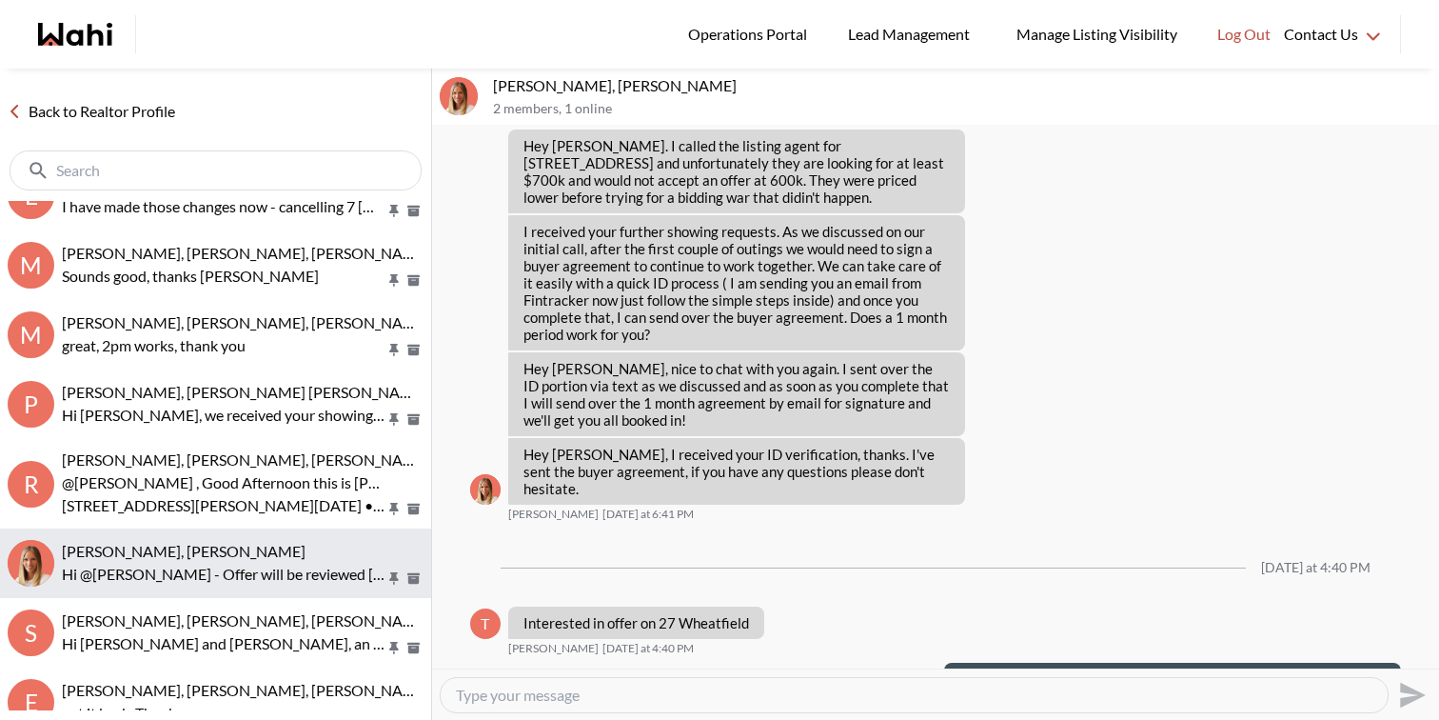
scroll to position [264, 0]
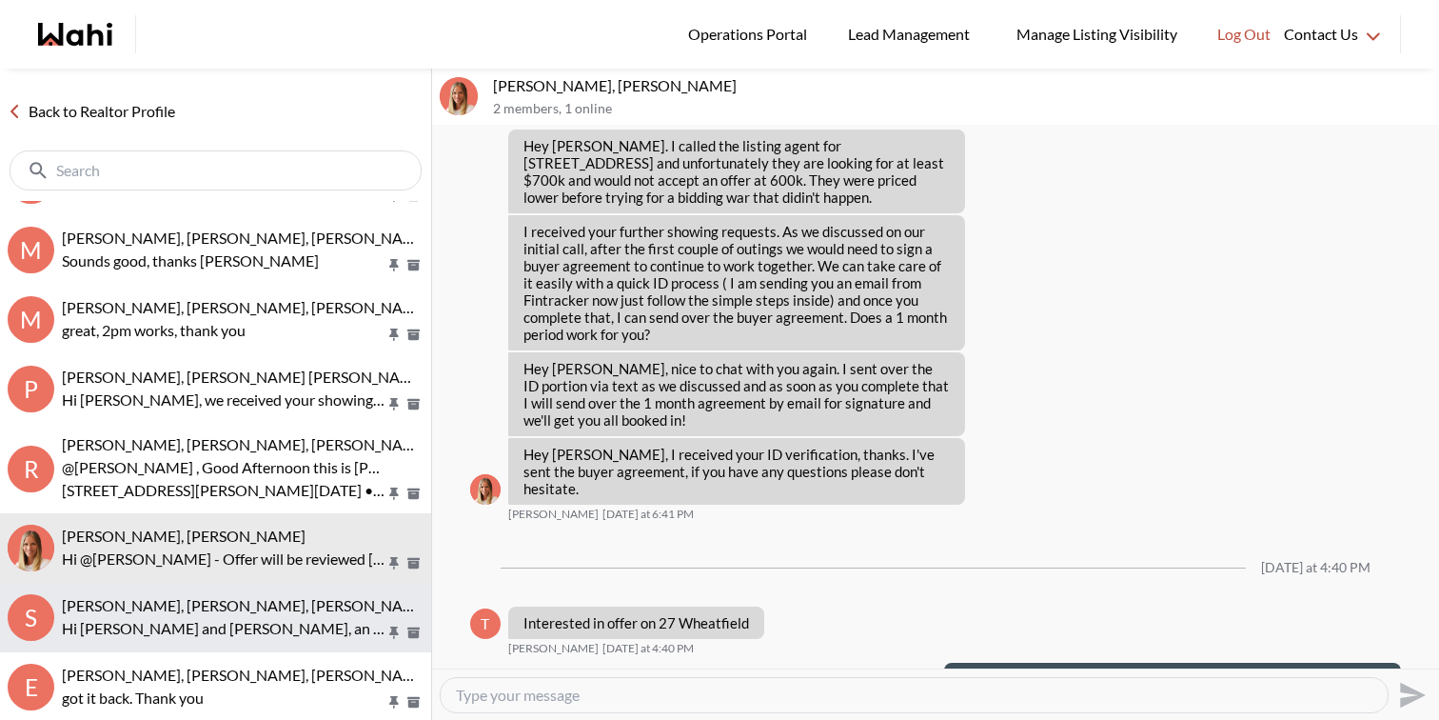
click at [270, 626] on p "Hi [PERSON_NAME] and [PERSON_NAME], an offer has been submitted for [STREET_ADD…" at bounding box center [224, 628] width 324 height 23
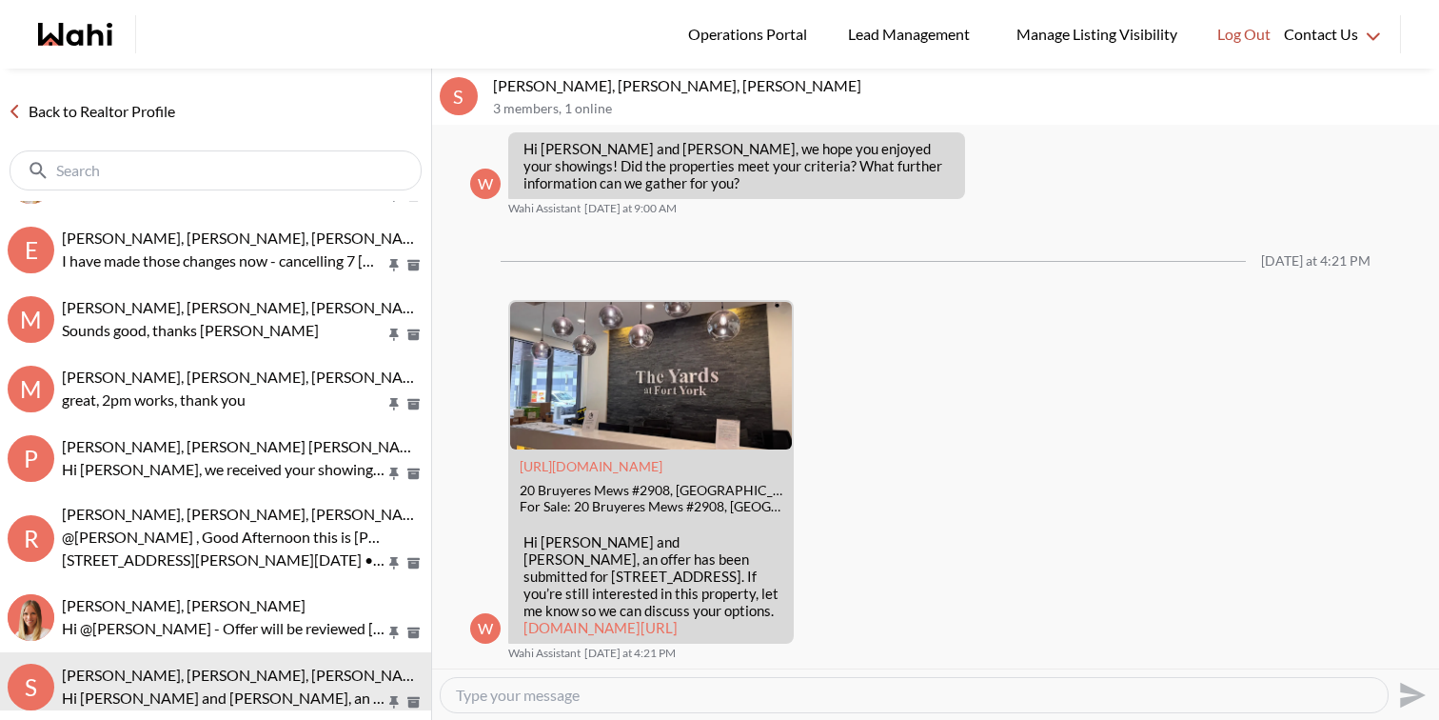
scroll to position [333, 0]
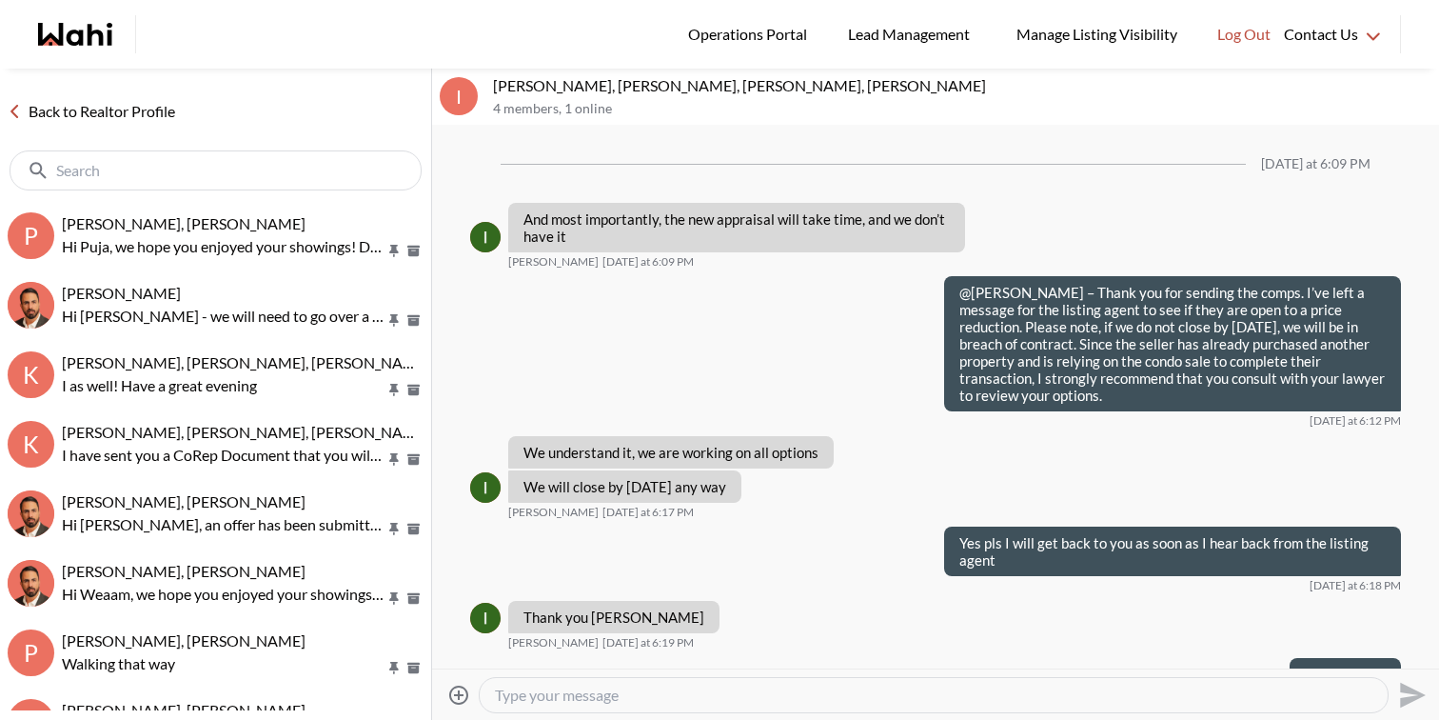
scroll to position [1428, 0]
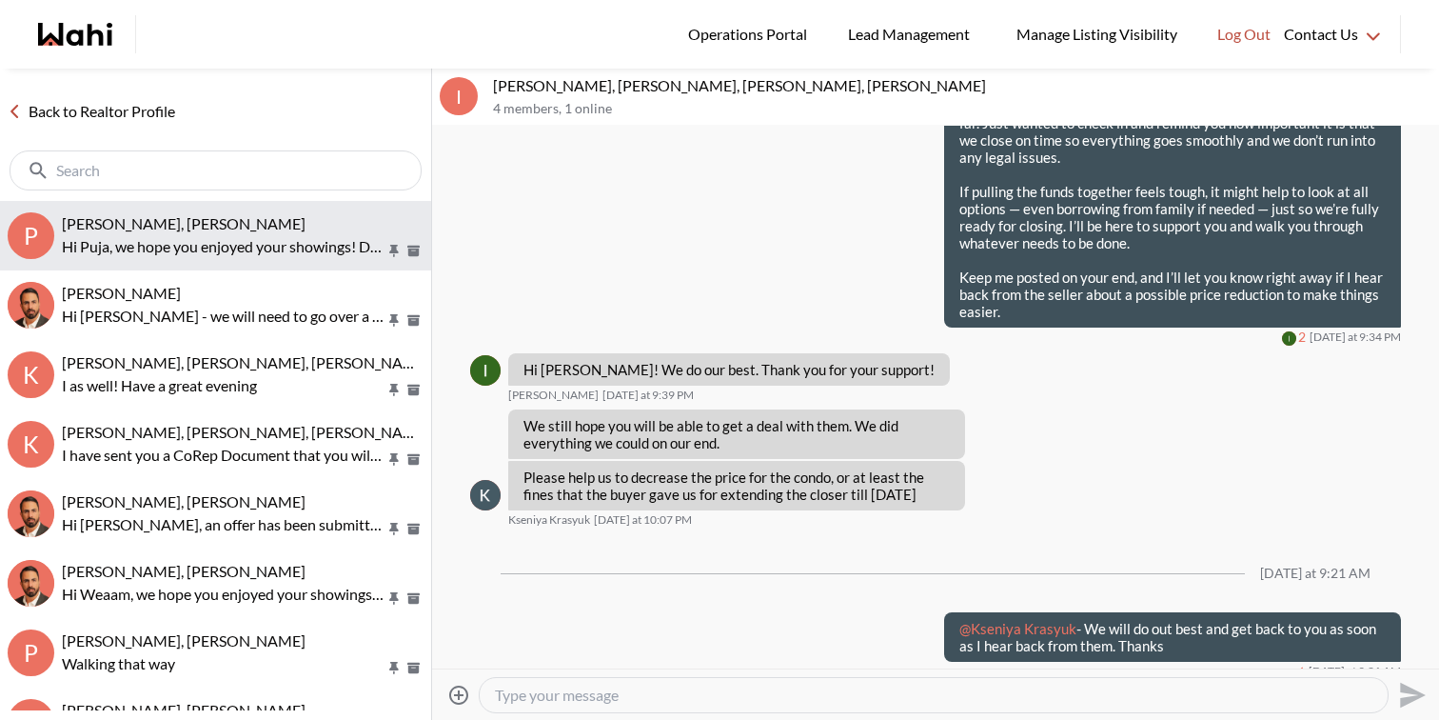
click at [211, 236] on p "Hi Puja, we hope you enjoyed your showings! Did the properties meet your criter…" at bounding box center [224, 246] width 324 height 23
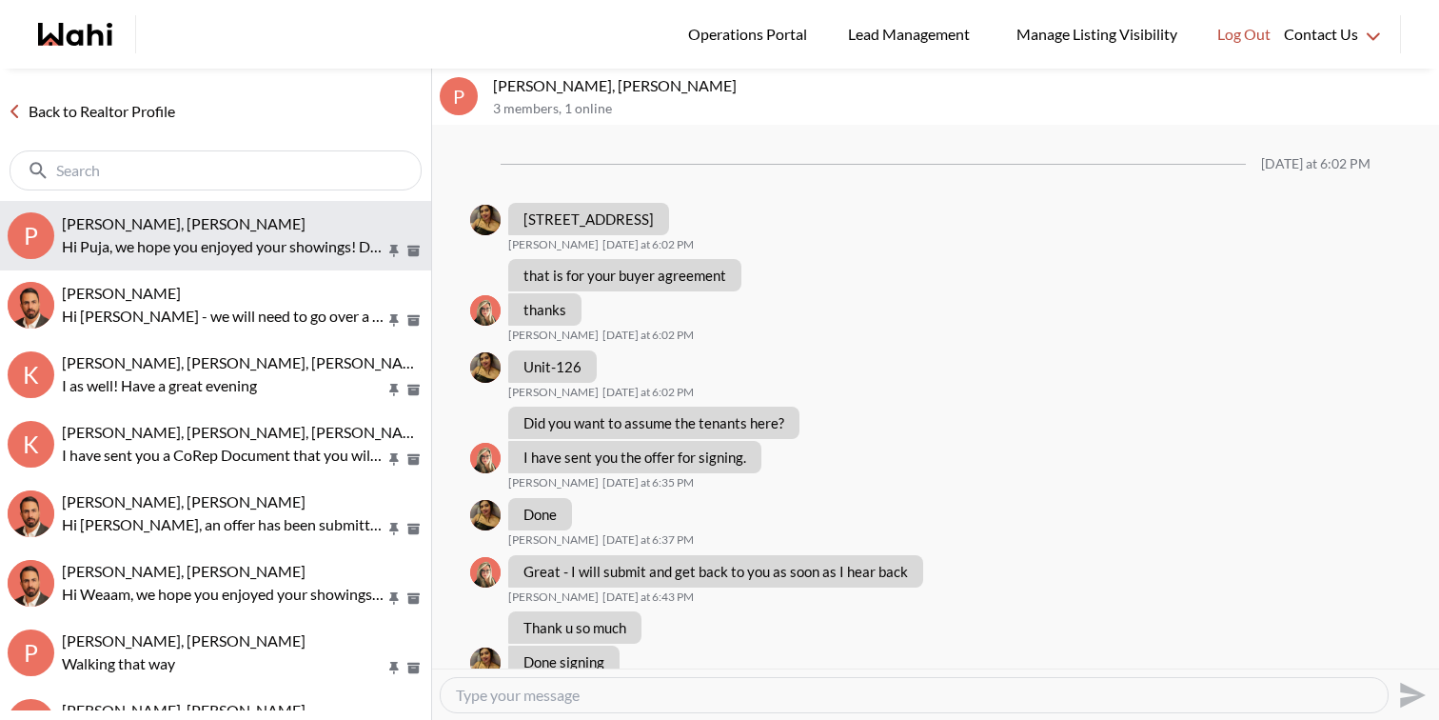
scroll to position [1065, 0]
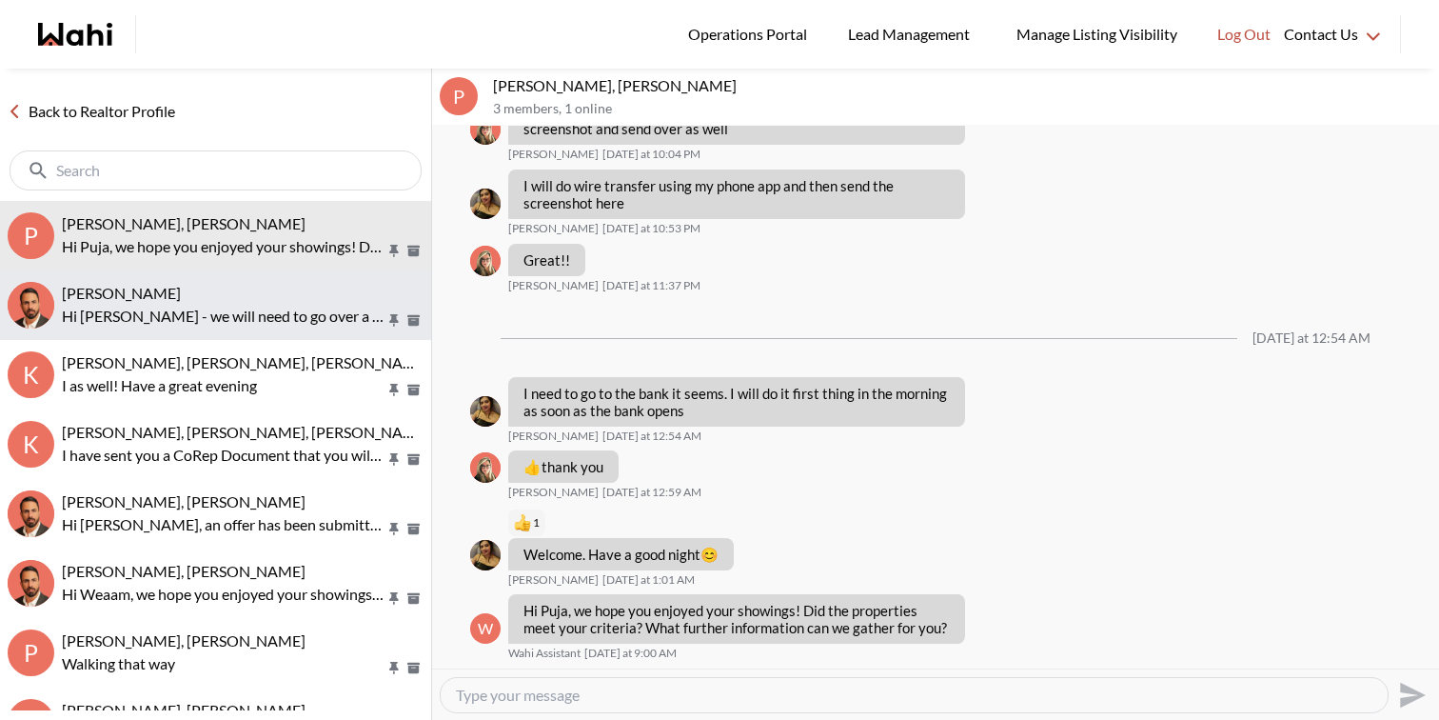
click at [223, 327] on button "[PERSON_NAME] Hi [PERSON_NAME] - we will need to go over a buyer agreement in o…" at bounding box center [215, 304] width 431 height 69
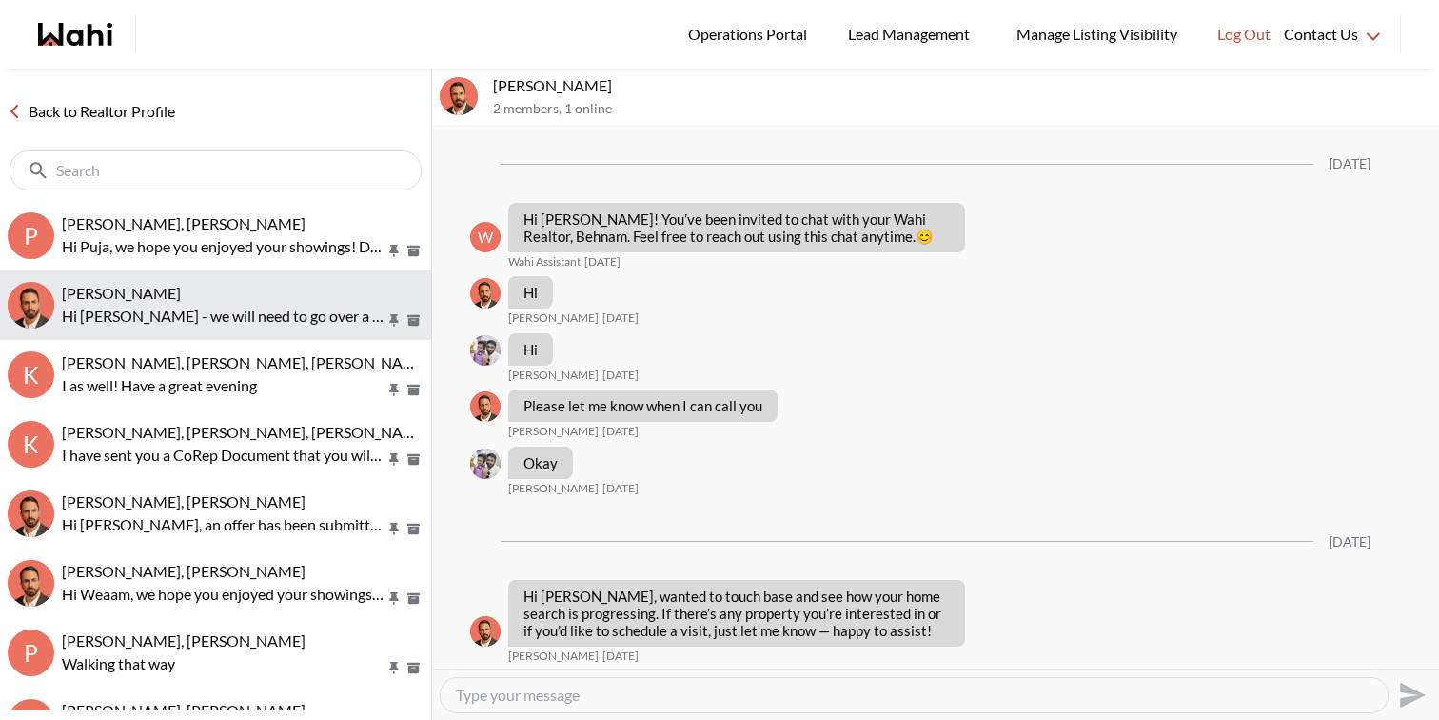
scroll to position [1505, 0]
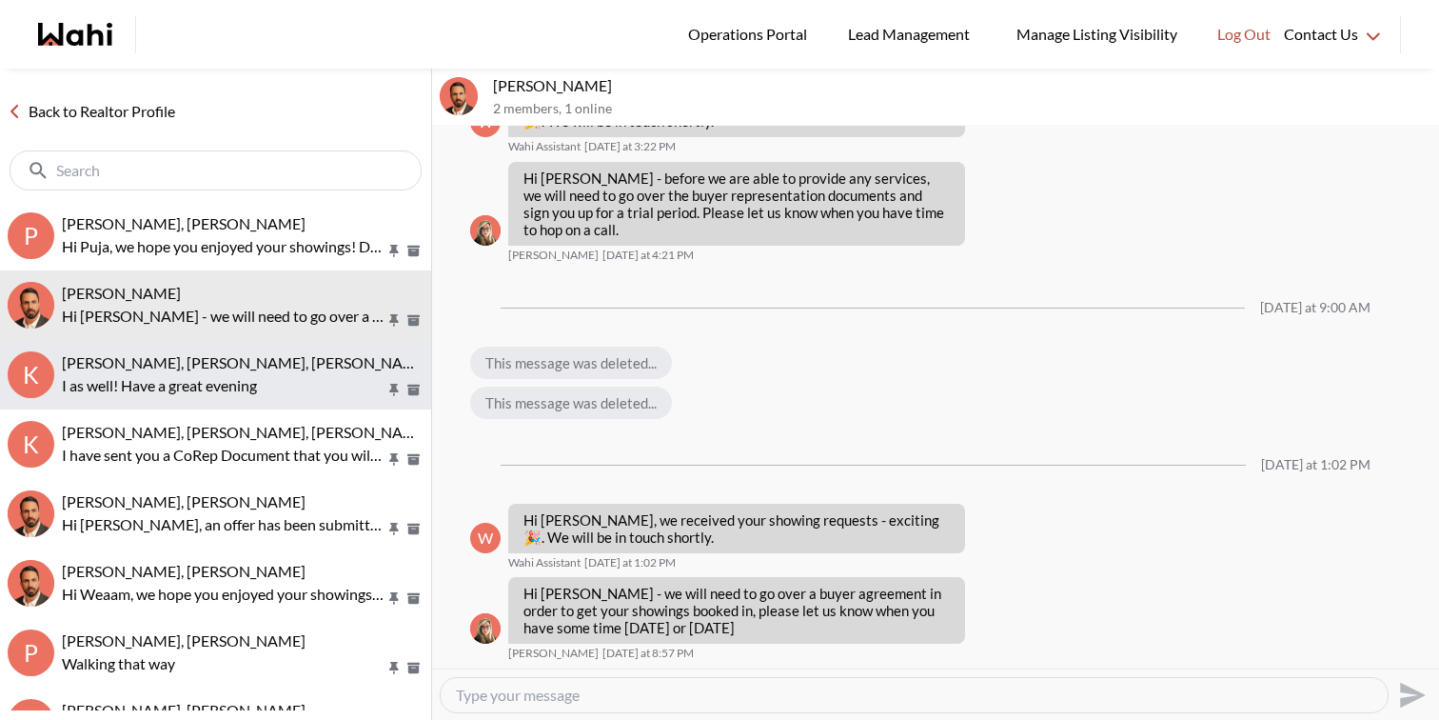
click at [233, 374] on p "I as well! Have a great evening" at bounding box center [224, 385] width 324 height 23
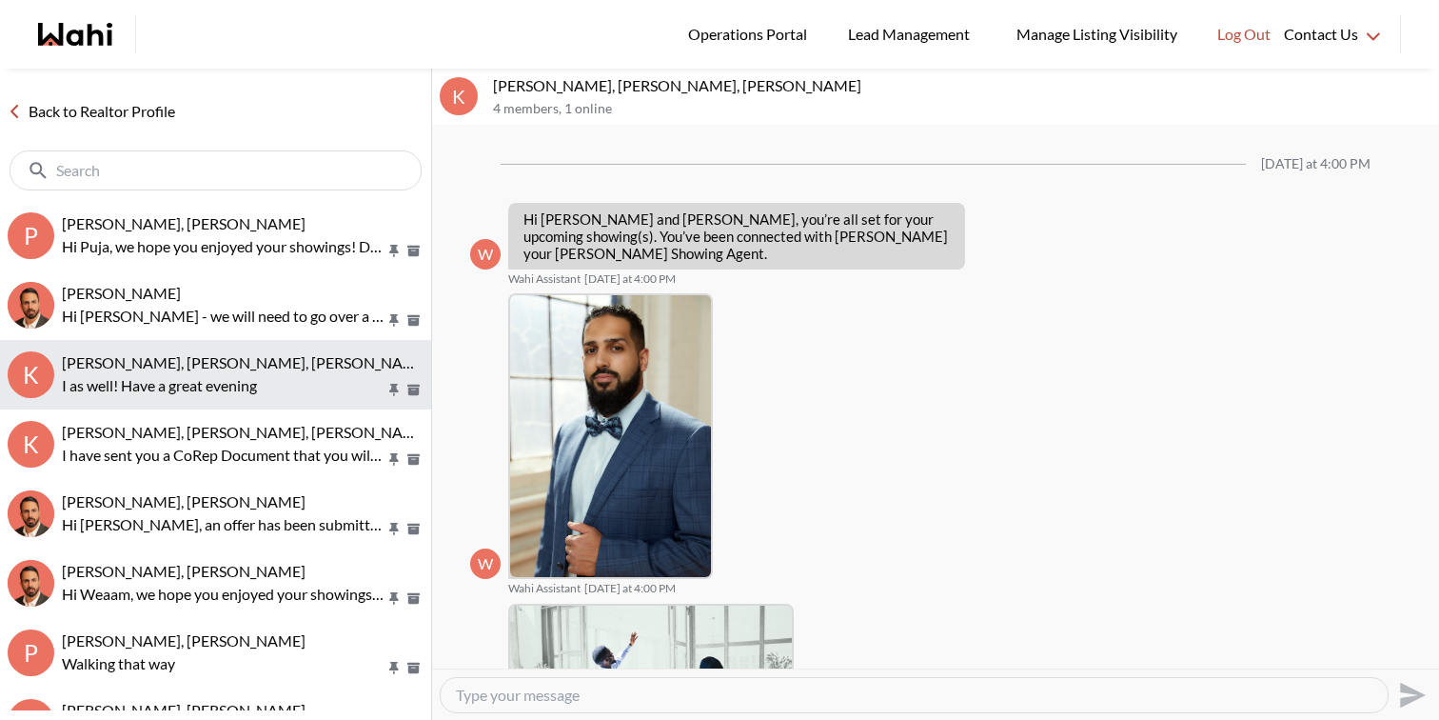
scroll to position [1486, 0]
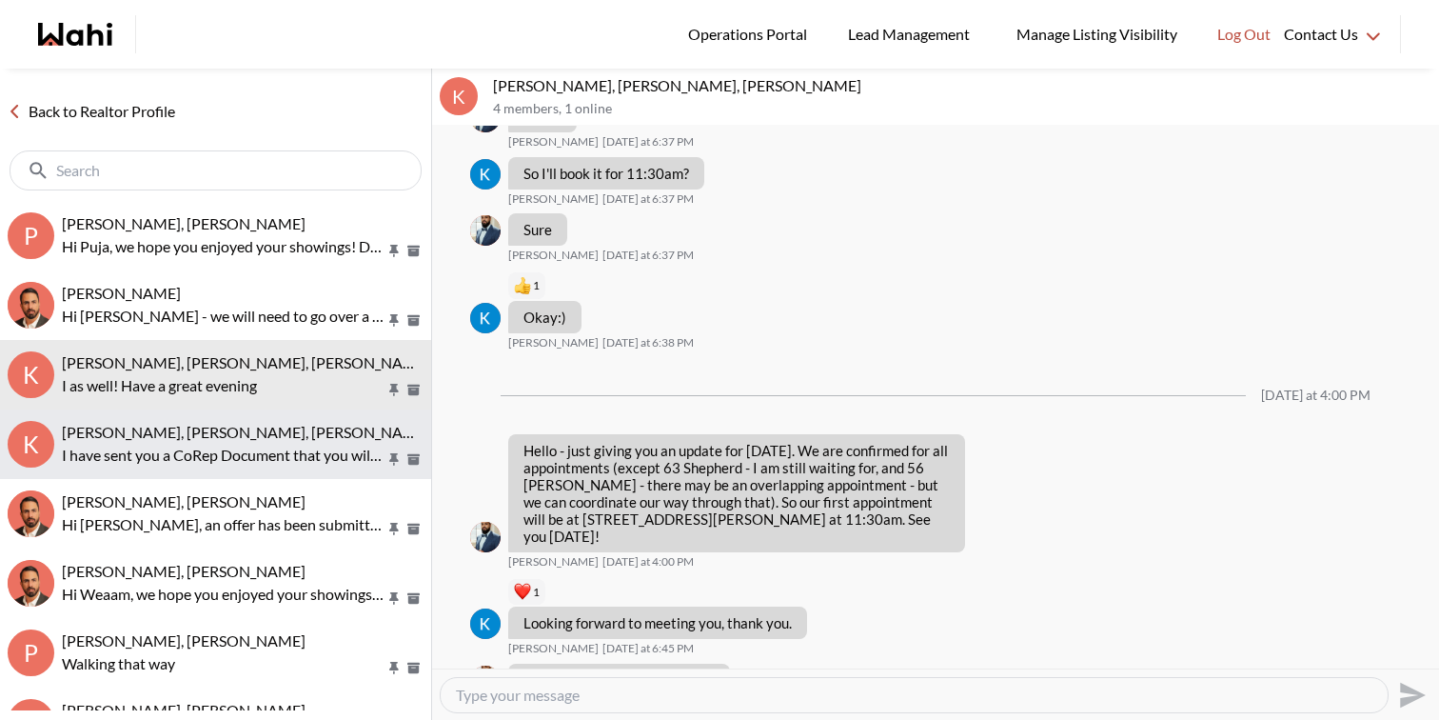
click at [247, 437] on span "Kevin McKay, Fawzia Sheikh, Behnam" at bounding box center [246, 432] width 368 height 18
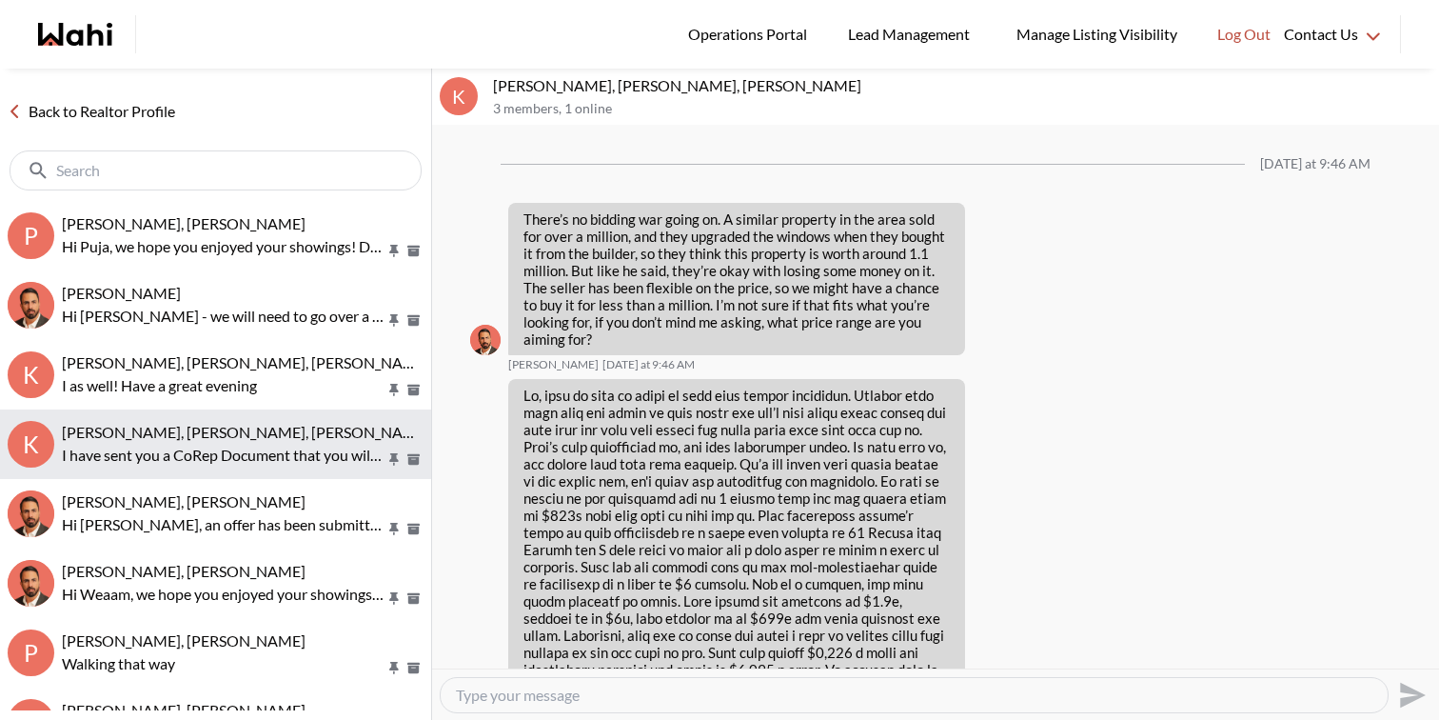
scroll to position [2469, 0]
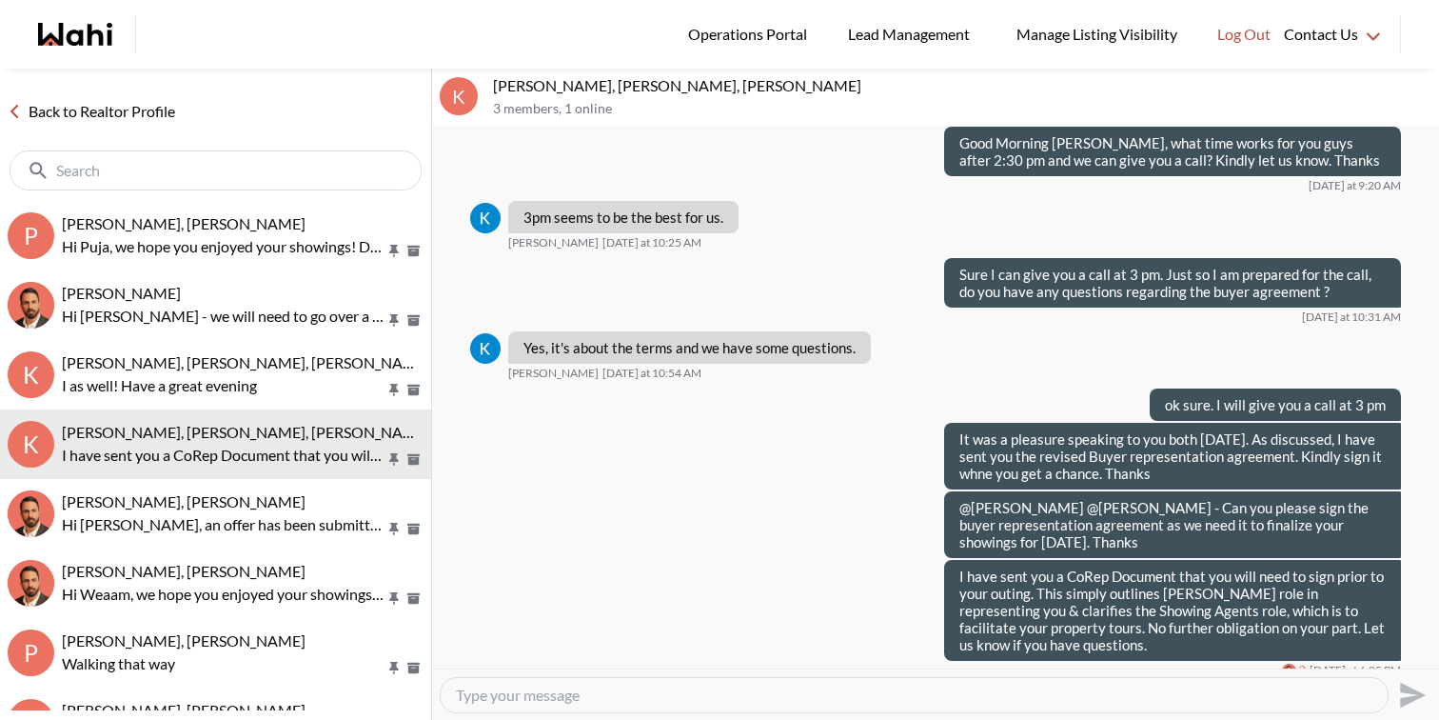
click at [898, 698] on textarea "Type your message" at bounding box center [914, 694] width 917 height 19
click at [555, 693] on textarea "Got the Corep. Thank you" at bounding box center [914, 694] width 917 height 19
drag, startPoint x: 957, startPoint y: 694, endPoint x: 1103, endPoint y: 696, distance: 146.6
click at [1103, 696] on textarea "Got the Corep. You guys are all set. Let us know how the showings go. Thank you" at bounding box center [914, 694] width 917 height 19
type textarea "Got the Corep. You guys are all set. Let us know how the showings go. Thanks"
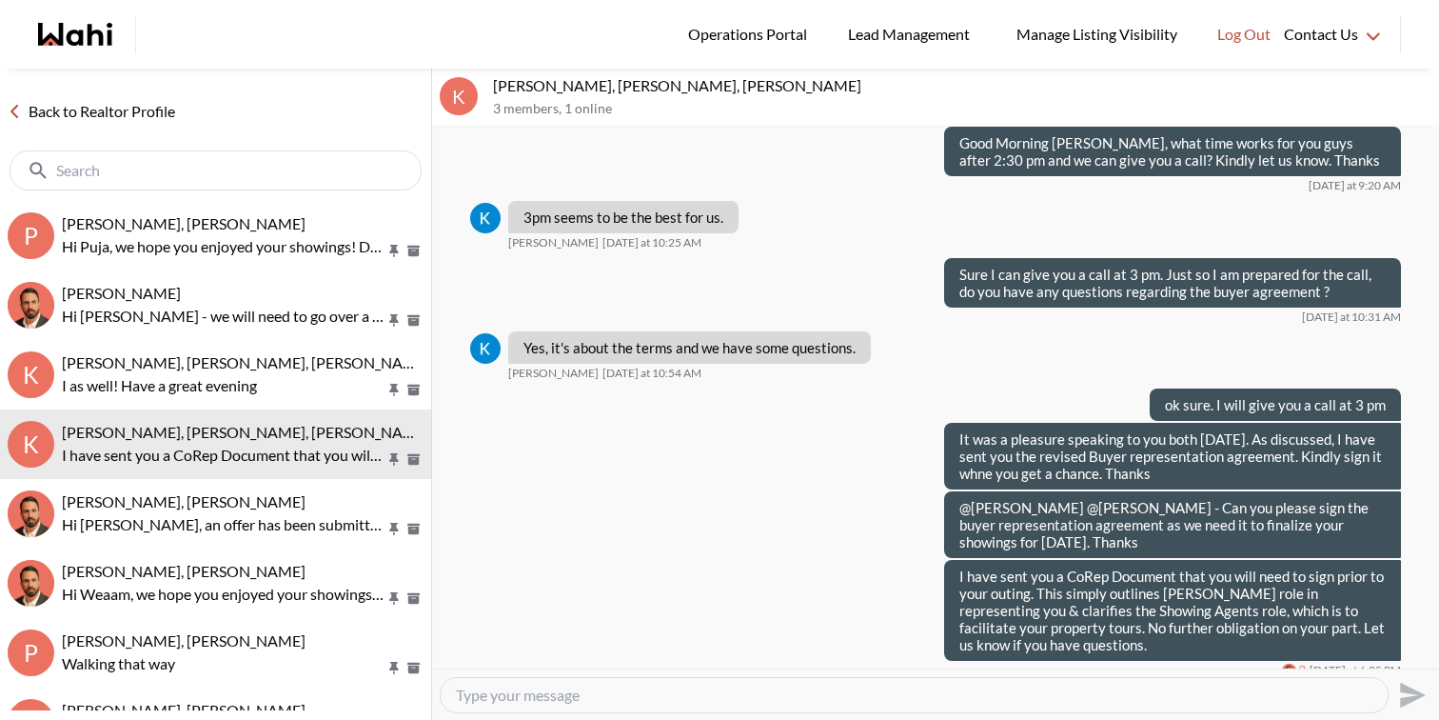
scroll to position [2620, 0]
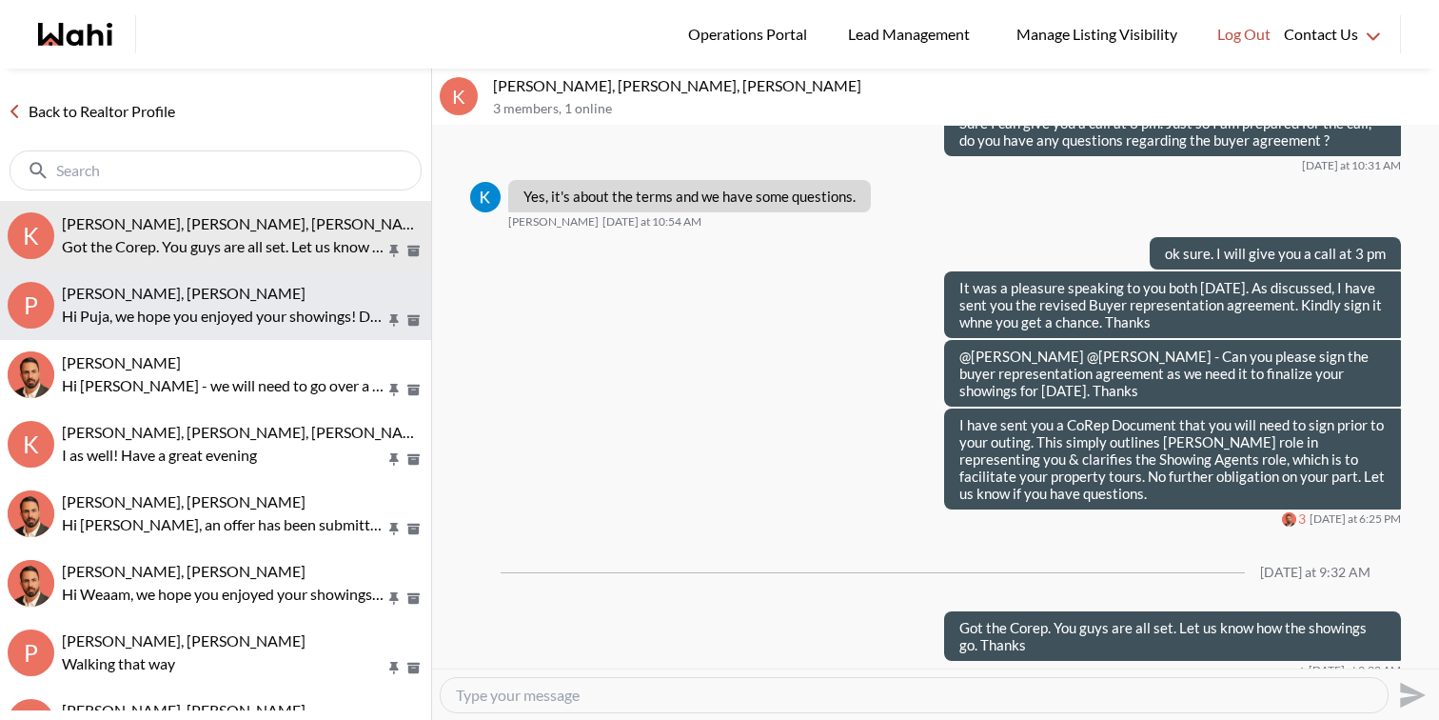
click at [270, 300] on div "[PERSON_NAME], [PERSON_NAME]" at bounding box center [243, 293] width 362 height 19
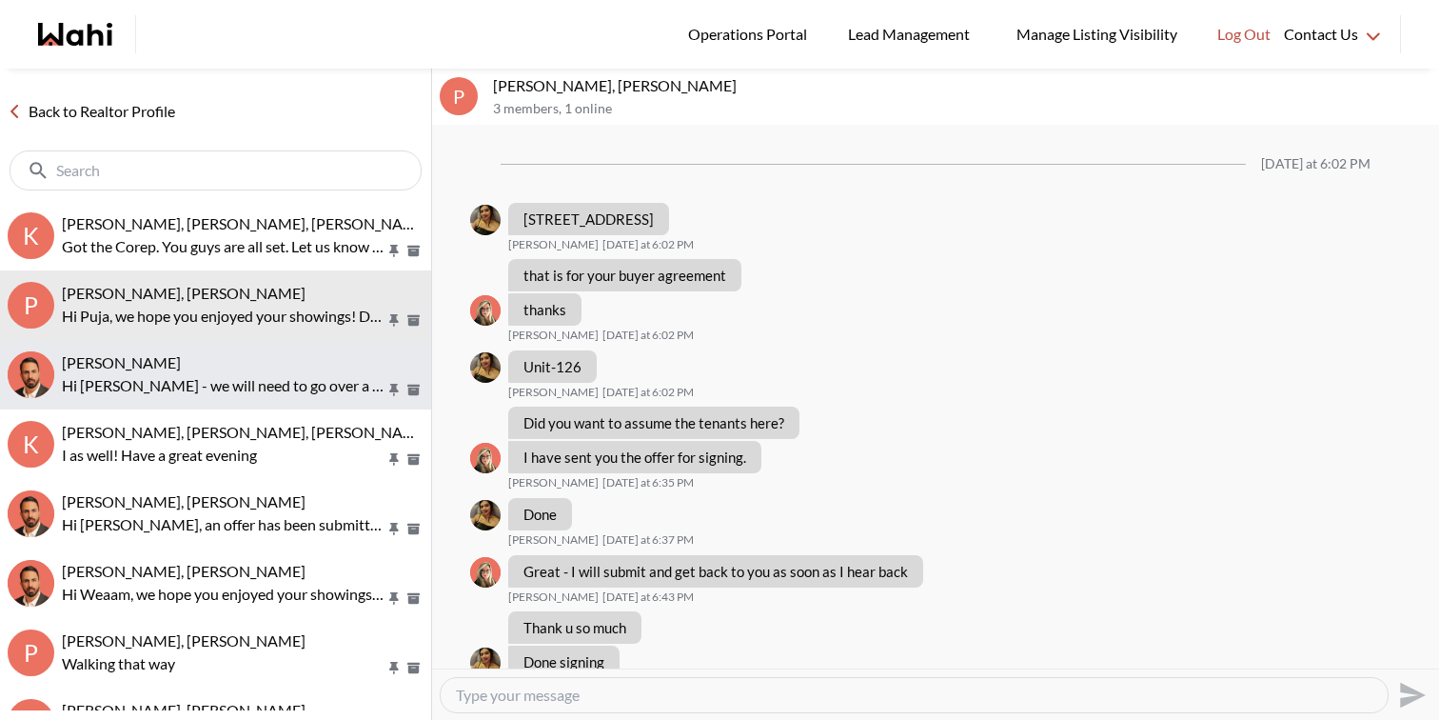
scroll to position [1065, 0]
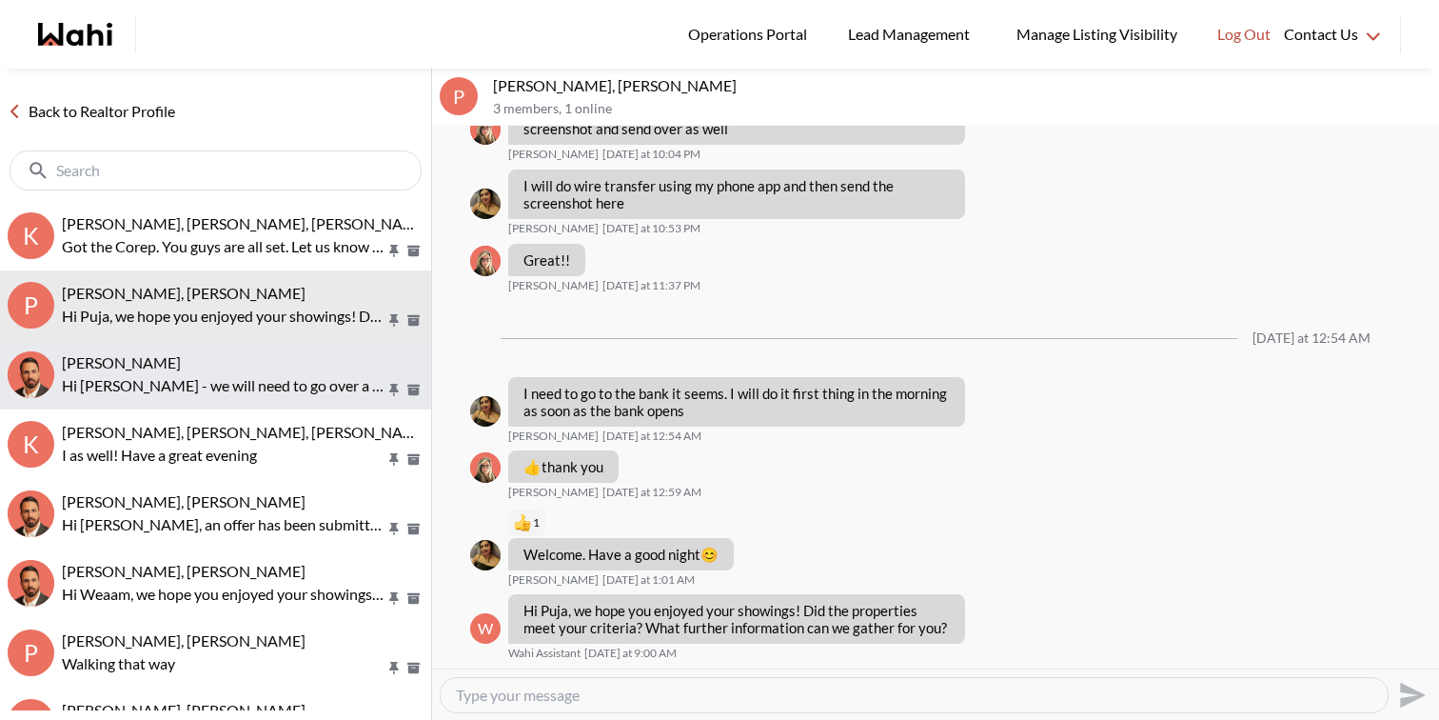
click at [181, 359] on span "Antonycharles Anthonipillai, Behnam" at bounding box center [121, 362] width 119 height 18
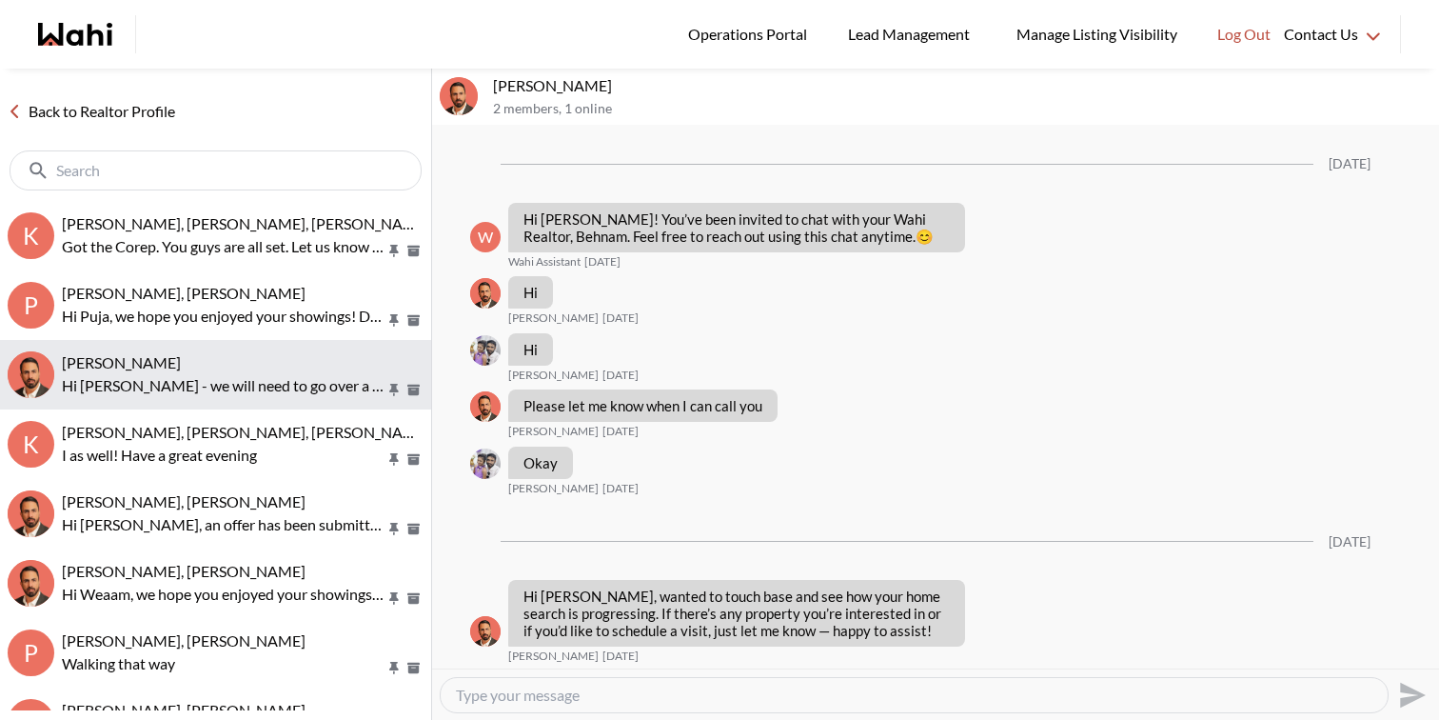
scroll to position [1505, 0]
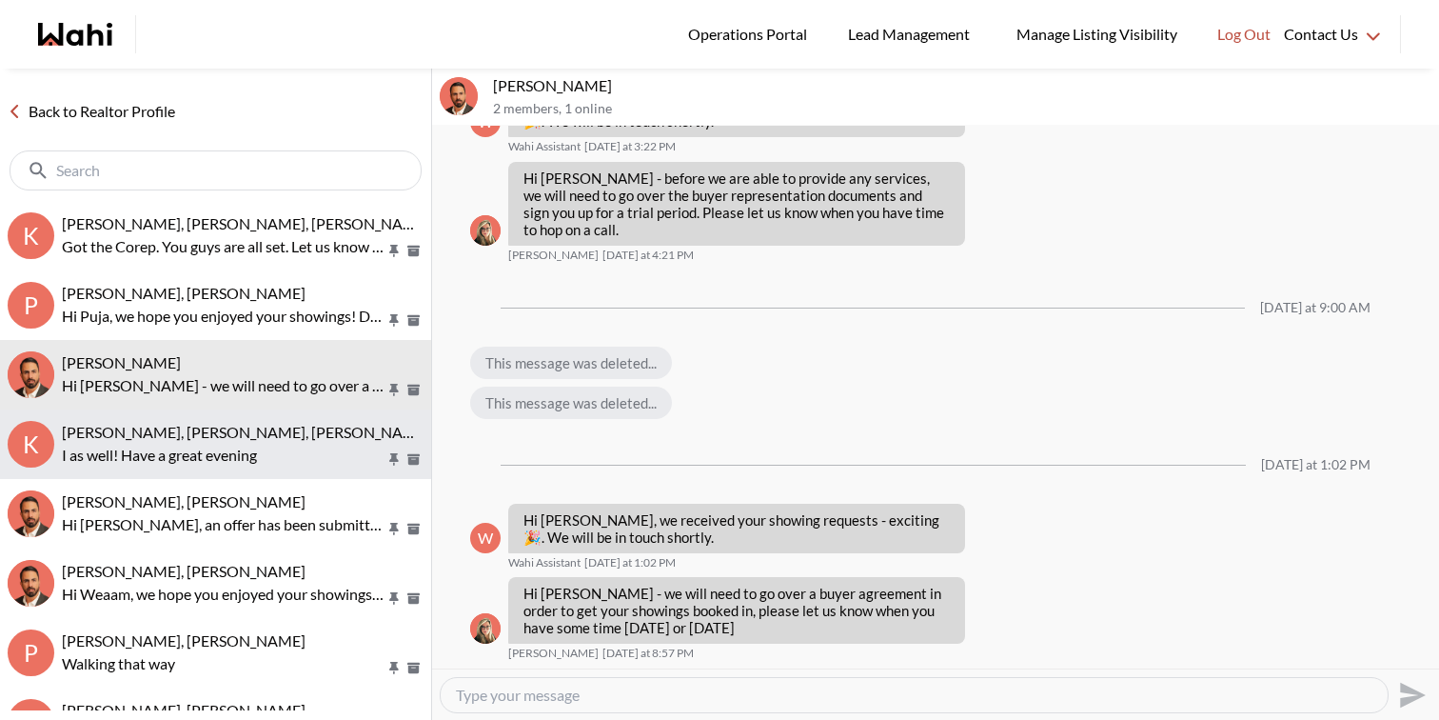
click at [269, 465] on p "I as well! Have a great evening" at bounding box center [224, 455] width 324 height 23
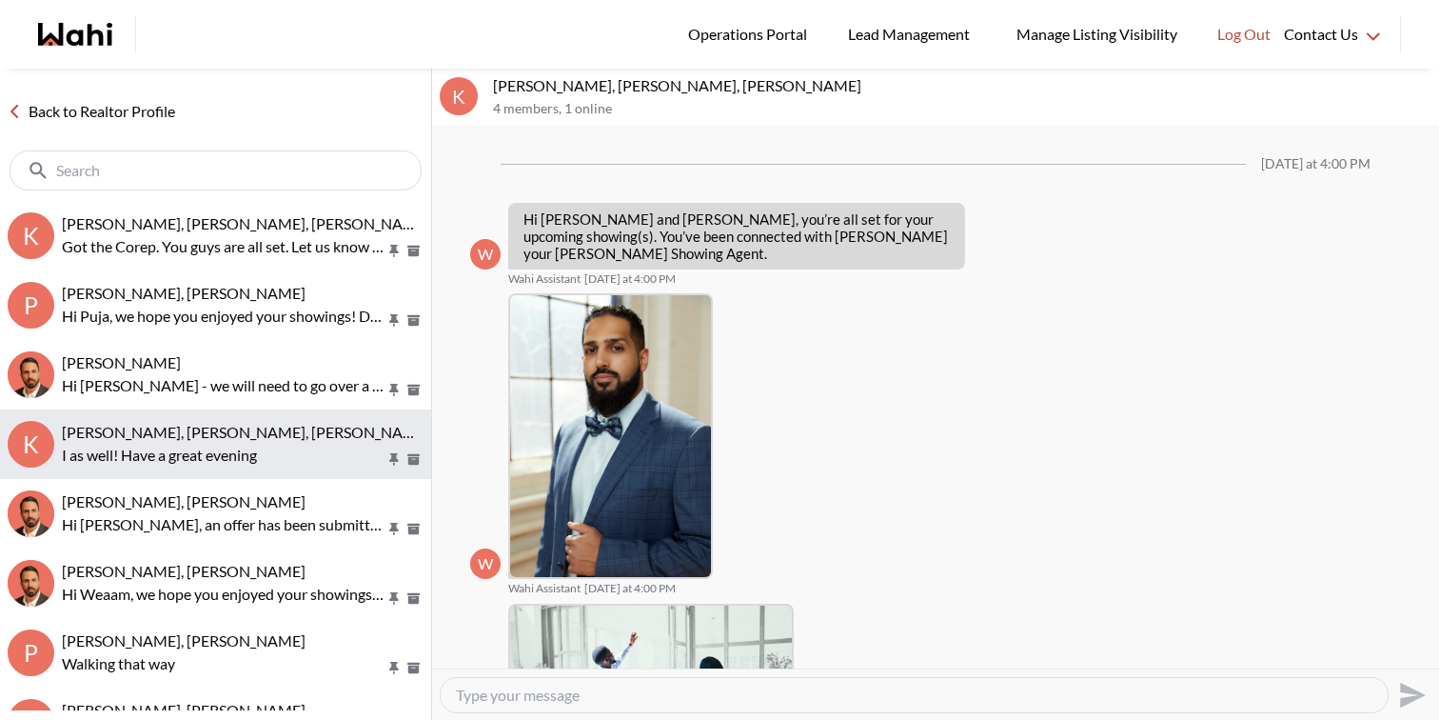
scroll to position [1486, 0]
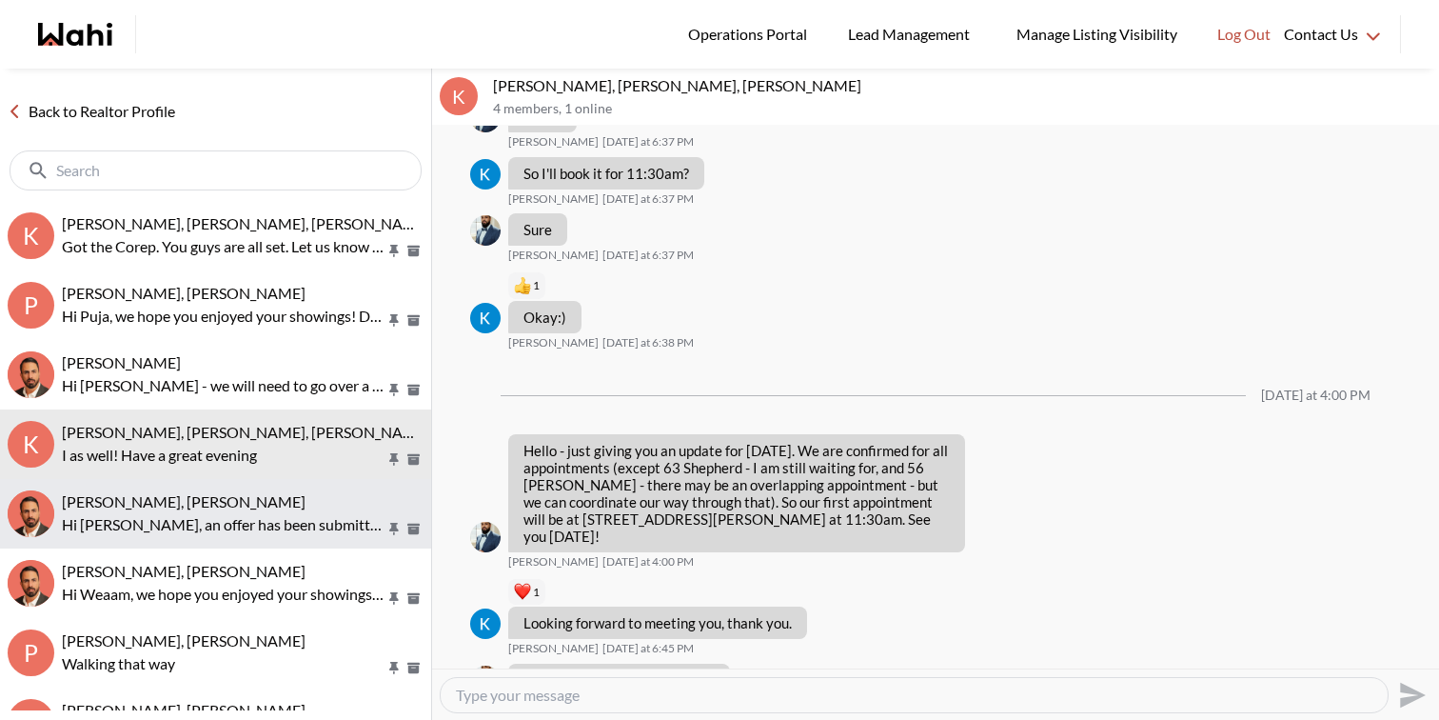
click at [274, 504] on div "Nidhi Singh, Behnam" at bounding box center [243, 501] width 362 height 19
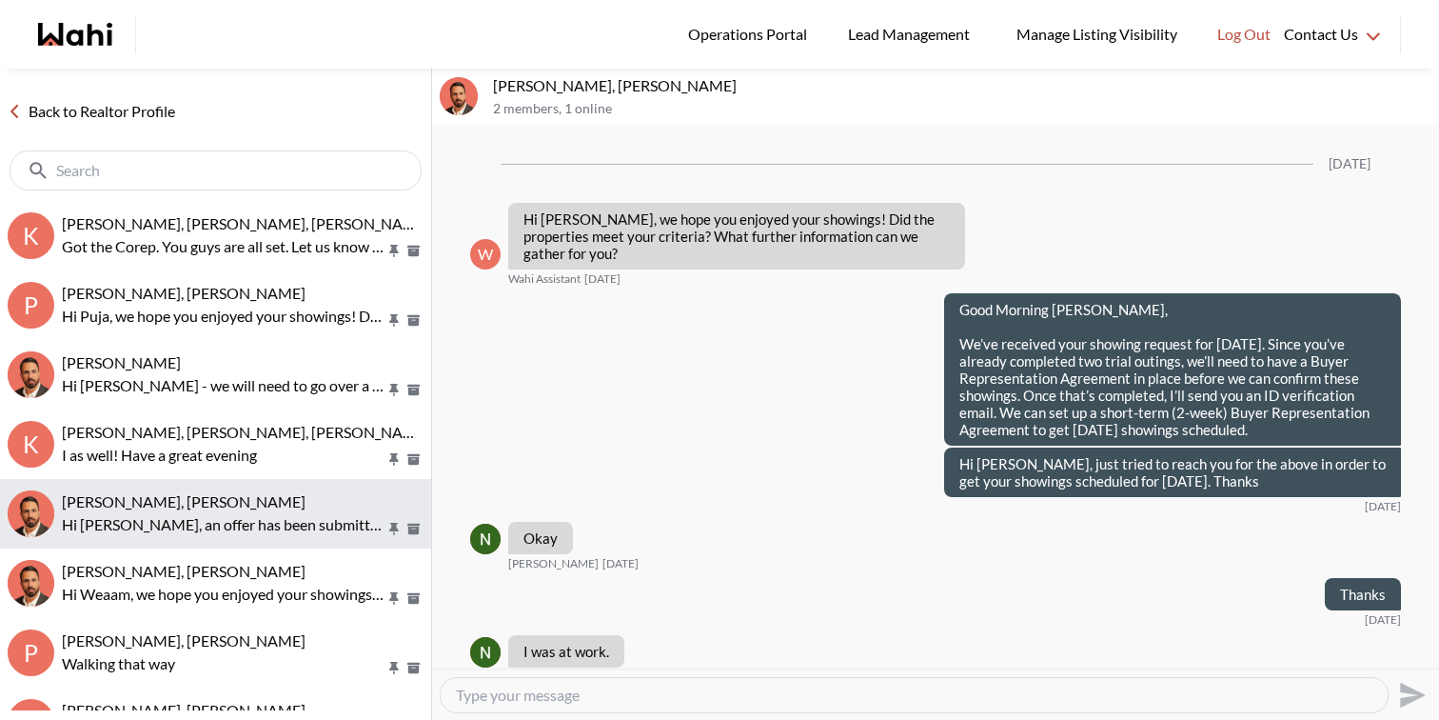
scroll to position [3204, 0]
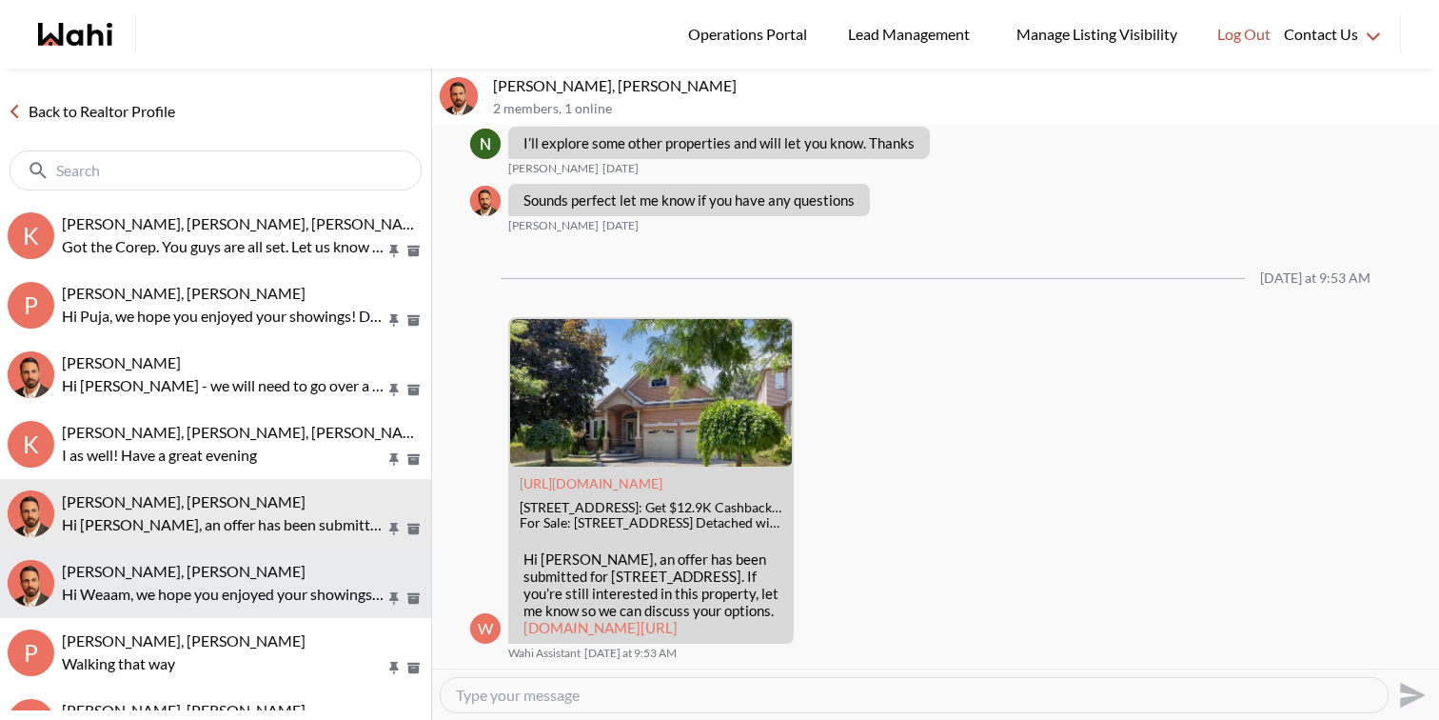
click at [290, 568] on div "Weaam Hassan, Behnam" at bounding box center [243, 571] width 362 height 19
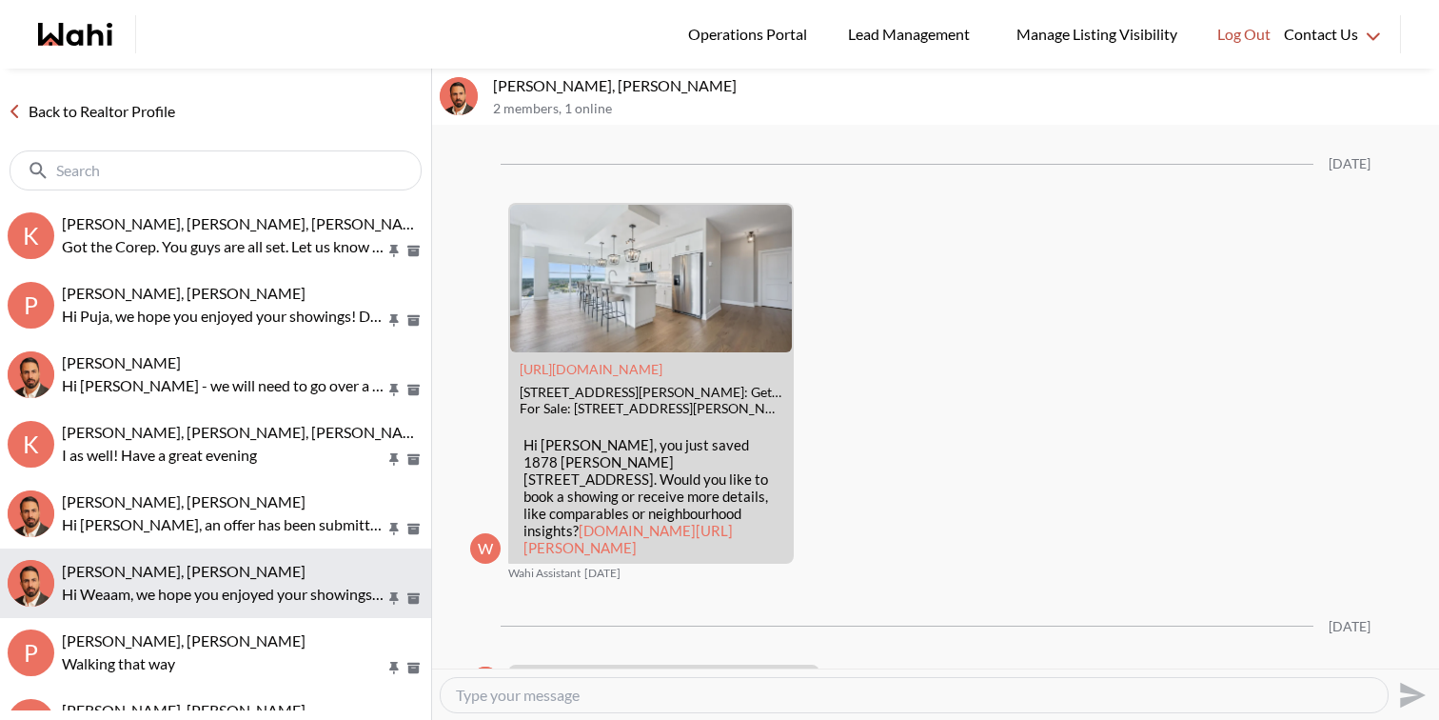
scroll to position [3275, 0]
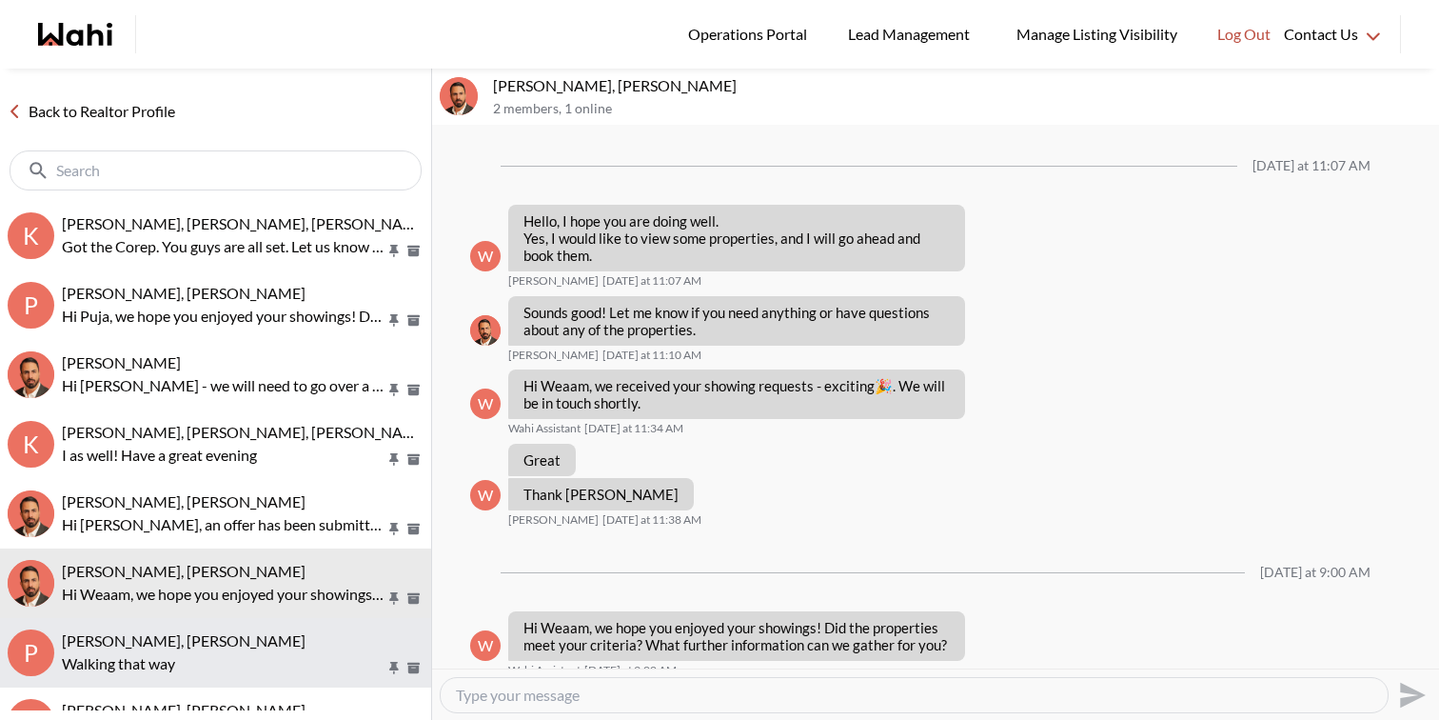
click at [290, 638] on div "Puja Mandal, Paul, Behnam" at bounding box center [243, 640] width 362 height 19
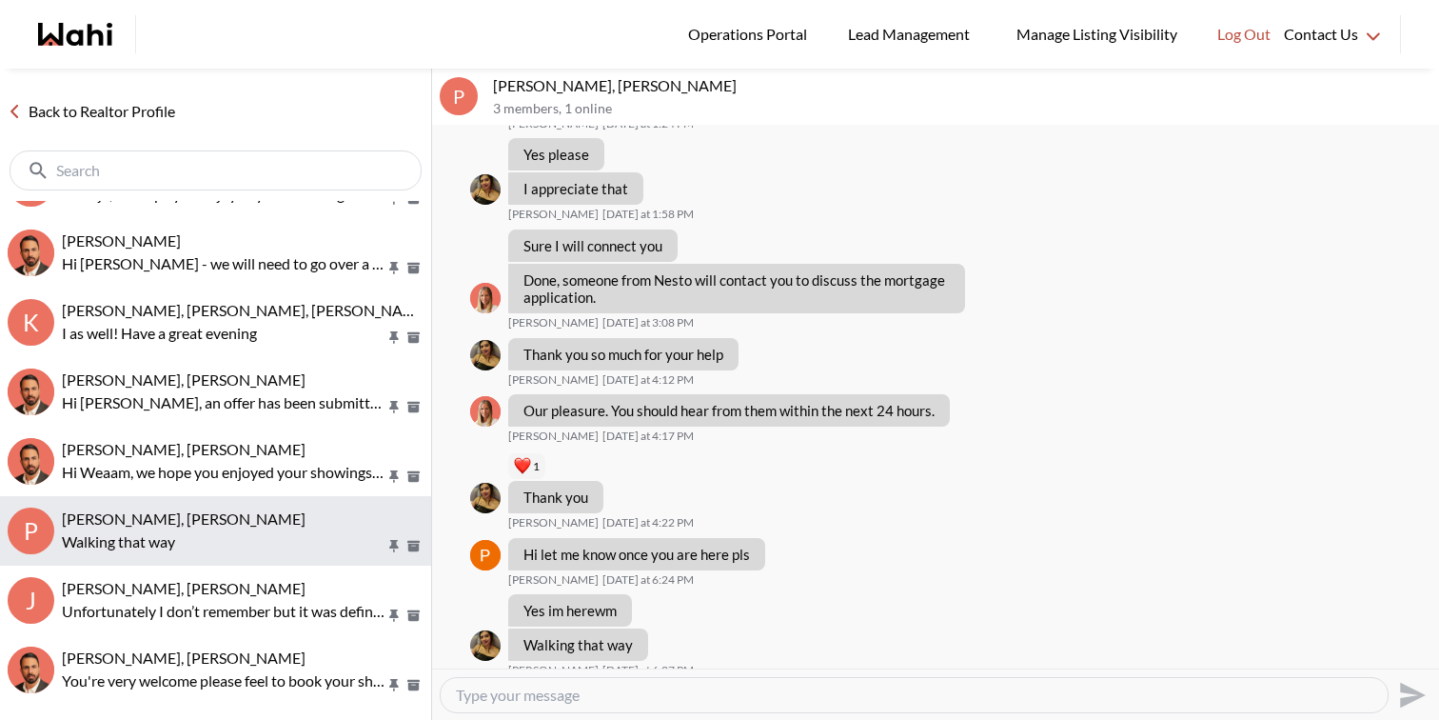
scroll to position [138, 0]
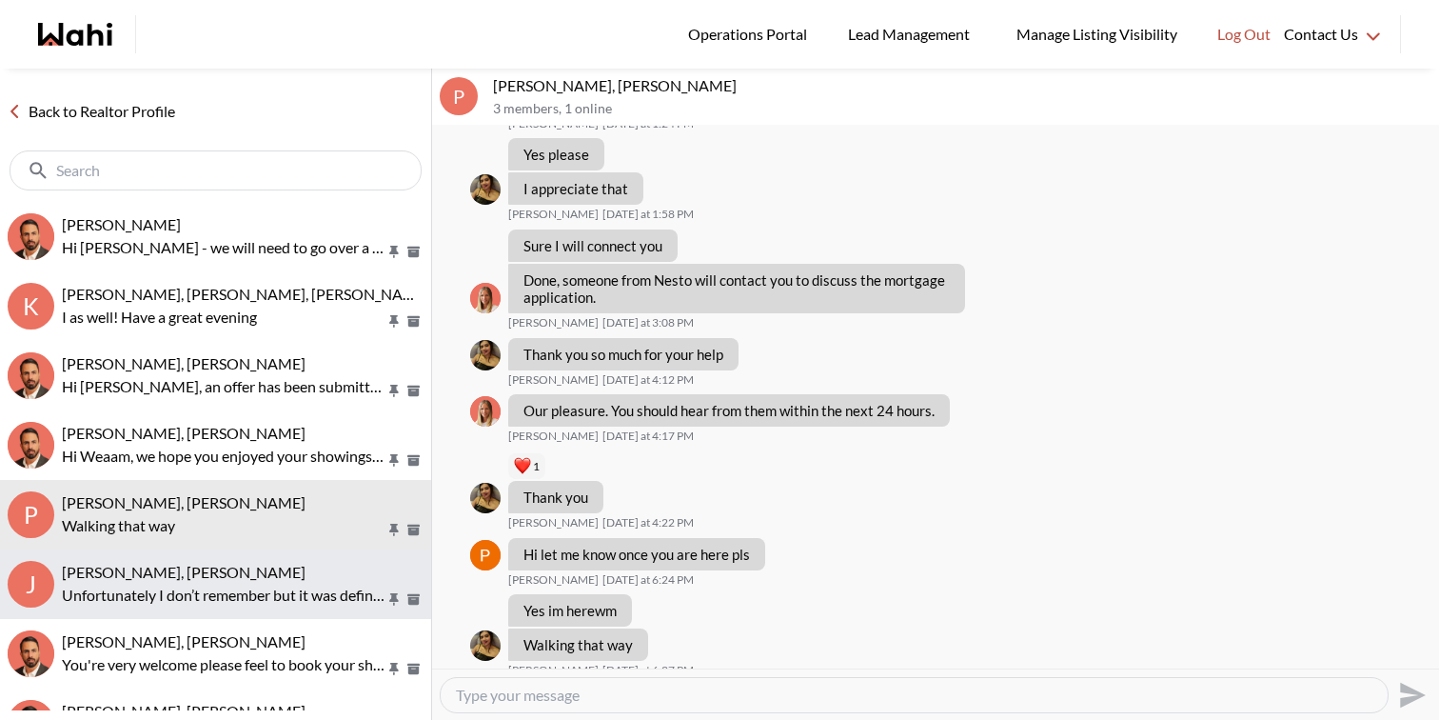
click at [290, 602] on p "Unfortunately I don’t remember but it was definitely one of the single ones" at bounding box center [224, 594] width 324 height 23
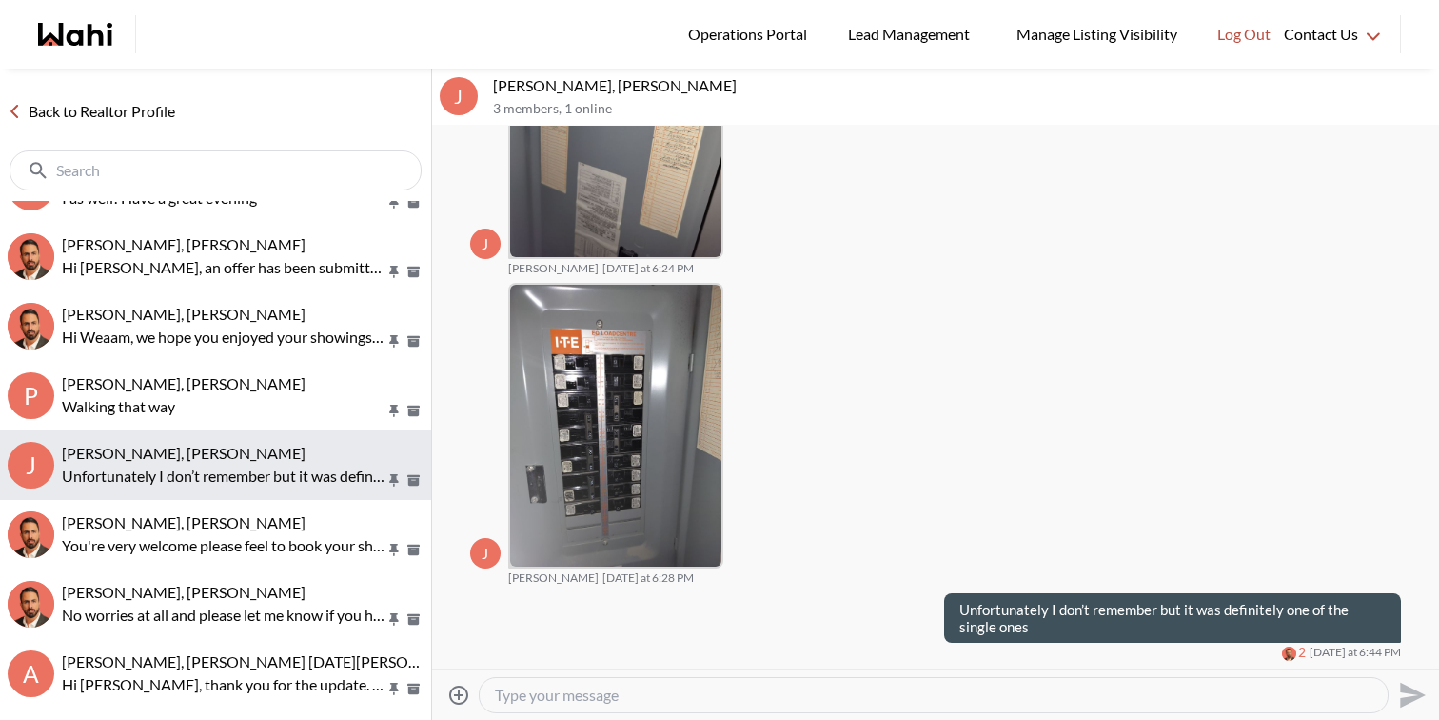
scroll to position [268, 0]
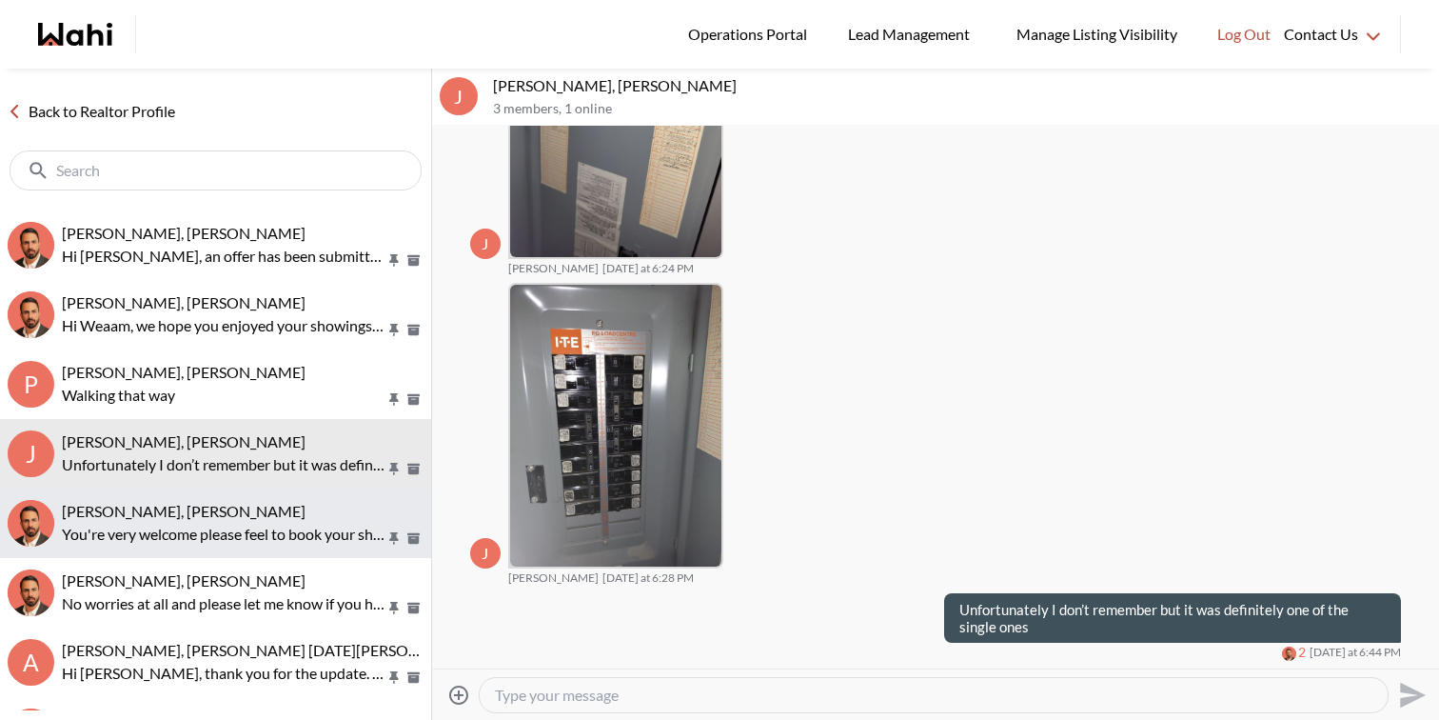
click at [297, 518] on div "Paula Versteeg, Behnam" at bounding box center [243, 511] width 362 height 19
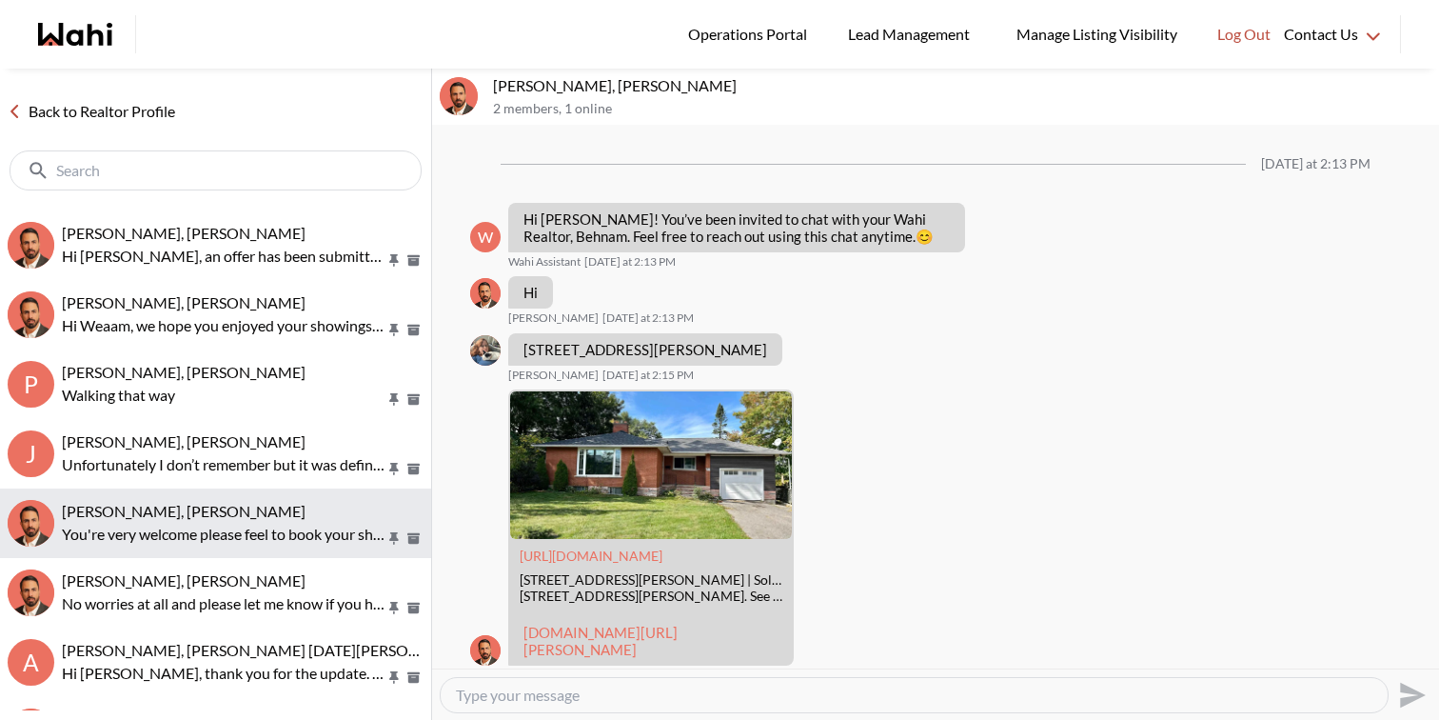
scroll to position [733, 0]
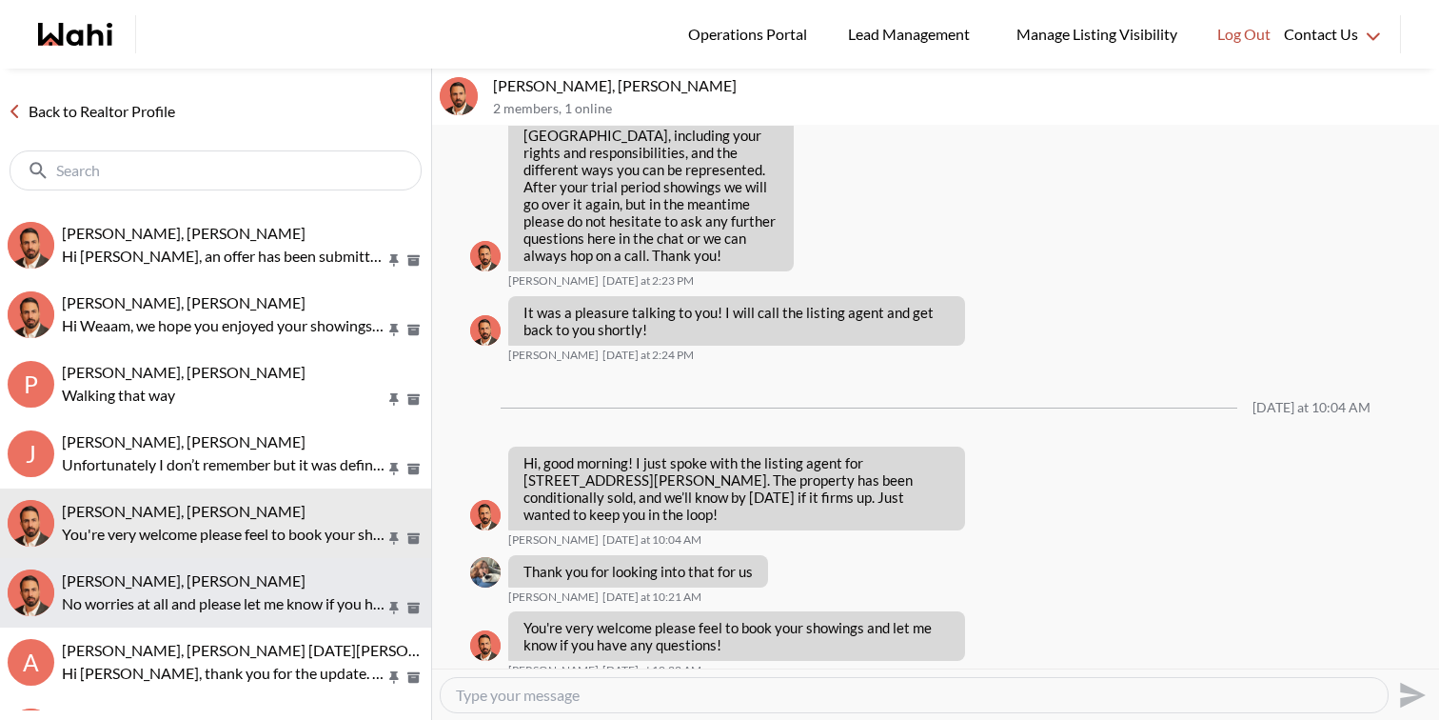
click at [292, 583] on div "Christine Mathew, Behnam" at bounding box center [243, 580] width 362 height 19
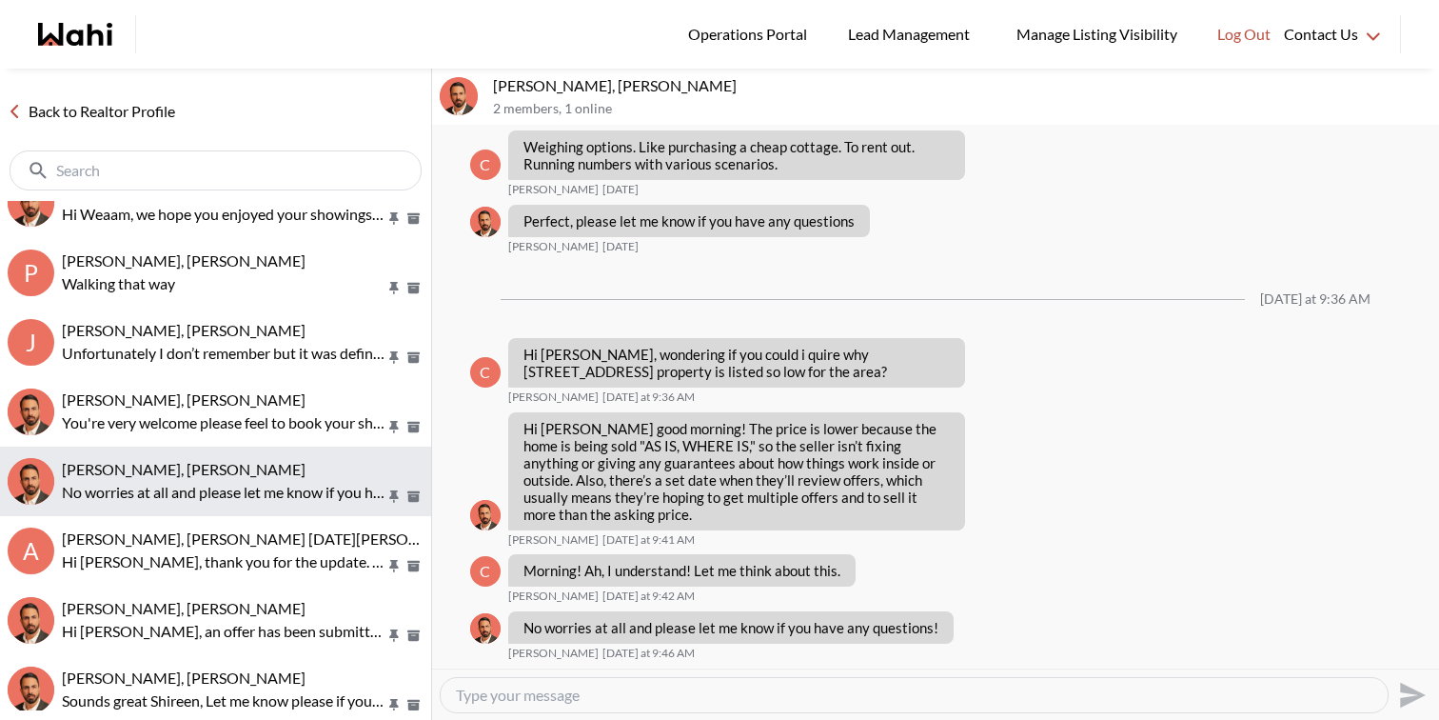
scroll to position [418, 0]
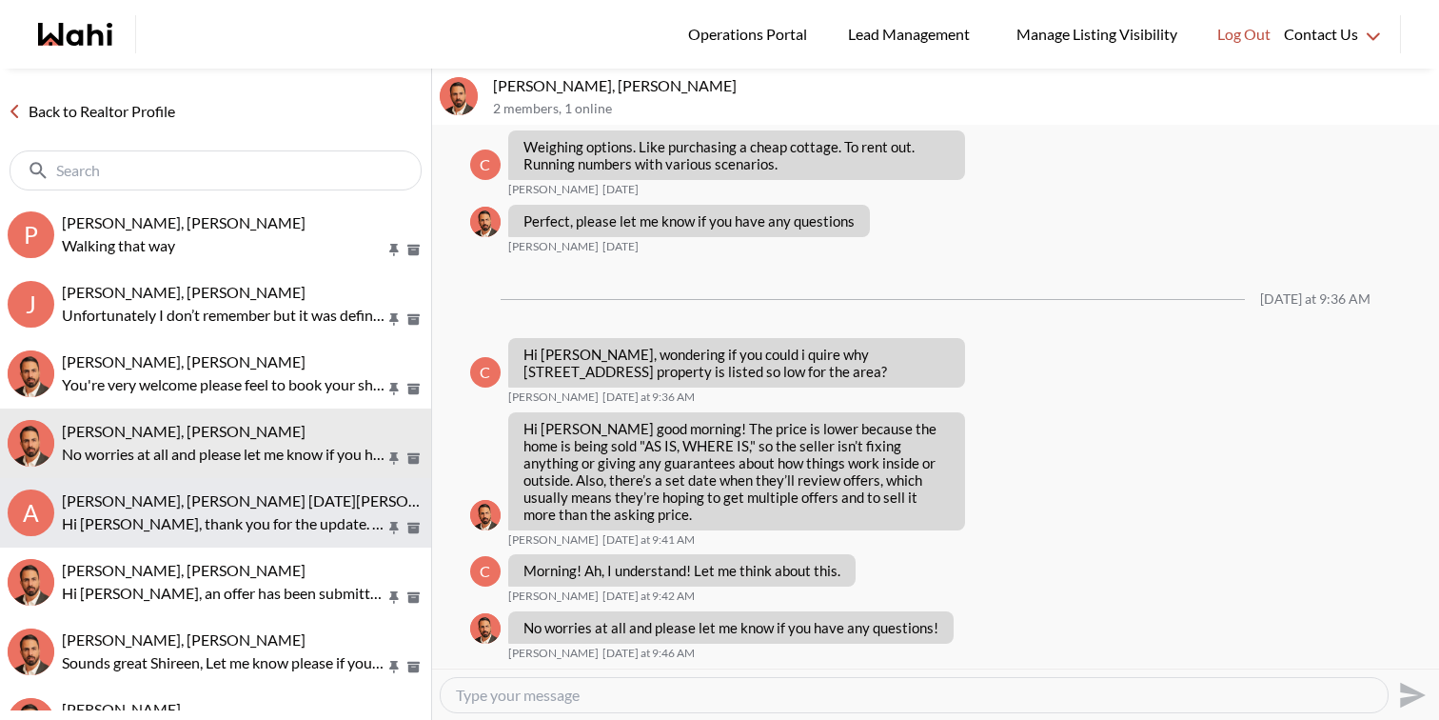
click at [292, 520] on p "Hi Esma, thank you for the update. Hope everything is going well for you guys!" at bounding box center [224, 523] width 324 height 23
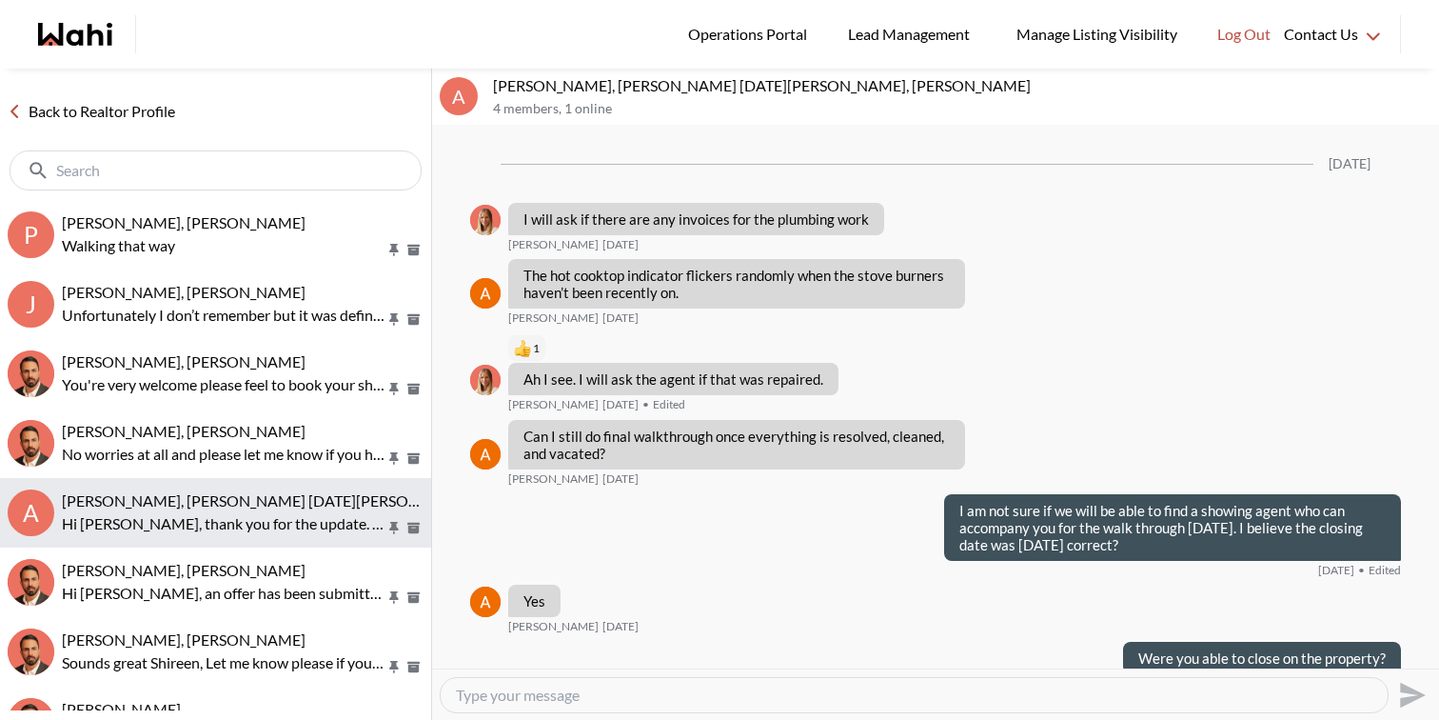
scroll to position [2099, 0]
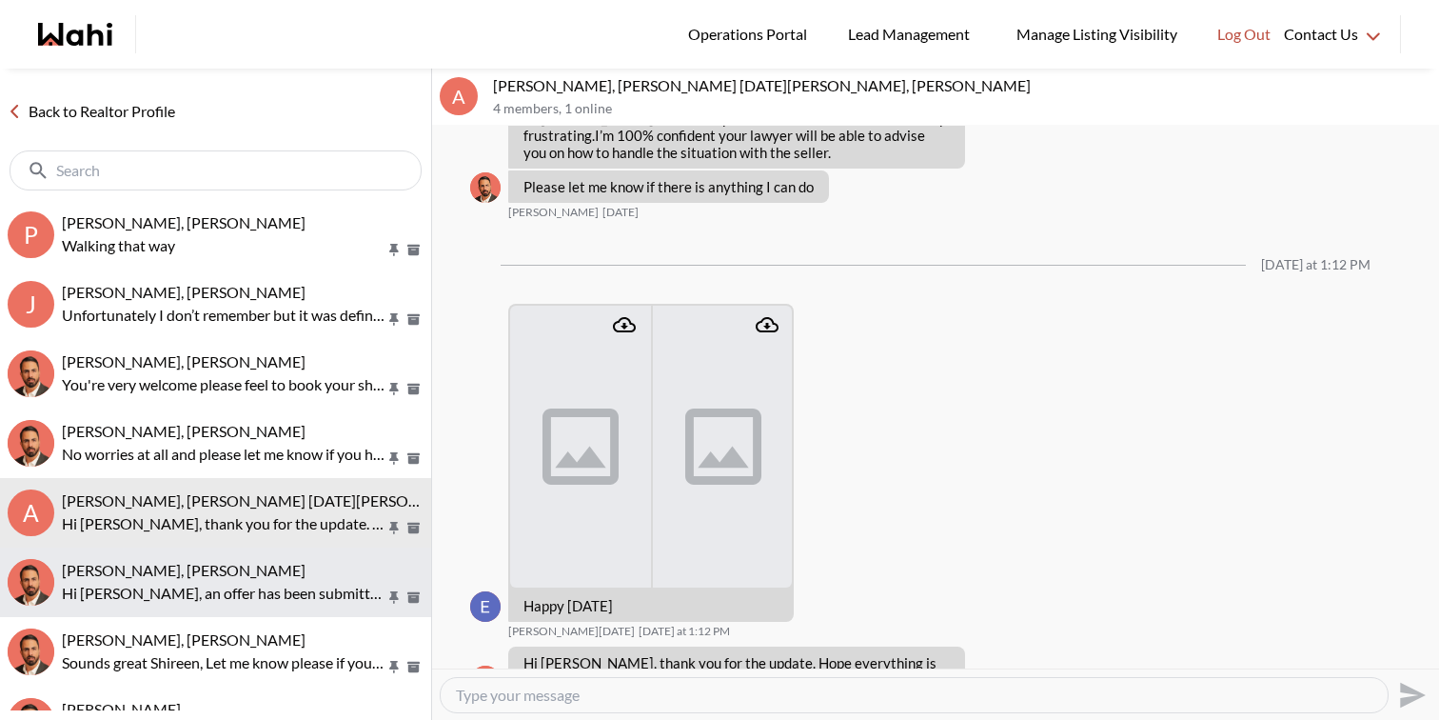
click at [283, 583] on p "Hi Khalid, an offer has been submitted for 3770 Brinwood Gate, Mississauga, Ont…" at bounding box center [224, 593] width 324 height 23
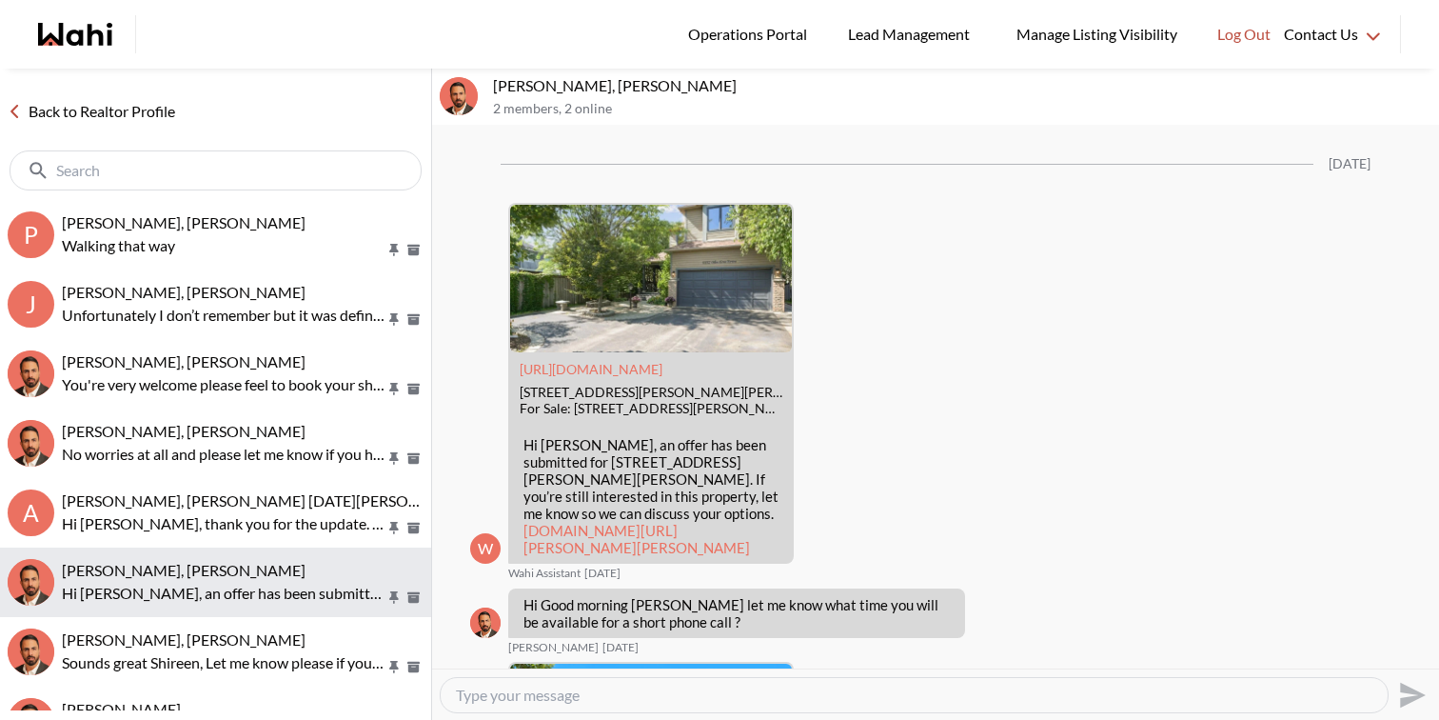
scroll to position [5226, 0]
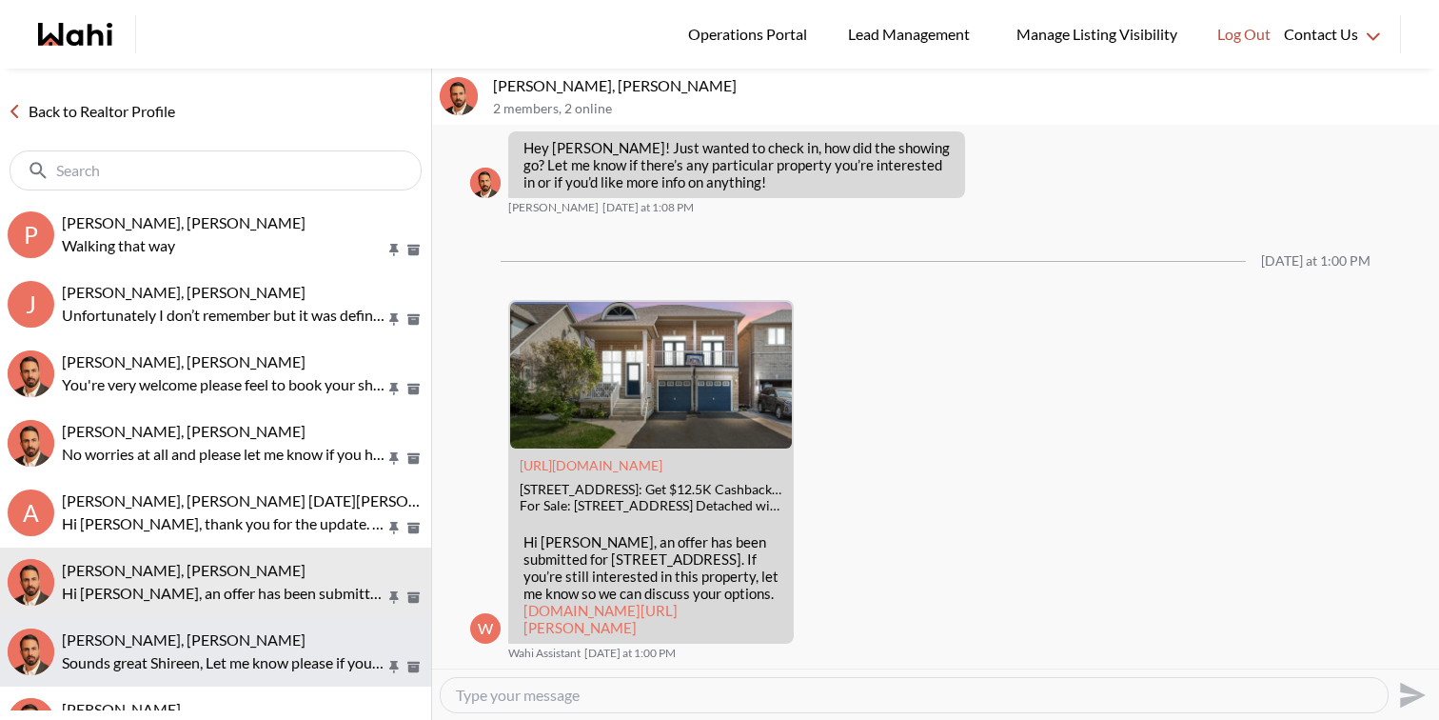
click at [291, 657] on p "Sounds great Shireen, Let me know please if you have any questions" at bounding box center [224, 662] width 324 height 23
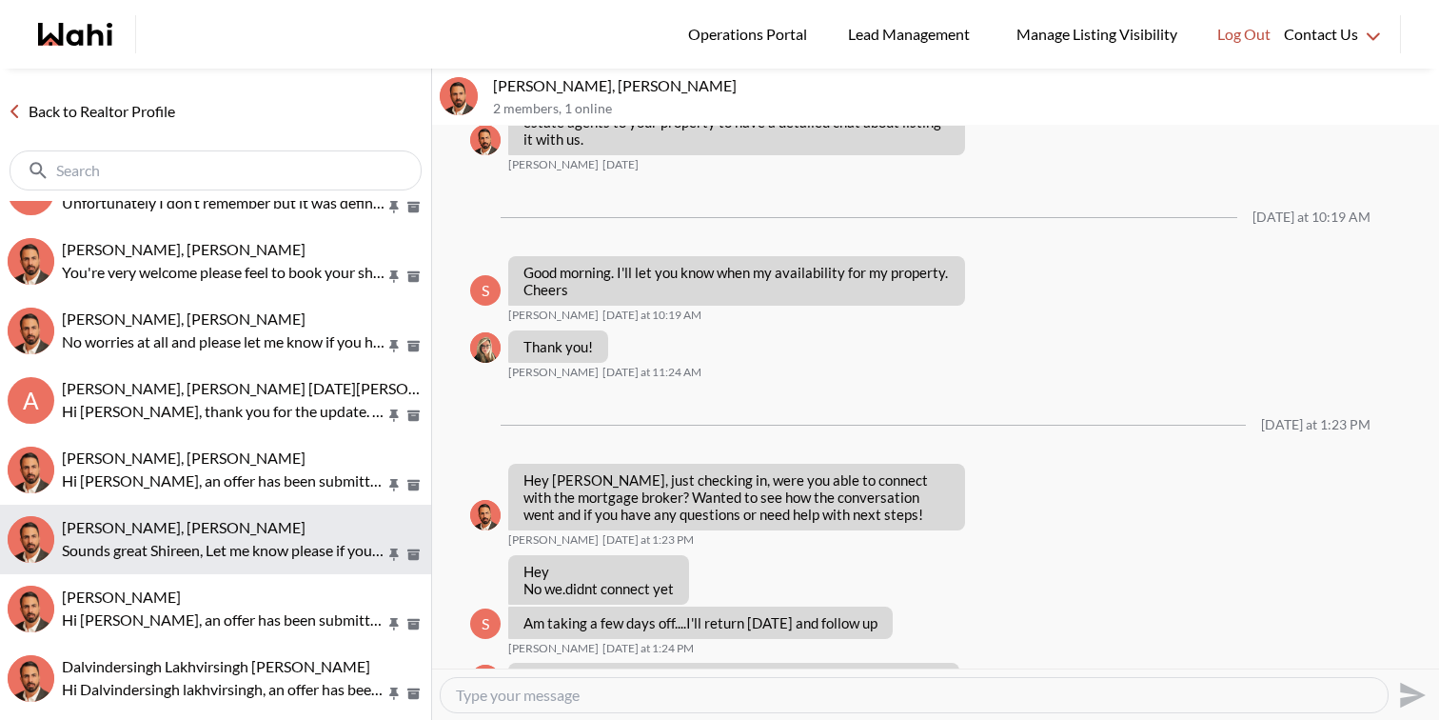
scroll to position [548, 0]
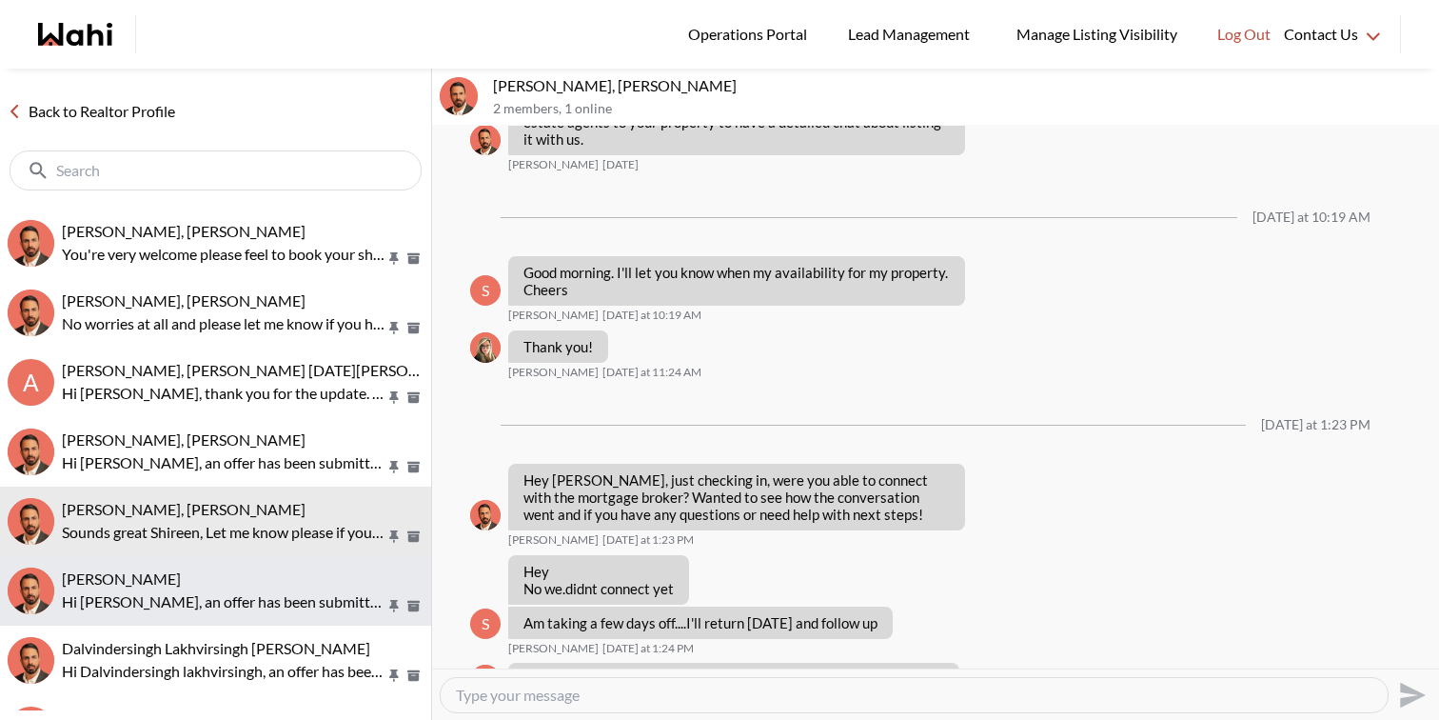
click at [286, 609] on p "Hi Gaurav, an offer has been submitted for 26 Hall Rd #110, Halton Hills, Ontar…" at bounding box center [224, 601] width 324 height 23
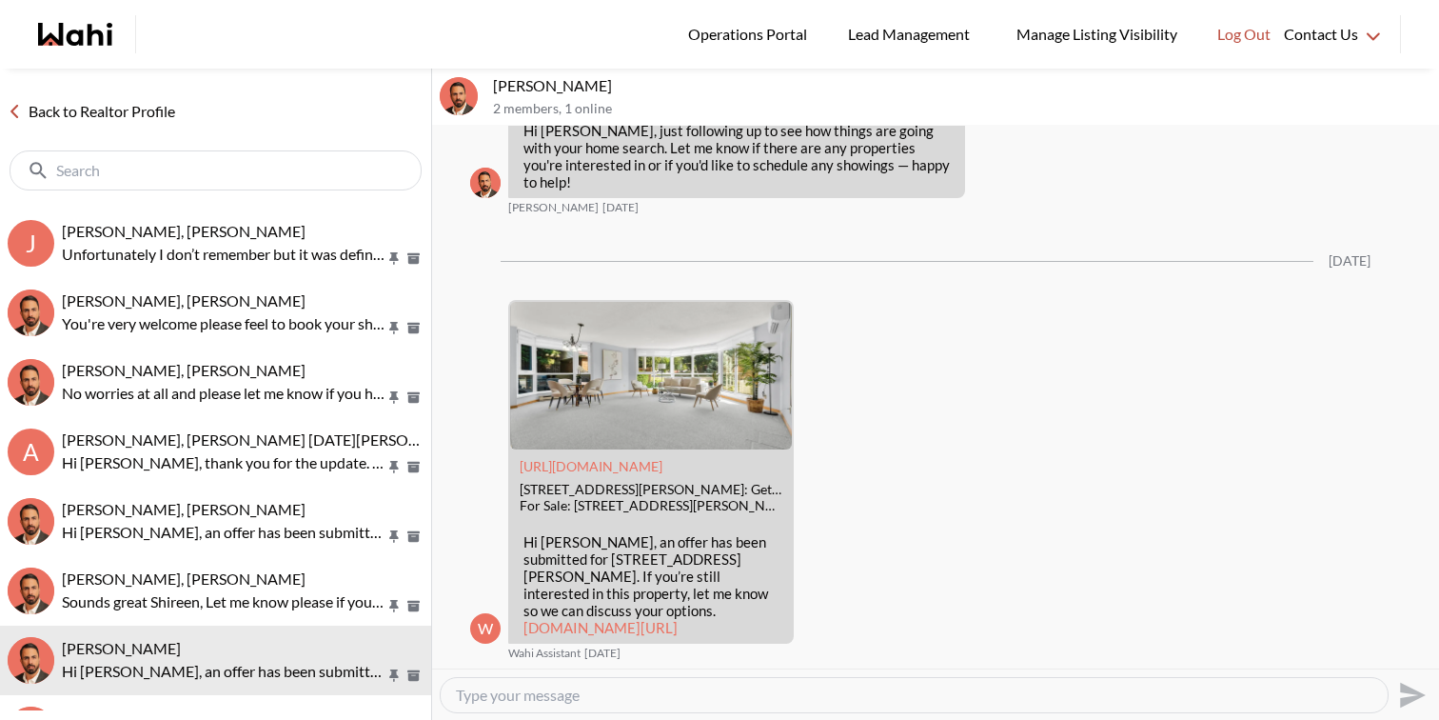
scroll to position [618, 0]
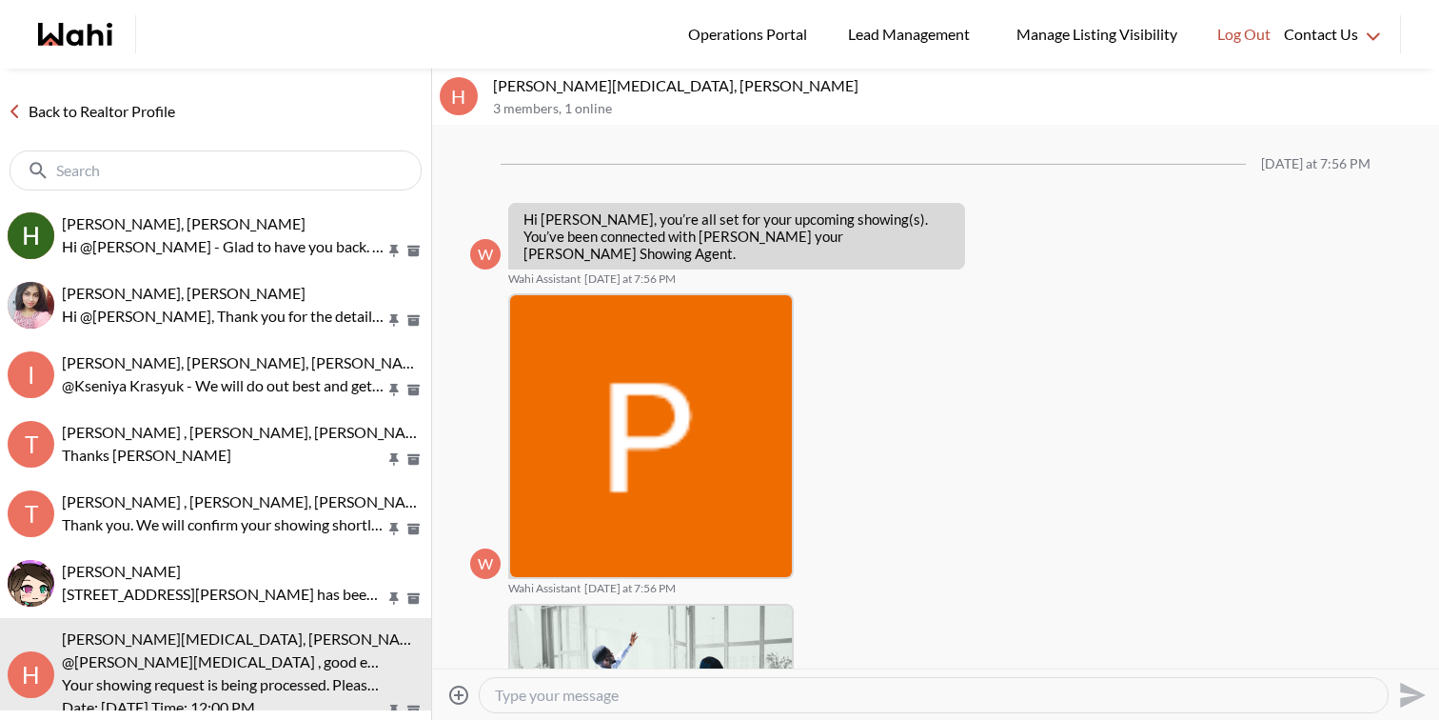
scroll to position [520, 0]
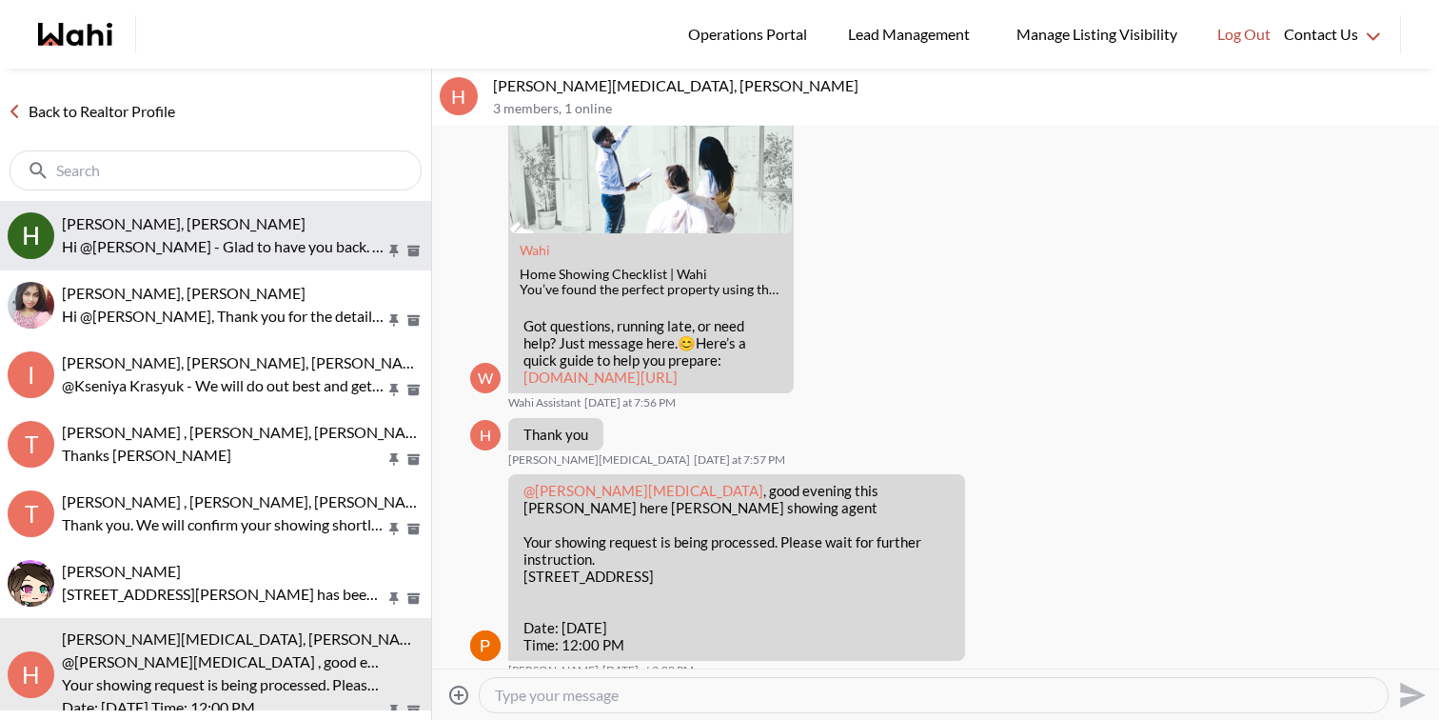
click at [182, 268] on button "Heidy Jaeger, Faraz Hi @Heidy Jaeger - Glad to have you back. I have sent you t…" at bounding box center [215, 235] width 431 height 69
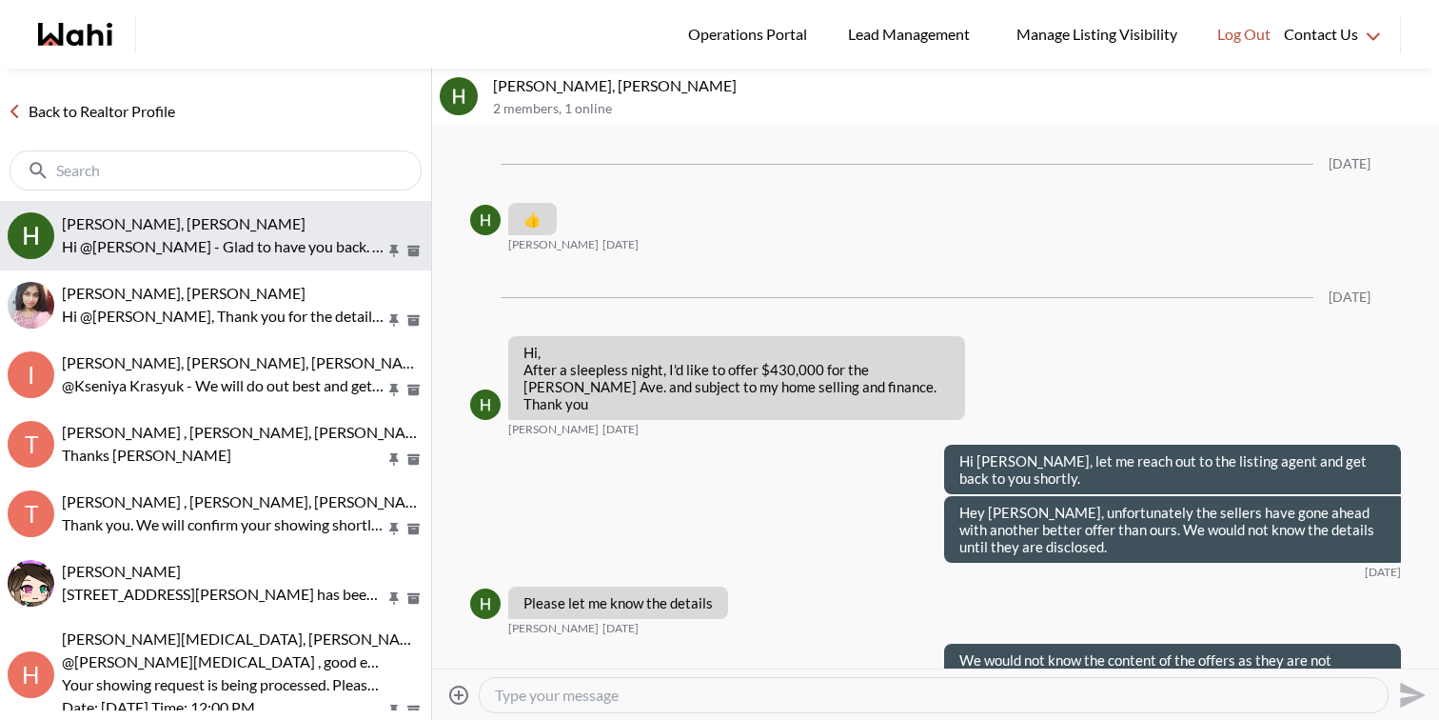
scroll to position [3322, 0]
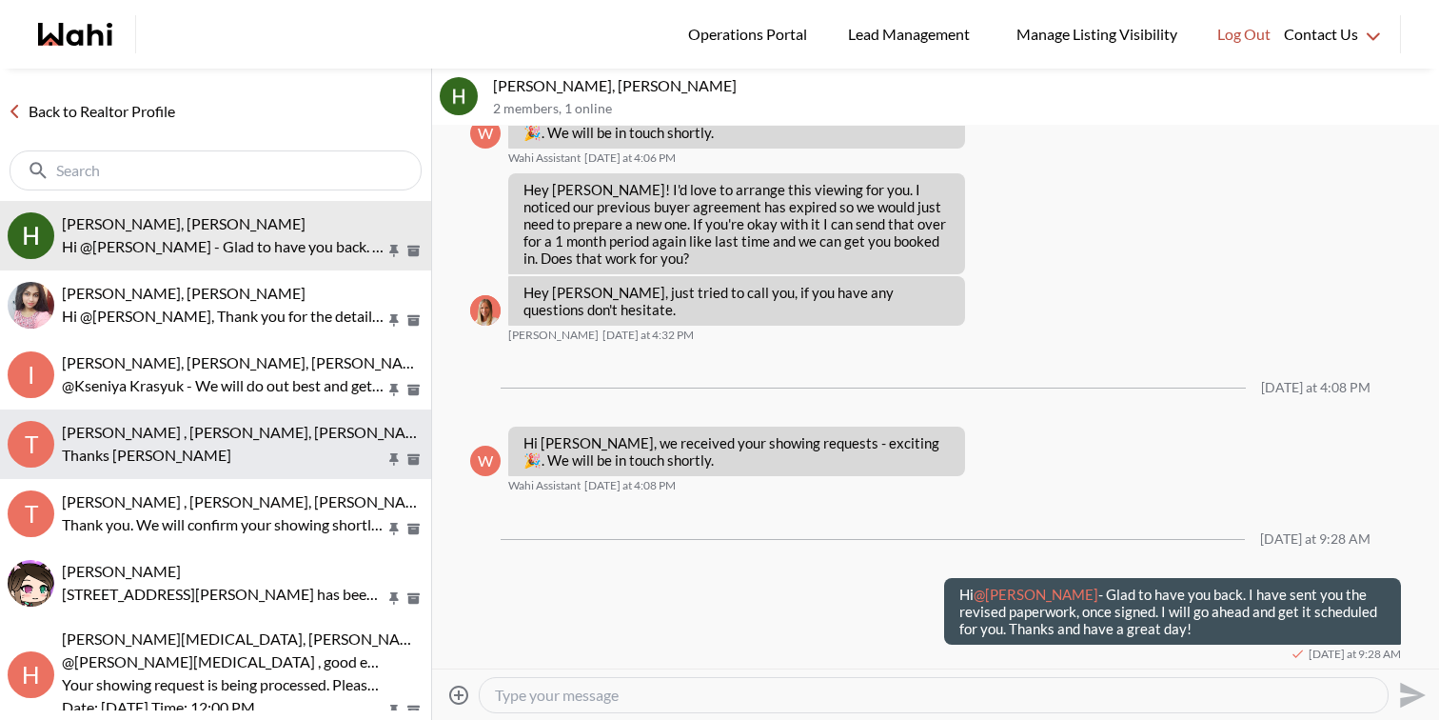
click at [210, 447] on p "Thanks paul" at bounding box center [224, 455] width 324 height 23
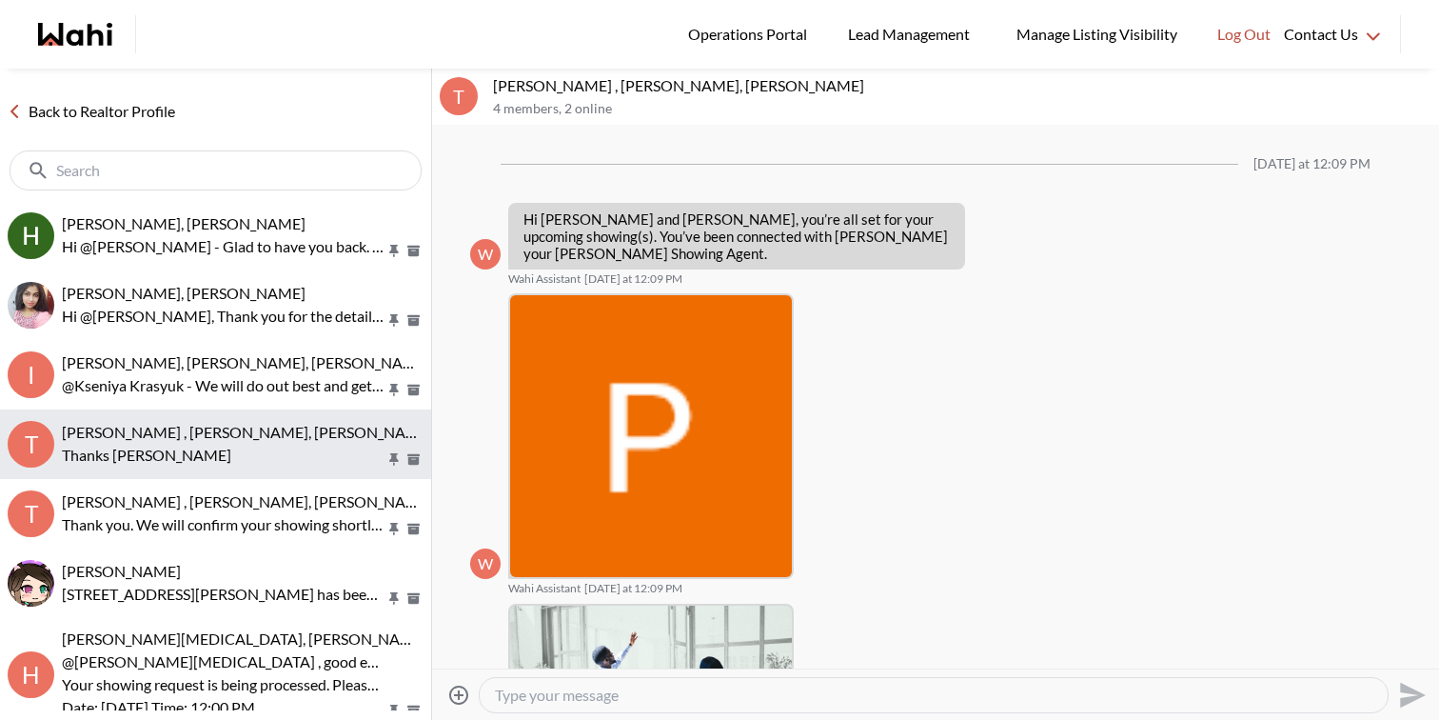
scroll to position [696, 0]
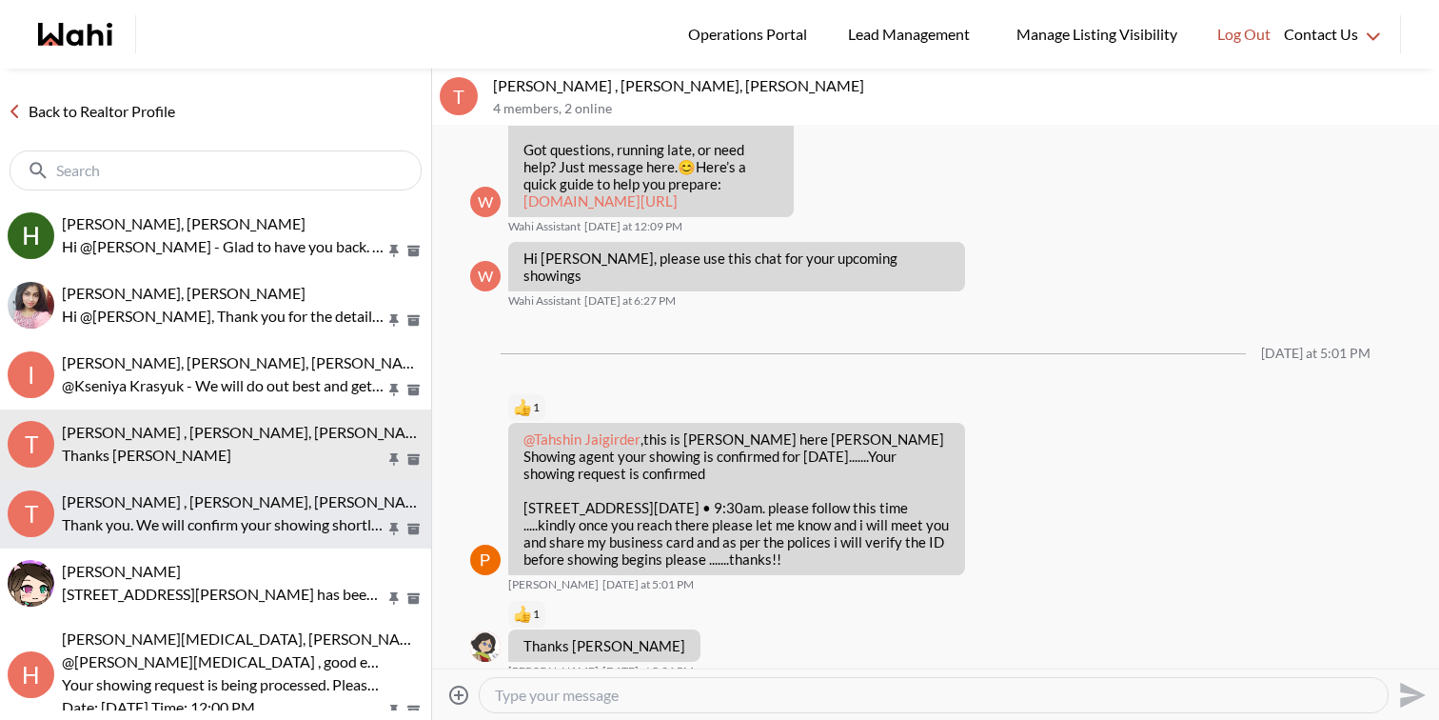
click at [211, 505] on span "Tahshin Jaigirder , Meredith Paajanen, Faraz" at bounding box center [247, 501] width 371 height 18
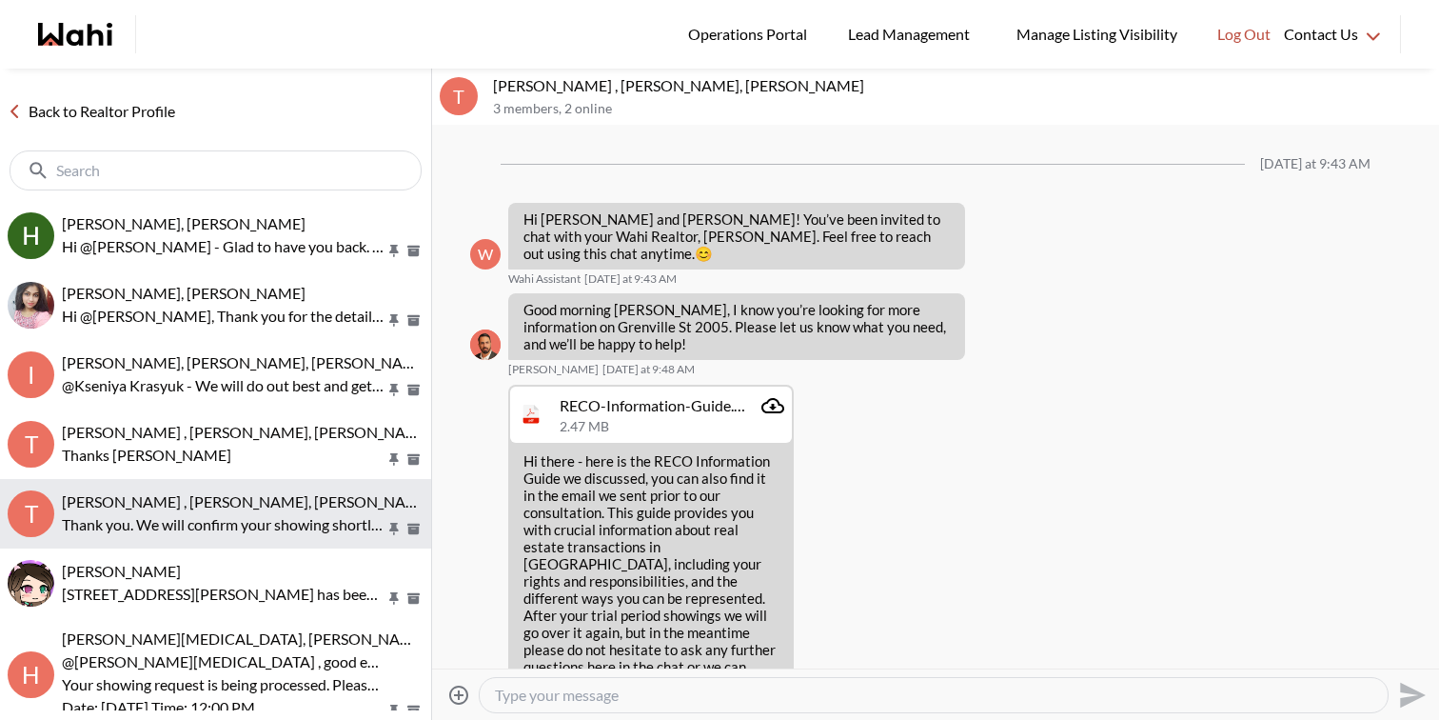
scroll to position [1846, 0]
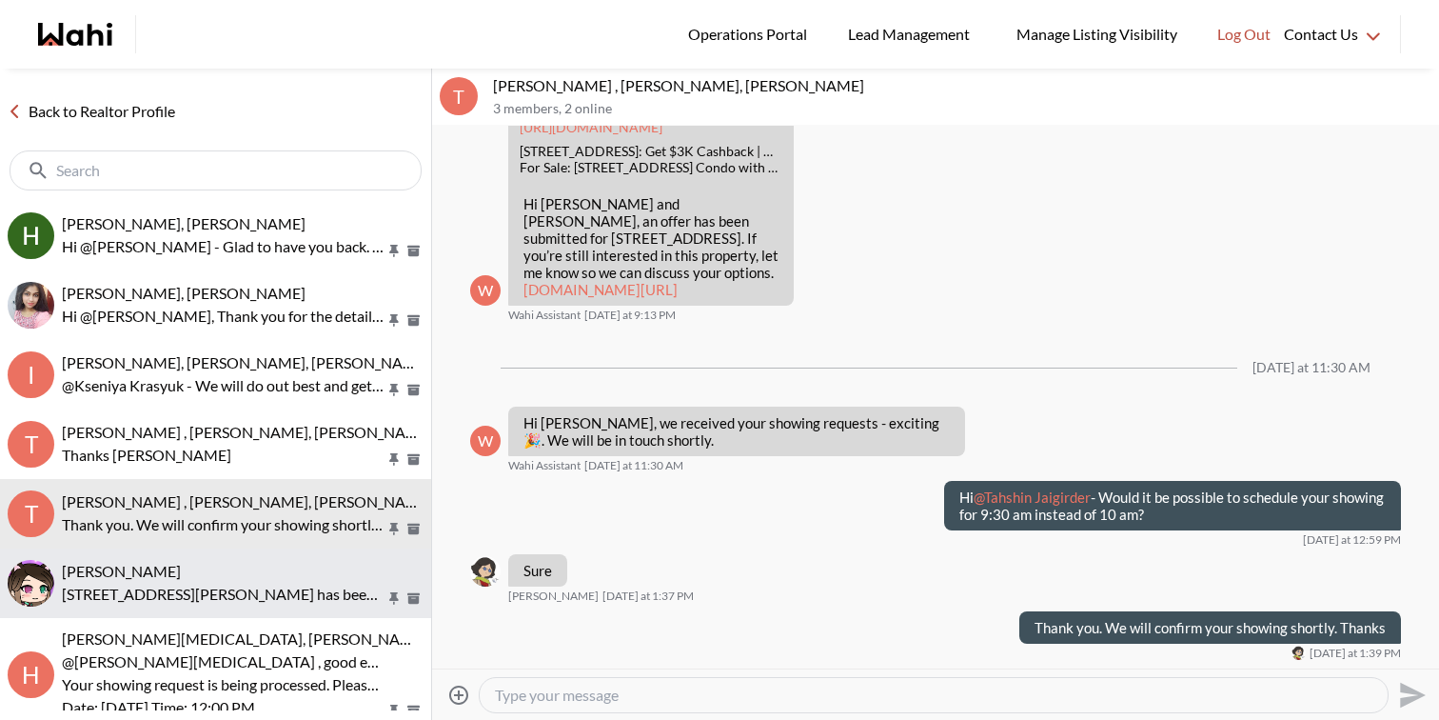
click at [210, 585] on p "97 Rodgers Rd, Guelph has been terminated and removed from the market." at bounding box center [224, 593] width 324 height 23
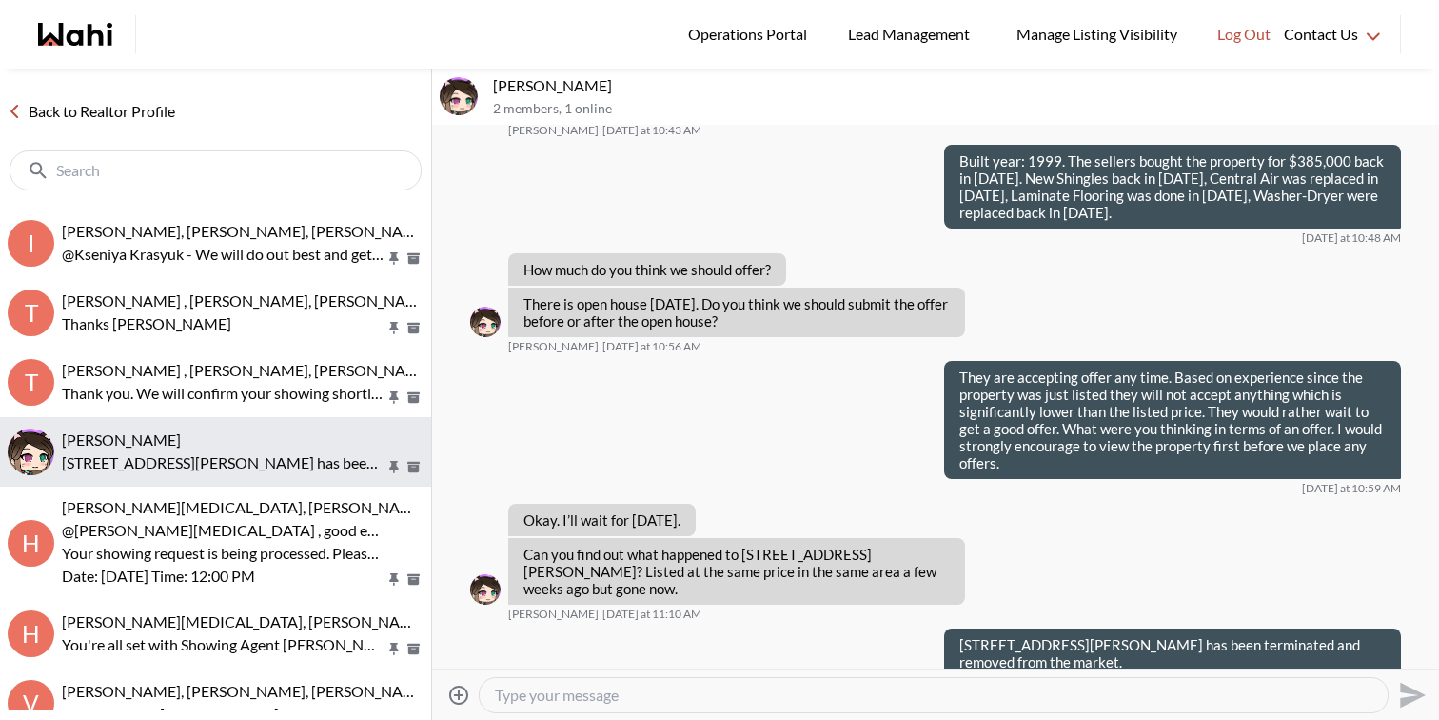
scroll to position [152, 0]
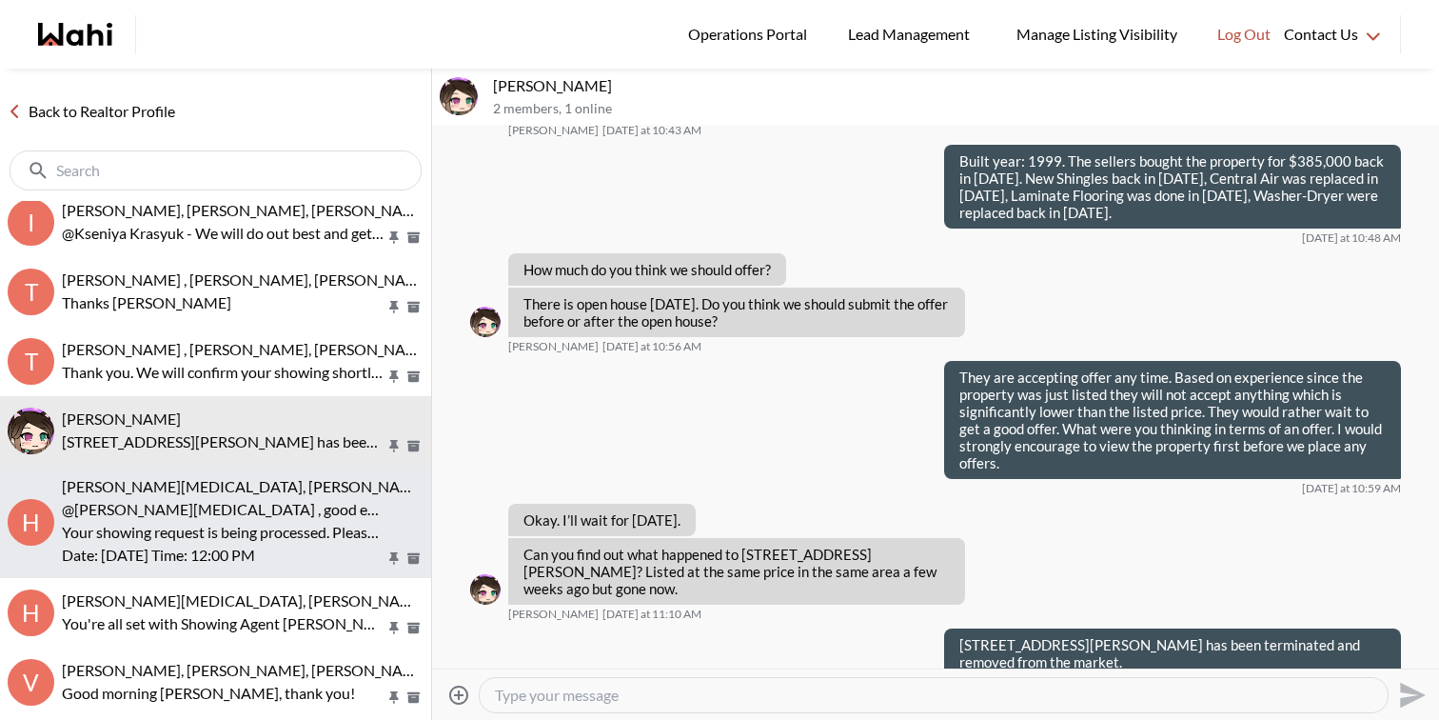
click at [209, 542] on p "Your showing request is being processed. Please wait for further instruction. 3…" at bounding box center [224, 532] width 324 height 23
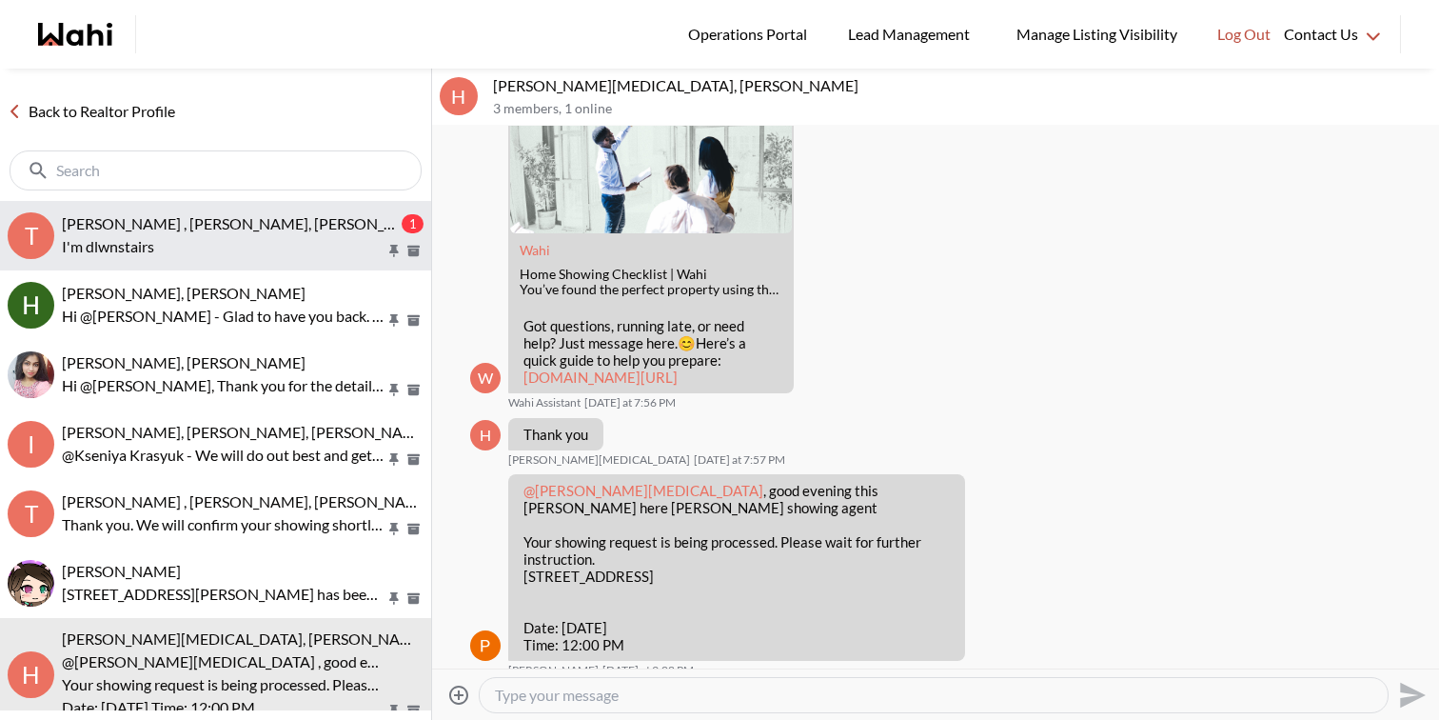
click at [309, 232] on div "Tahshin Jaigirder , Meredith Paajanen, Paul, Faraz" at bounding box center [230, 223] width 336 height 19
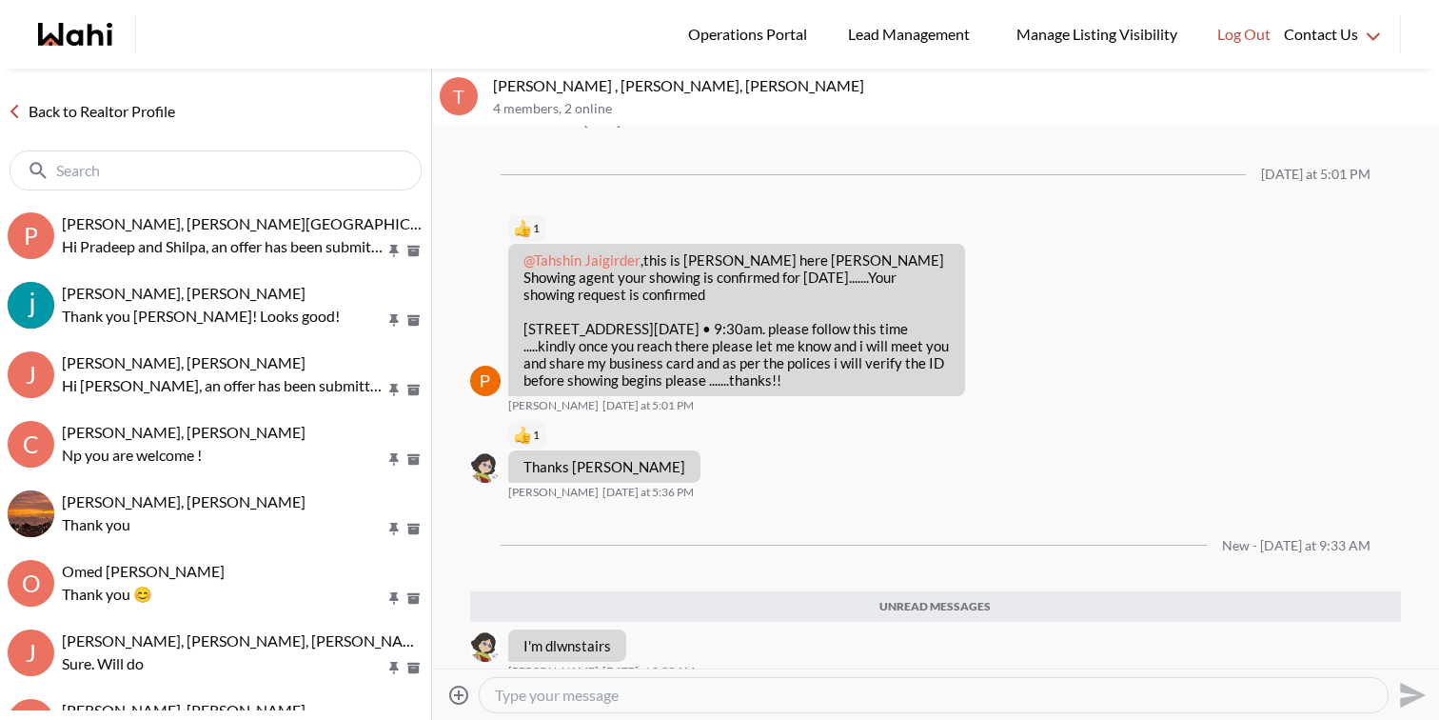
scroll to position [739, 0]
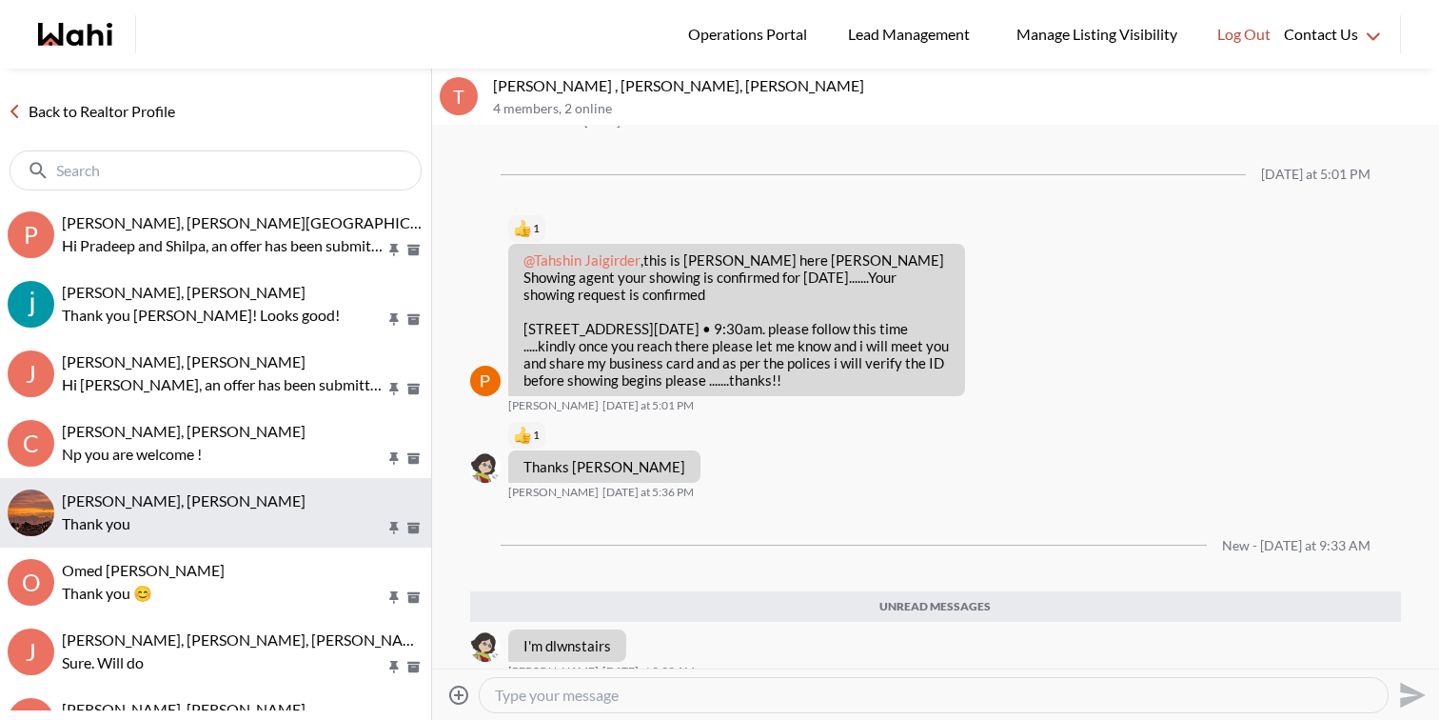
click at [230, 512] on p "Thank you" at bounding box center [224, 523] width 324 height 23
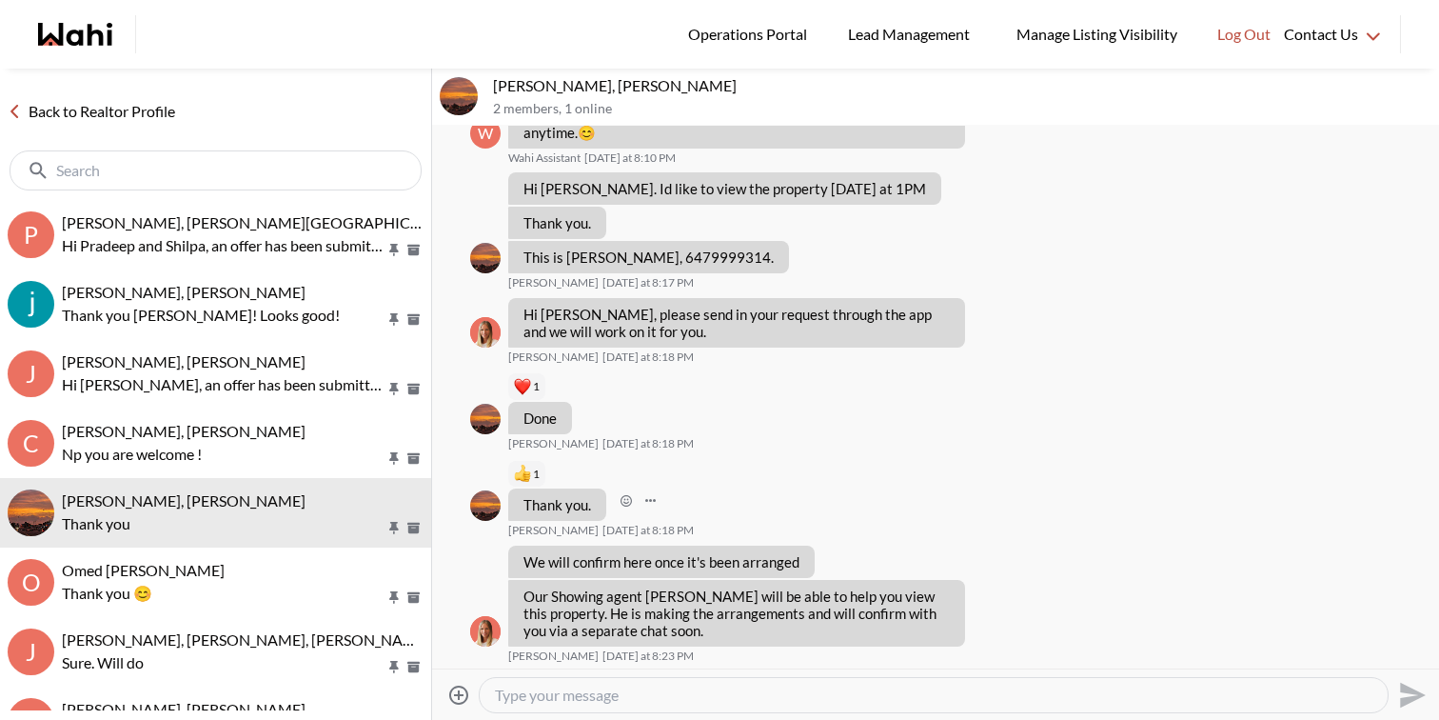
scroll to position [192, 0]
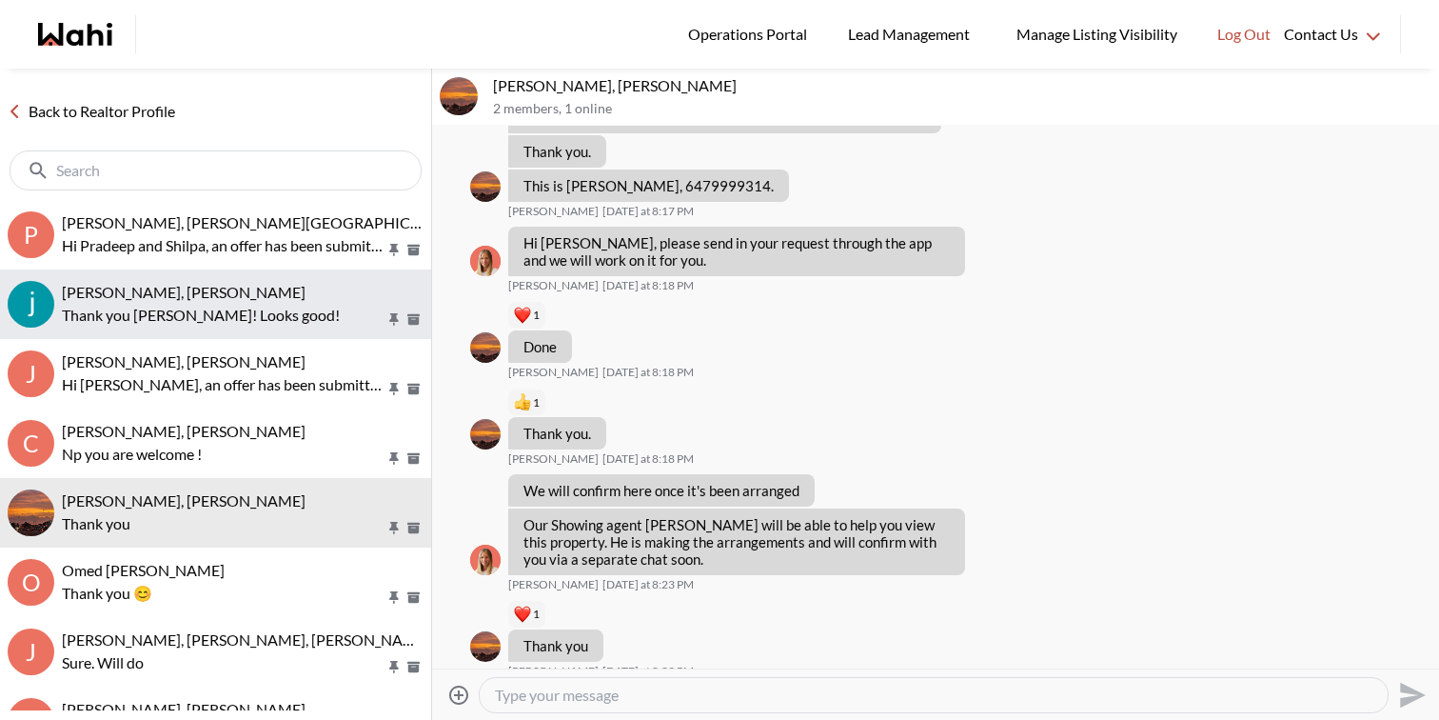
click at [243, 312] on p "Thank you Faraz! Looks good!" at bounding box center [224, 315] width 324 height 23
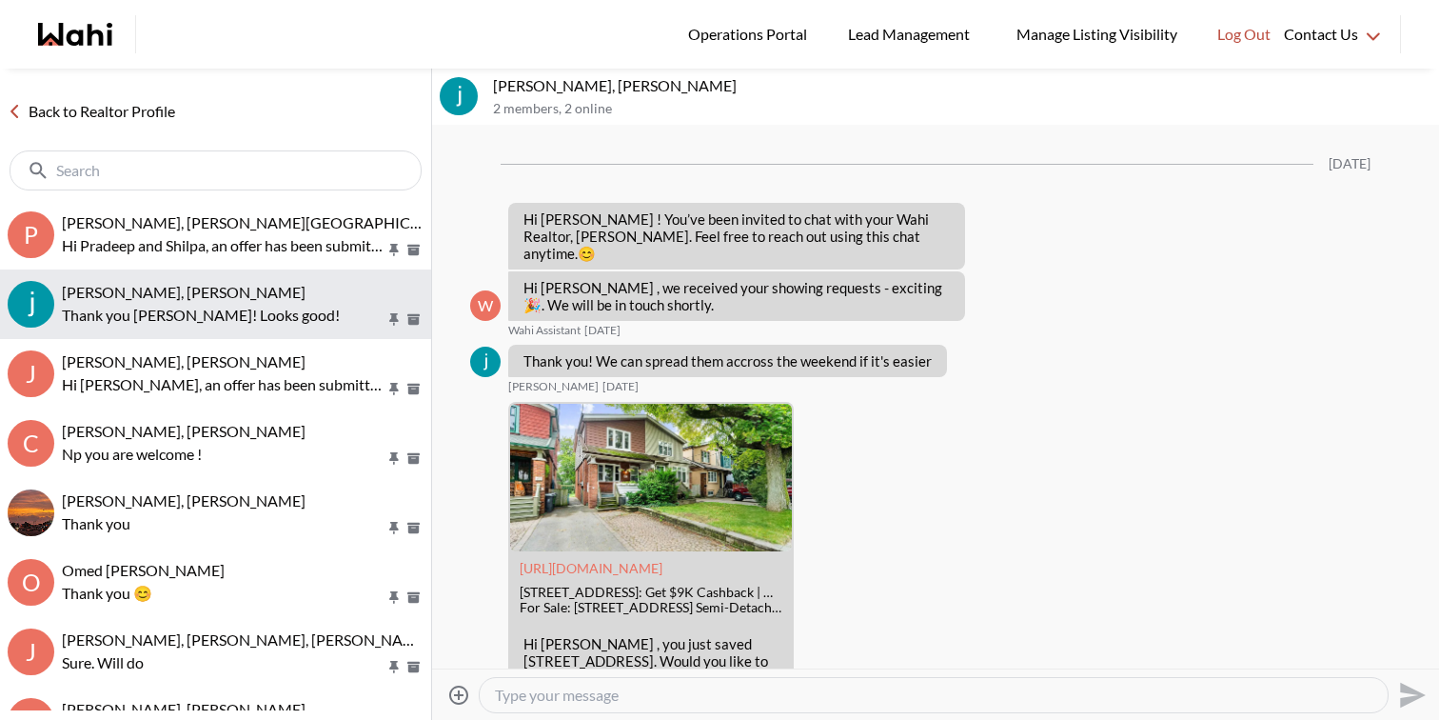
scroll to position [2246, 0]
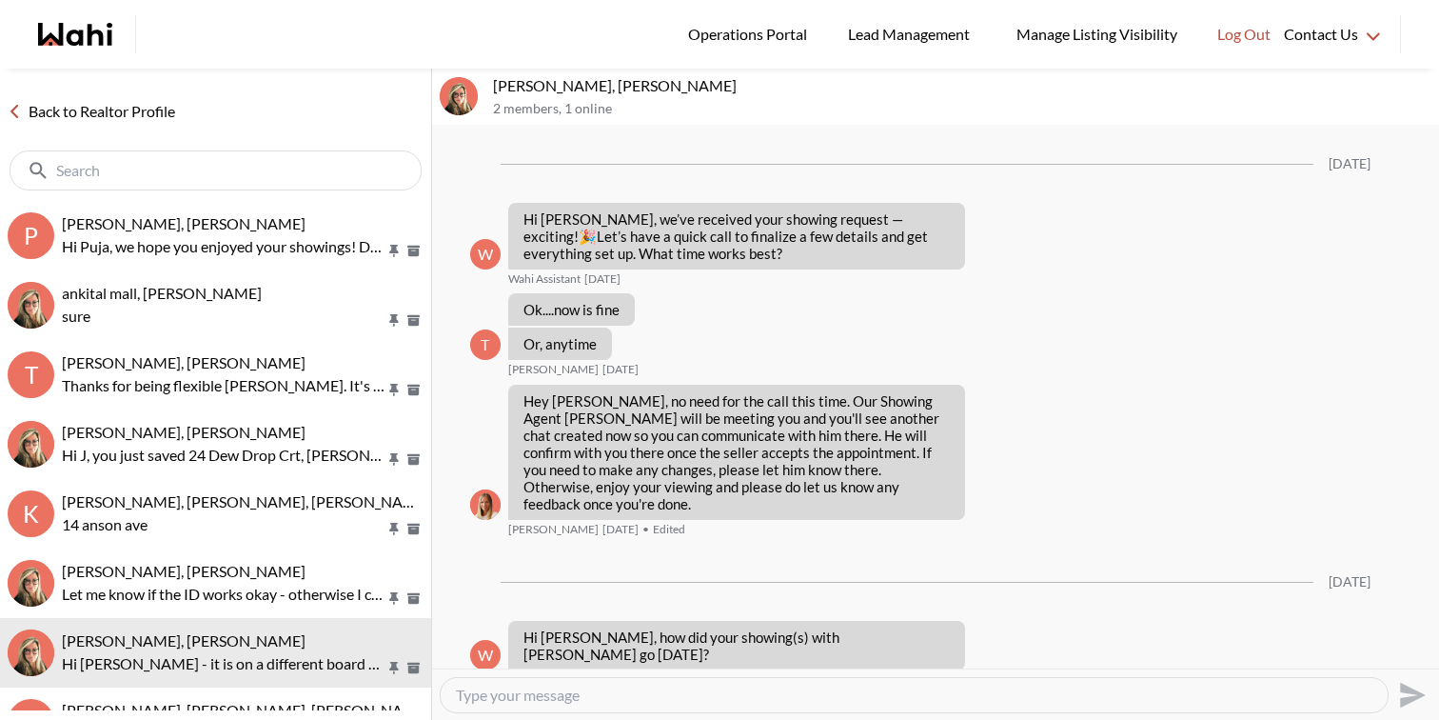
scroll to position [2019, 0]
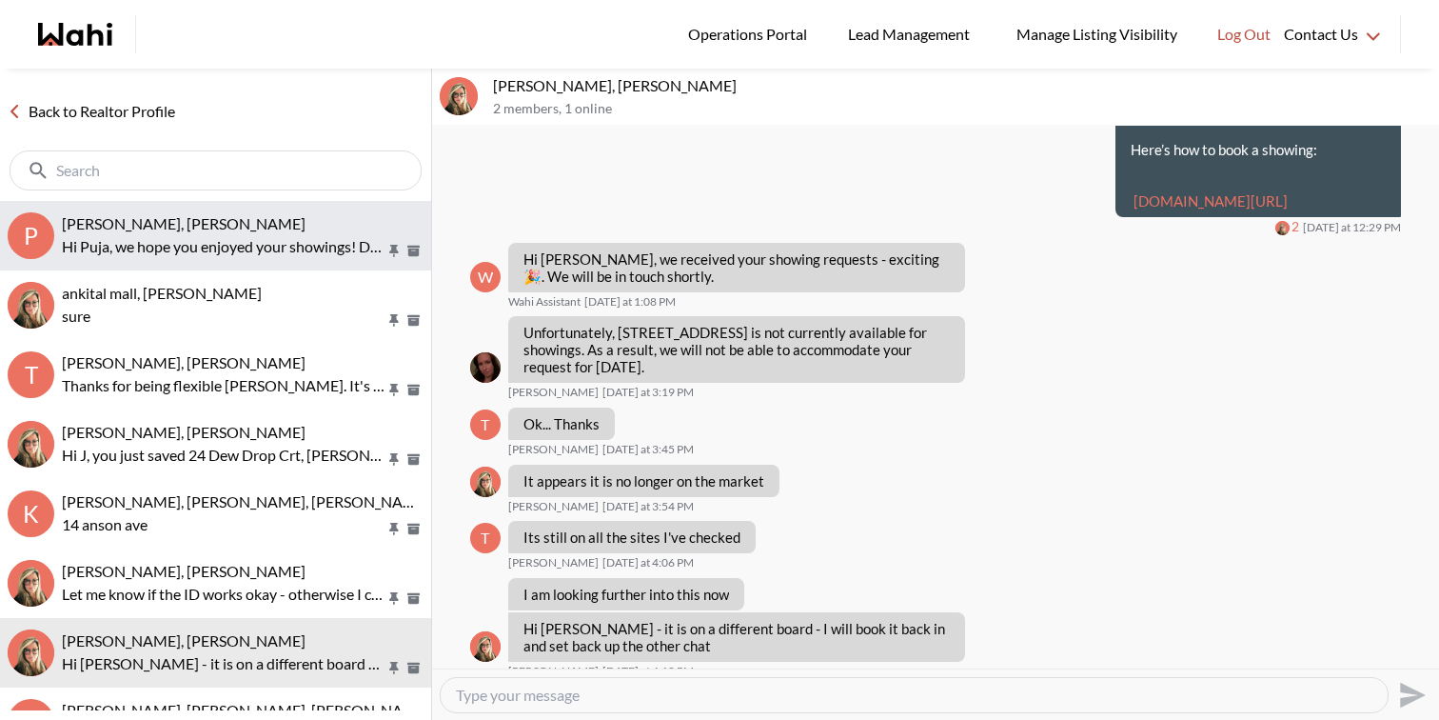
click at [191, 214] on span "[PERSON_NAME], [PERSON_NAME]" at bounding box center [184, 223] width 244 height 18
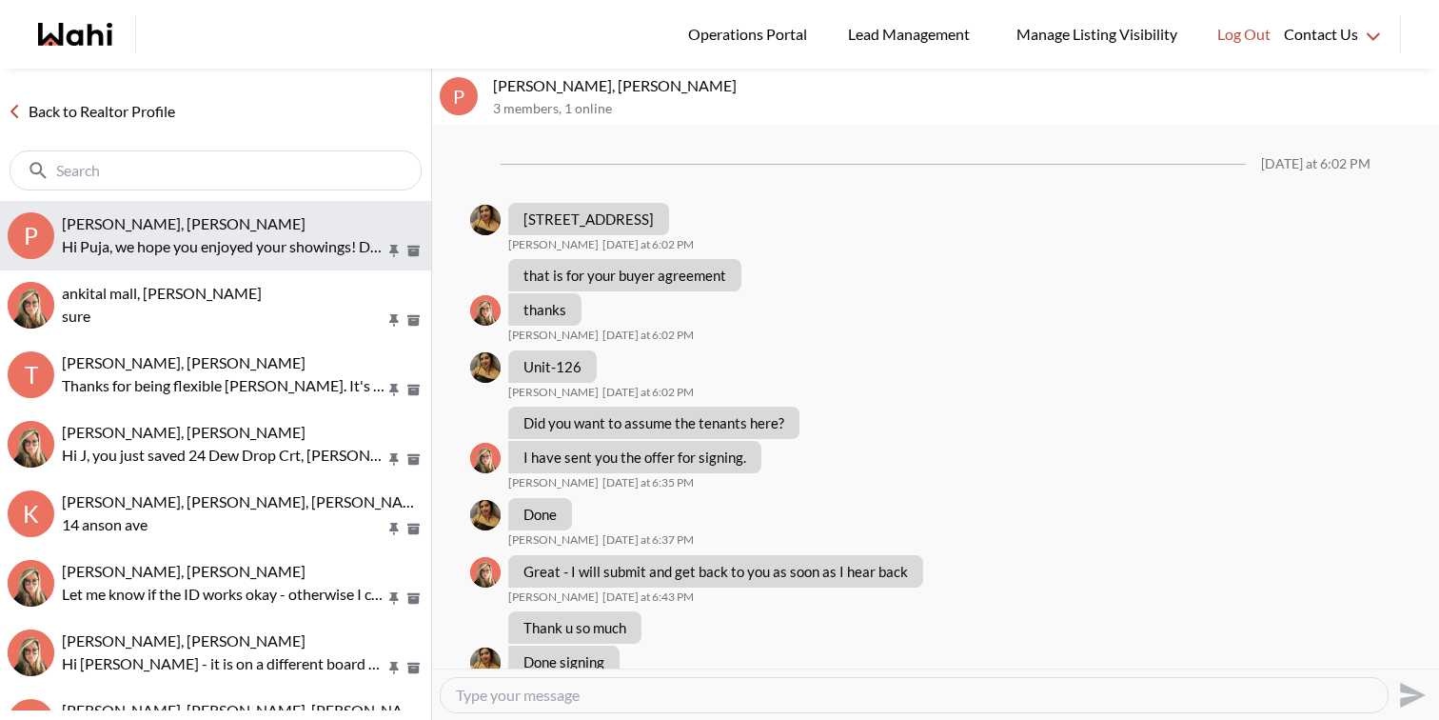
scroll to position [1065, 0]
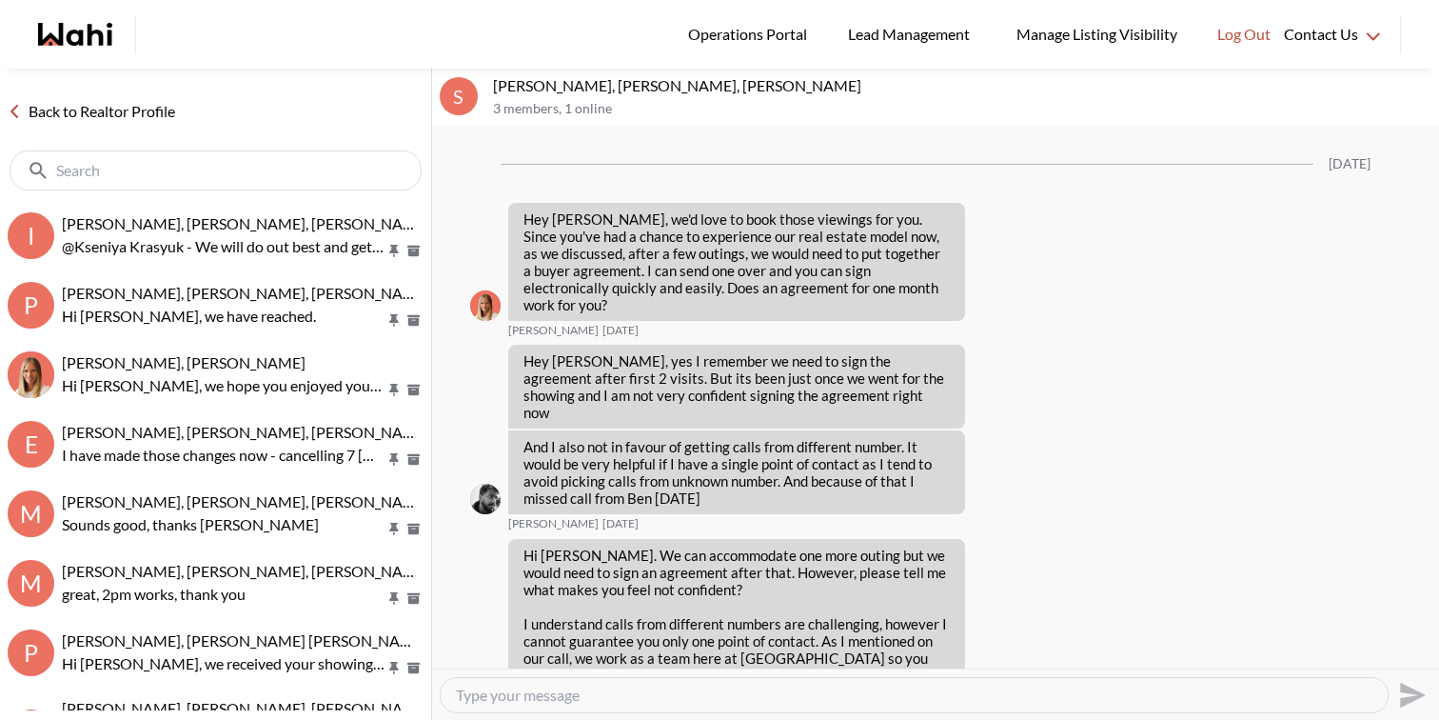
scroll to position [3778, 0]
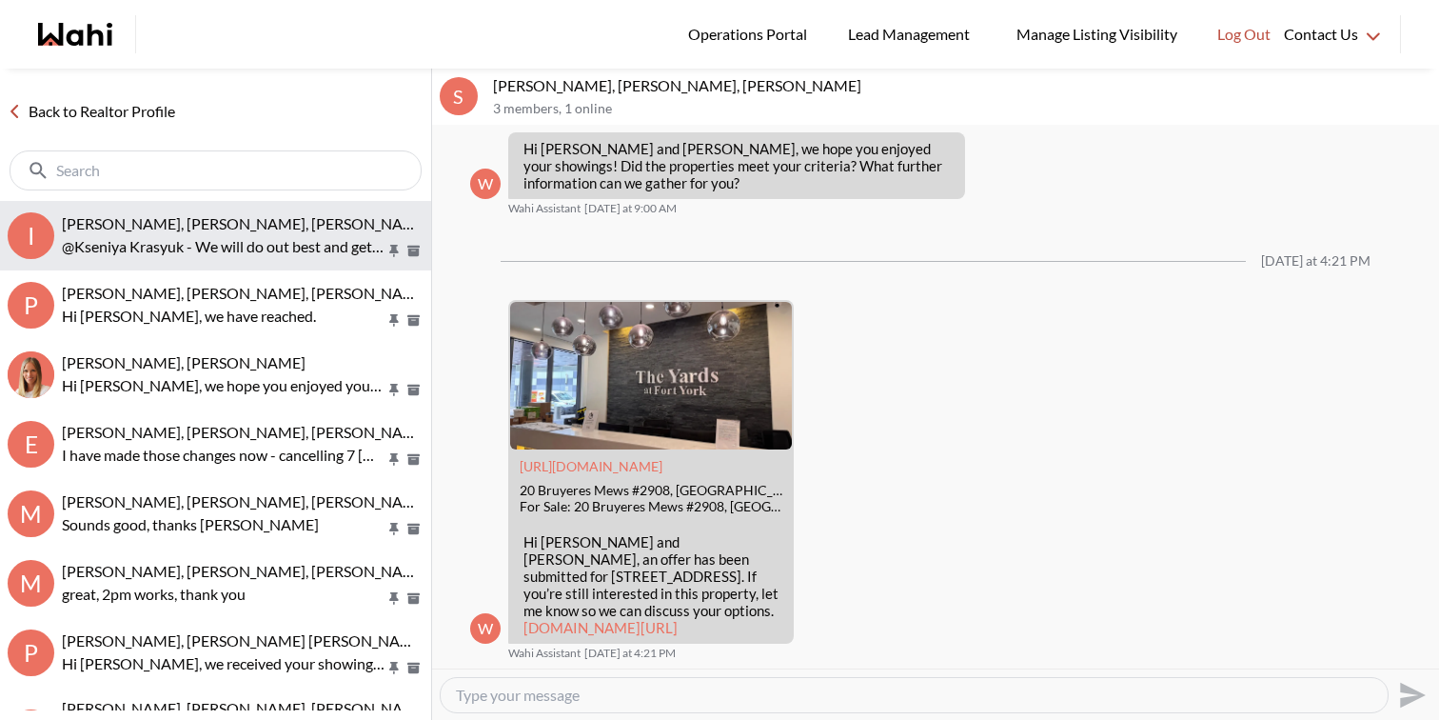
click at [257, 226] on span "[PERSON_NAME], [PERSON_NAME], [PERSON_NAME], [PERSON_NAME]" at bounding box center [308, 223] width 493 height 18
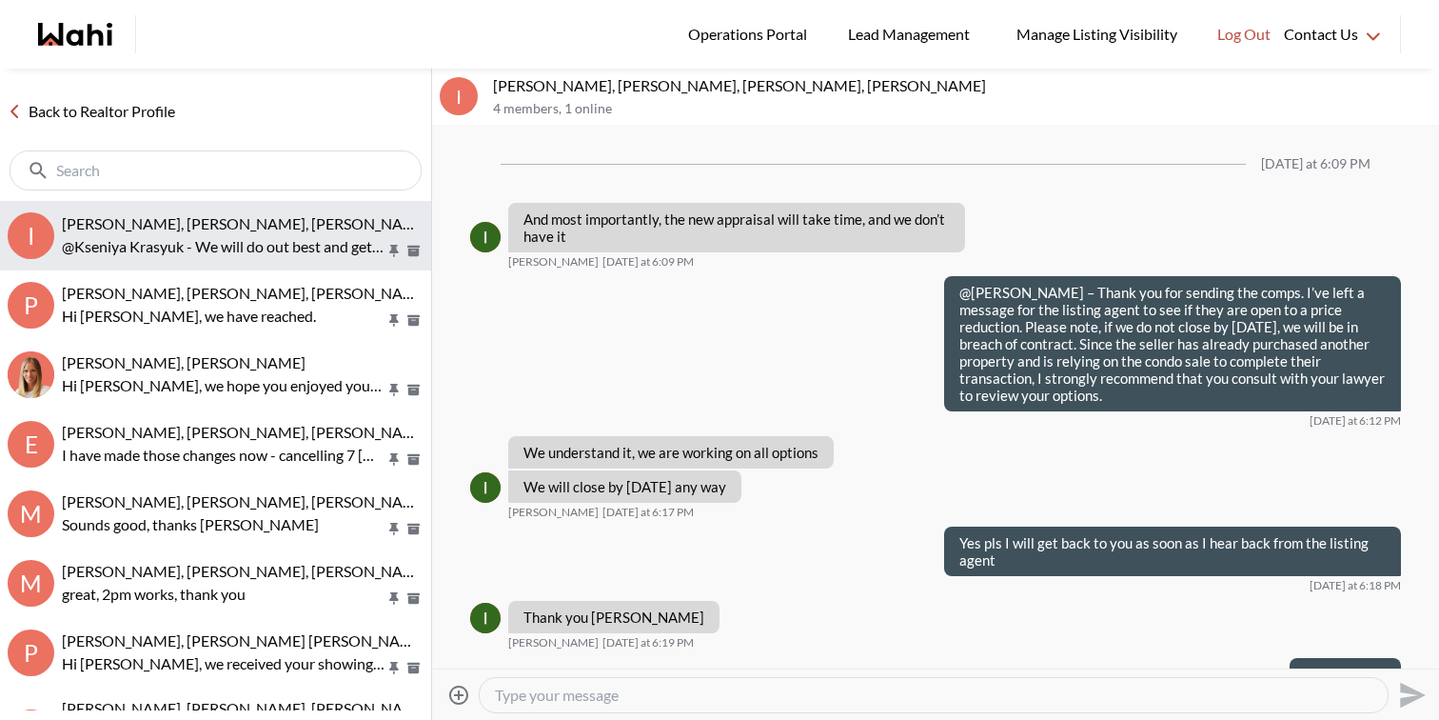
scroll to position [1428, 0]
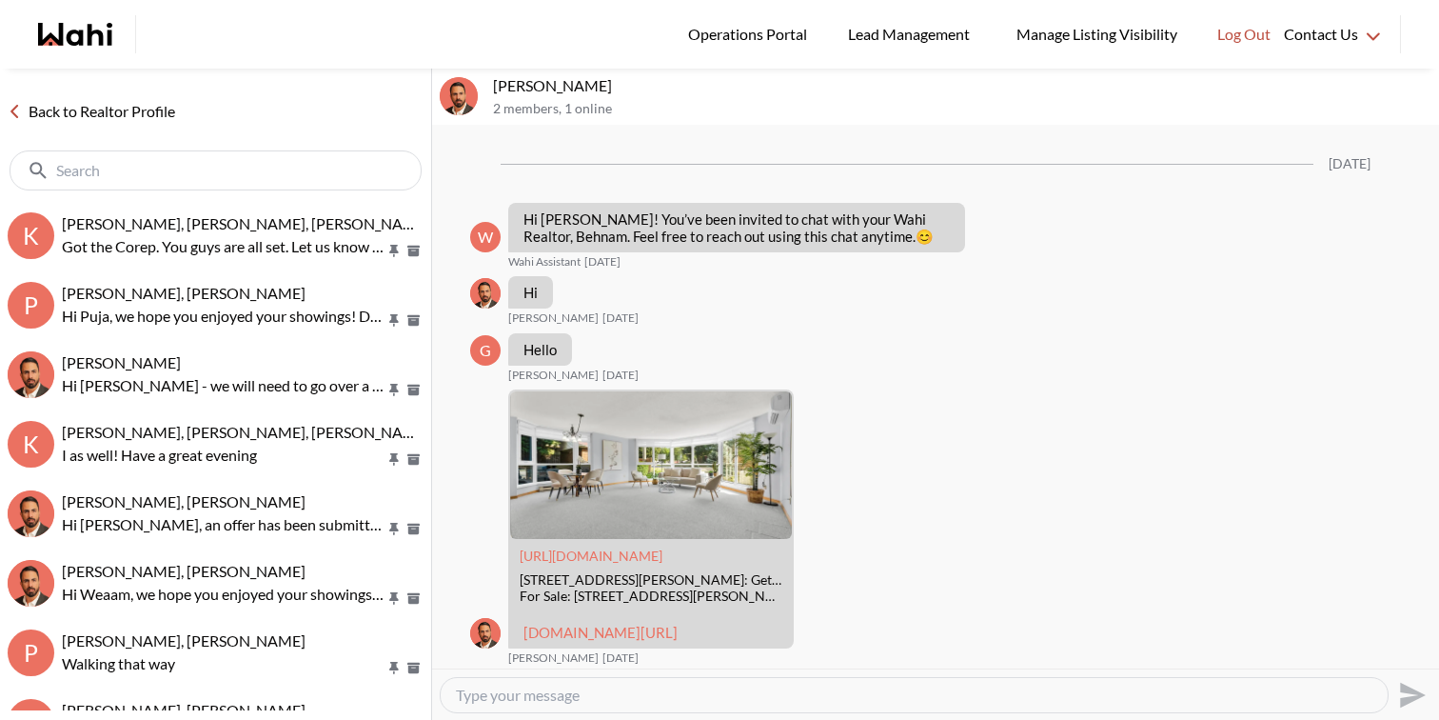
scroll to position [1726, 0]
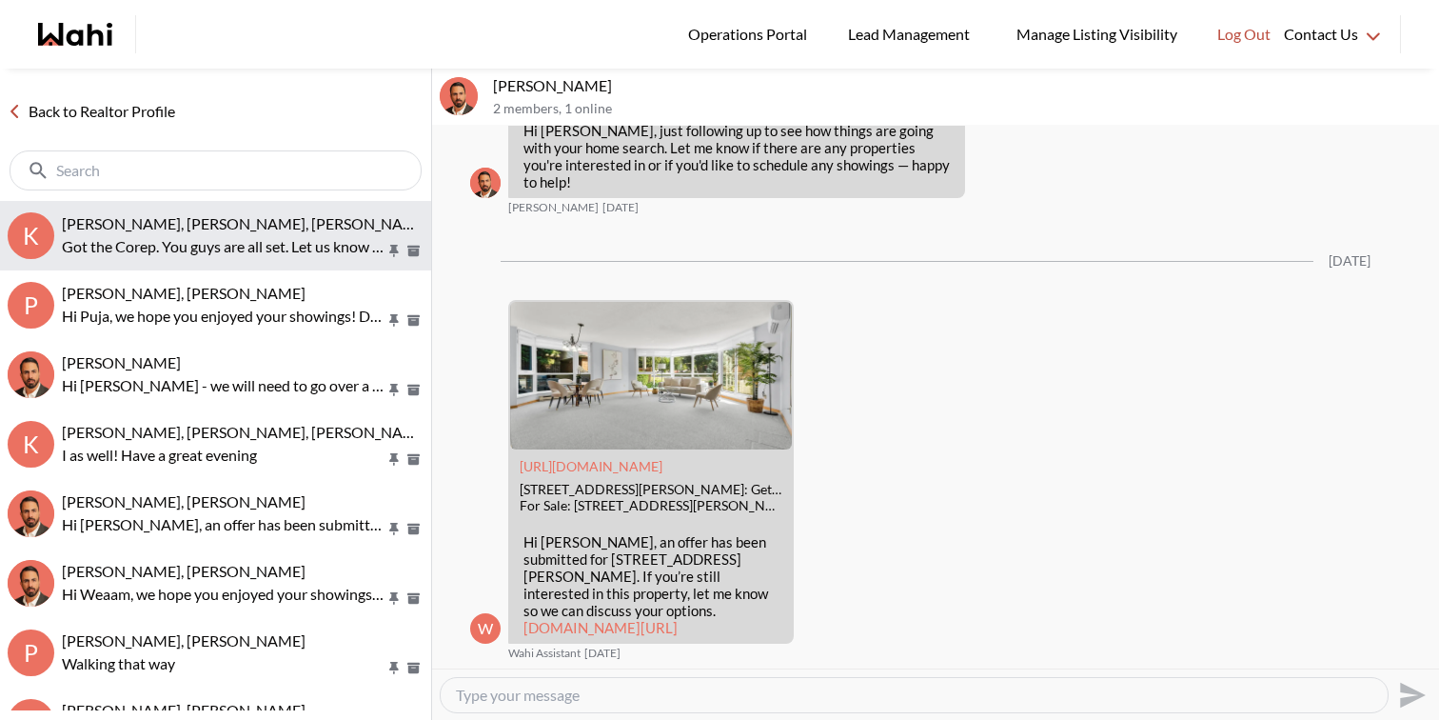
click at [305, 226] on span "[PERSON_NAME], [PERSON_NAME], [PERSON_NAME]" at bounding box center [246, 223] width 368 height 18
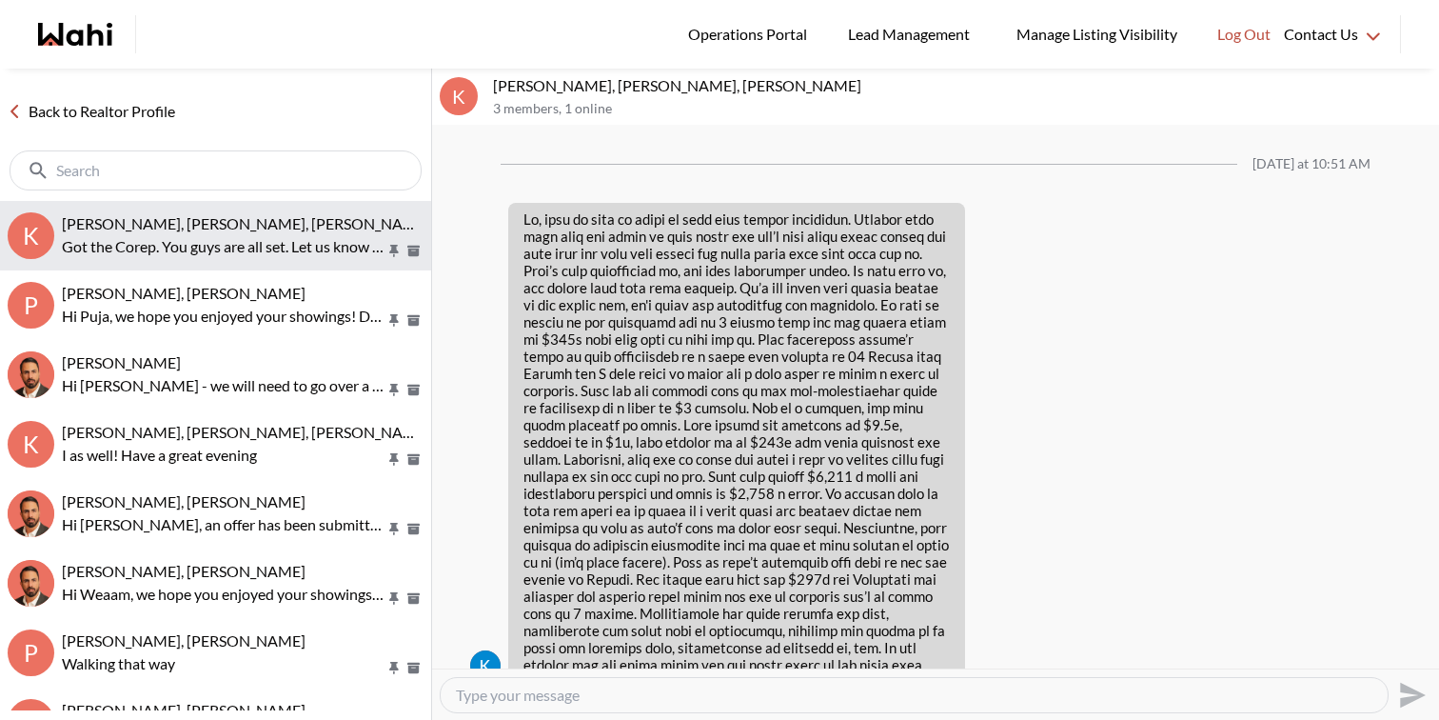
scroll to position [2443, 0]
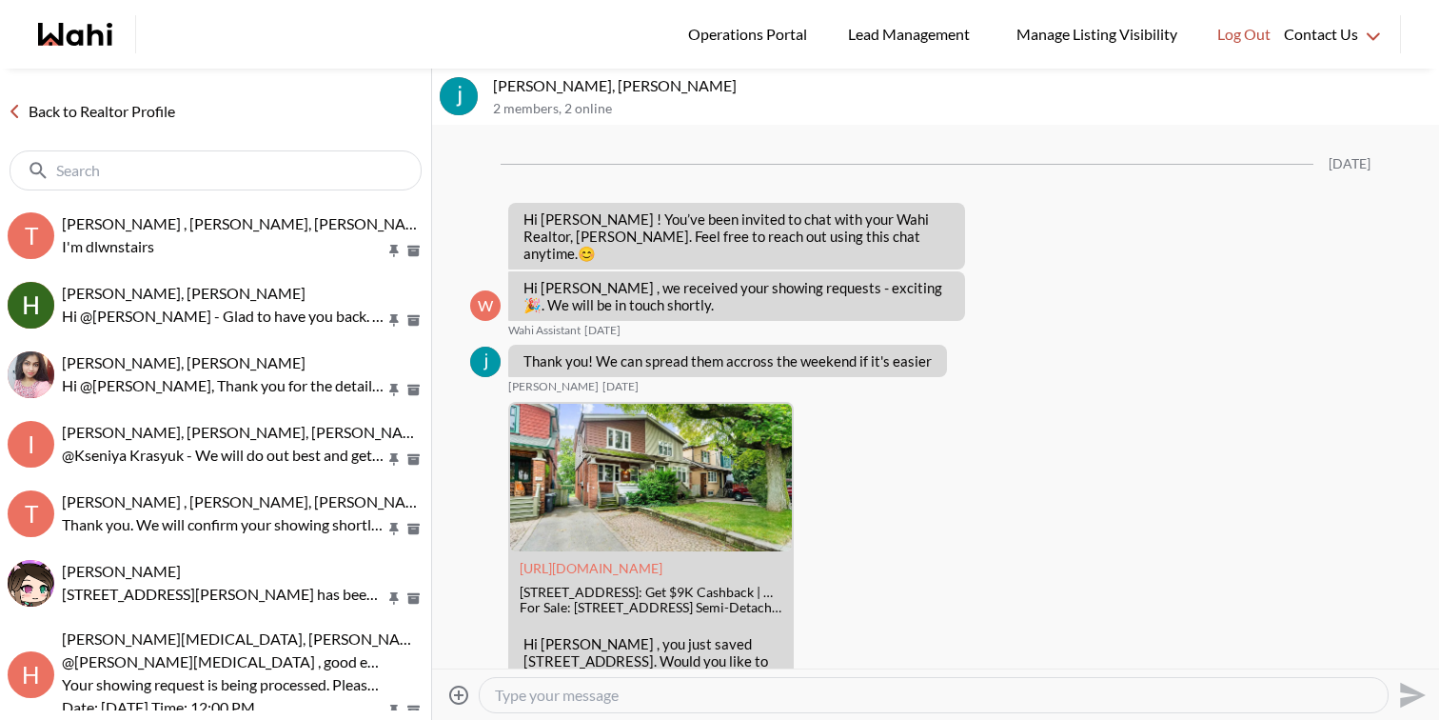
scroll to position [2246, 0]
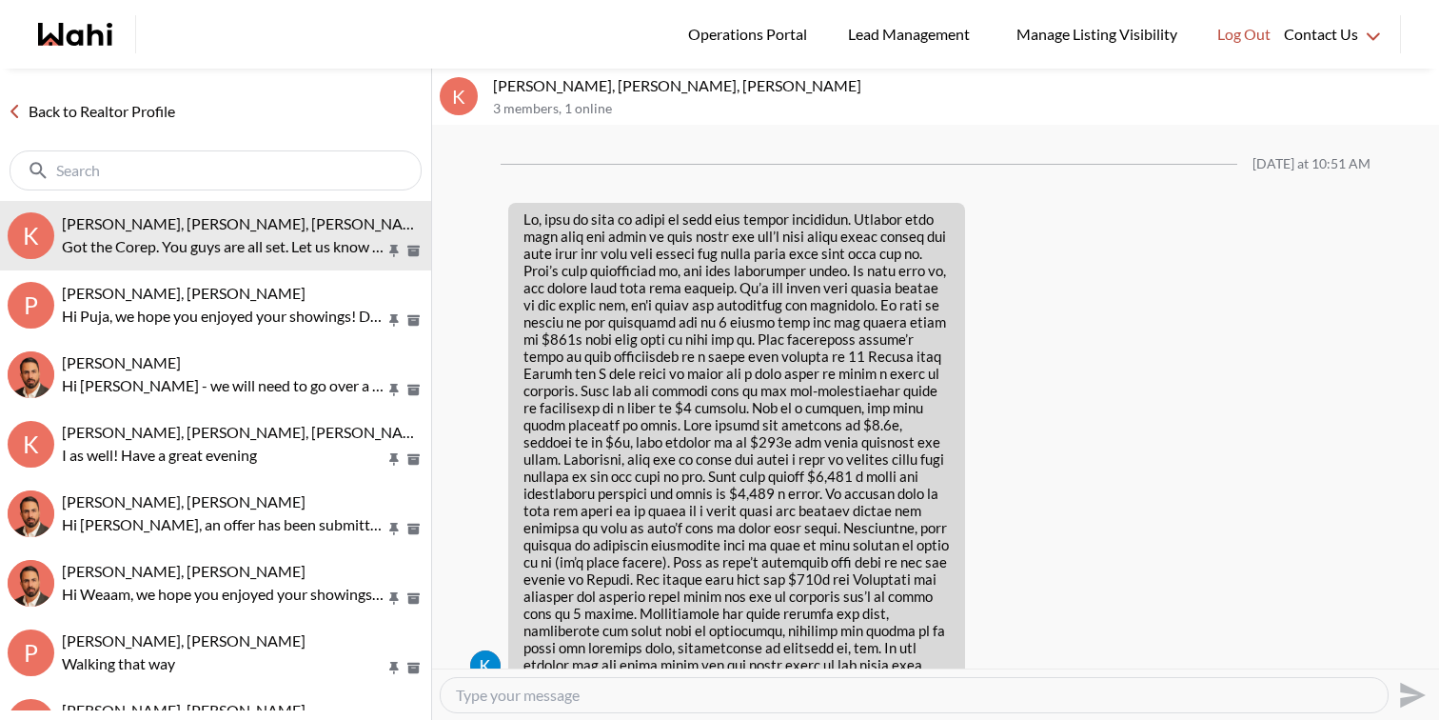
scroll to position [2443, 0]
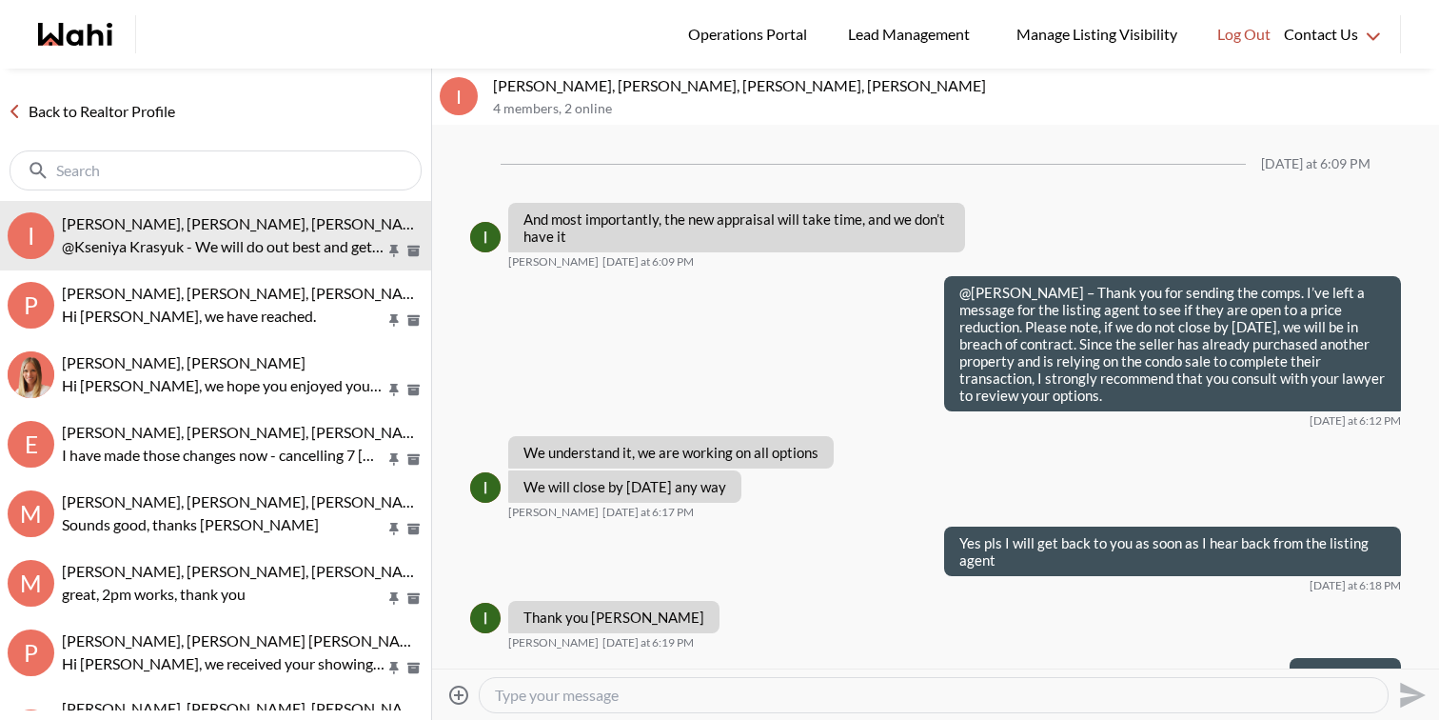
scroll to position [1428, 0]
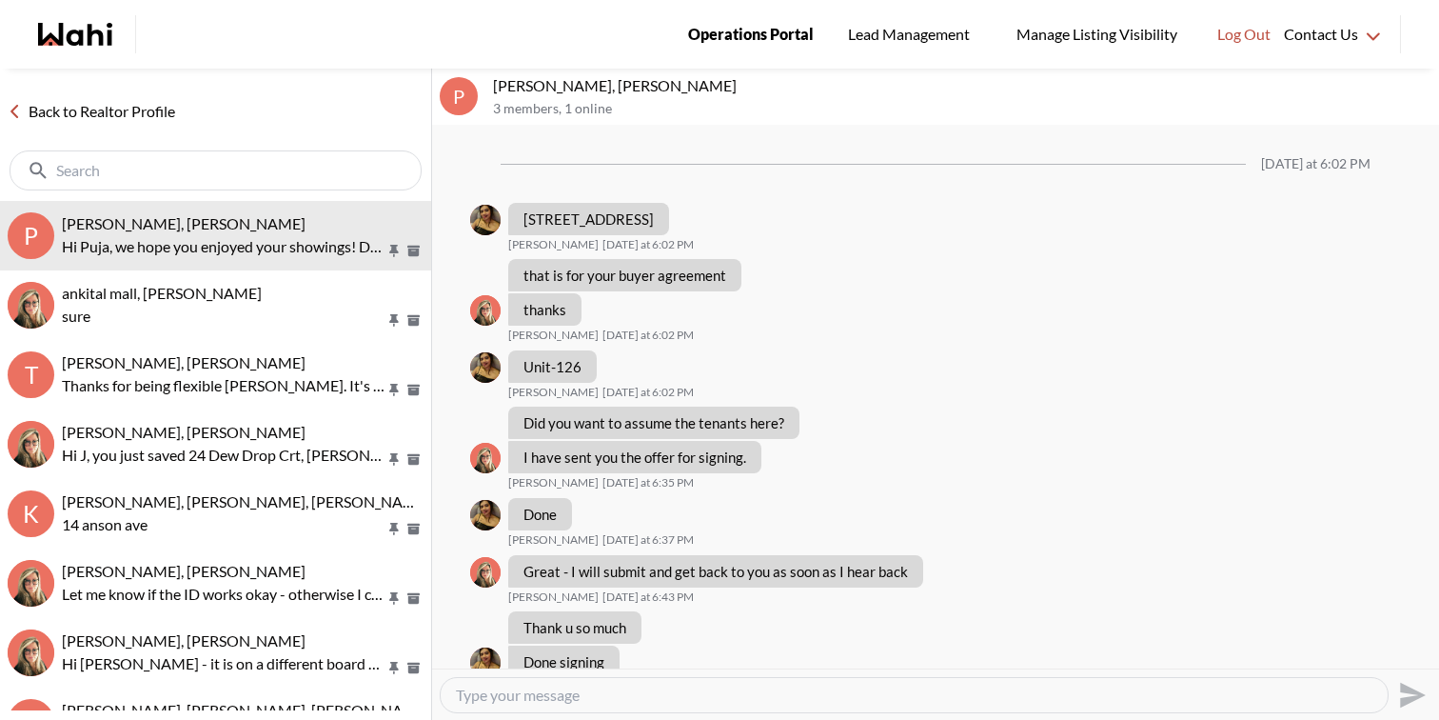
scroll to position [1065, 0]
